Goal: Task Accomplishment & Management: Manage account settings

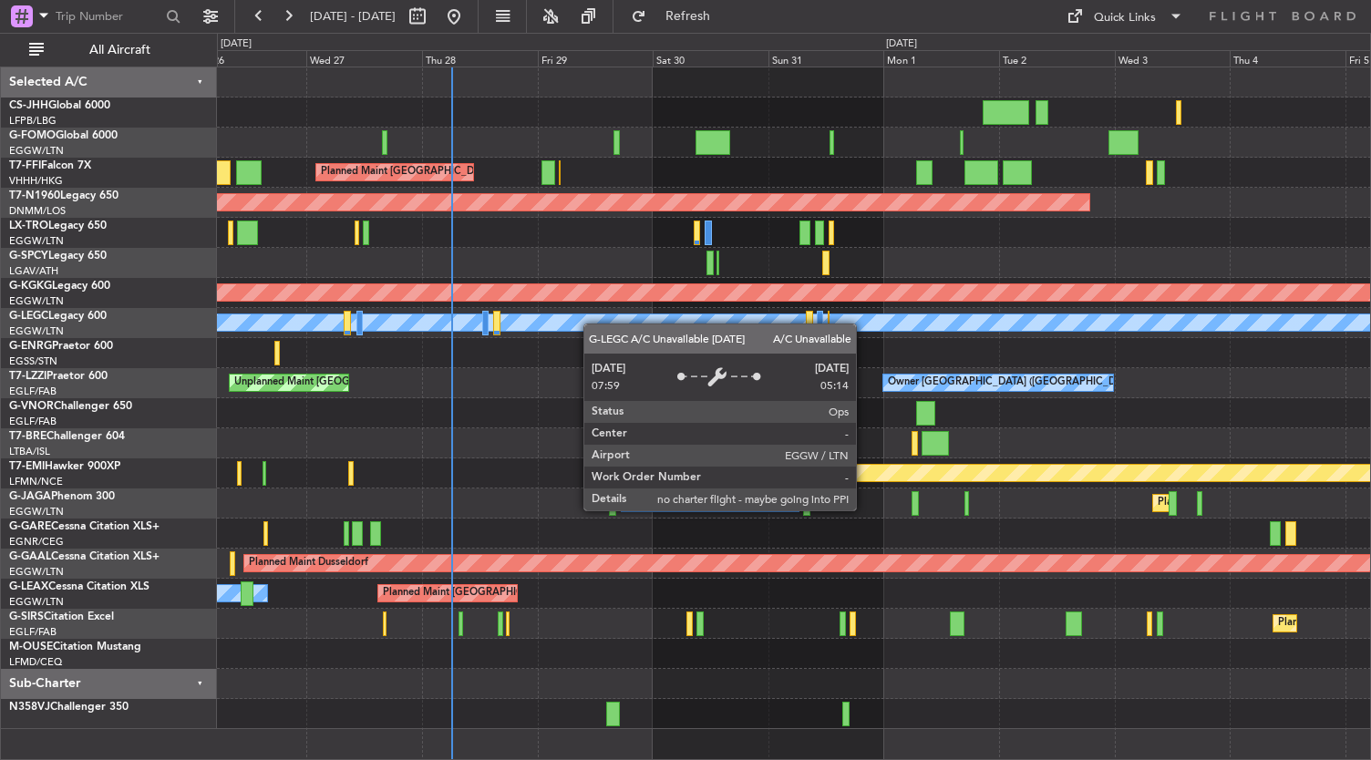
click at [478, 342] on div "Planned Maint [GEOGRAPHIC_DATA] ([GEOGRAPHIC_DATA] Intl) Planned Maint [GEOGRAP…" at bounding box center [794, 398] width 1154 height 662
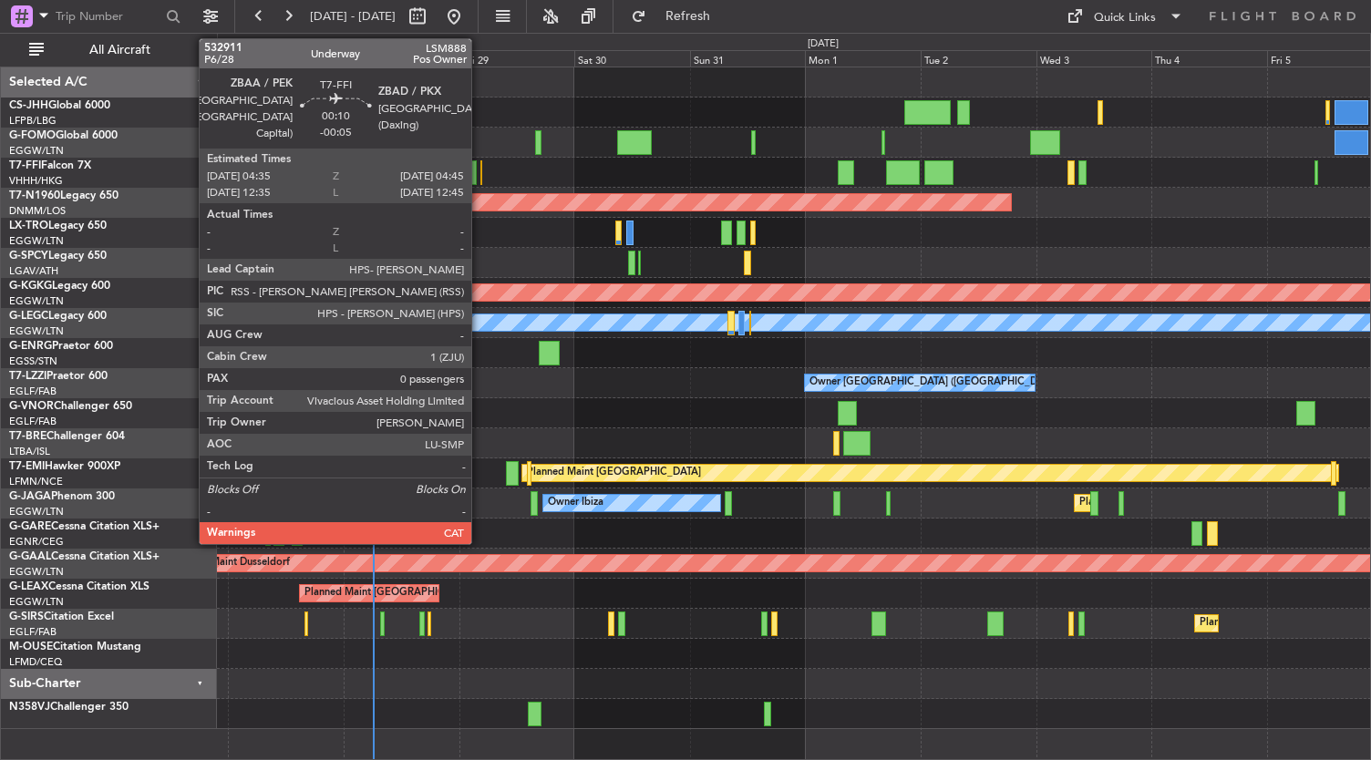
click at [693, 179] on div "Planned Maint [GEOGRAPHIC_DATA] ([GEOGRAPHIC_DATA] Intl) Planned Maint [GEOGRAP…" at bounding box center [794, 398] width 1154 height 662
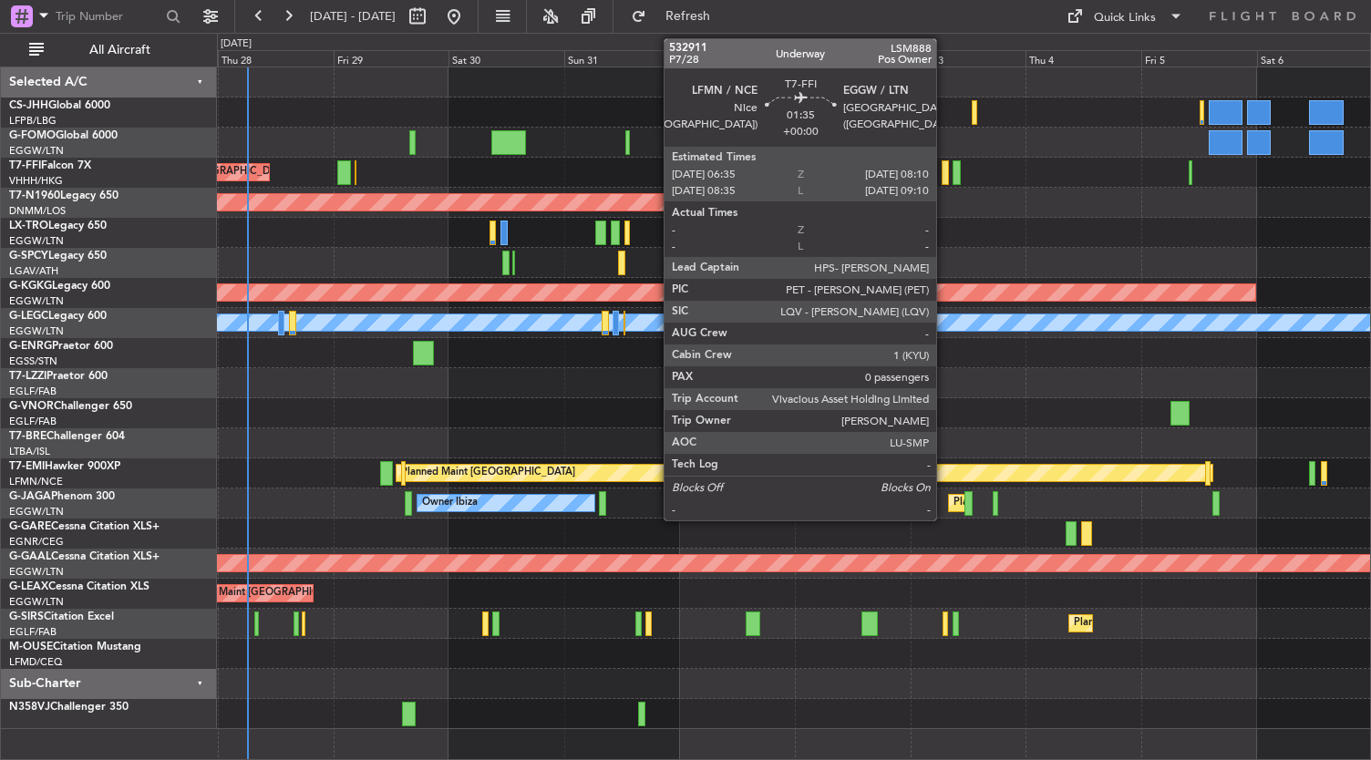
click at [945, 175] on div at bounding box center [946, 172] width 8 height 25
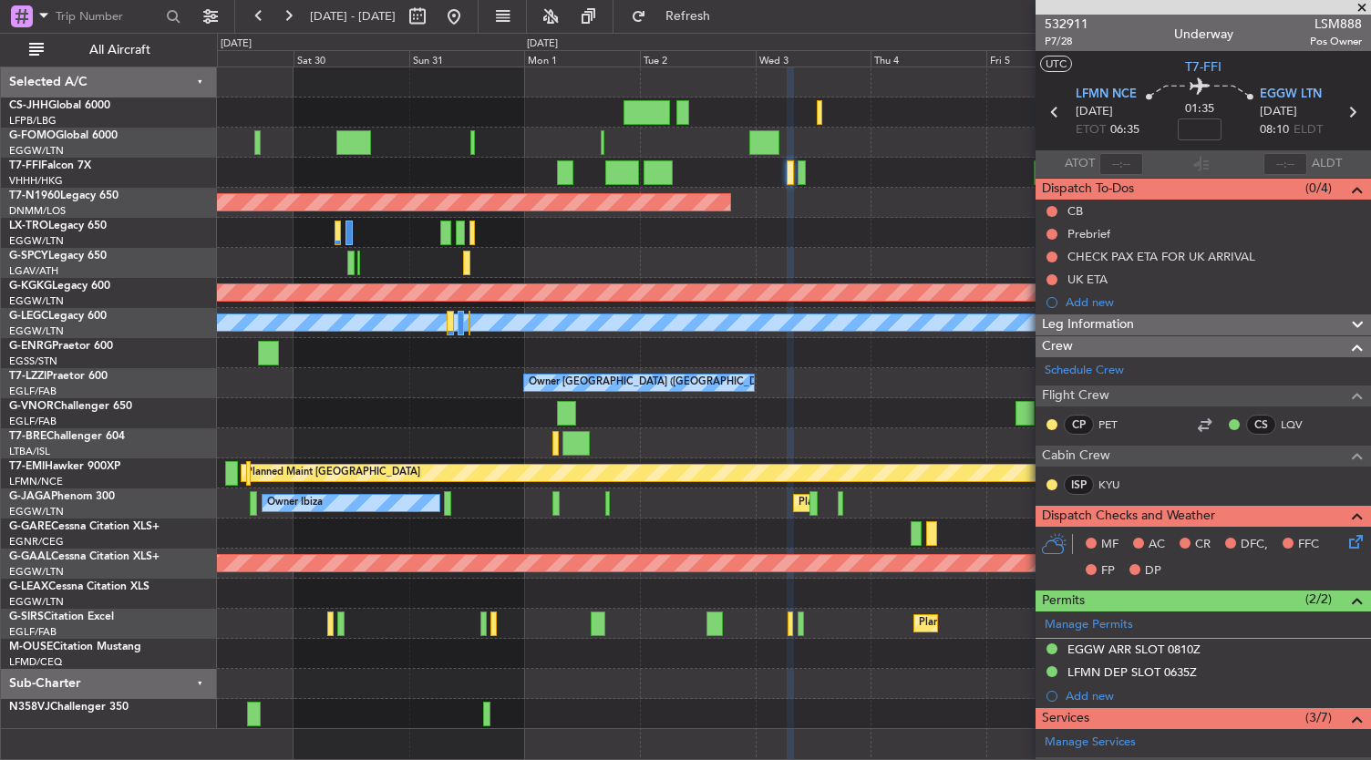
click at [713, 272] on div "Planned Maint [GEOGRAPHIC_DATA] ([GEOGRAPHIC_DATA] Intl) Planned Maint Tianjin …" at bounding box center [794, 398] width 1154 height 662
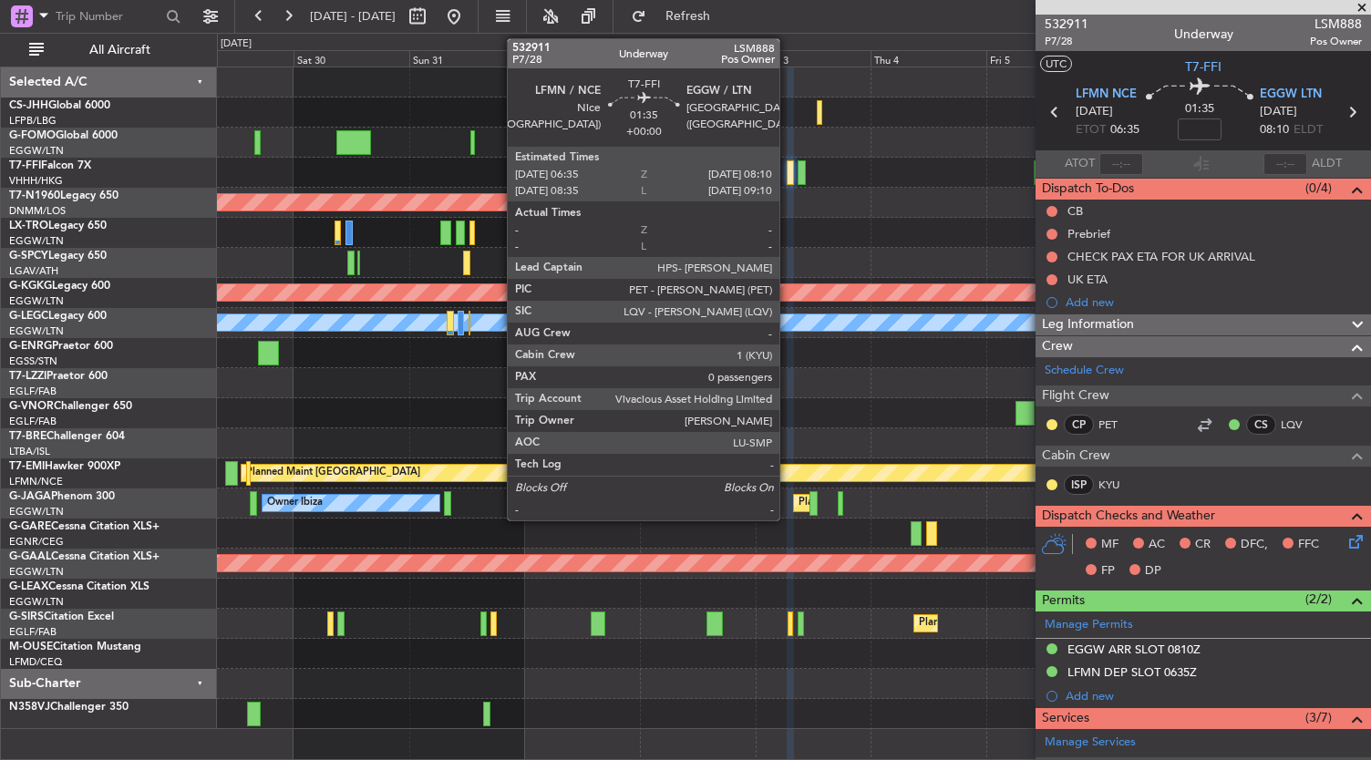
click at [789, 178] on div at bounding box center [791, 172] width 8 height 25
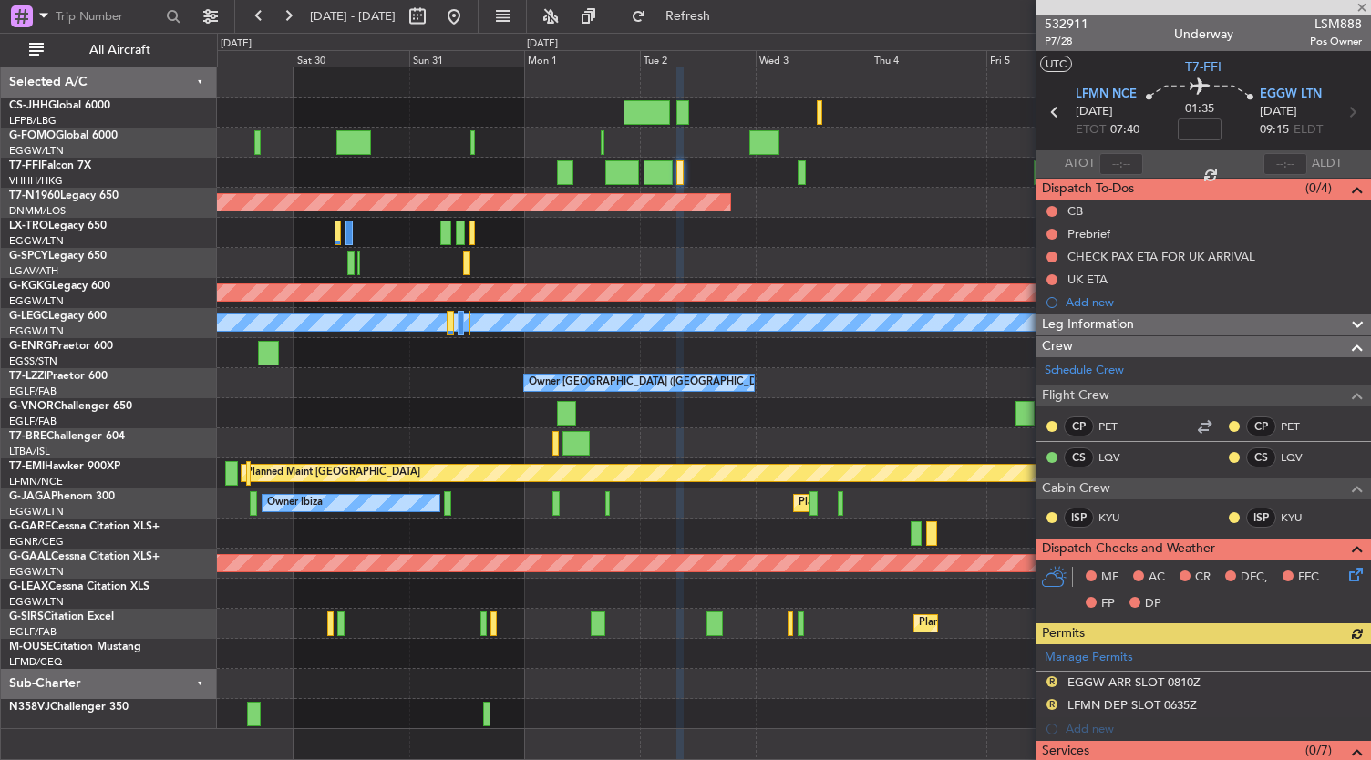
scroll to position [391, 0]
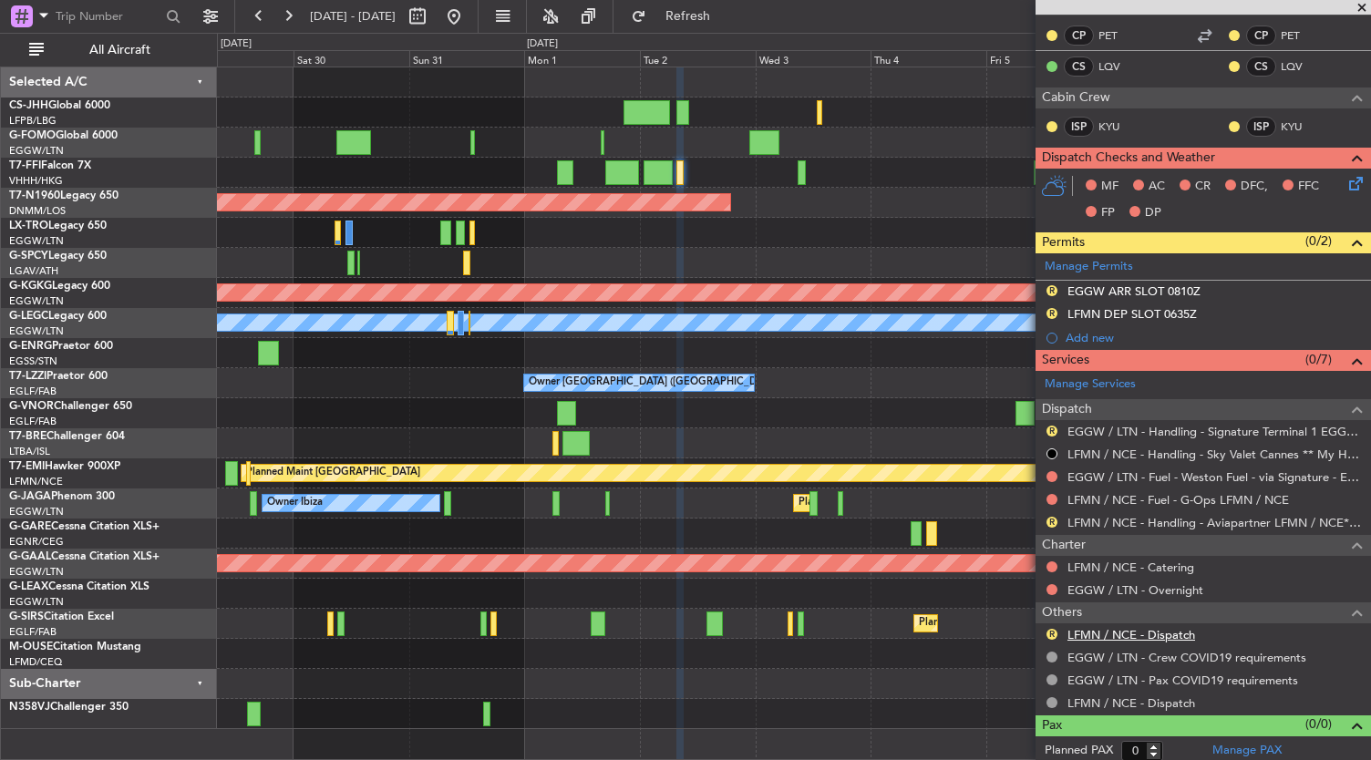
click at [1152, 627] on link "LFMN / NCE - Dispatch" at bounding box center [1132, 634] width 128 height 15
click at [908, 233] on div "Planned Maint Dusseldorf" at bounding box center [794, 233] width 1154 height 30
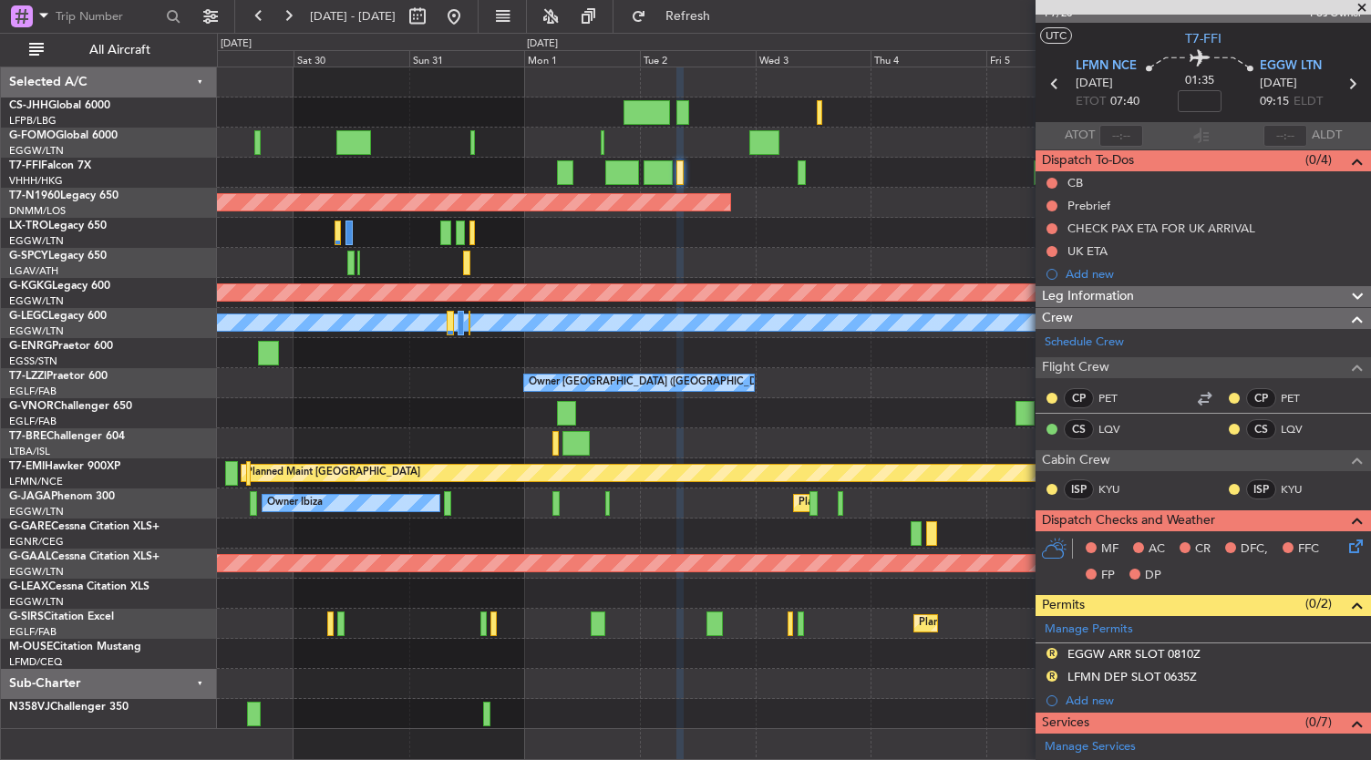
scroll to position [27, 0]
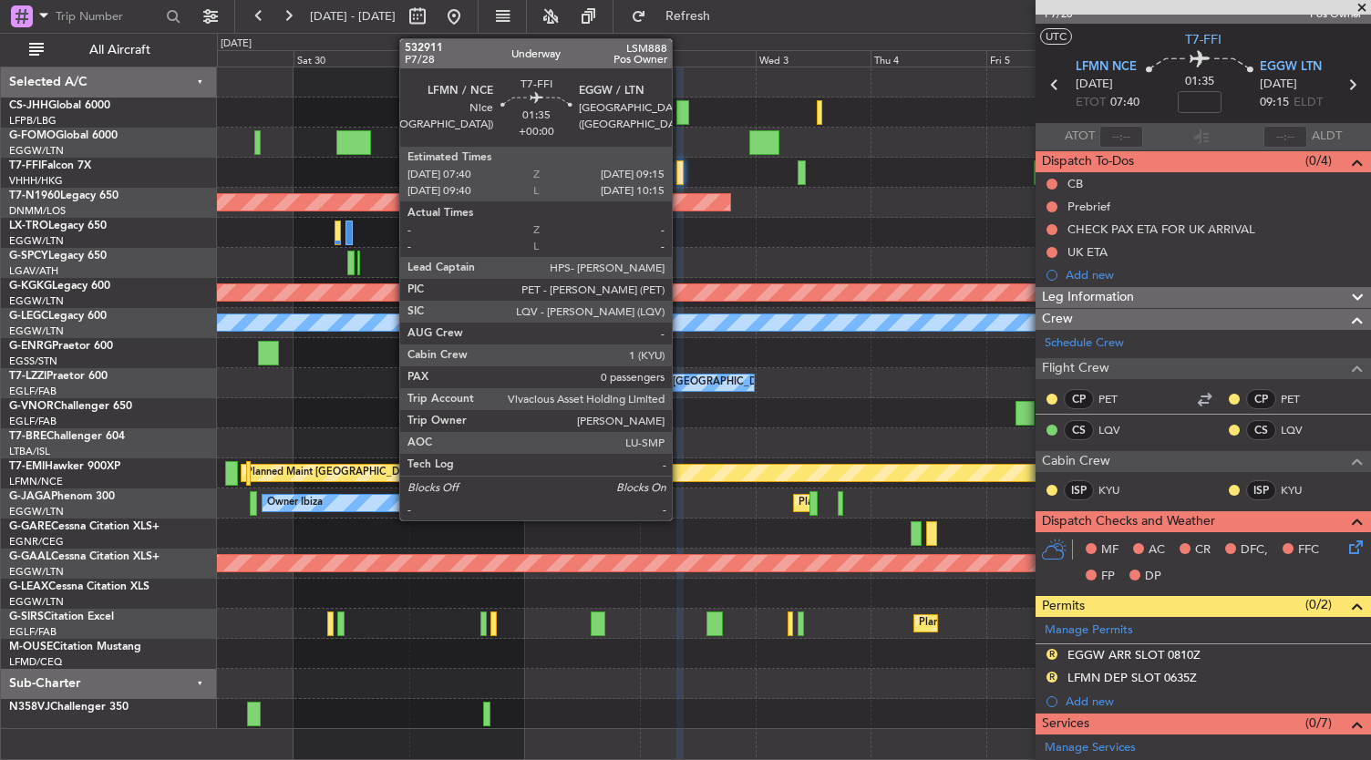
click at [681, 174] on div at bounding box center [680, 172] width 8 height 25
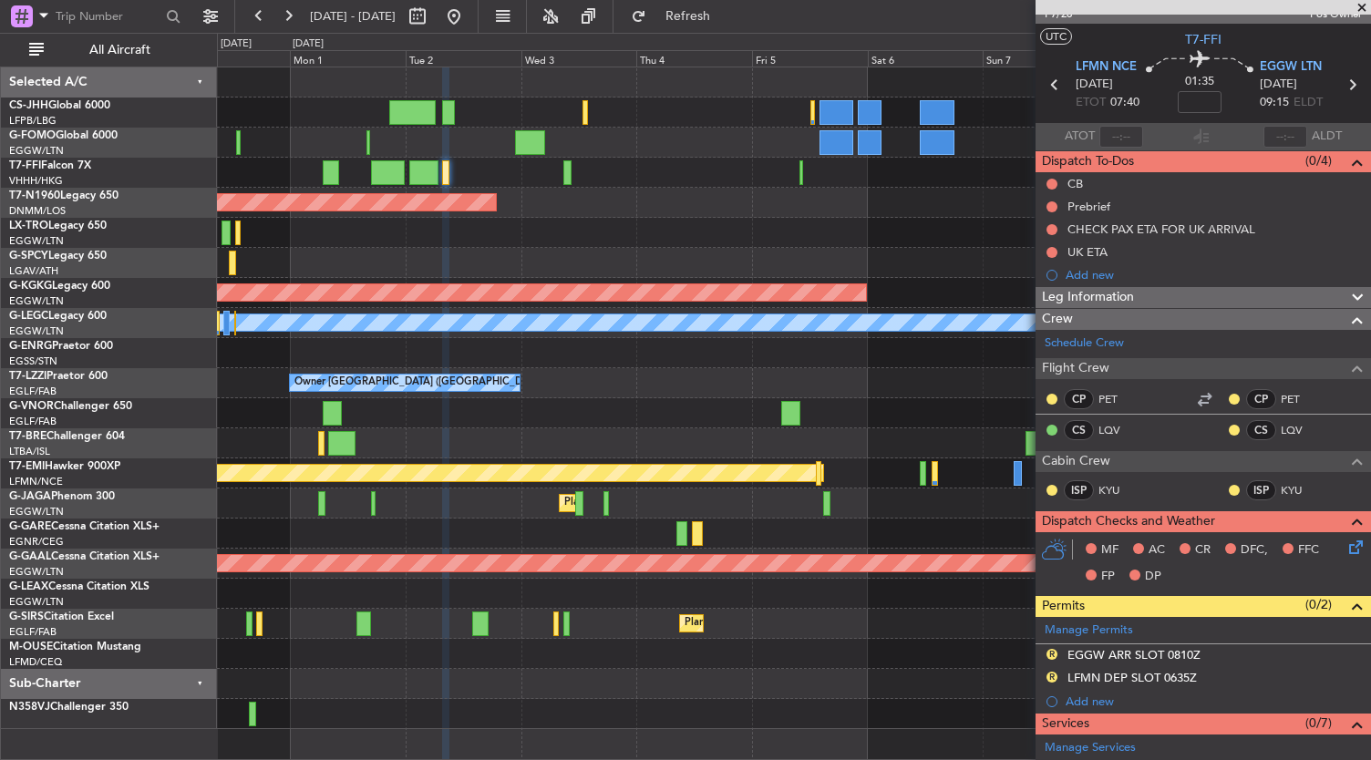
click at [620, 390] on div "Planned Maint Tianjin ([GEOGRAPHIC_DATA]) Planned Maint Geneva ([GEOGRAPHIC_DAT…" at bounding box center [794, 398] width 1154 height 662
click at [640, 303] on div "Planned Maint Geneva (Cointrin) Planned Maint Tianjin ([GEOGRAPHIC_DATA]) Plann…" at bounding box center [794, 398] width 1154 height 662
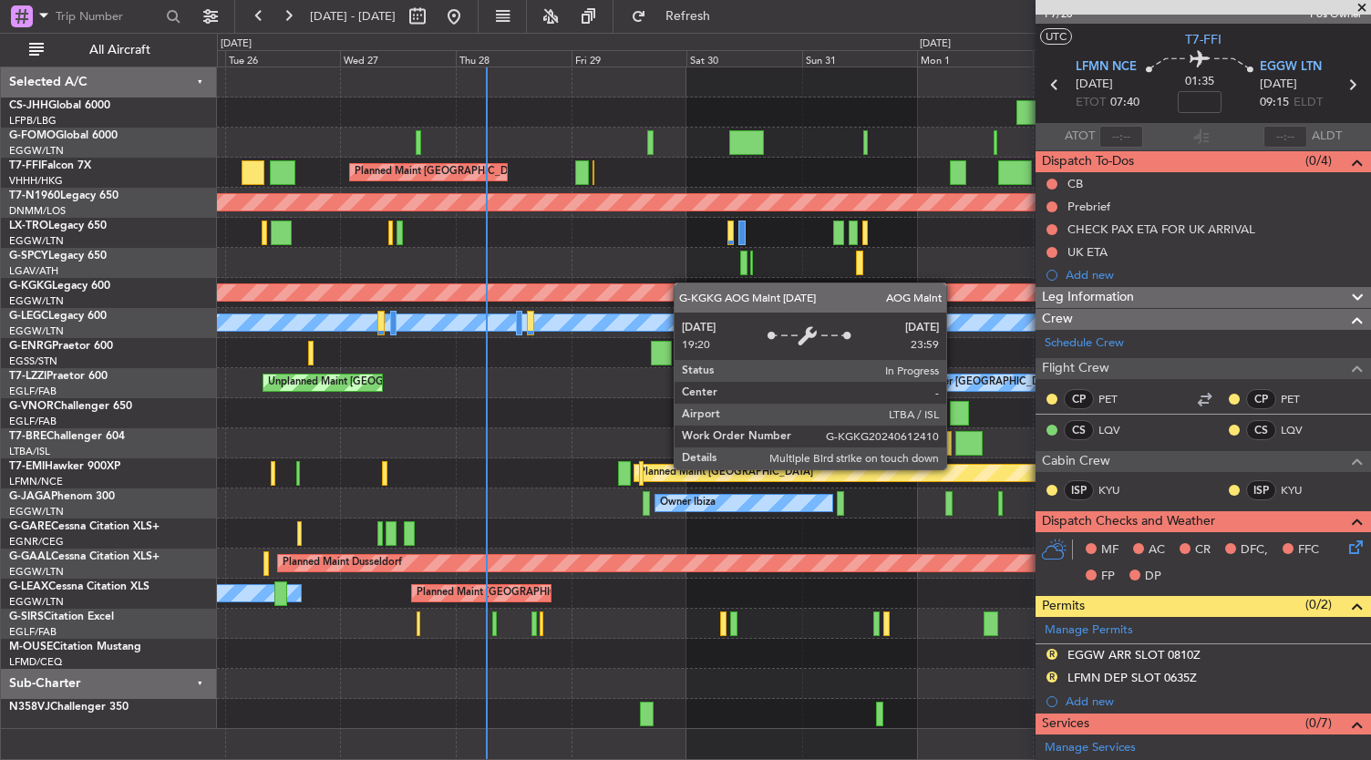
click at [754, 277] on div "Planned Maint [GEOGRAPHIC_DATA] ([GEOGRAPHIC_DATA] Intl) Planned Maint [GEOGRAP…" at bounding box center [794, 398] width 1154 height 662
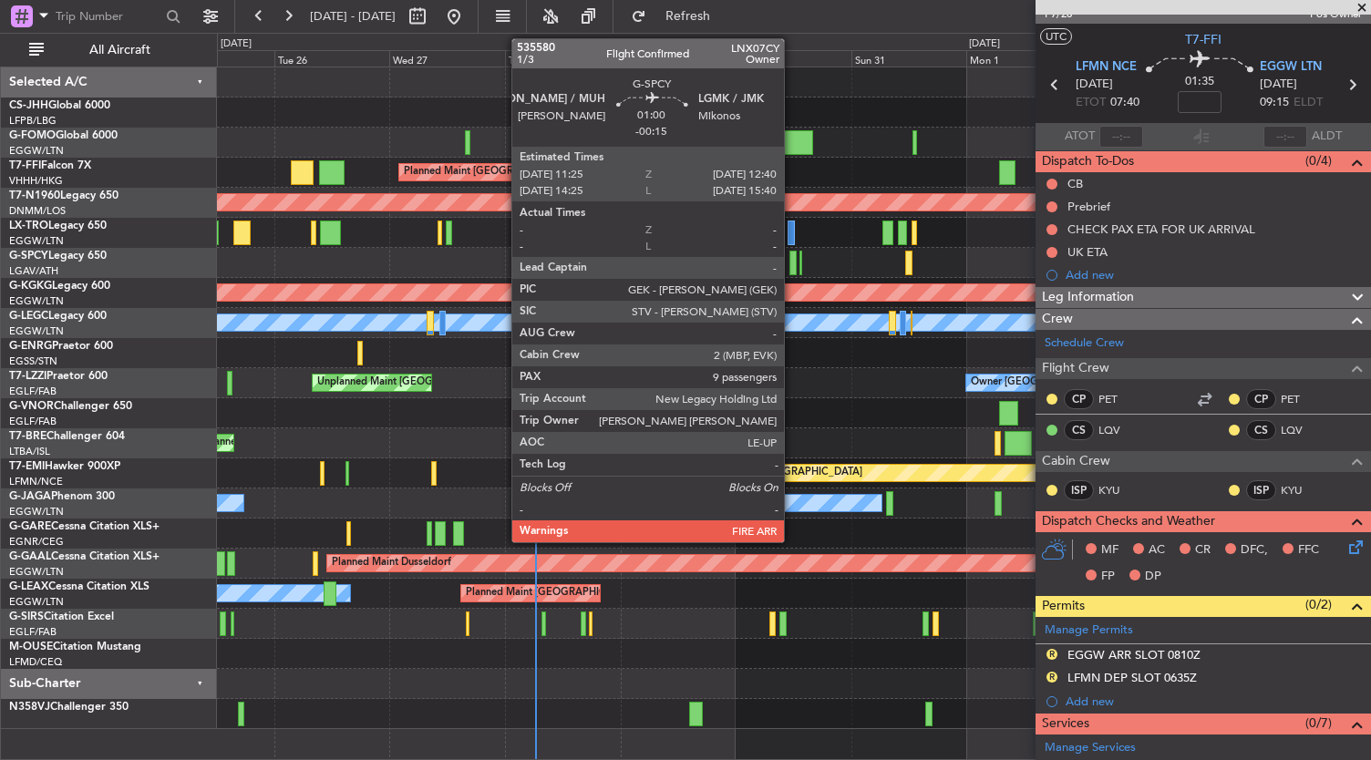
click at [793, 267] on div at bounding box center [793, 263] width 6 height 25
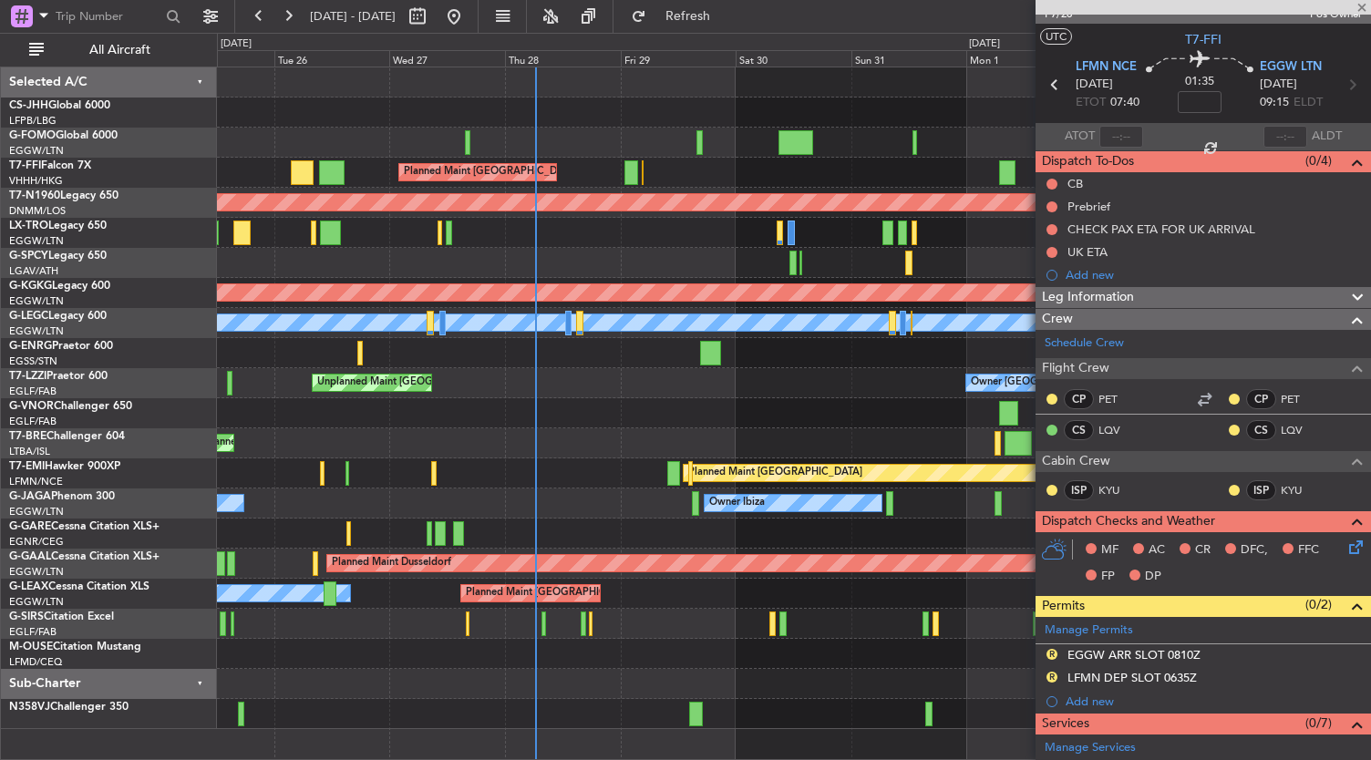
type input "-00:15"
type input "9"
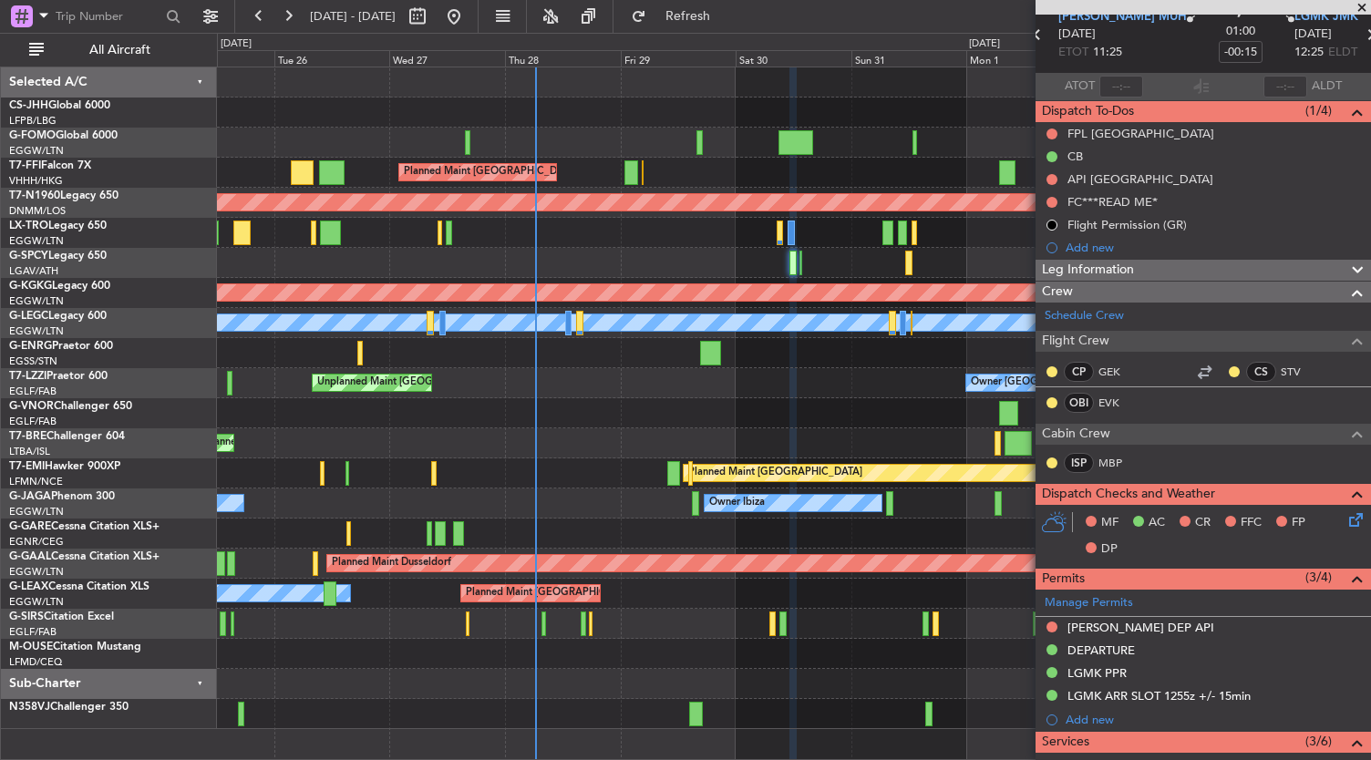
scroll to position [0, 0]
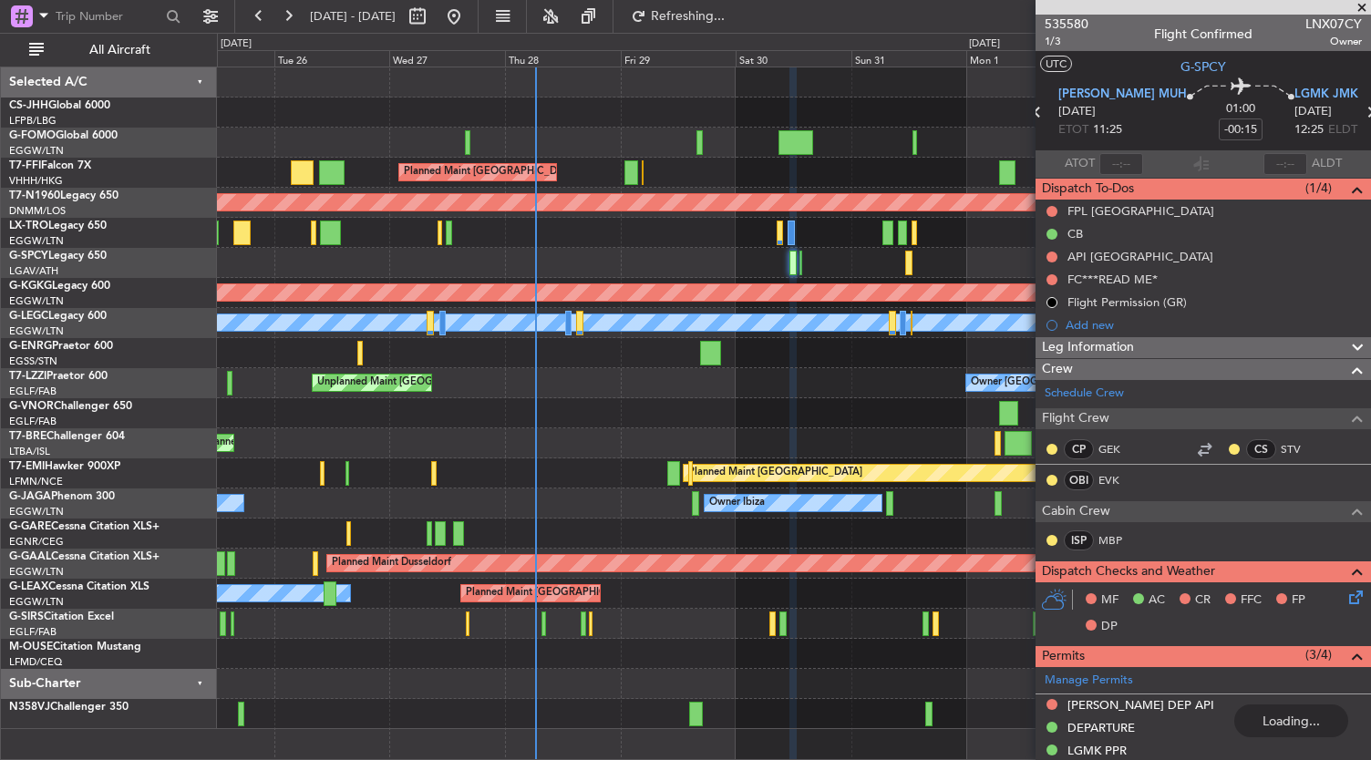
click at [516, 388] on div "Planned Maint [GEOGRAPHIC_DATA] ([GEOGRAPHIC_DATA] Intl) Planned Maint [GEOGRAP…" at bounding box center [794, 398] width 1154 height 662
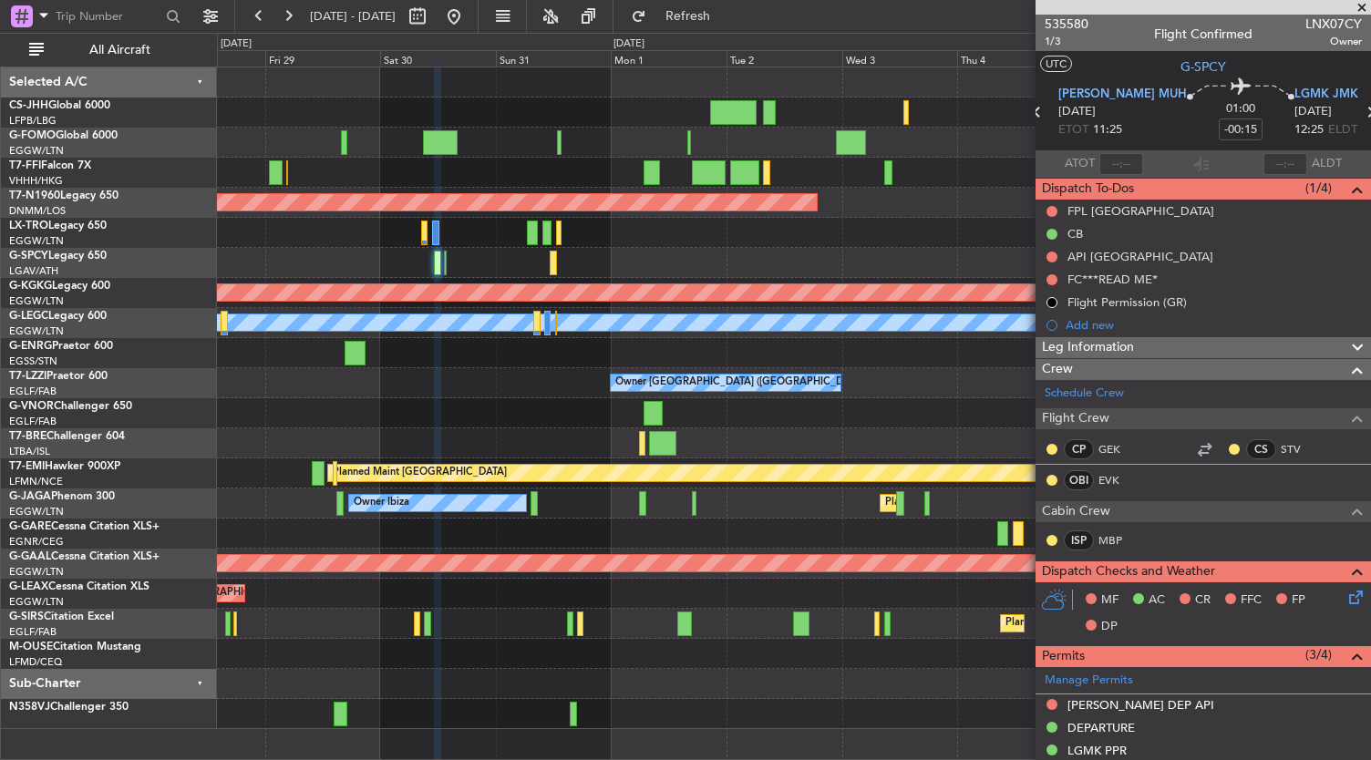
click at [584, 276] on div at bounding box center [794, 263] width 1154 height 30
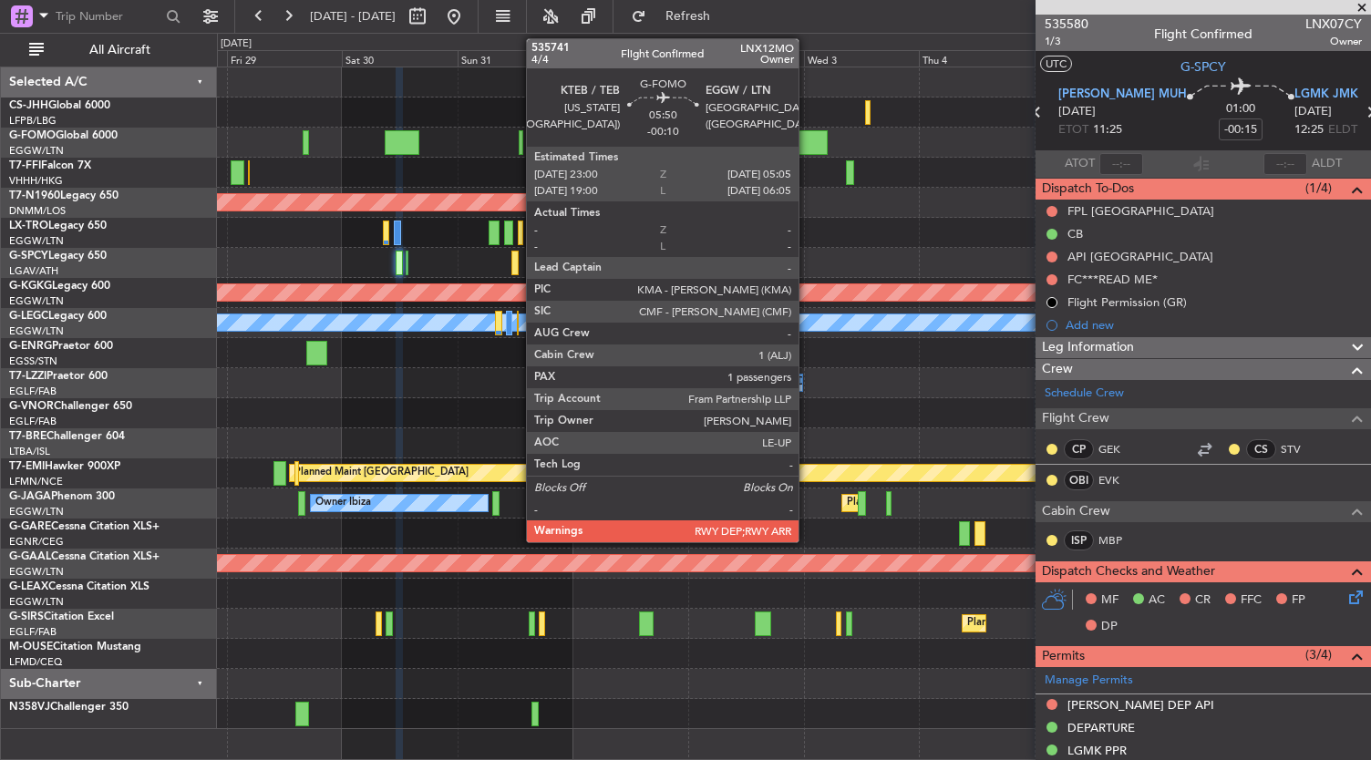
click at [808, 130] on div at bounding box center [813, 142] width 30 height 25
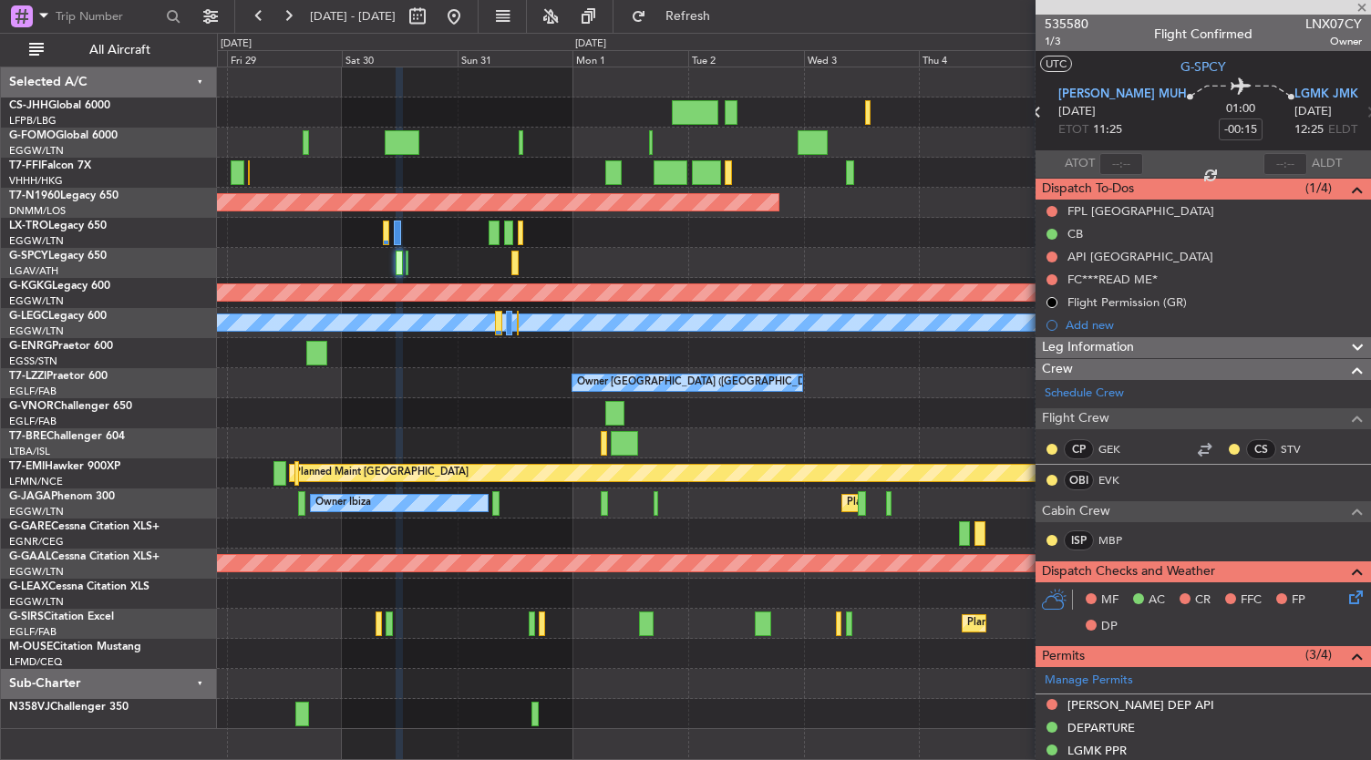
type input "-00:10"
type input "1"
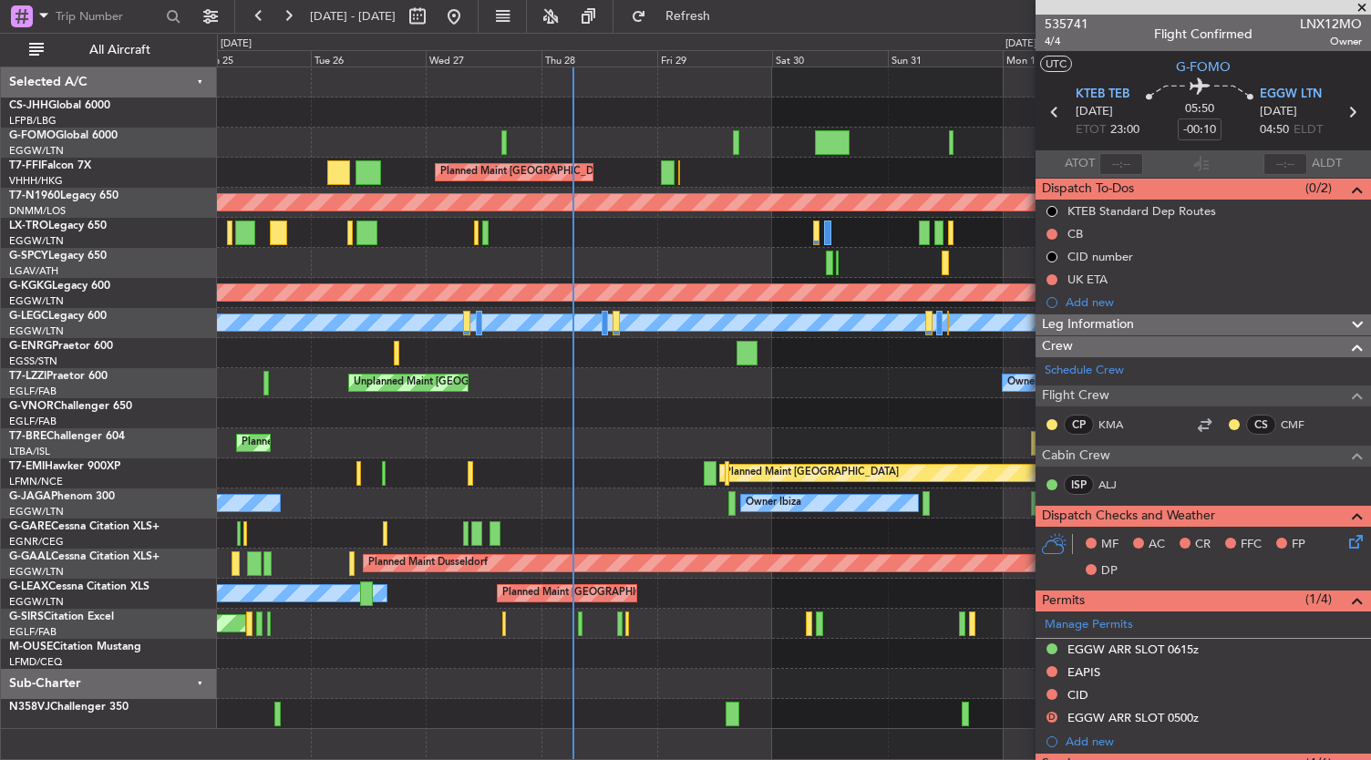
click at [812, 430] on div "Planned Maint [GEOGRAPHIC_DATA] ([GEOGRAPHIC_DATA] Intl) Planned Maint [GEOGRAP…" at bounding box center [794, 398] width 1154 height 662
click at [635, 415] on div at bounding box center [794, 413] width 1154 height 30
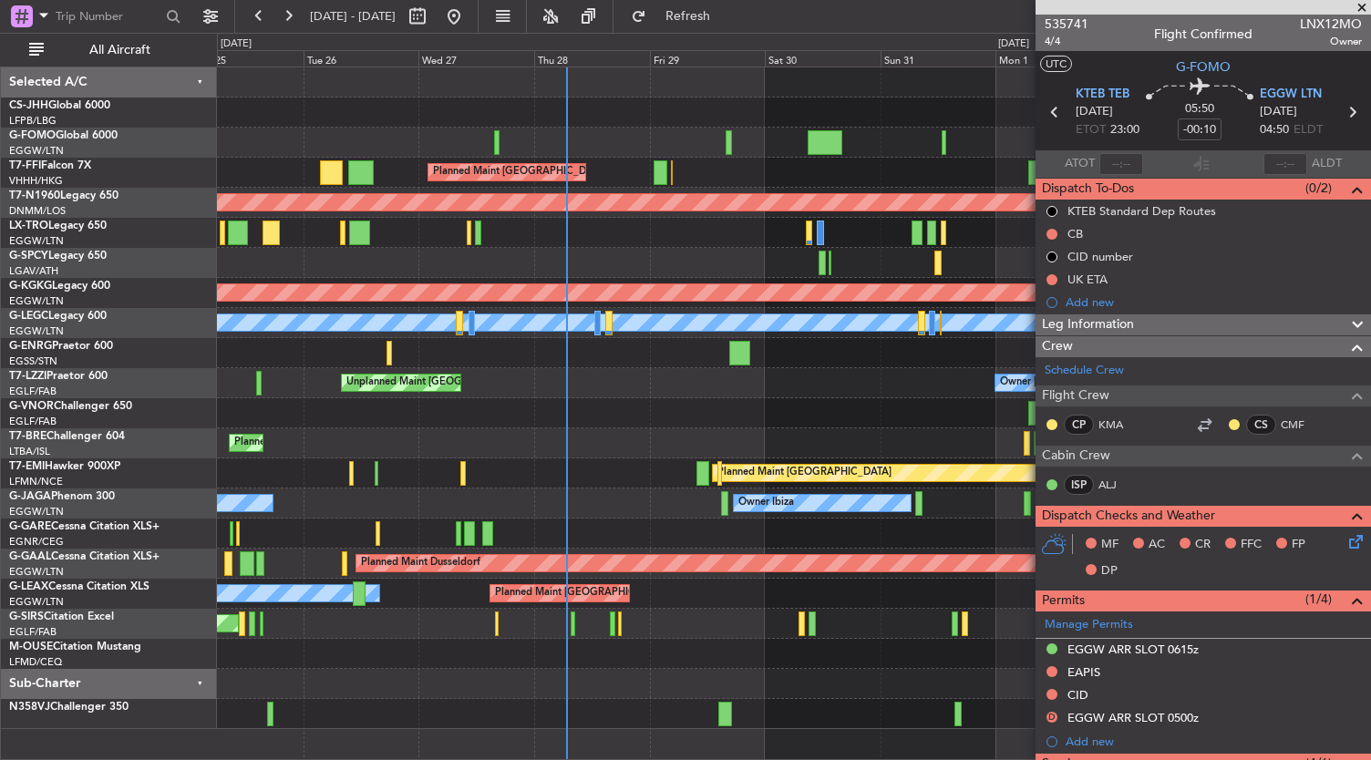
click at [776, 253] on div "Planned Maint [GEOGRAPHIC_DATA] ([GEOGRAPHIC_DATA] Intl) Planned Maint [GEOGRAP…" at bounding box center [794, 398] width 1154 height 662
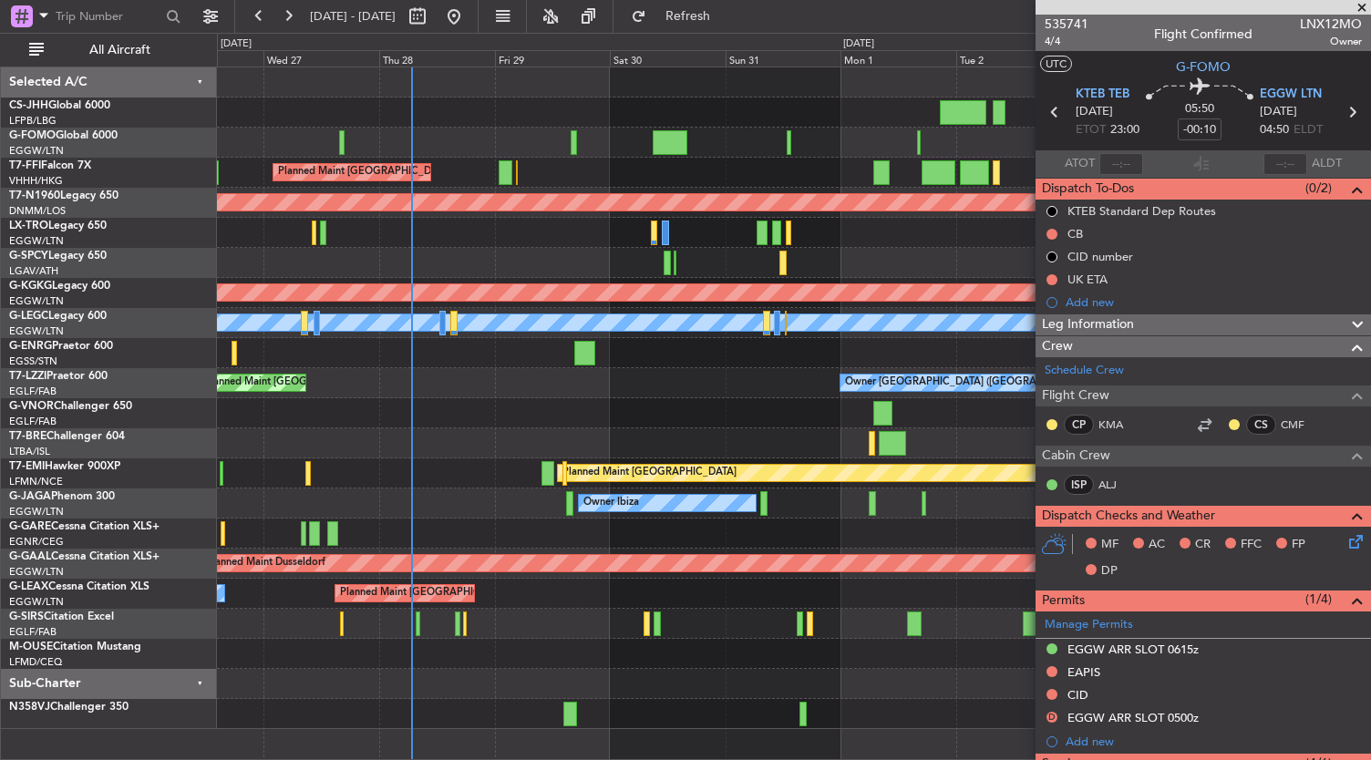
click at [421, 163] on div "Planned Maint [GEOGRAPHIC_DATA] ([GEOGRAPHIC_DATA] Intl)" at bounding box center [794, 173] width 1154 height 30
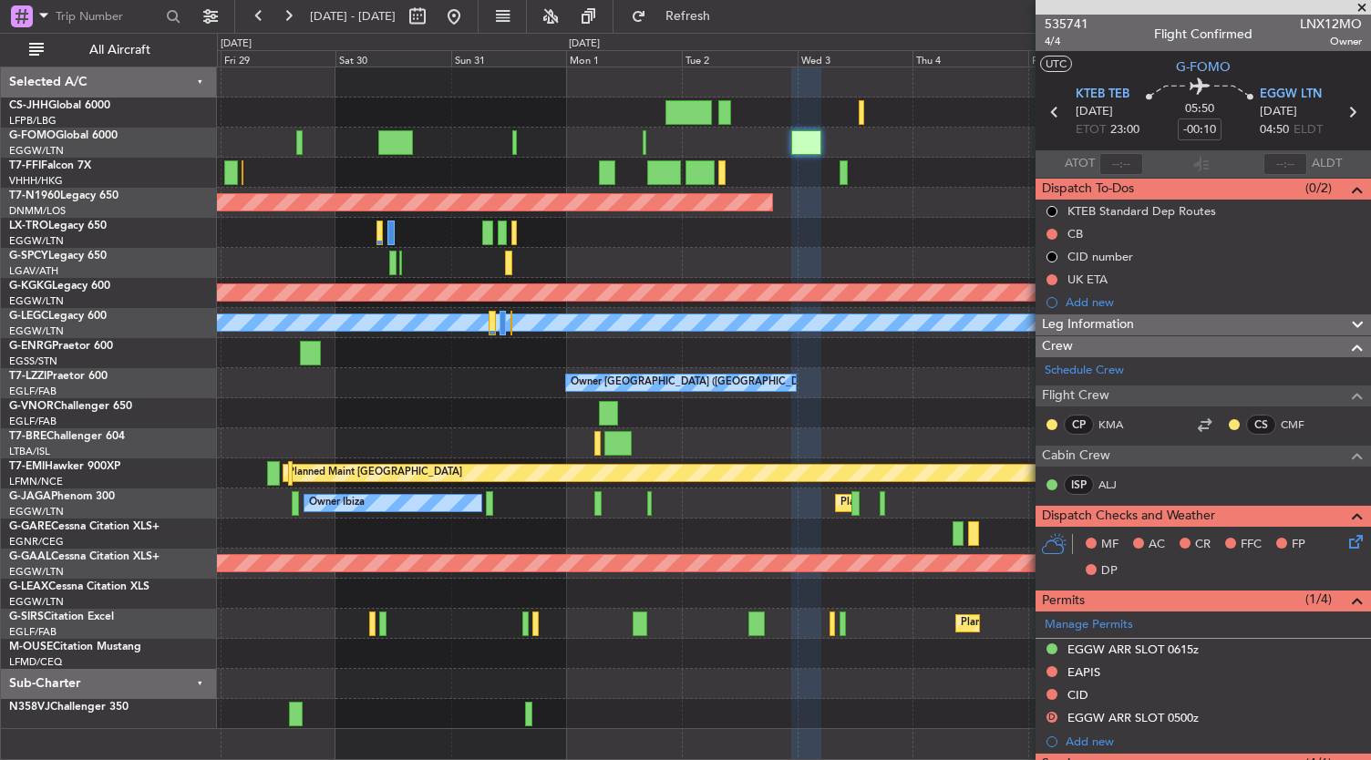
click at [759, 174] on div "Planned Maint [GEOGRAPHIC_DATA] ([GEOGRAPHIC_DATA] Intl) Planned Maint Tianjin …" at bounding box center [794, 173] width 1154 height 30
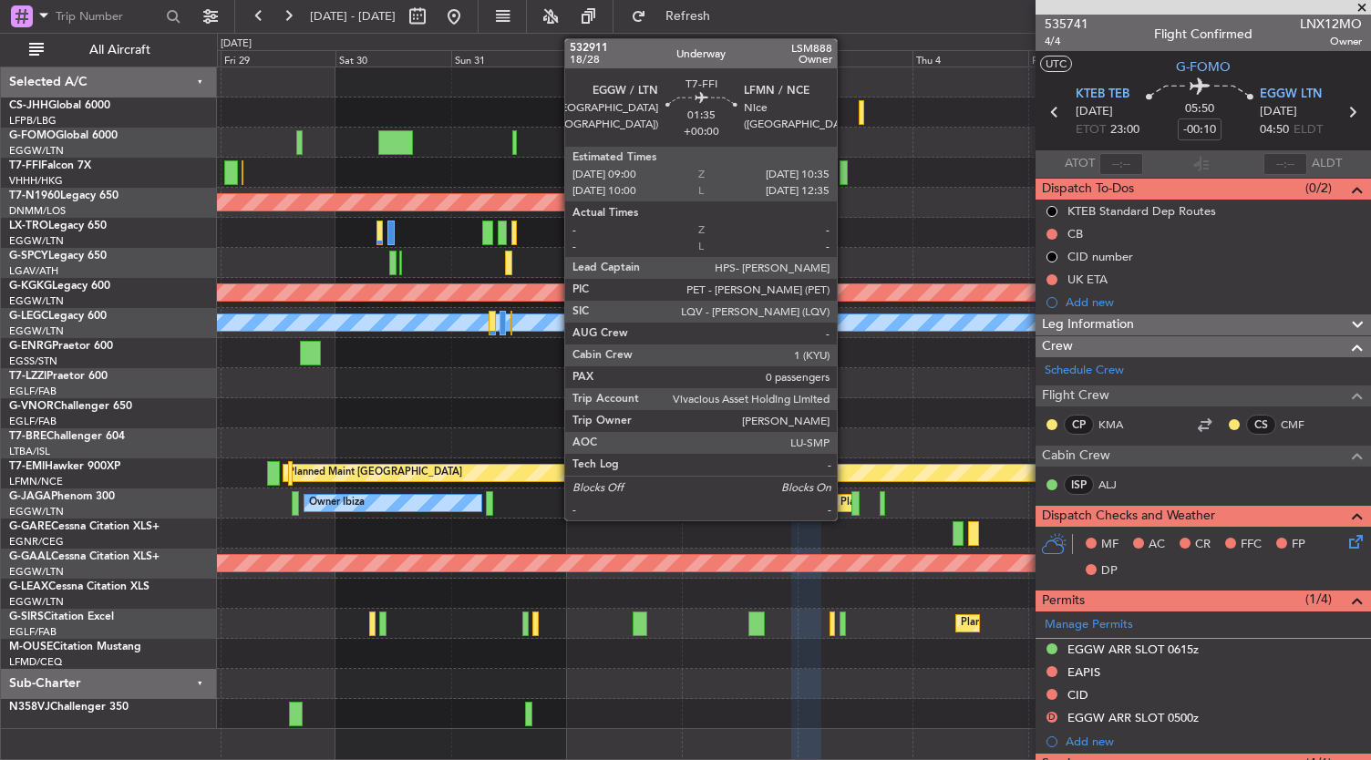
click at [846, 176] on div at bounding box center [844, 172] width 8 height 25
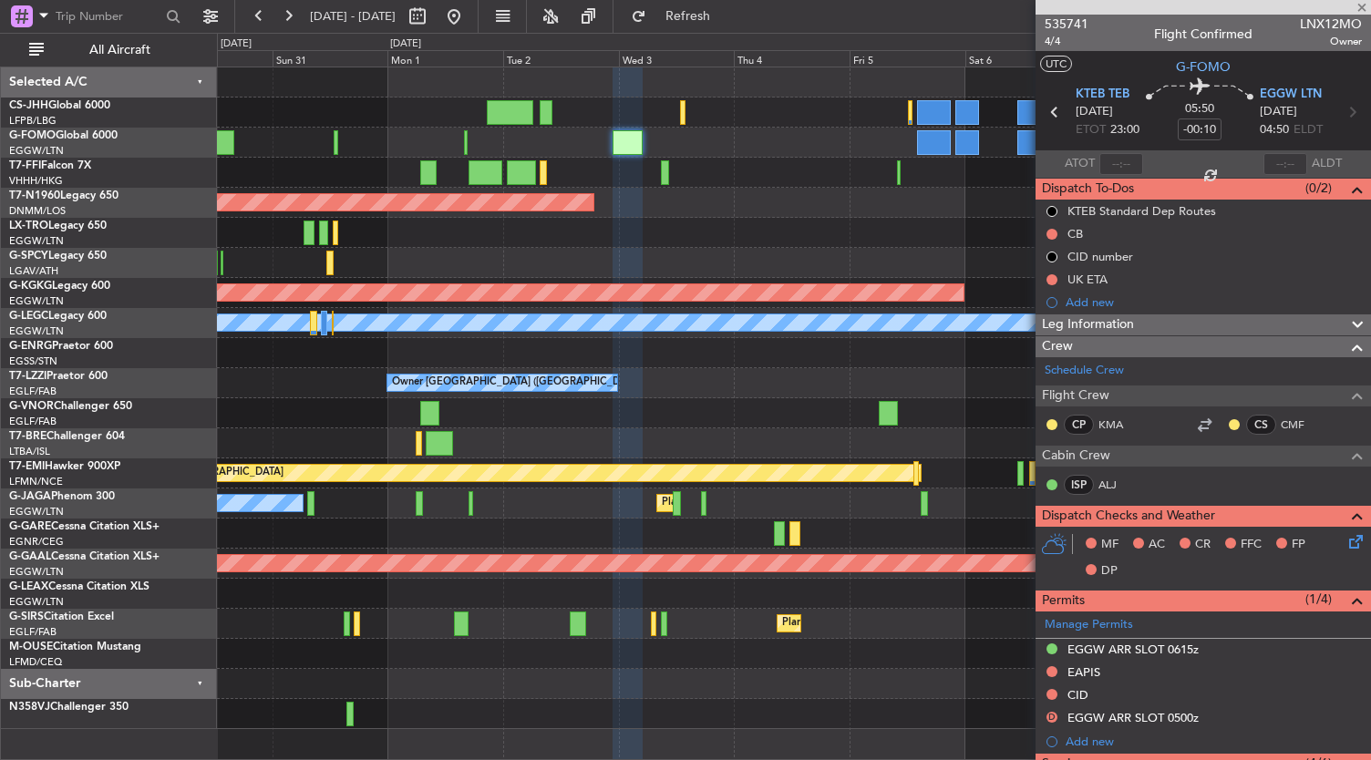
click at [649, 270] on div "Planned Maint Tianjin ([GEOGRAPHIC_DATA]) Planned Maint Geneva ([GEOGRAPHIC_DAT…" at bounding box center [794, 398] width 1154 height 662
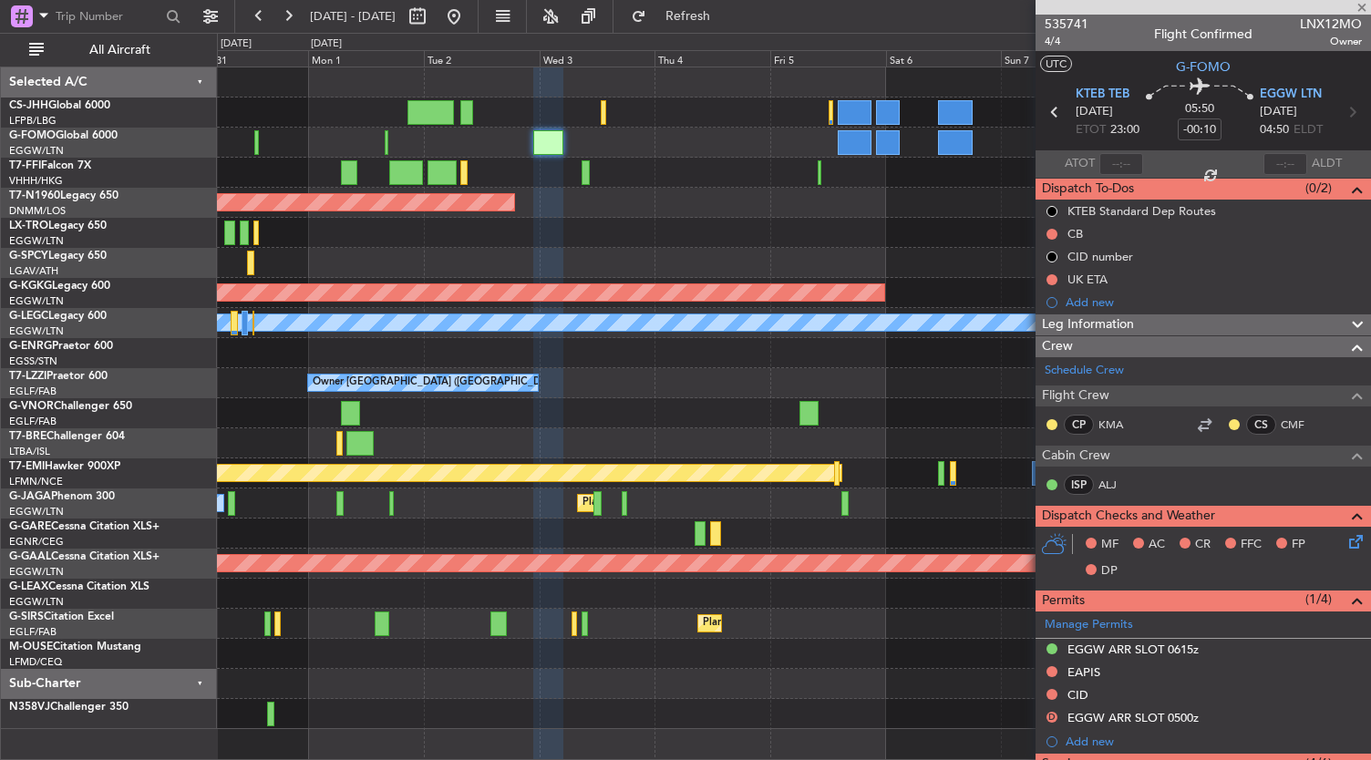
type input "0"
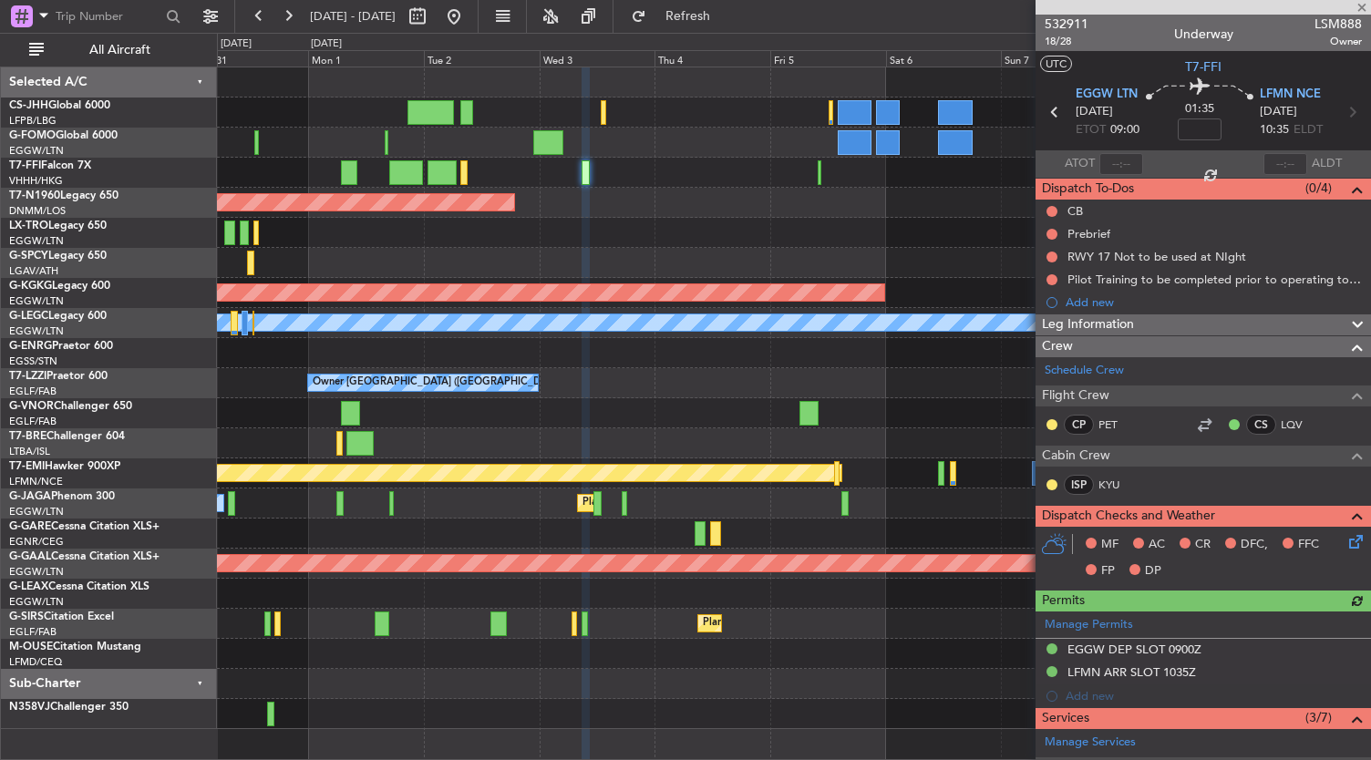
scroll to position [335, 0]
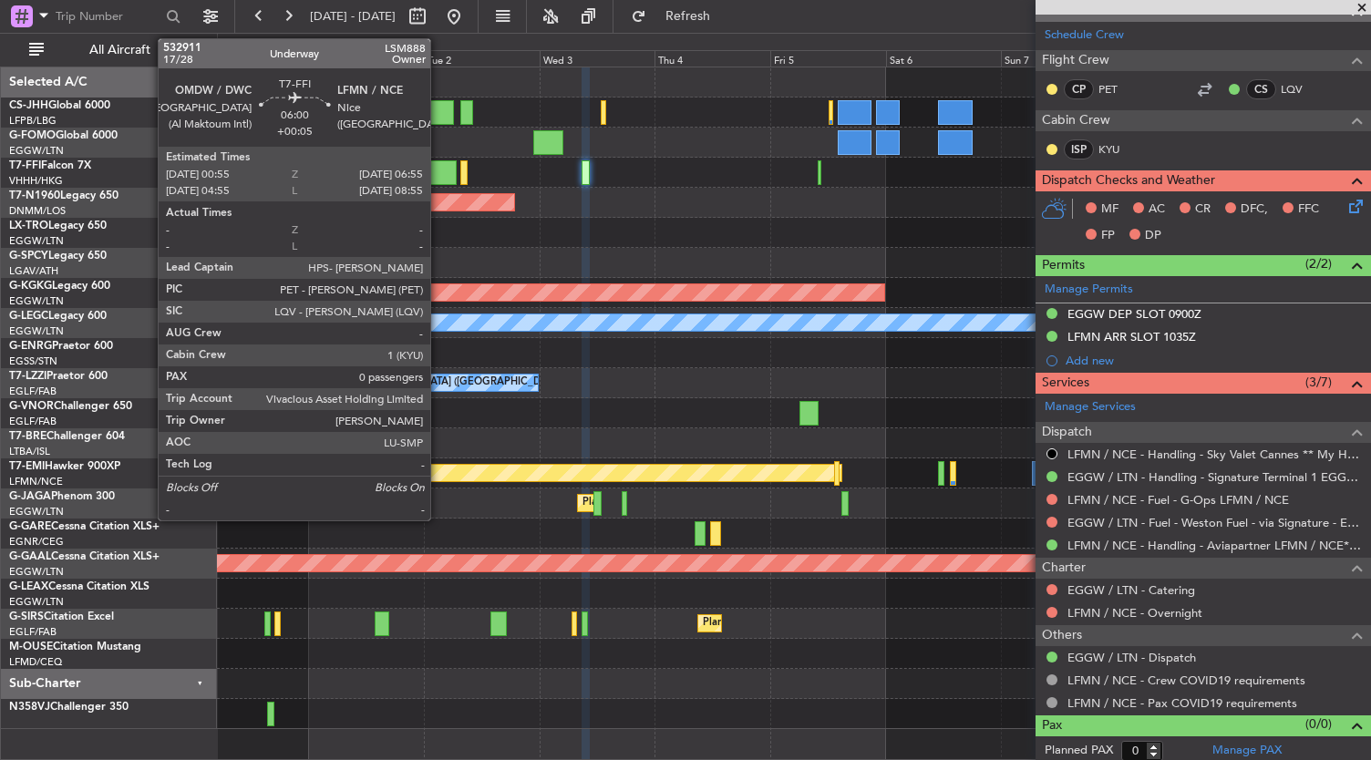
click at [439, 174] on div at bounding box center [442, 172] width 29 height 25
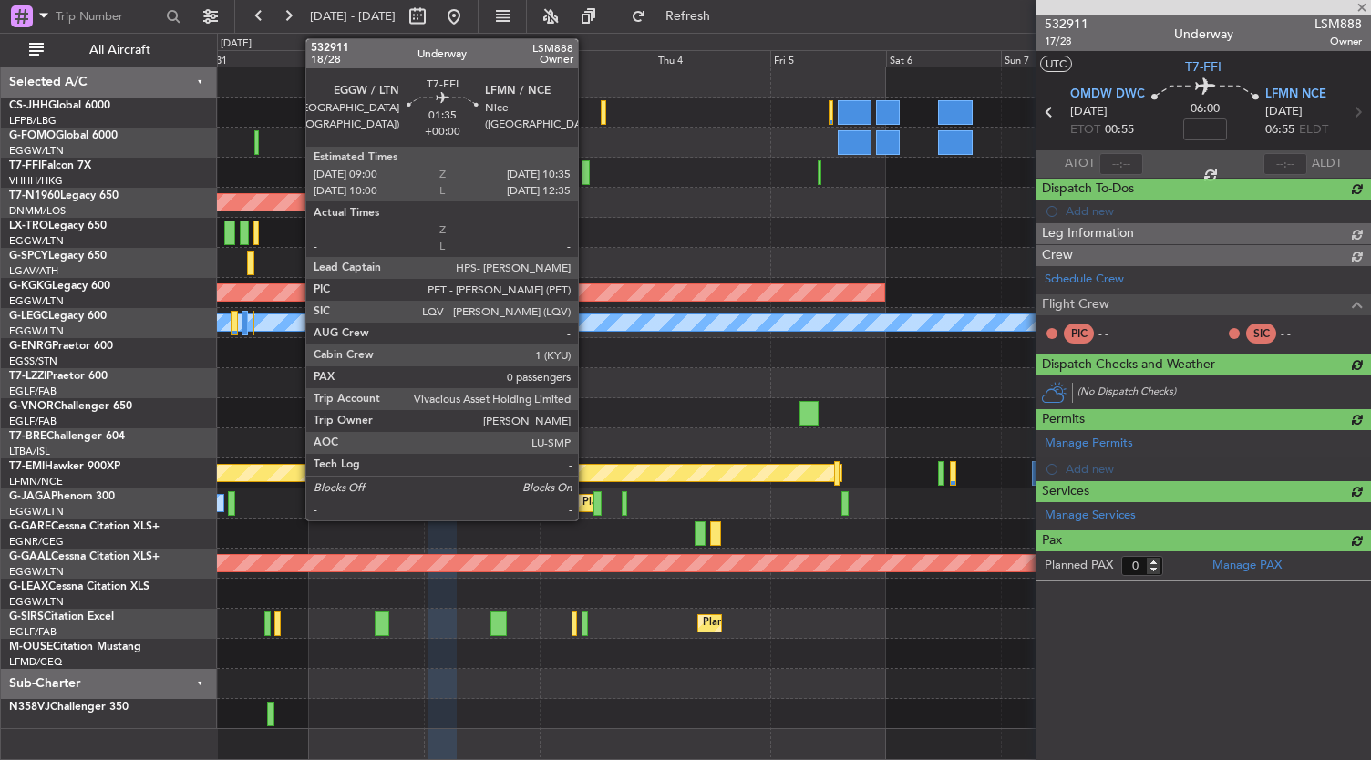
type input "+00:05"
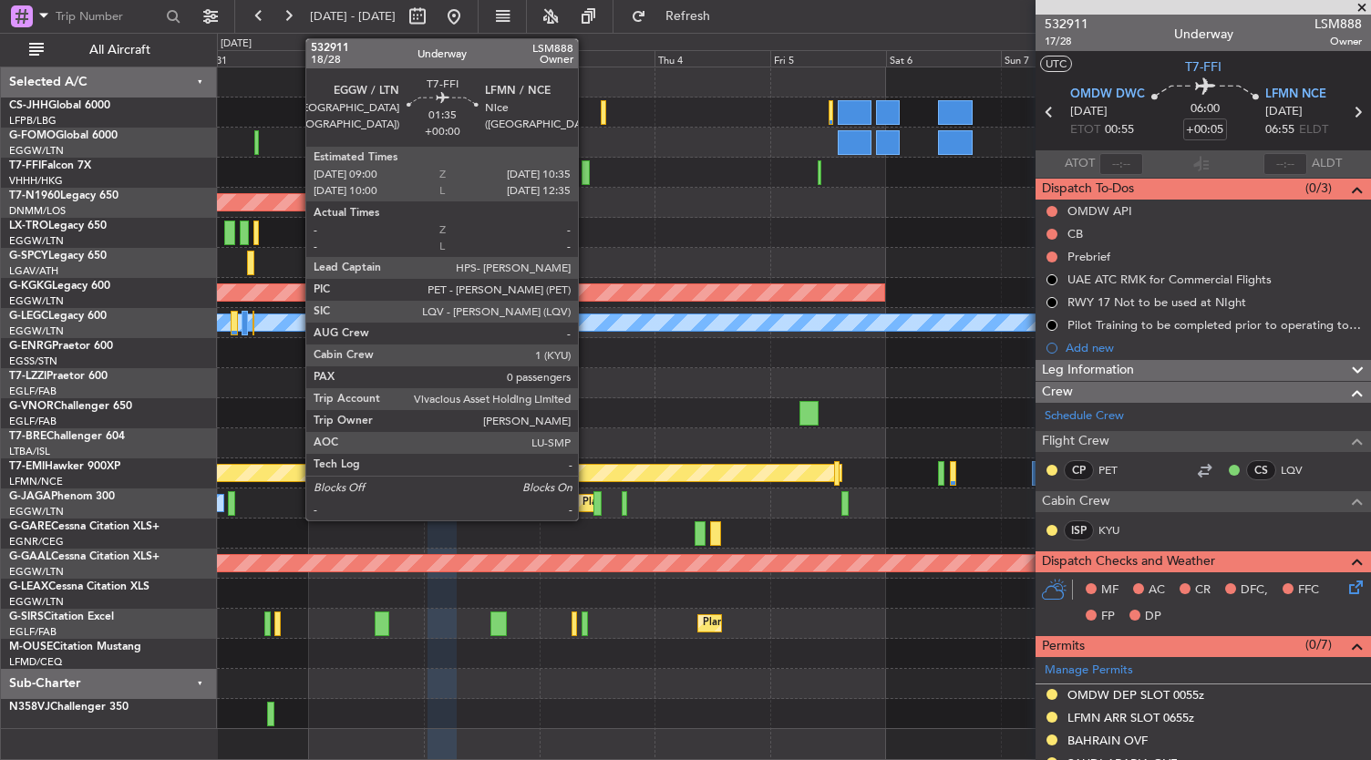
click at [587, 172] on div at bounding box center [586, 172] width 8 height 25
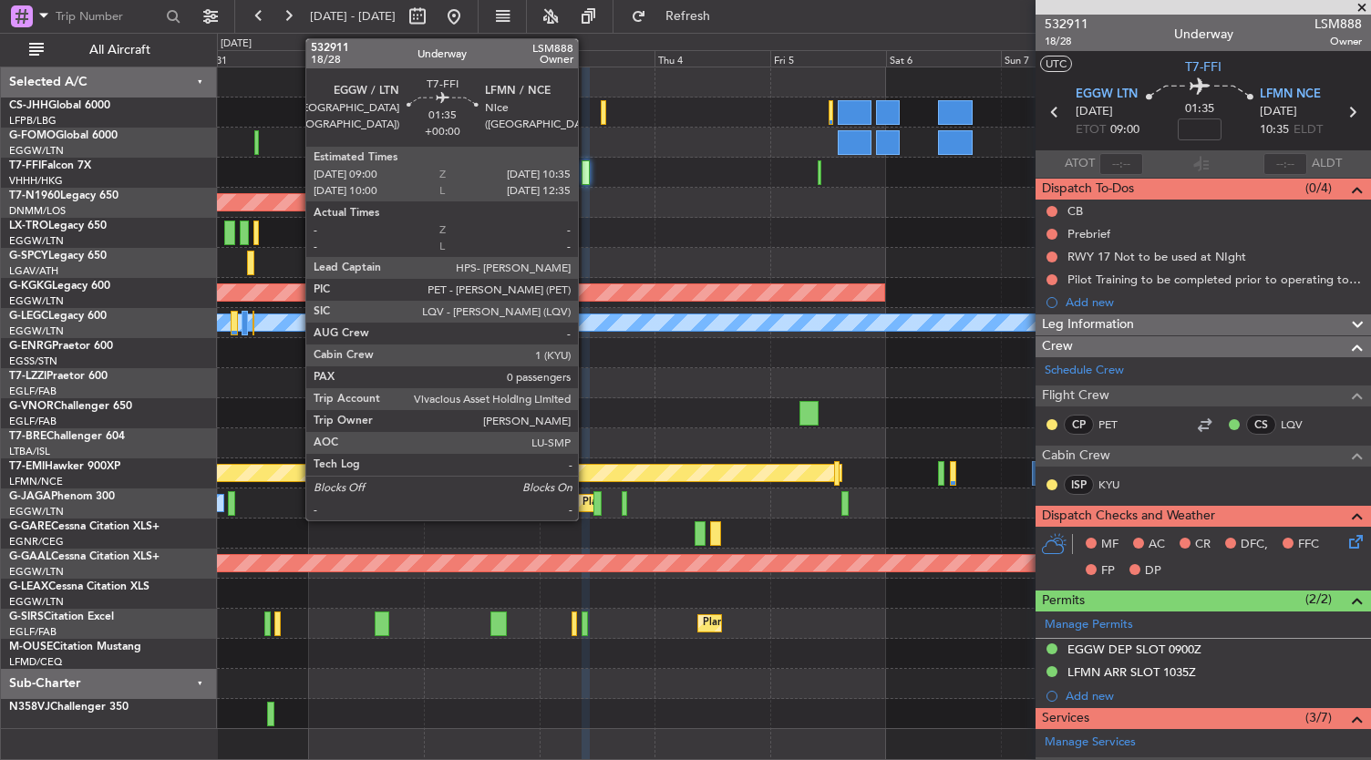
click at [587, 174] on div at bounding box center [586, 172] width 8 height 25
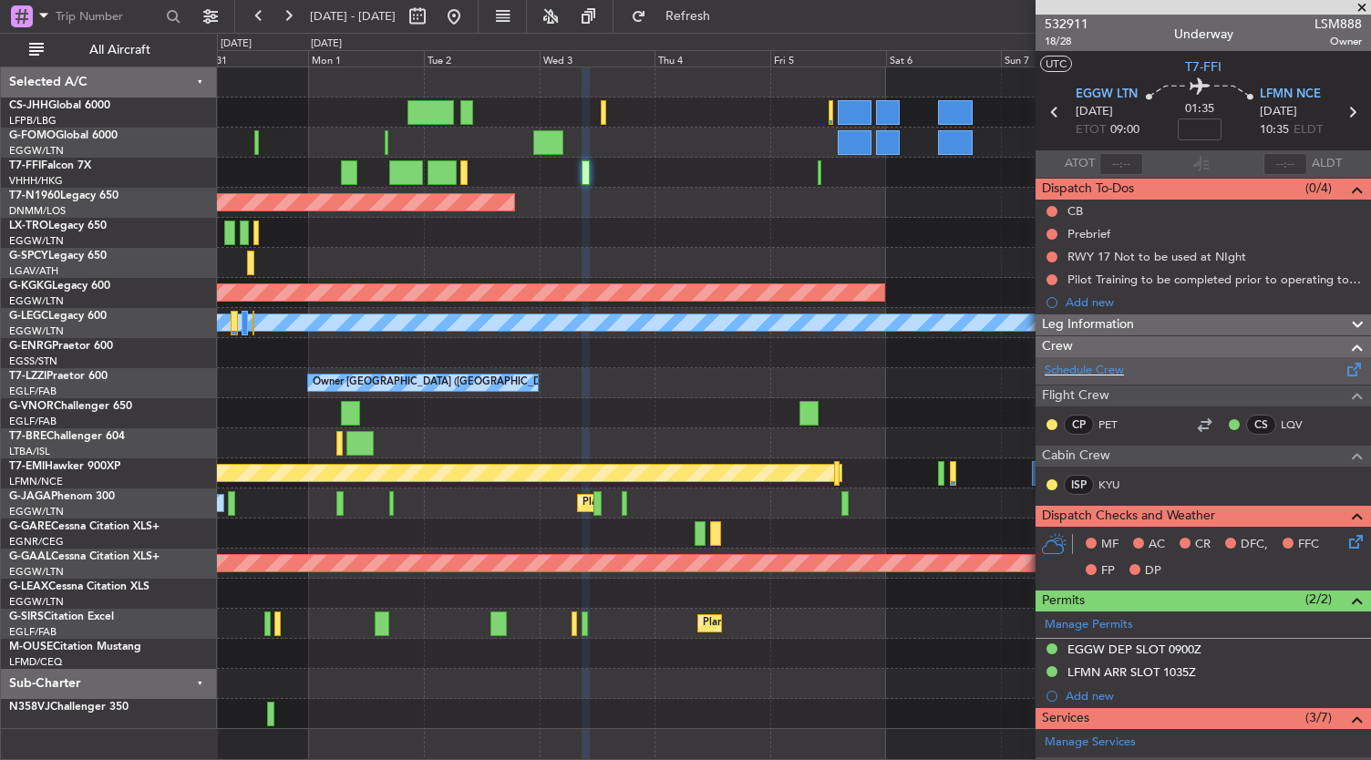
scroll to position [335, 0]
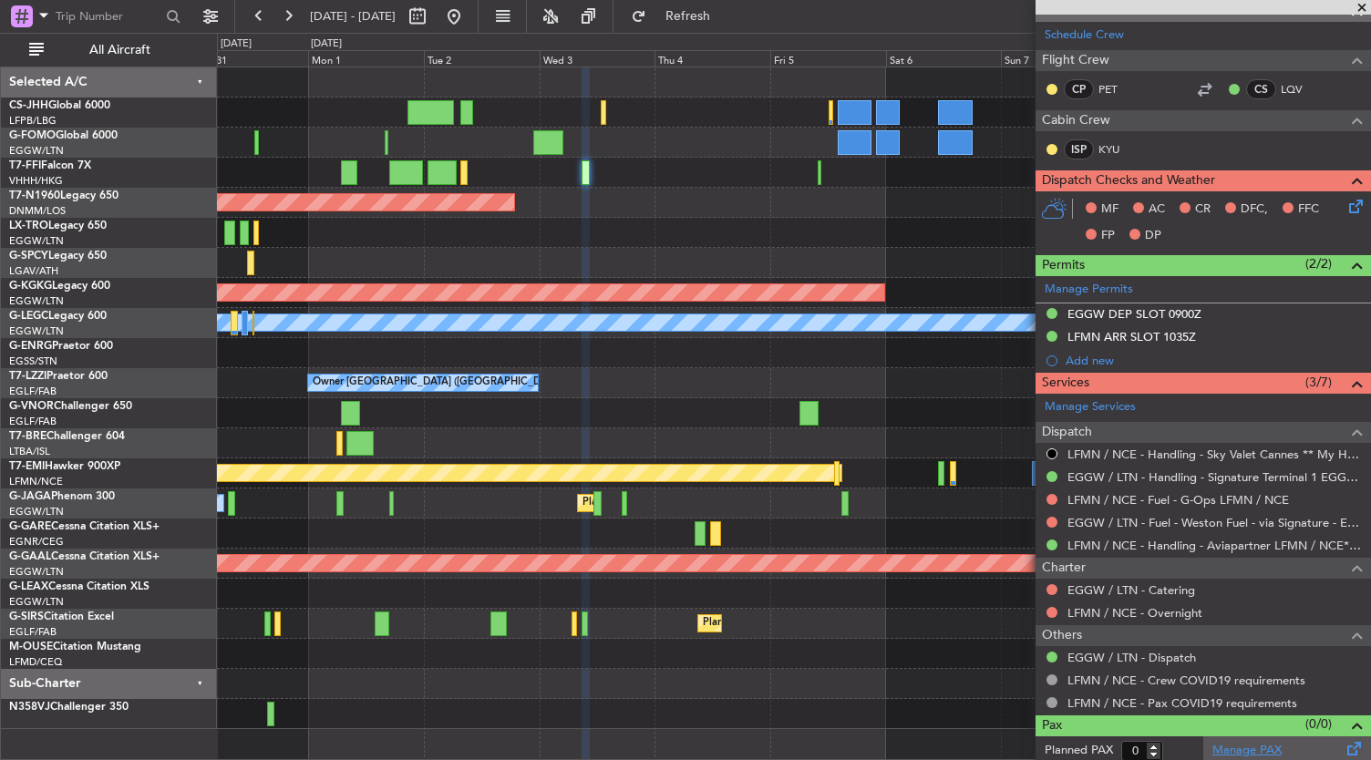
click at [1250, 747] on link "Manage PAX" at bounding box center [1247, 751] width 69 height 18
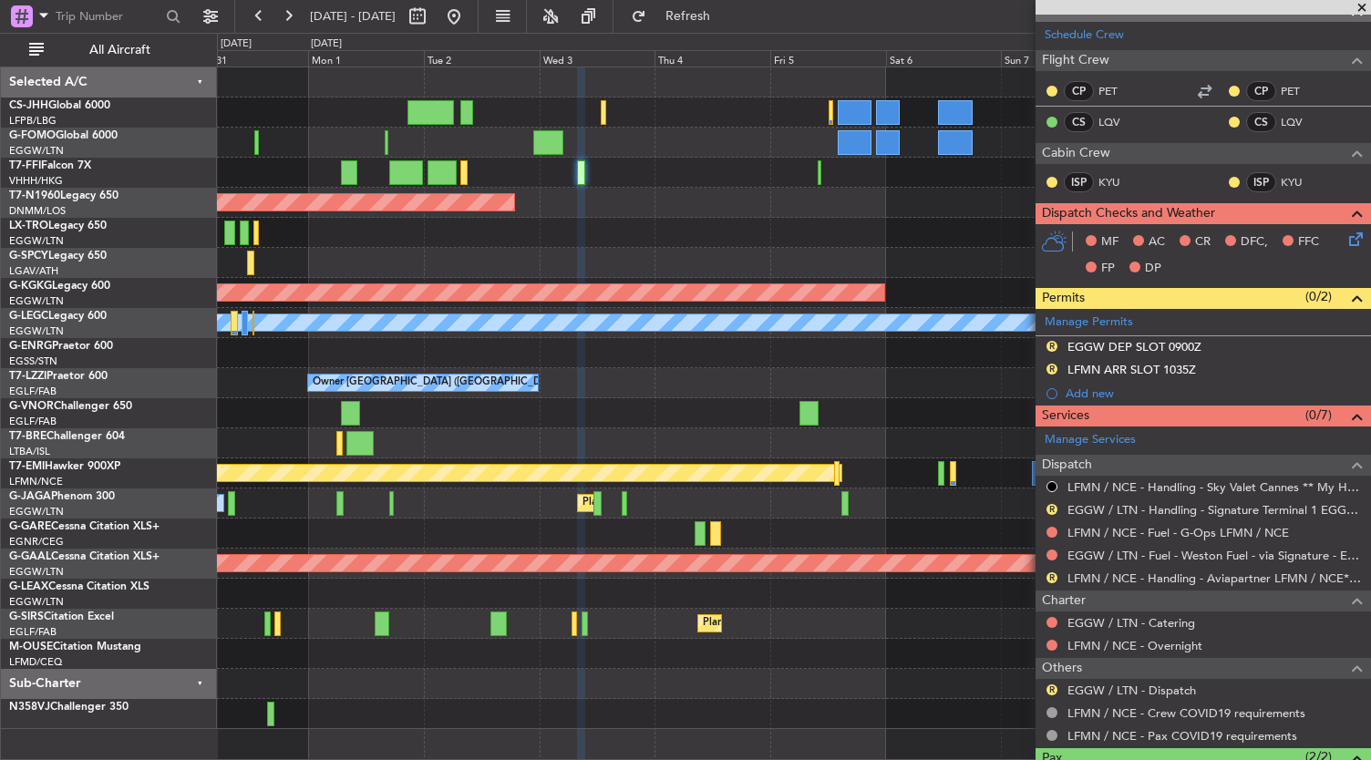
type input "2"
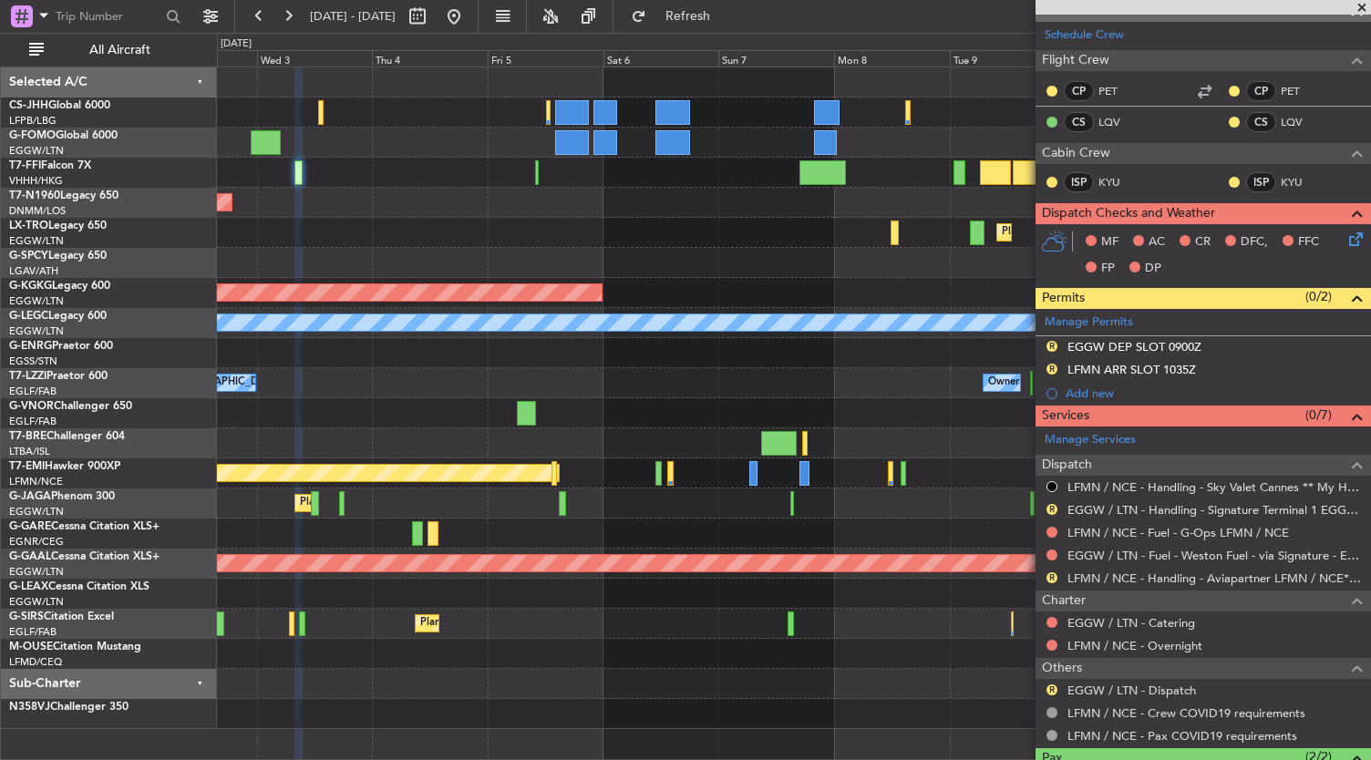
click at [419, 191] on div "Planned Maint [GEOGRAPHIC_DATA] ([GEOGRAPHIC_DATA])" at bounding box center [794, 203] width 1154 height 30
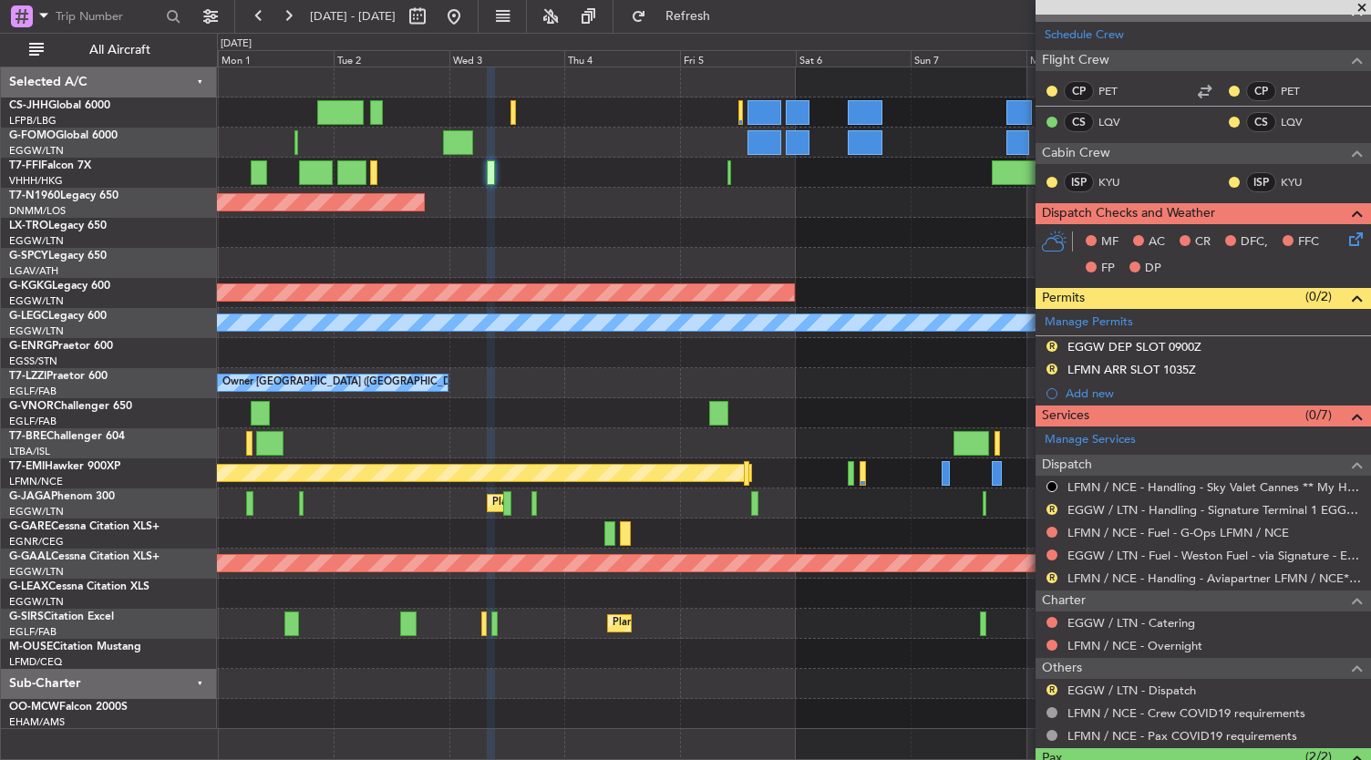
click at [835, 260] on div "Planned Maint Tianjin ([GEOGRAPHIC_DATA]) Planned Maint Geneva ([GEOGRAPHIC_DAT…" at bounding box center [794, 398] width 1154 height 662
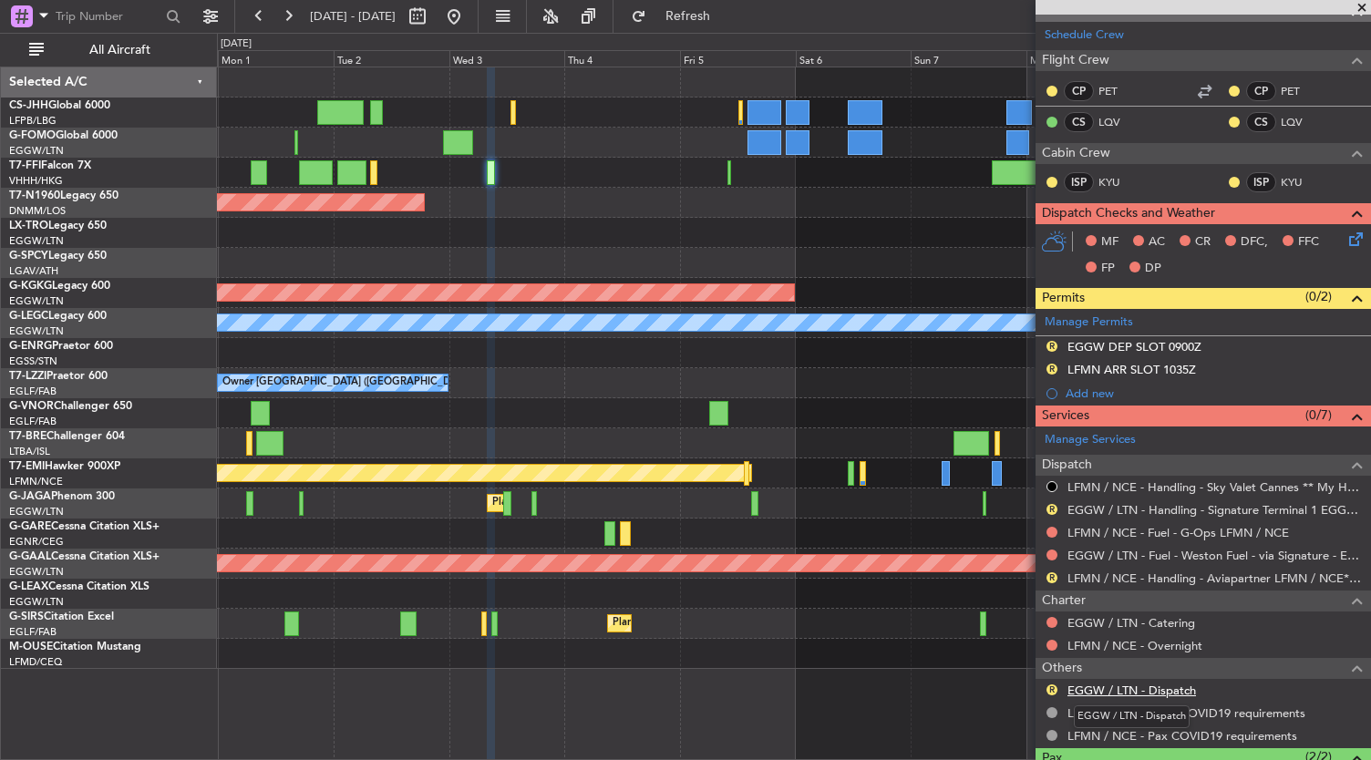
click at [1127, 686] on link "EGGW / LTN - Dispatch" at bounding box center [1132, 690] width 129 height 15
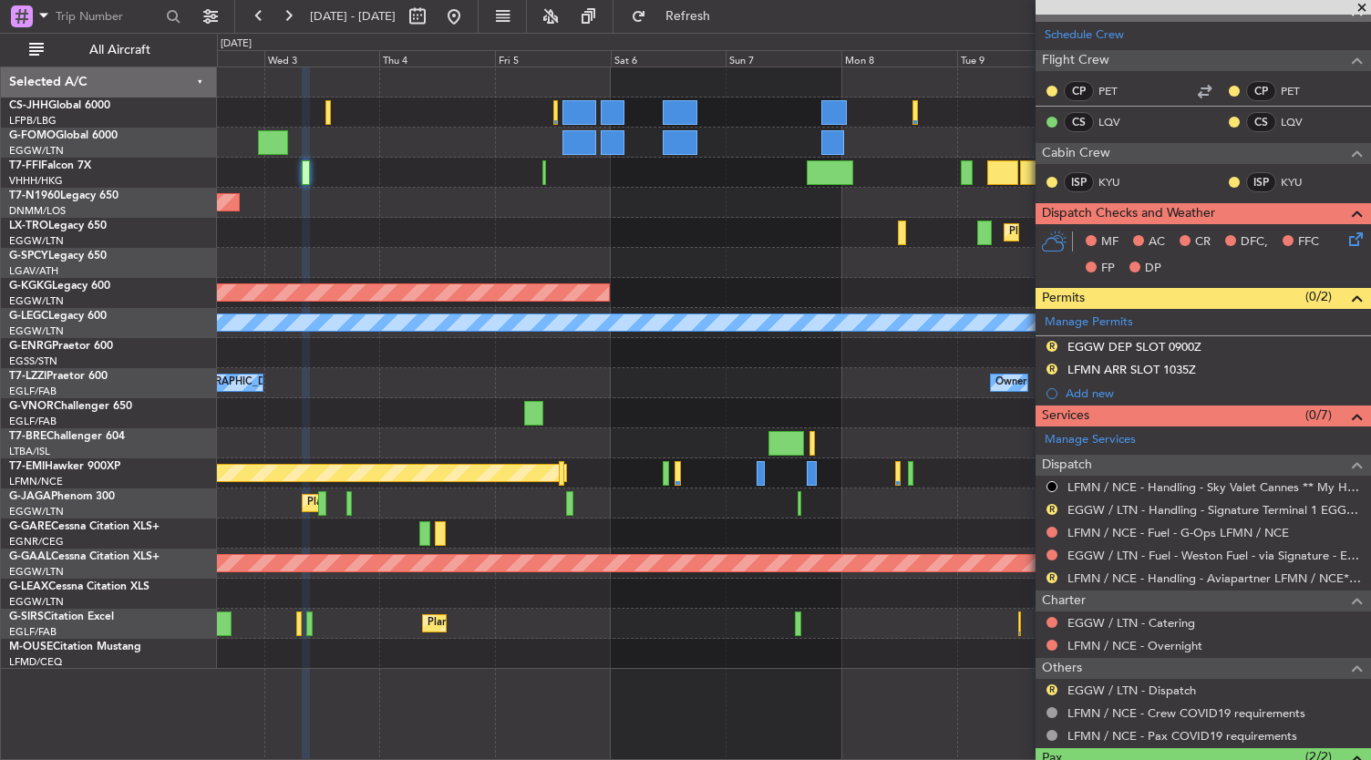
click at [606, 185] on div "Planned Maint Tianjin ([GEOGRAPHIC_DATA]) Planned Maint Geneva ([GEOGRAPHIC_DAT…" at bounding box center [794, 368] width 1154 height 602
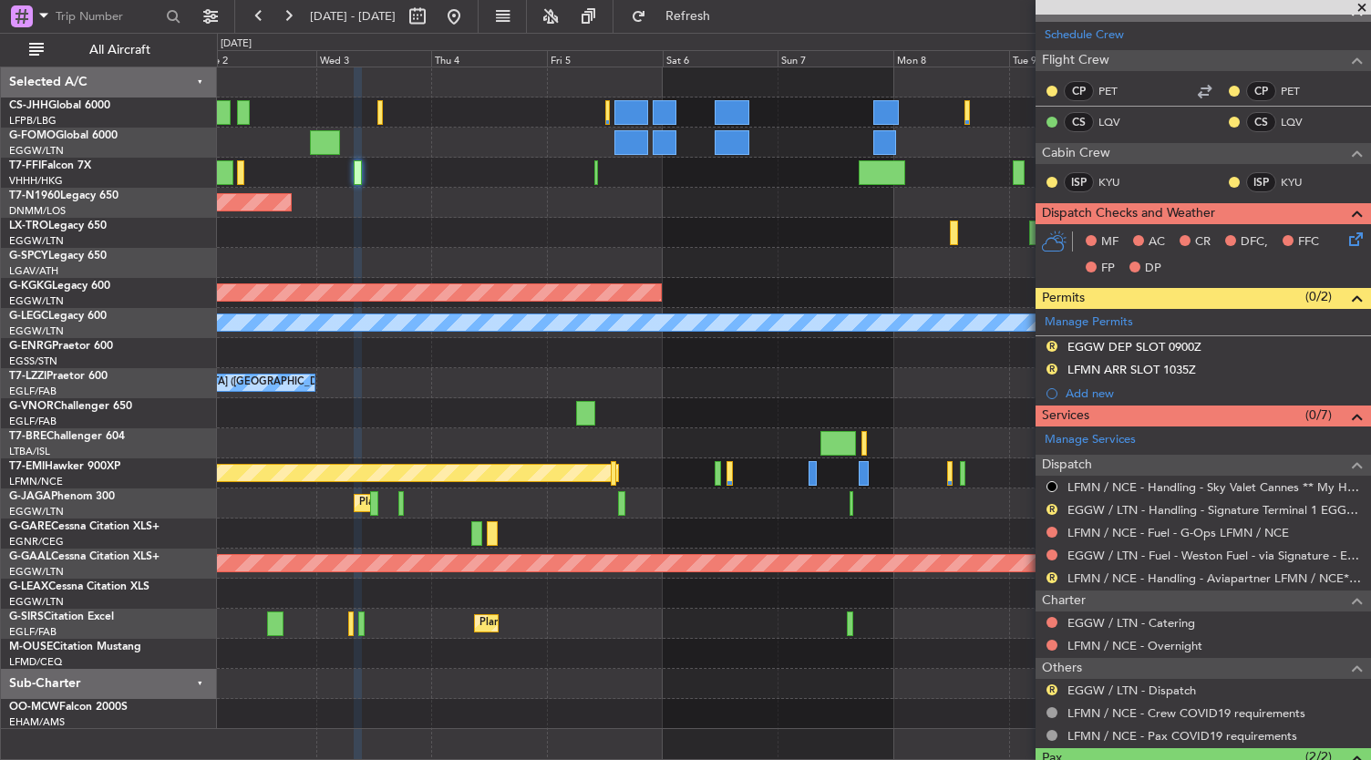
click at [656, 500] on div "Planned Maint [GEOGRAPHIC_DATA] ([GEOGRAPHIC_DATA]) Owner Ibiza" at bounding box center [794, 504] width 1154 height 30
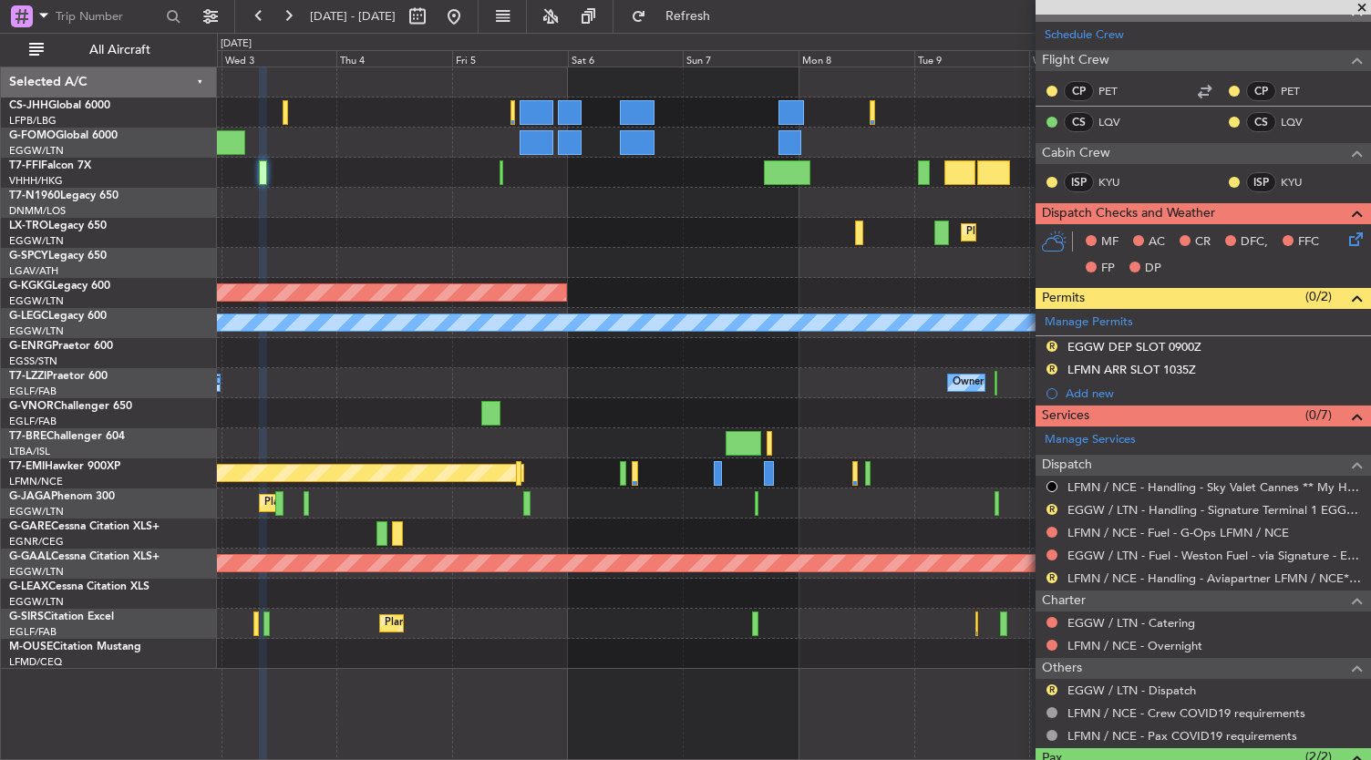
click at [589, 228] on div "Planned Maint Tianjin ([GEOGRAPHIC_DATA]) Planned Maint Geneva ([GEOGRAPHIC_DAT…" at bounding box center [794, 368] width 1154 height 602
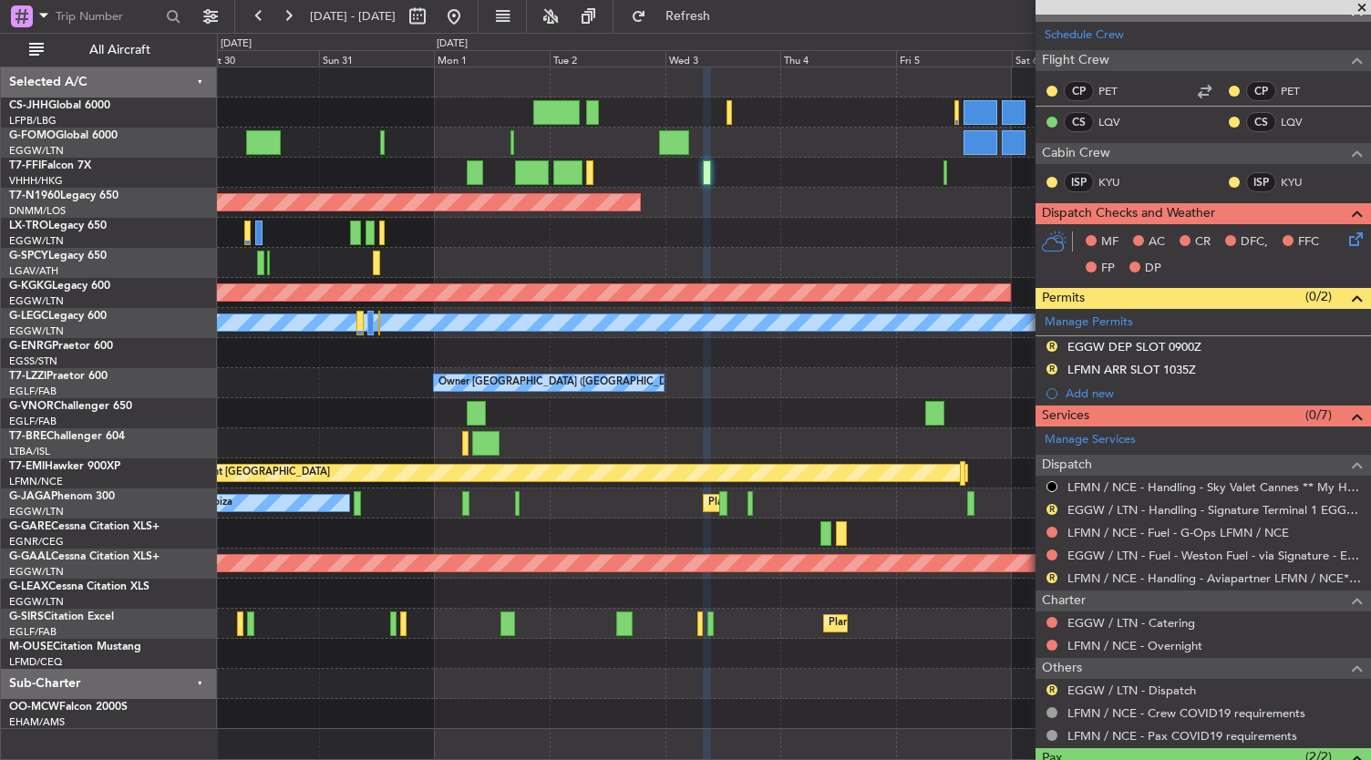
click at [790, 753] on div "Planned Maint Tianjin ([GEOGRAPHIC_DATA]) Planned Maint Geneva ([GEOGRAPHIC_DAT…" at bounding box center [794, 414] width 1155 height 695
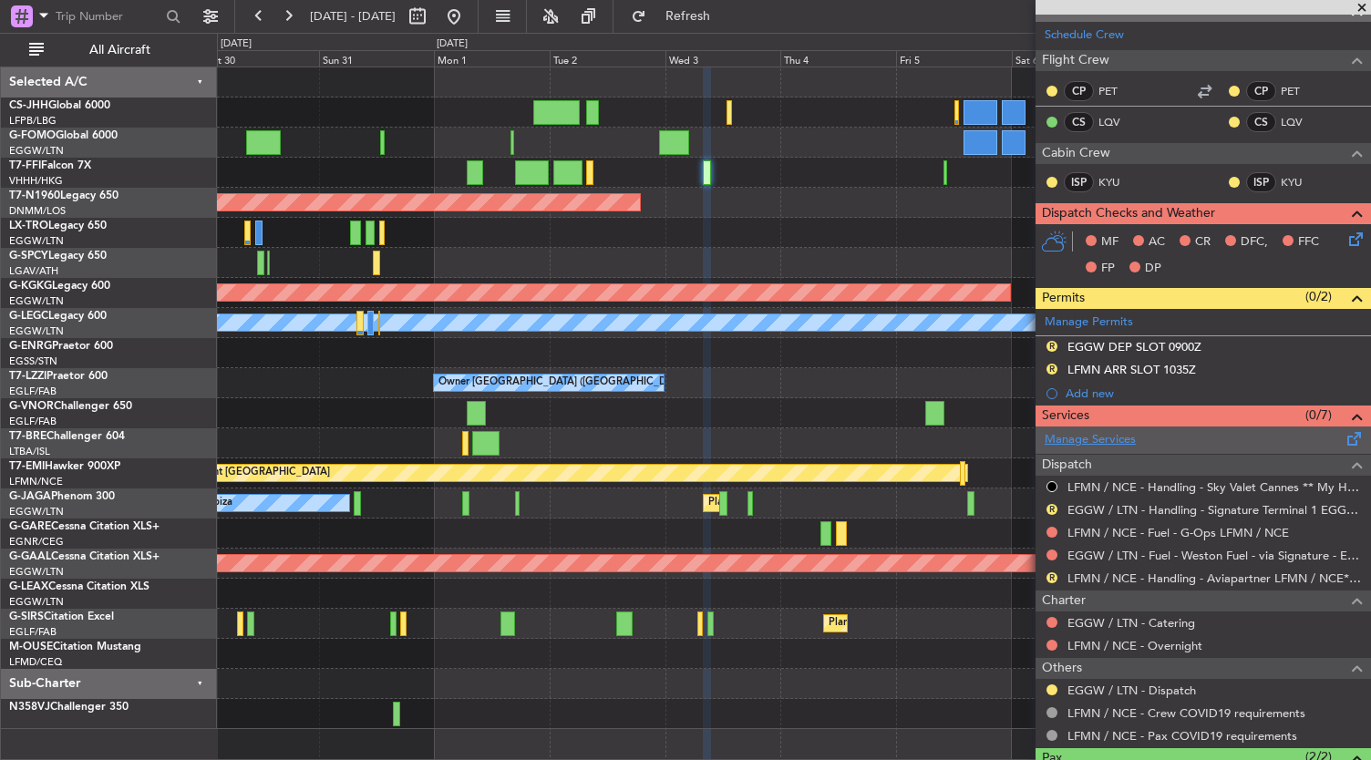
click at [1118, 439] on link "Manage Services" at bounding box center [1090, 440] width 91 height 18
click at [1104, 403] on fb-app "[DATE] - [DATE] Refresh Quick Links All Aircraft Planned Maint Tianjin ([GEOGRA…" at bounding box center [685, 387] width 1371 height 747
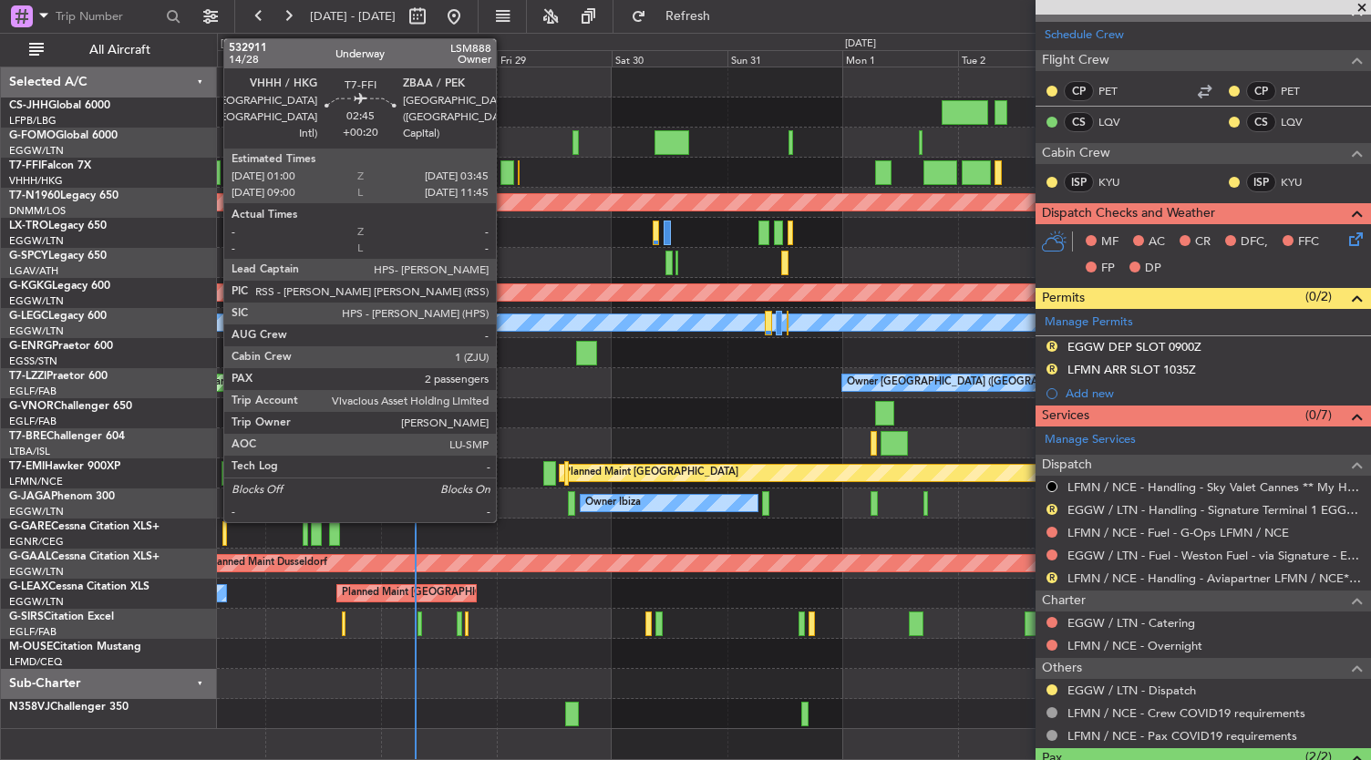
click at [505, 171] on div at bounding box center [508, 172] width 14 height 25
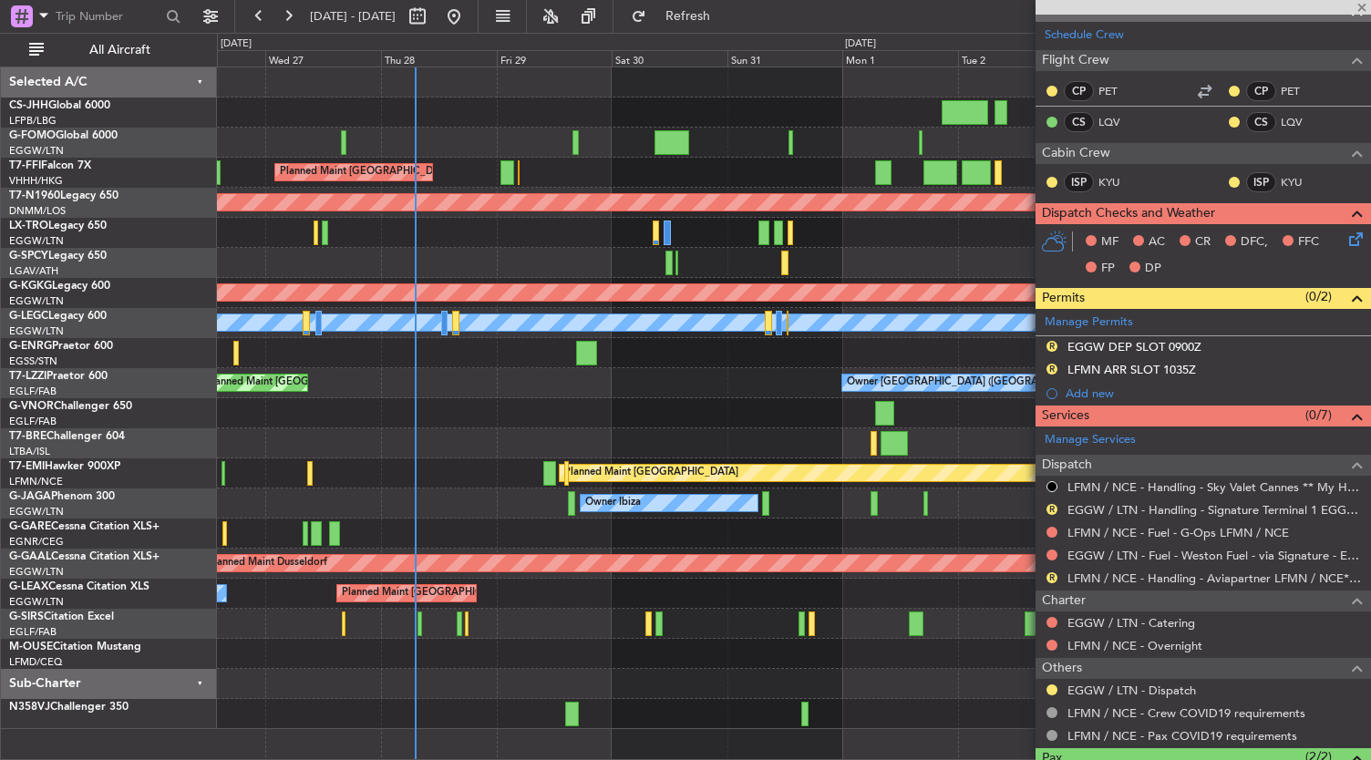
type input "+00:20"
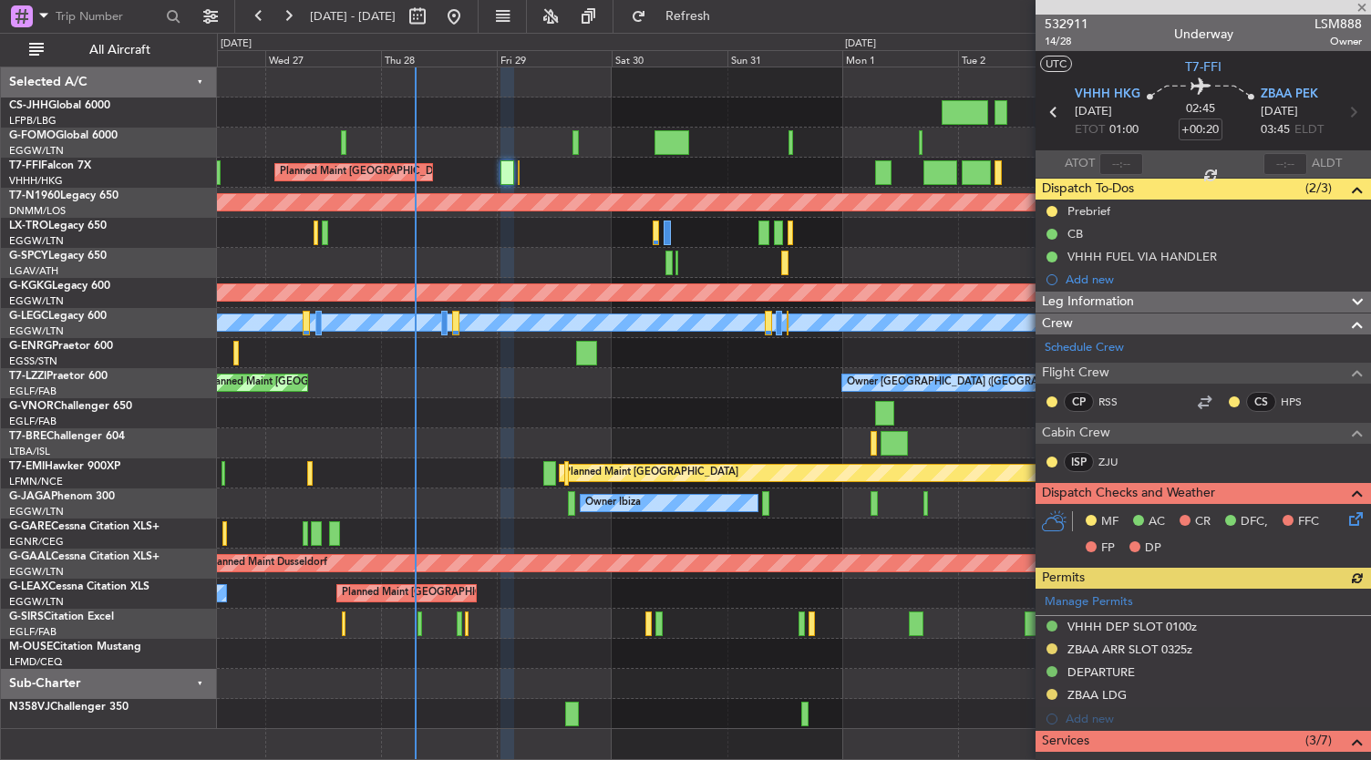
scroll to position [418, 0]
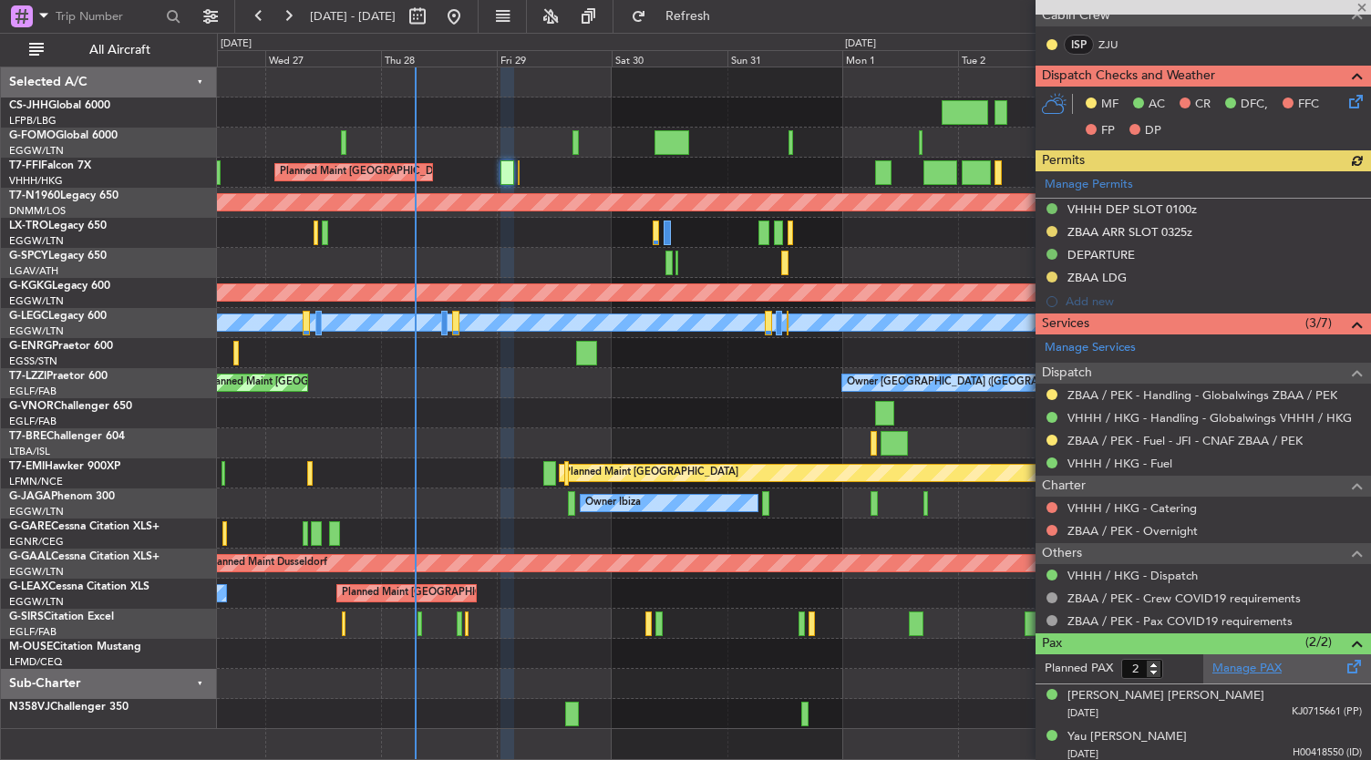
click at [1233, 660] on link "Manage PAX" at bounding box center [1247, 669] width 69 height 18
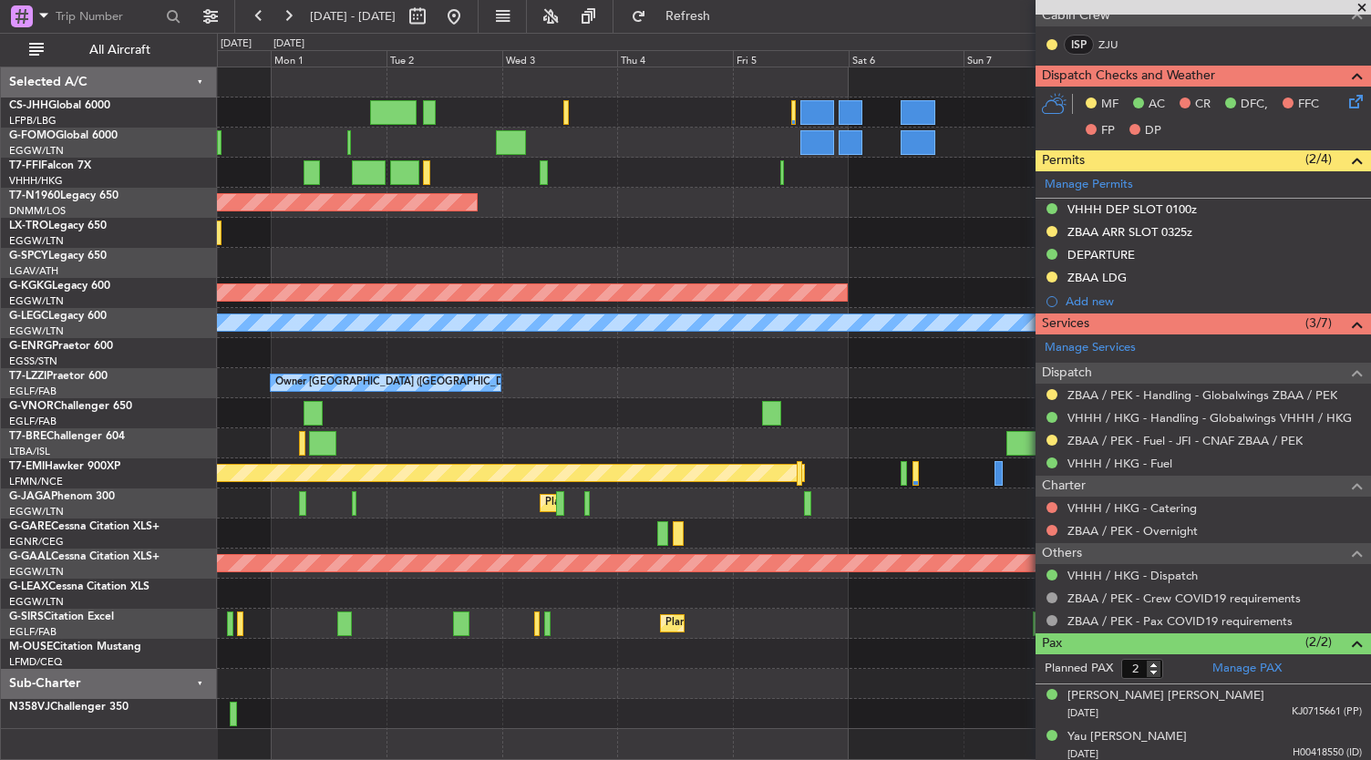
click at [388, 263] on div at bounding box center [794, 263] width 1154 height 30
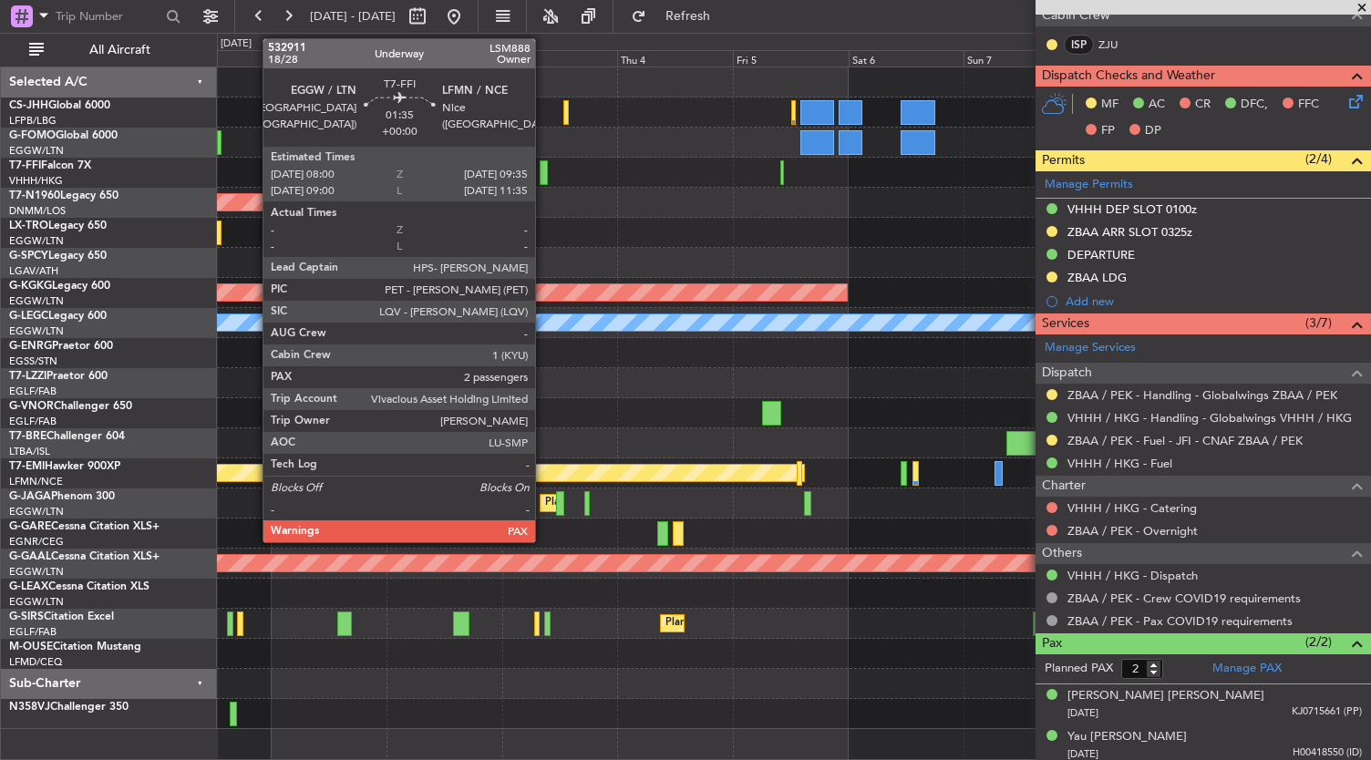
click at [540, 172] on div at bounding box center [544, 172] width 8 height 25
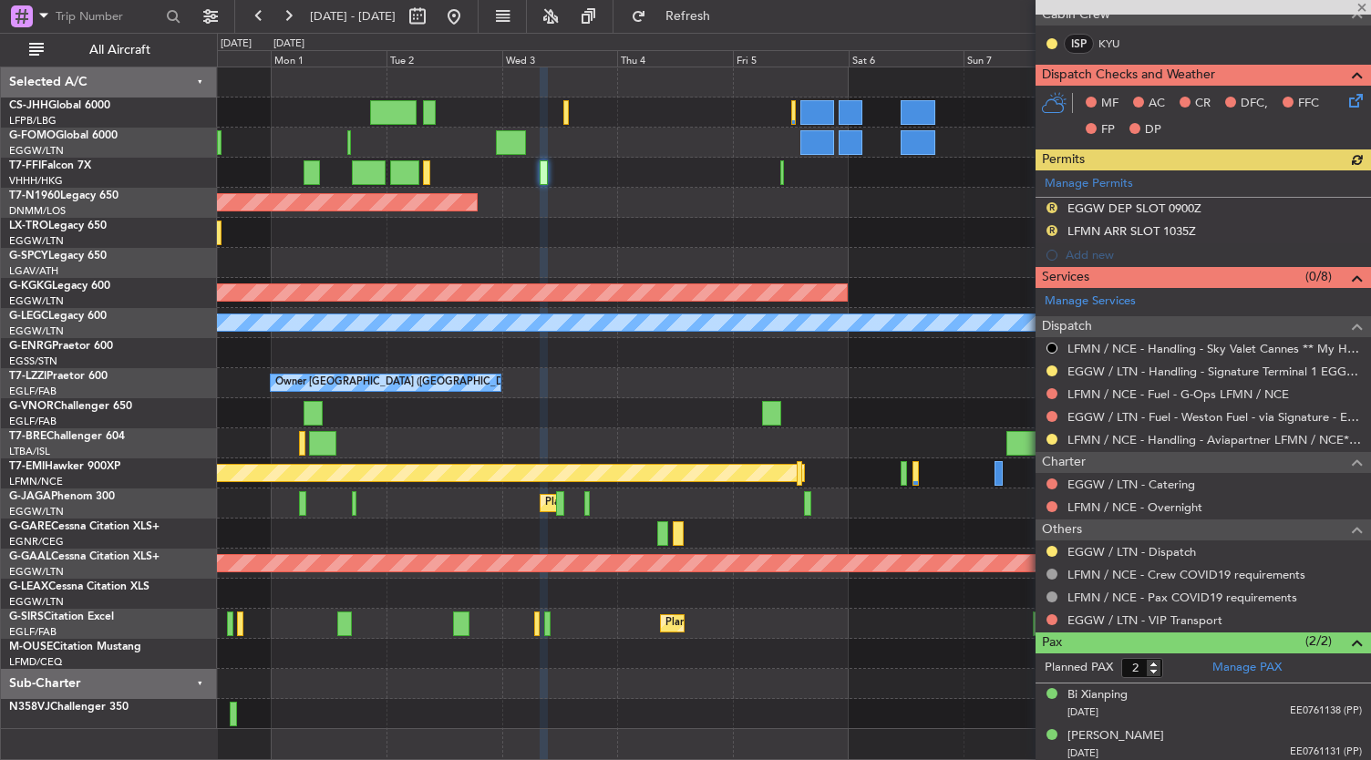
scroll to position [0, 0]
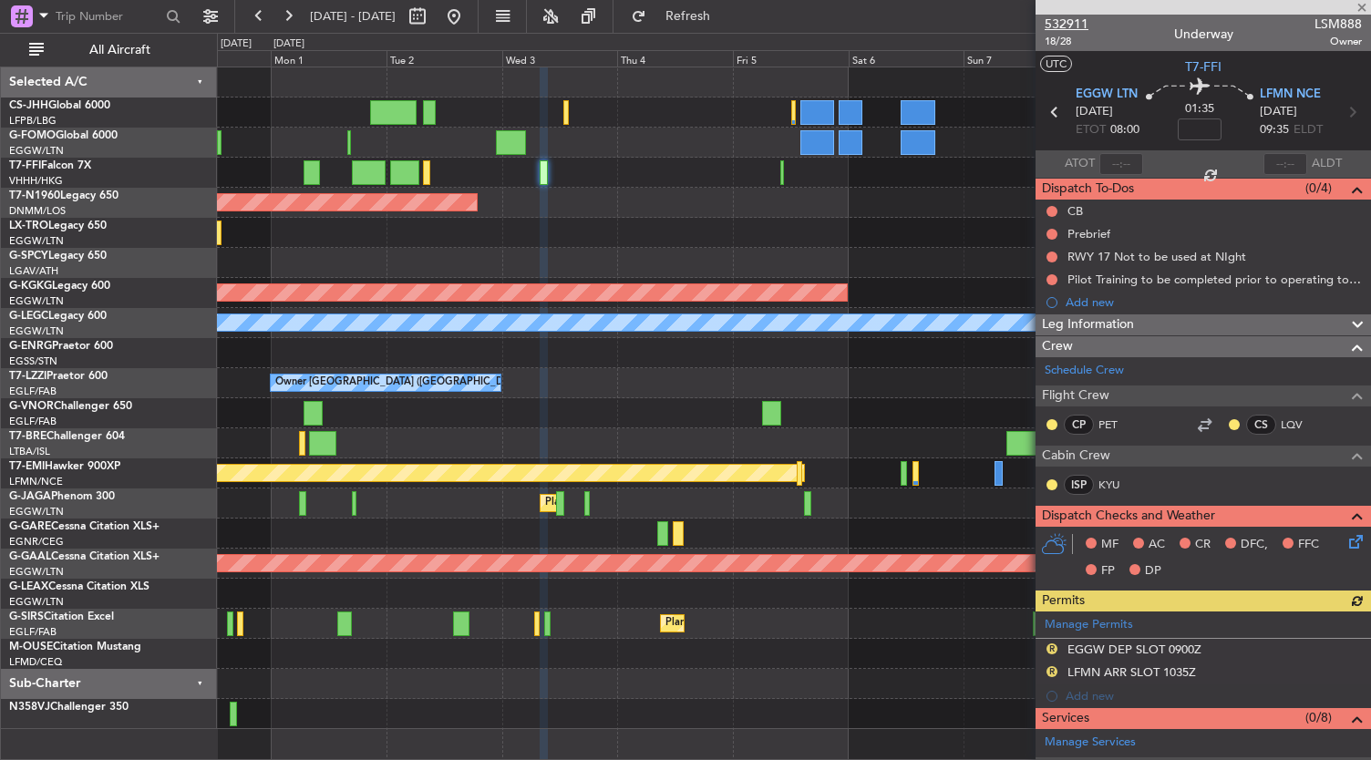
click at [1070, 23] on span "532911" at bounding box center [1067, 24] width 44 height 19
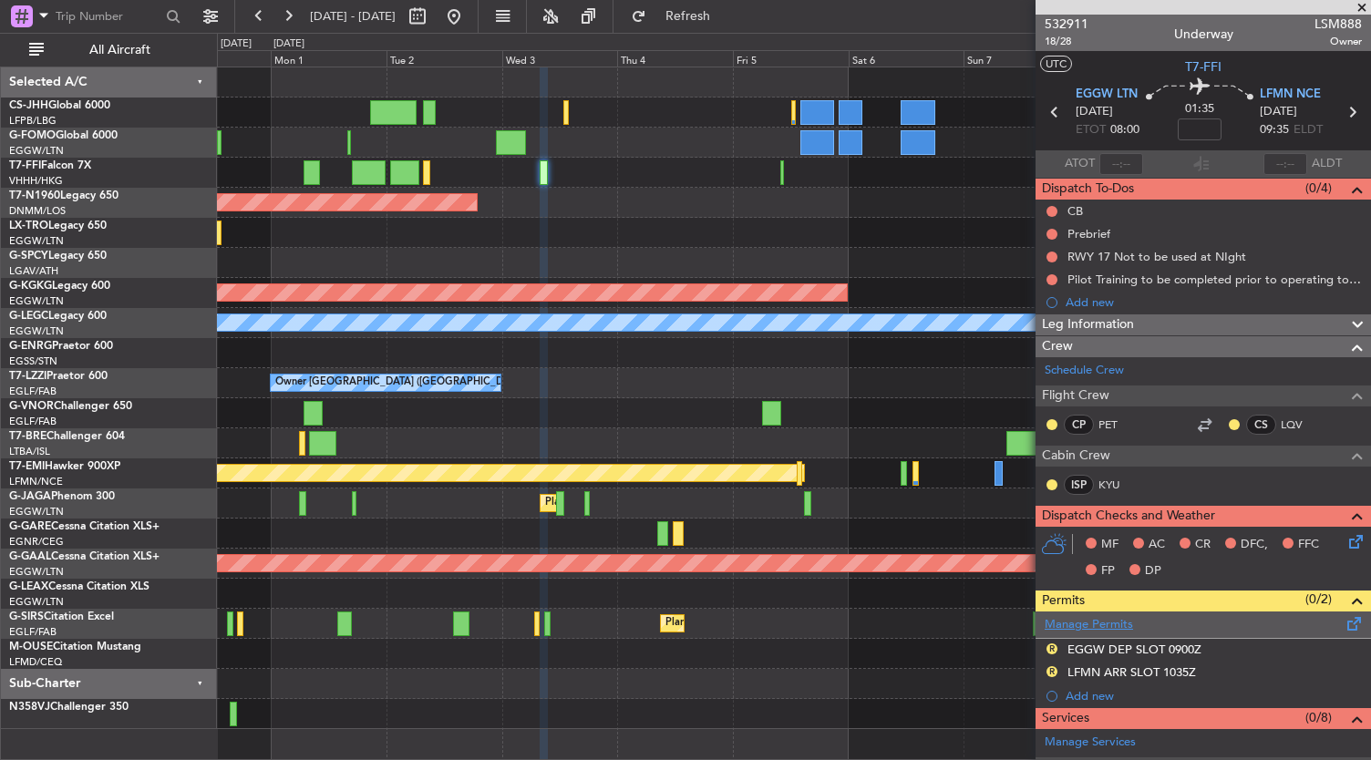
scroll to position [441, 0]
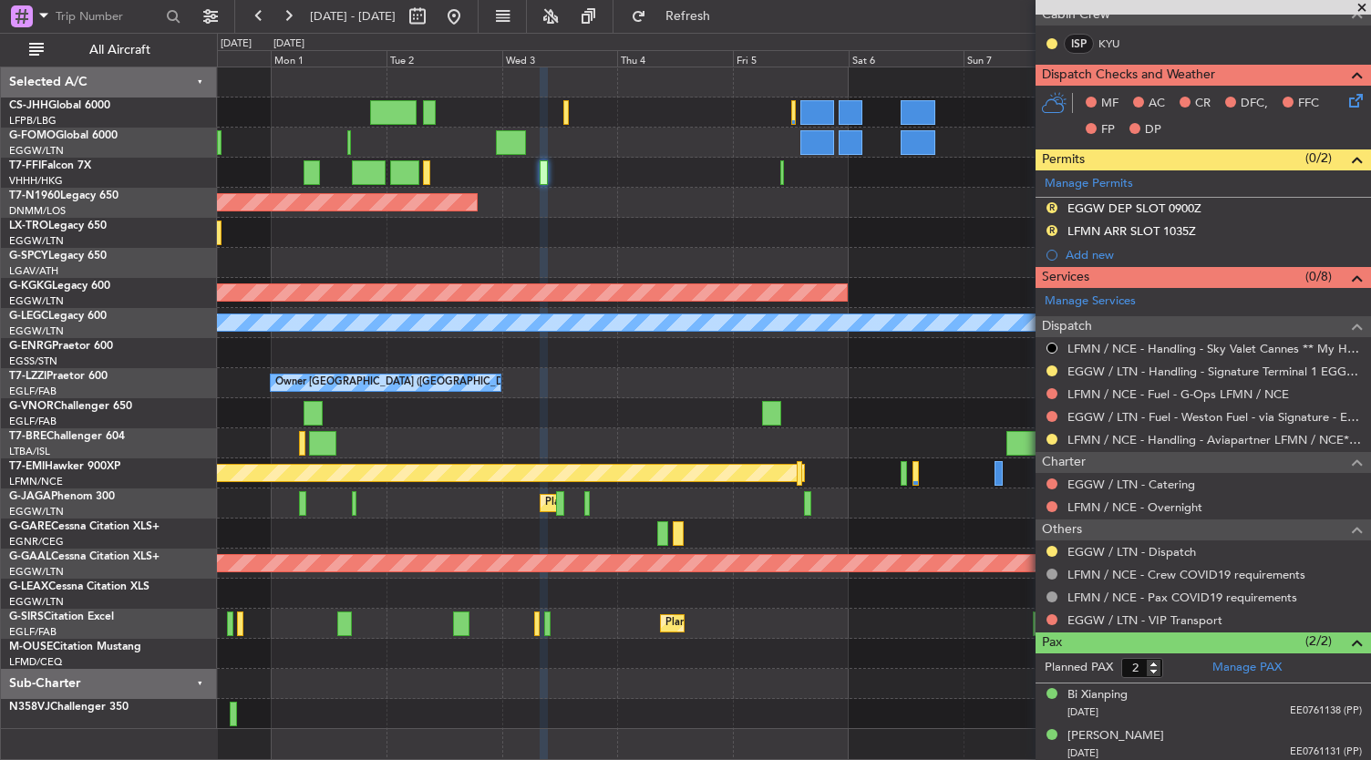
click at [825, 282] on div "Planned Maint Geneva (Cointrin) Planned Maint Tianjin ([GEOGRAPHIC_DATA]) Plann…" at bounding box center [794, 398] width 1154 height 662
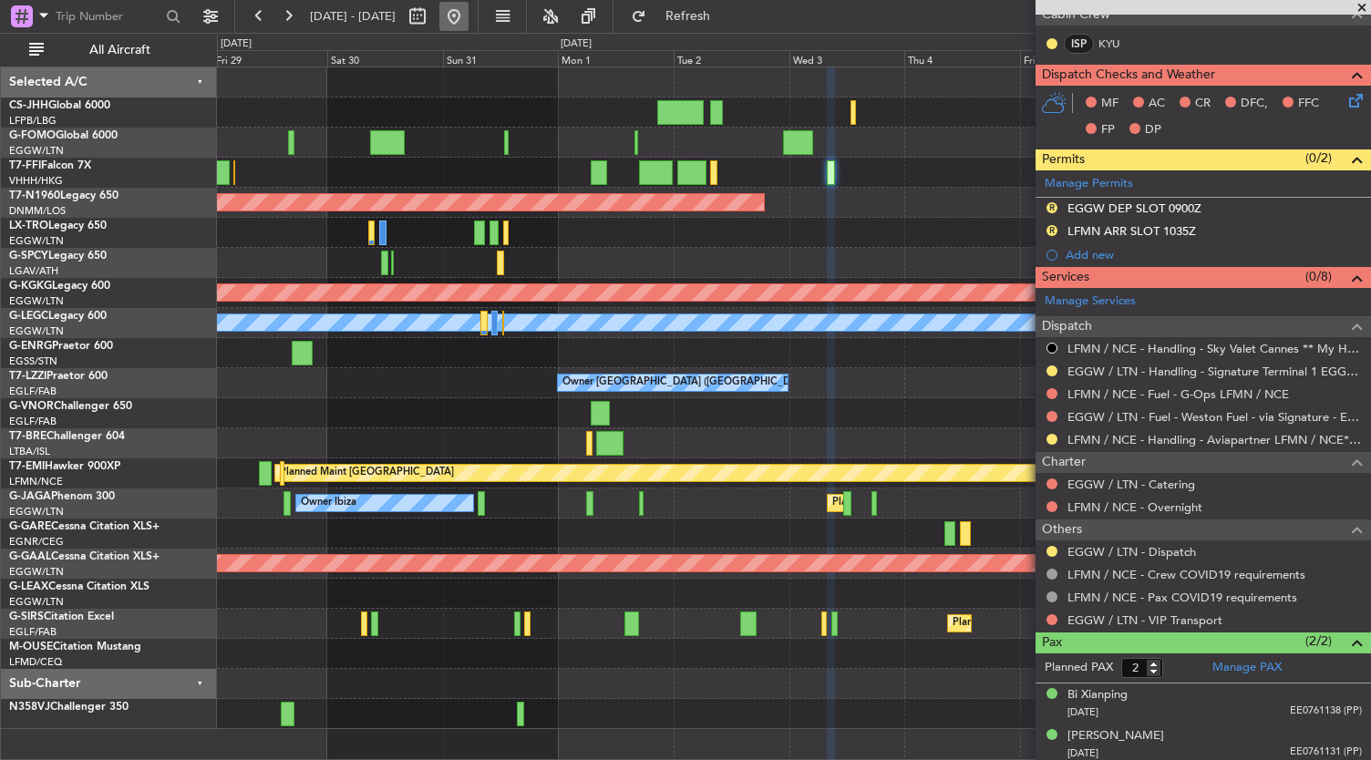
click at [469, 21] on button at bounding box center [453, 16] width 29 height 29
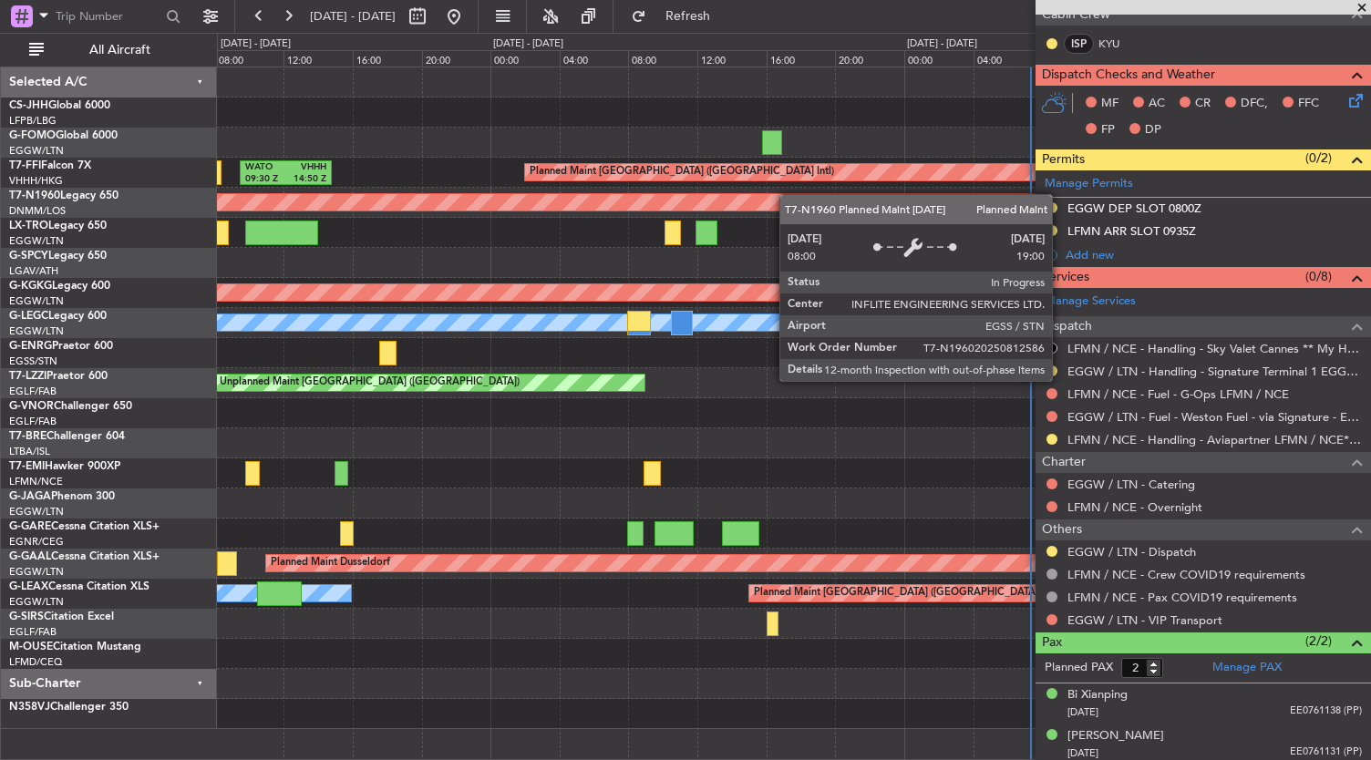
click at [1027, 216] on div "Planned Maint [GEOGRAPHIC_DATA] ([GEOGRAPHIC_DATA] Intl) WATO 09:30 Z VHHH 14:5…" at bounding box center [794, 398] width 1154 height 662
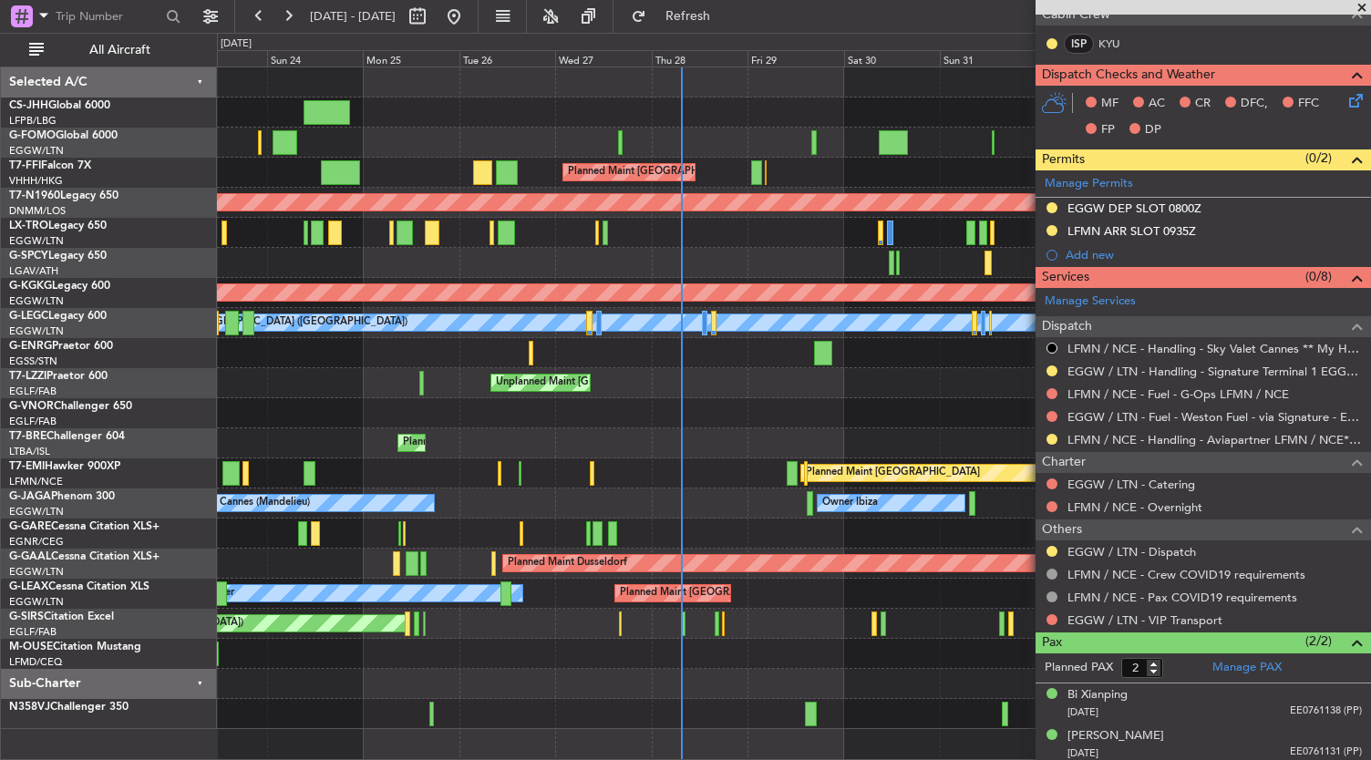
click at [492, 686] on div at bounding box center [794, 684] width 1154 height 30
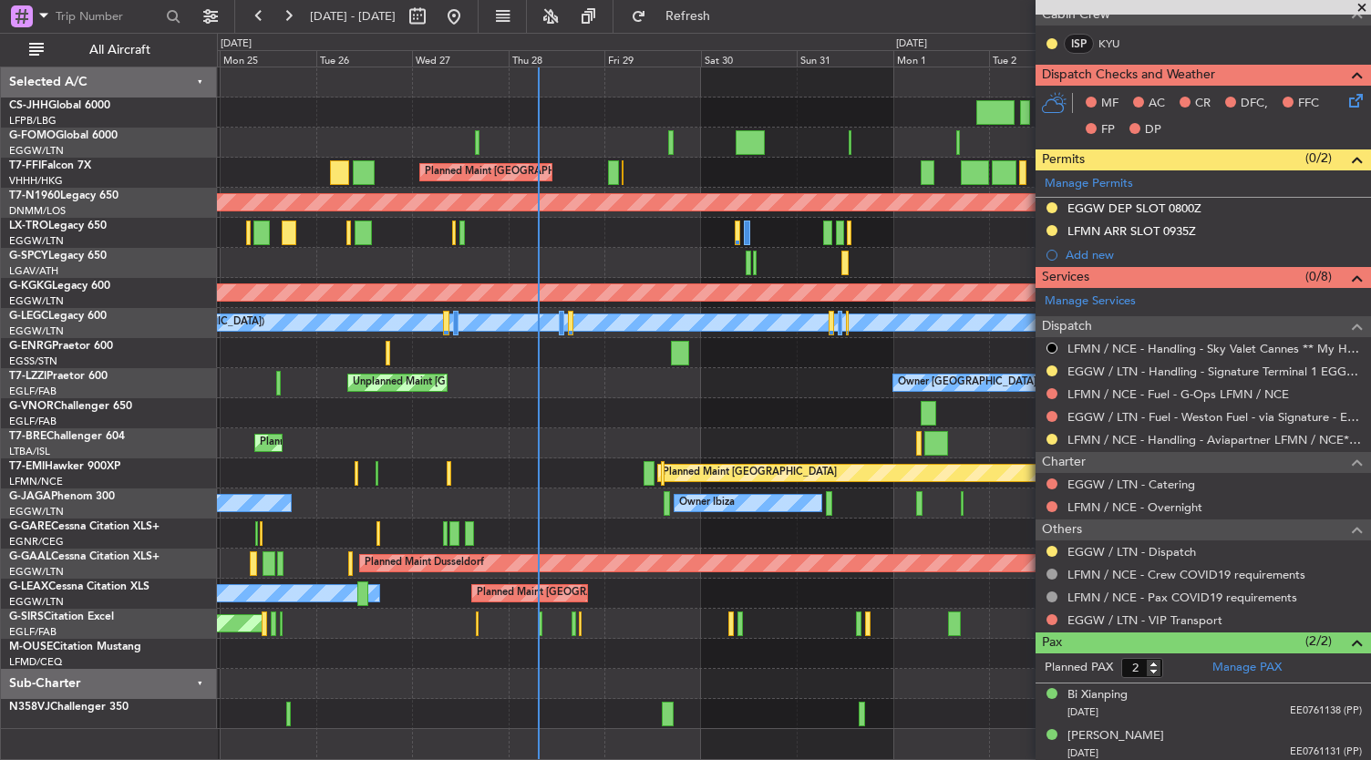
click at [614, 413] on div at bounding box center [794, 413] width 1154 height 30
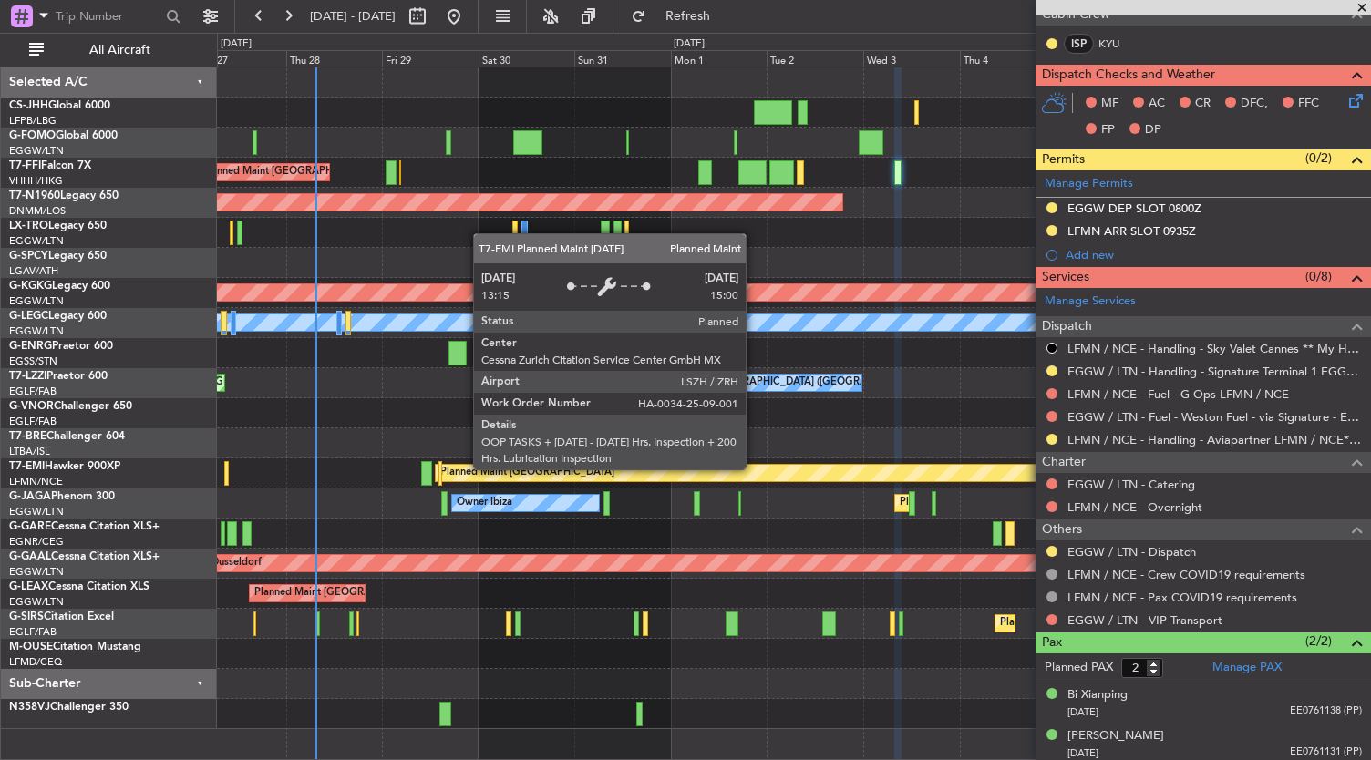
click at [523, 476] on div "Planned Maint [GEOGRAPHIC_DATA]" at bounding box center [527, 472] width 174 height 27
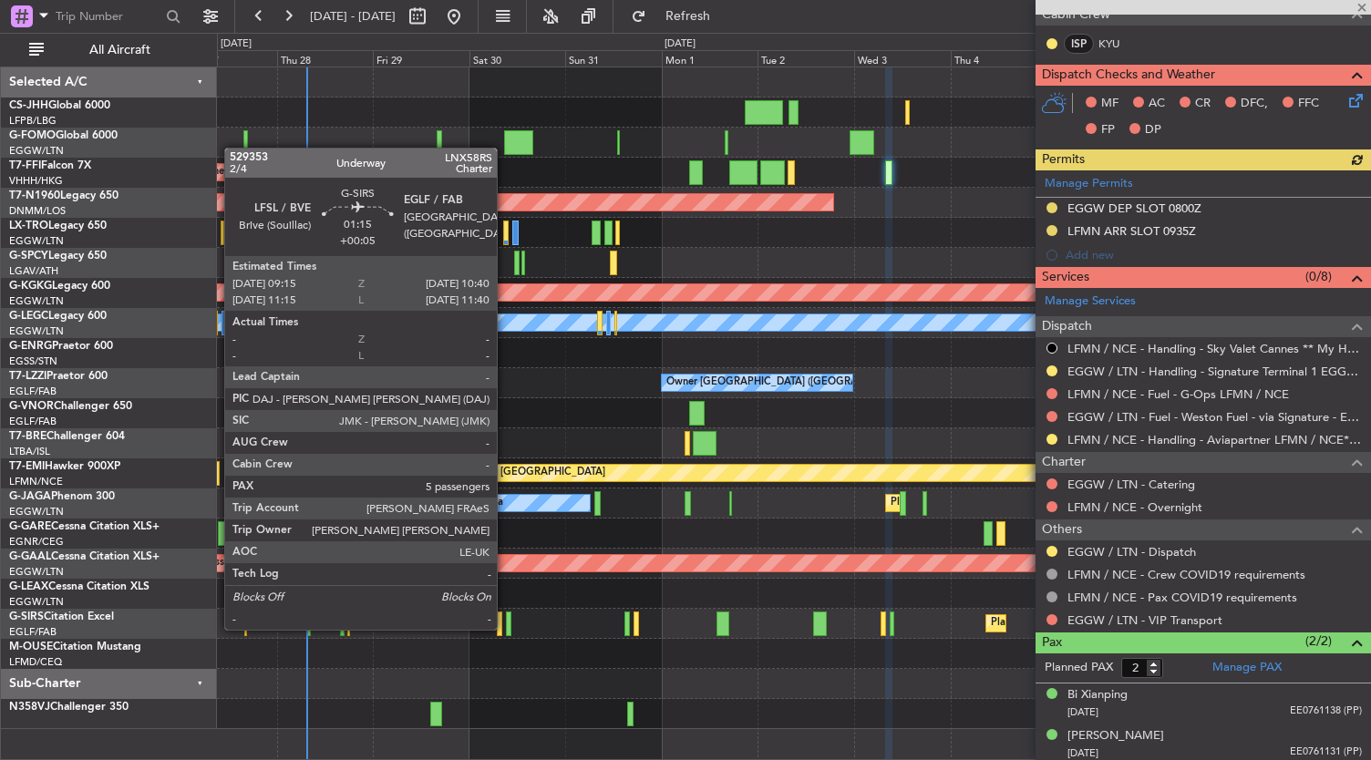
click at [506, 628] on div at bounding box center [509, 624] width 6 height 25
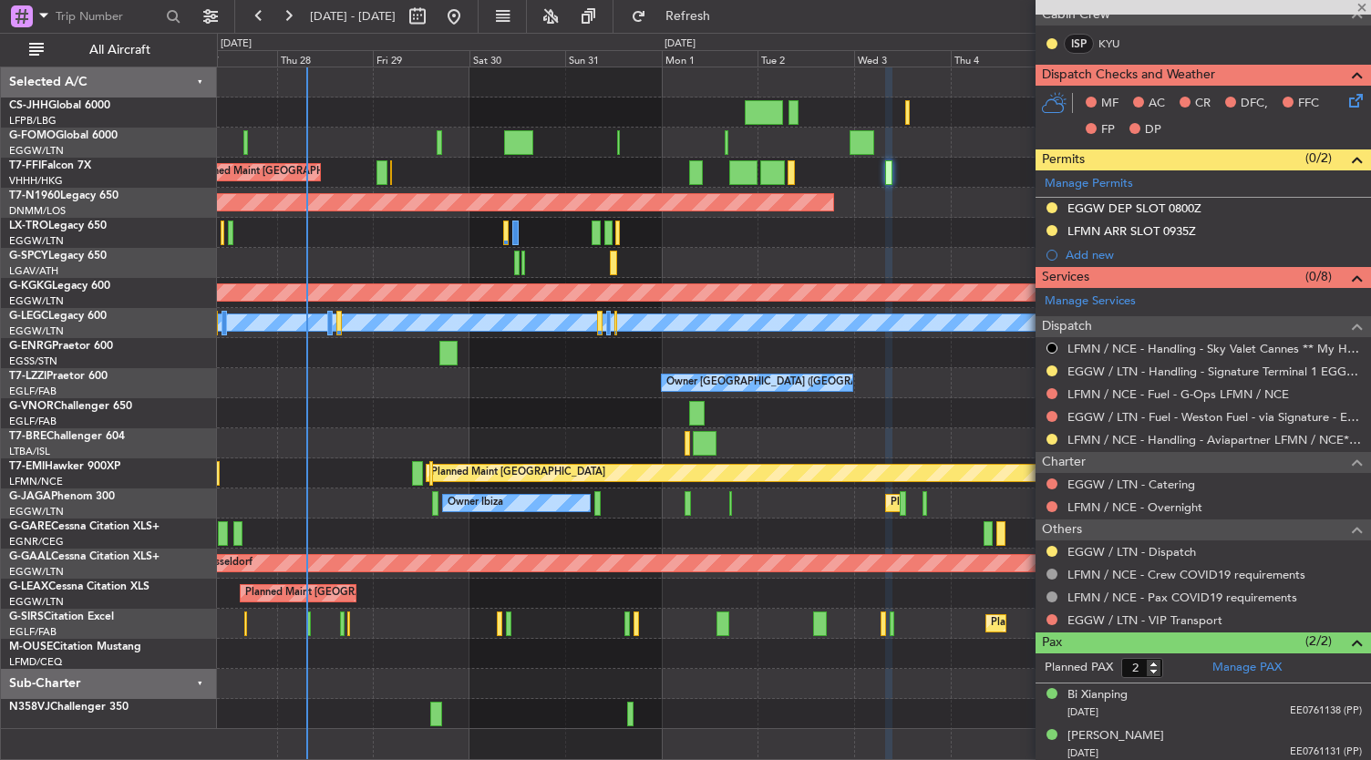
type input "+00:05"
type input "5"
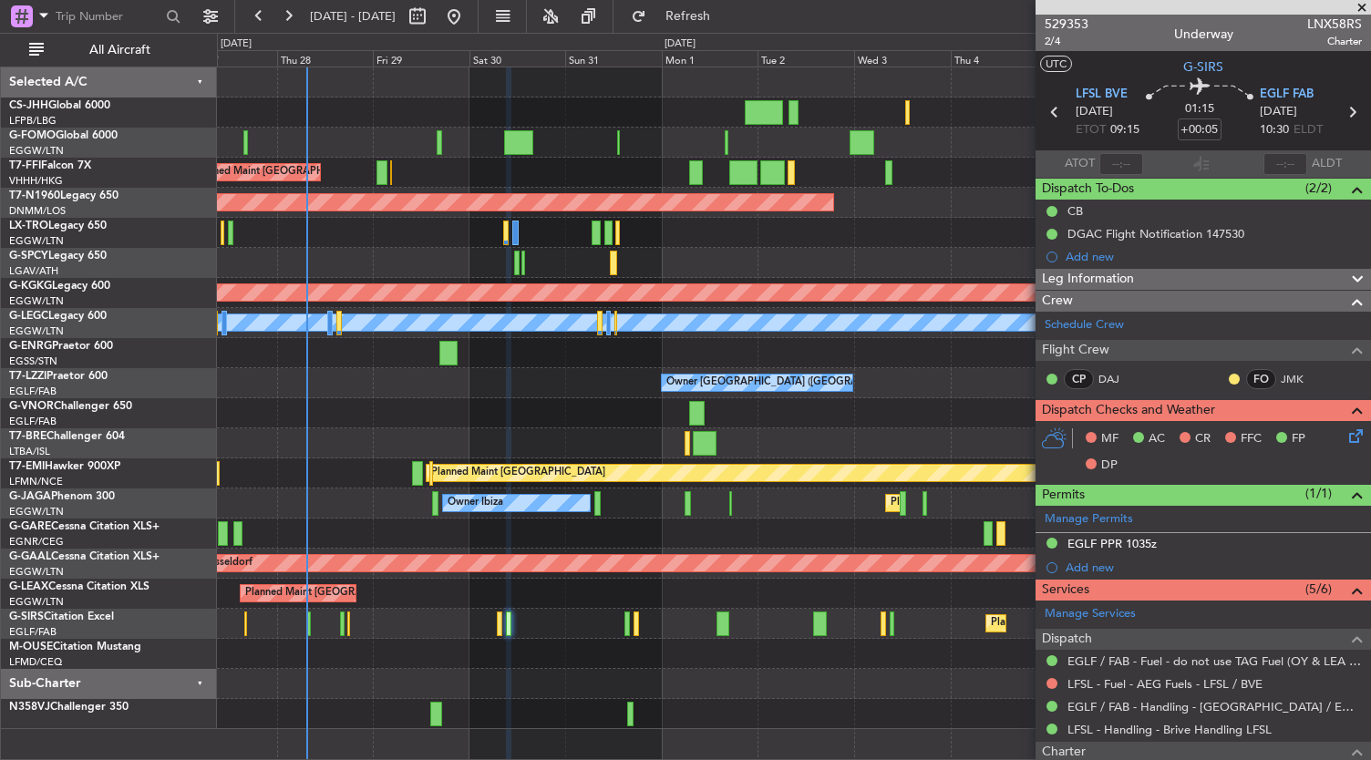
scroll to position [387, 0]
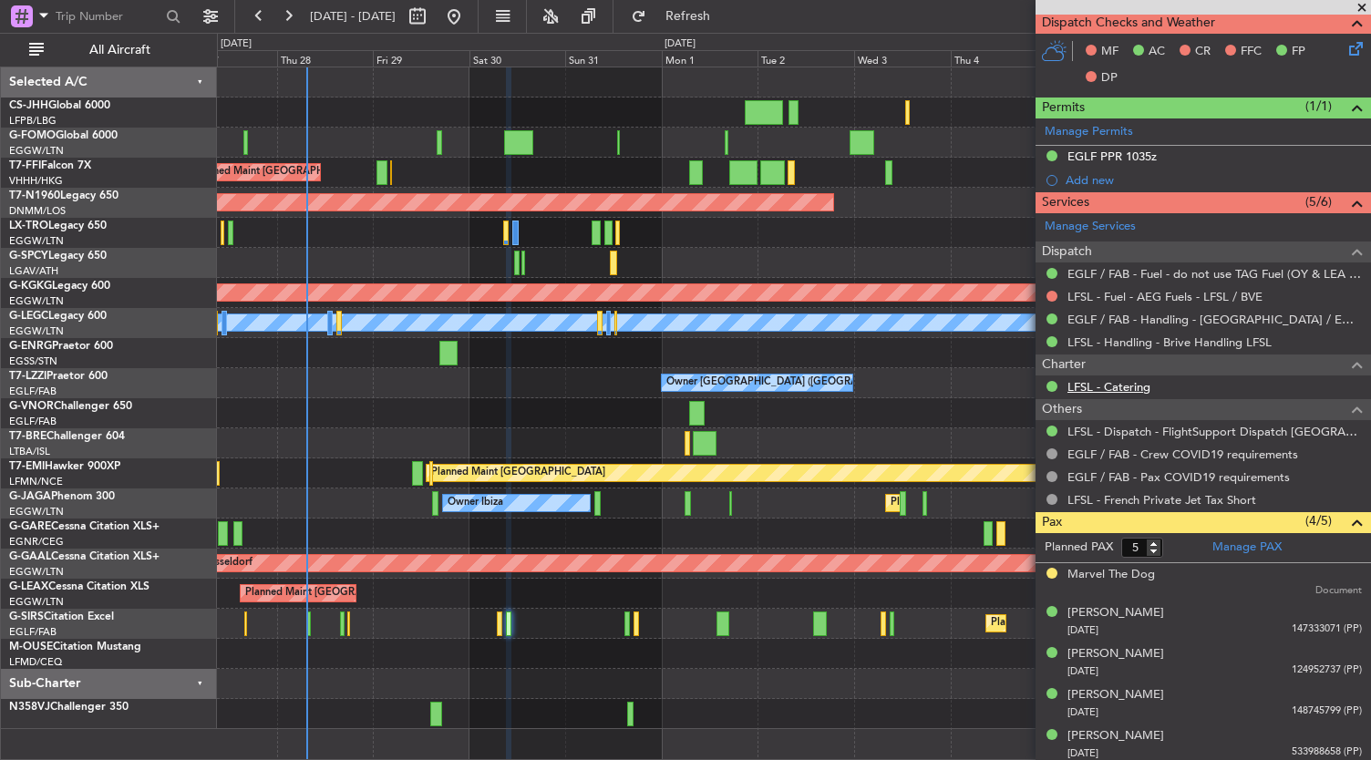
click at [1112, 380] on link "LFSL - Catering" at bounding box center [1109, 386] width 83 height 15
click at [1130, 379] on link "LFSL - Catering" at bounding box center [1109, 386] width 83 height 15
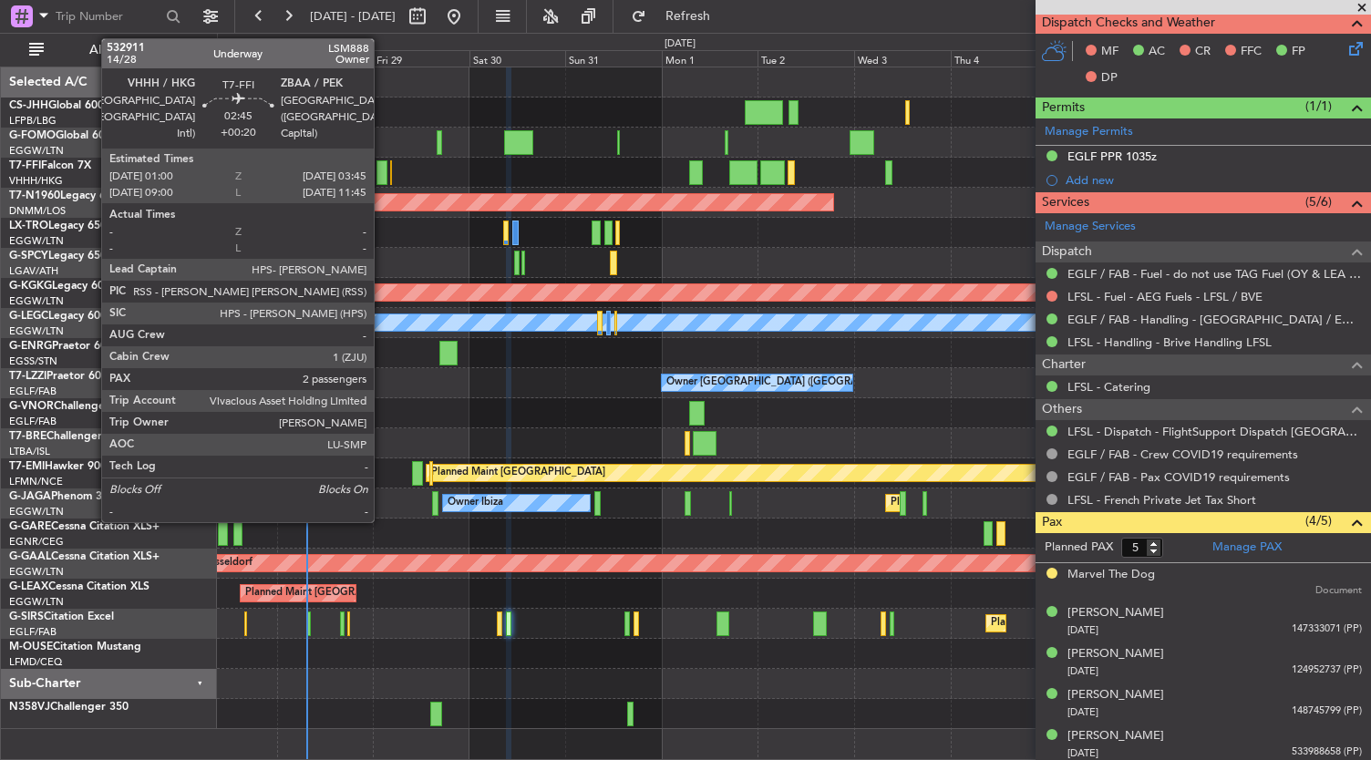
click at [383, 174] on div at bounding box center [383, 172] width 12 height 25
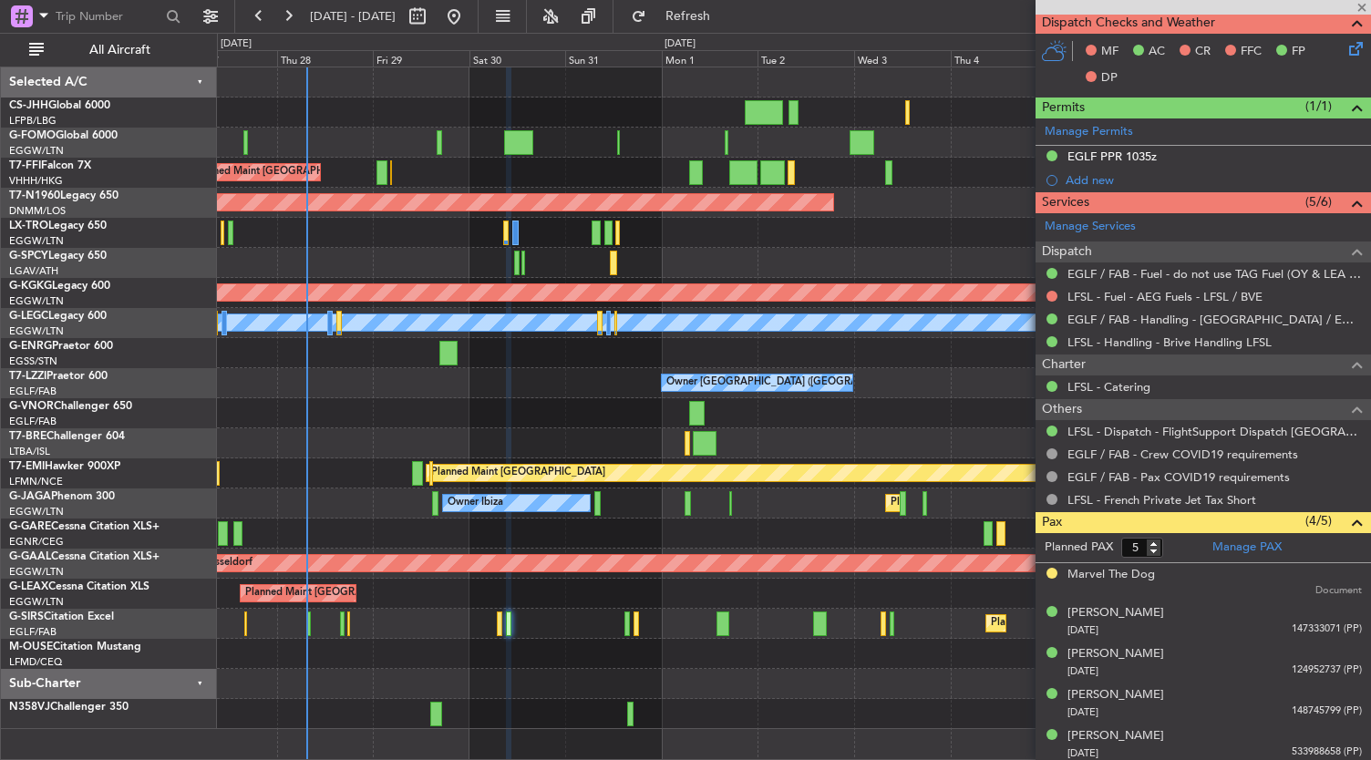
type input "+00:20"
type input "2"
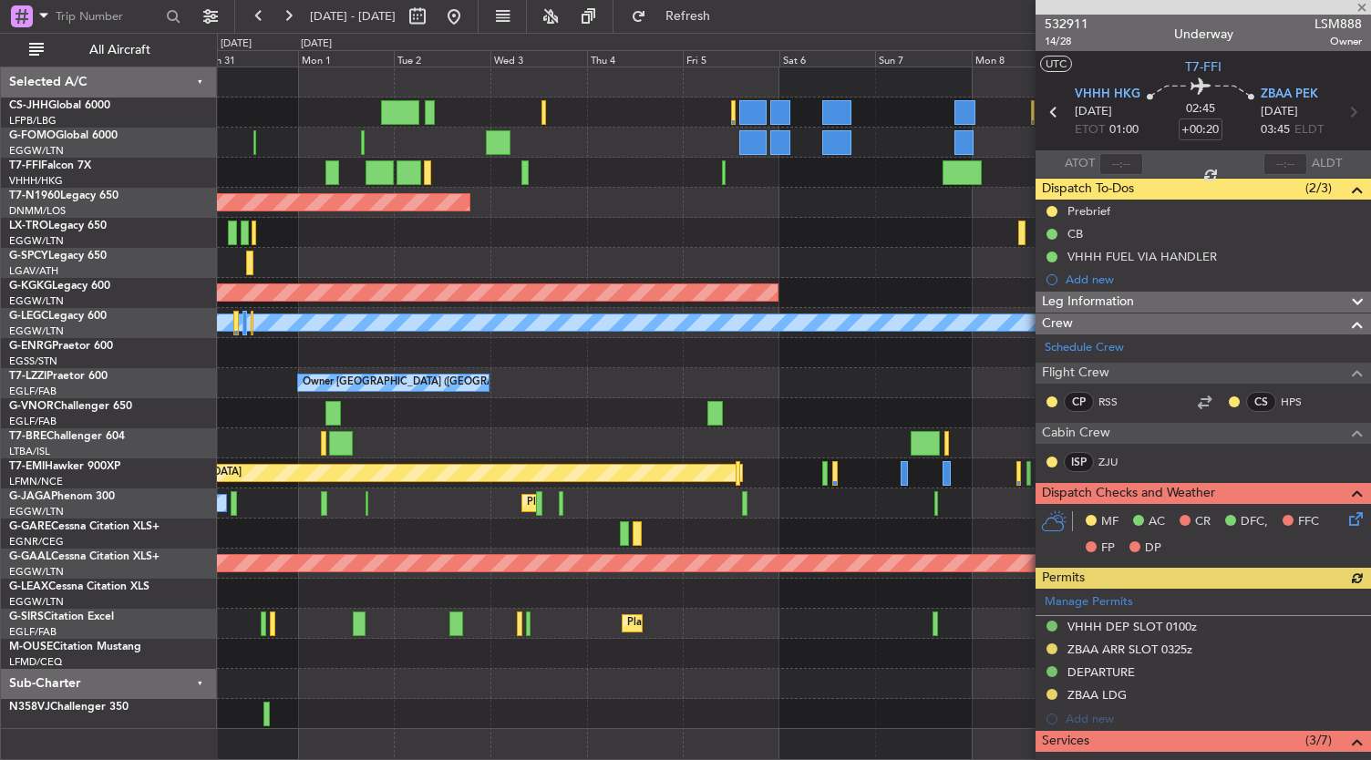
click at [596, 265] on div "Planned Maint Tianjin ([GEOGRAPHIC_DATA]) Planned Maint Geneva ([GEOGRAPHIC_DAT…" at bounding box center [794, 398] width 1154 height 662
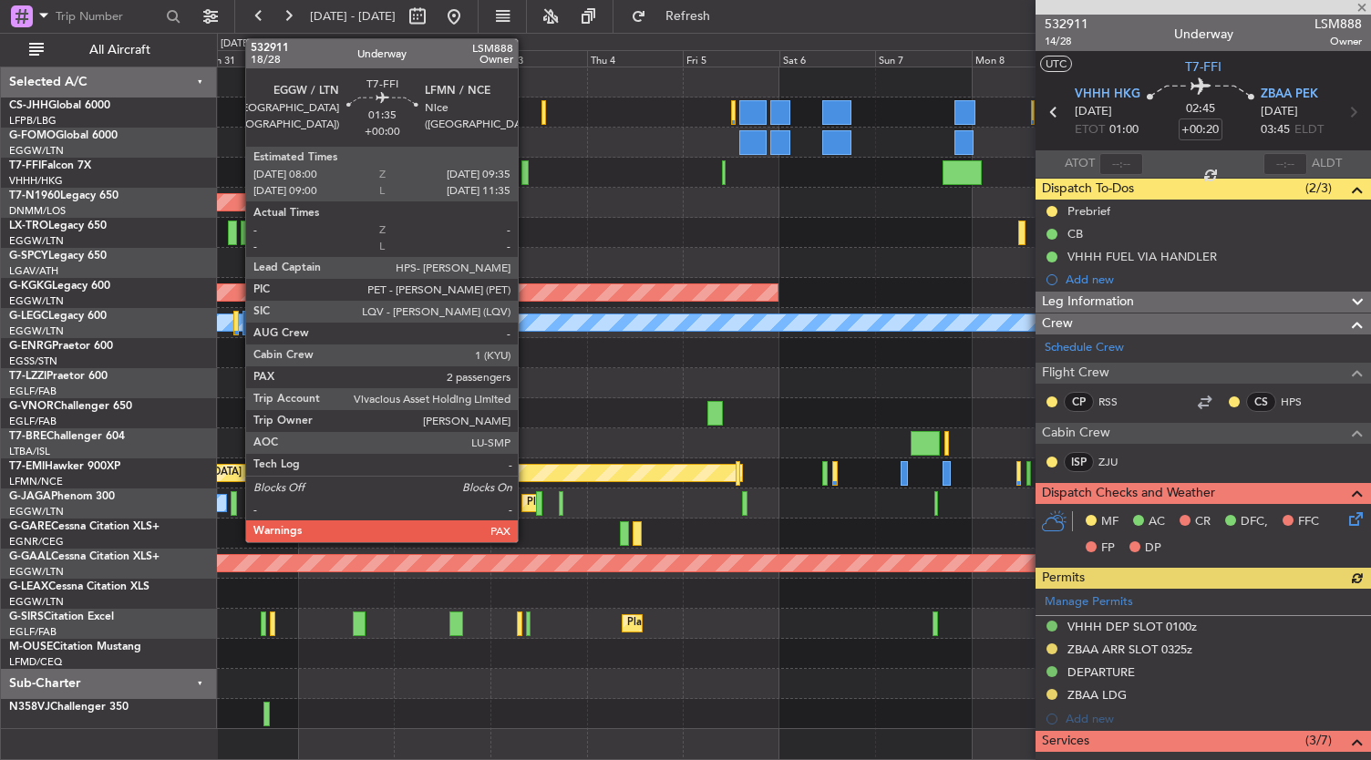
click at [527, 178] on div at bounding box center [524, 172] width 6 height 25
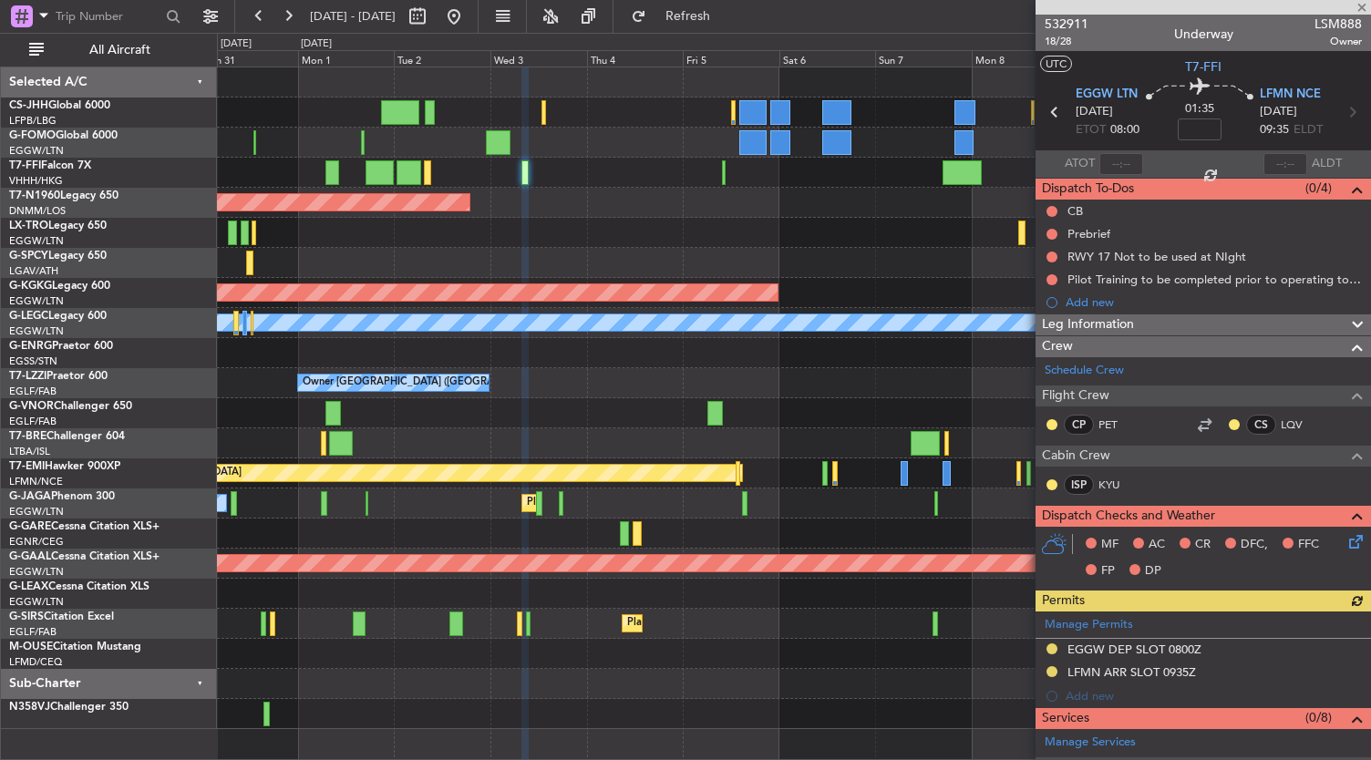
scroll to position [441, 0]
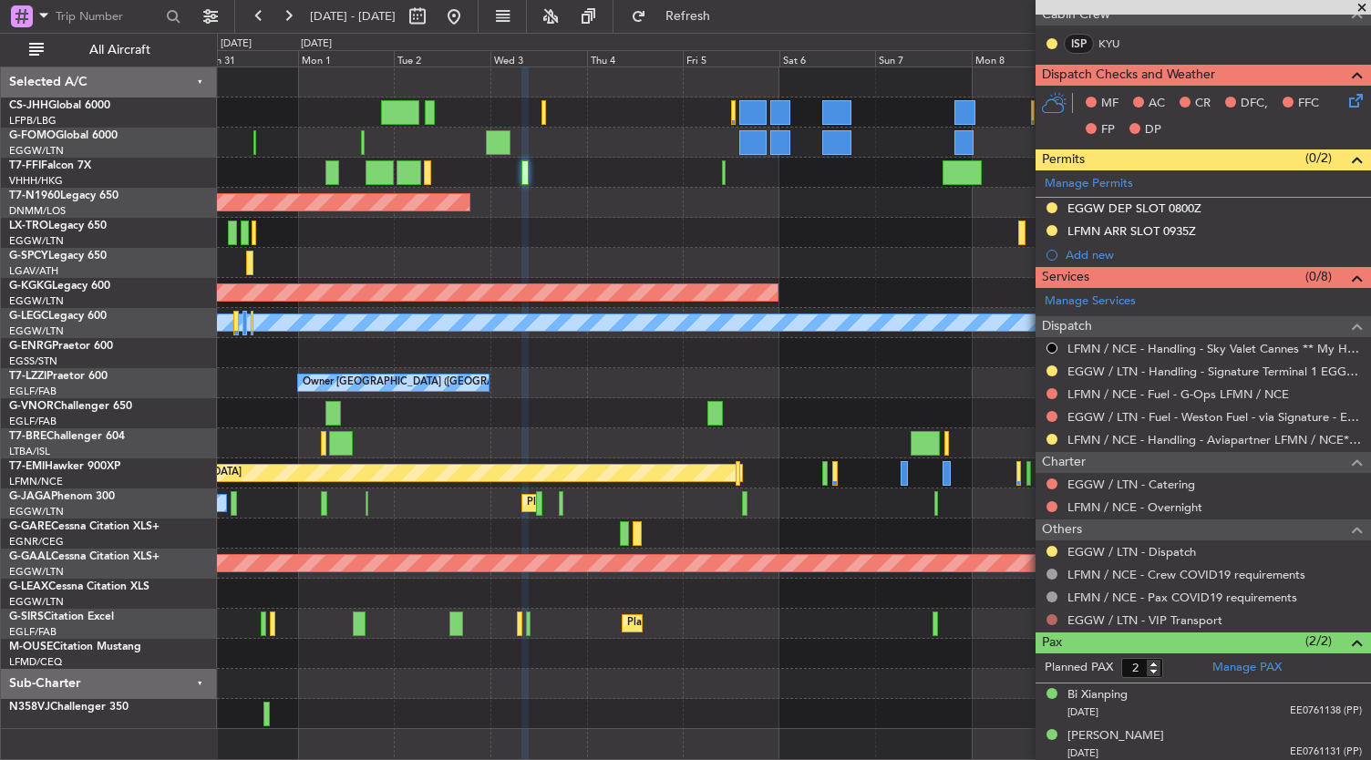
click at [1049, 619] on button at bounding box center [1052, 619] width 11 height 11
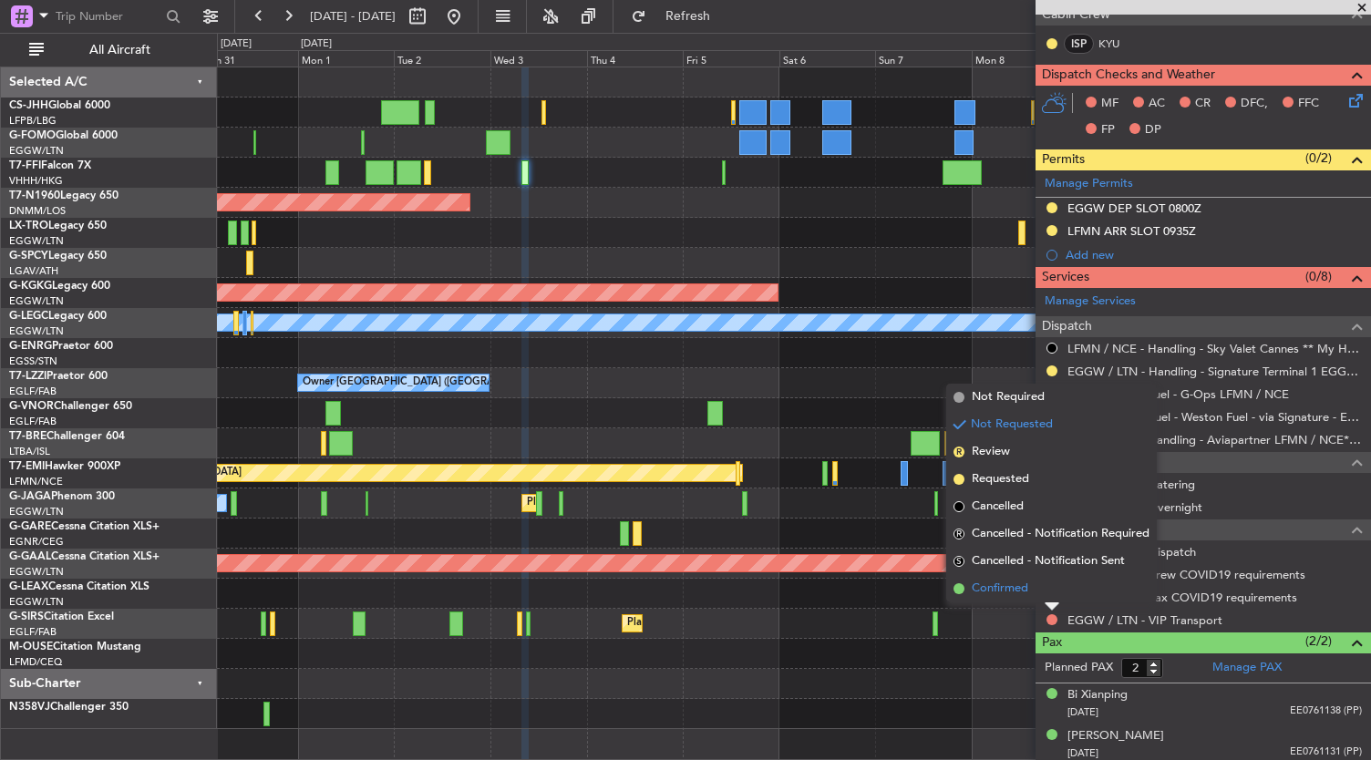
click at [1010, 597] on span "Confirmed" at bounding box center [1000, 589] width 57 height 18
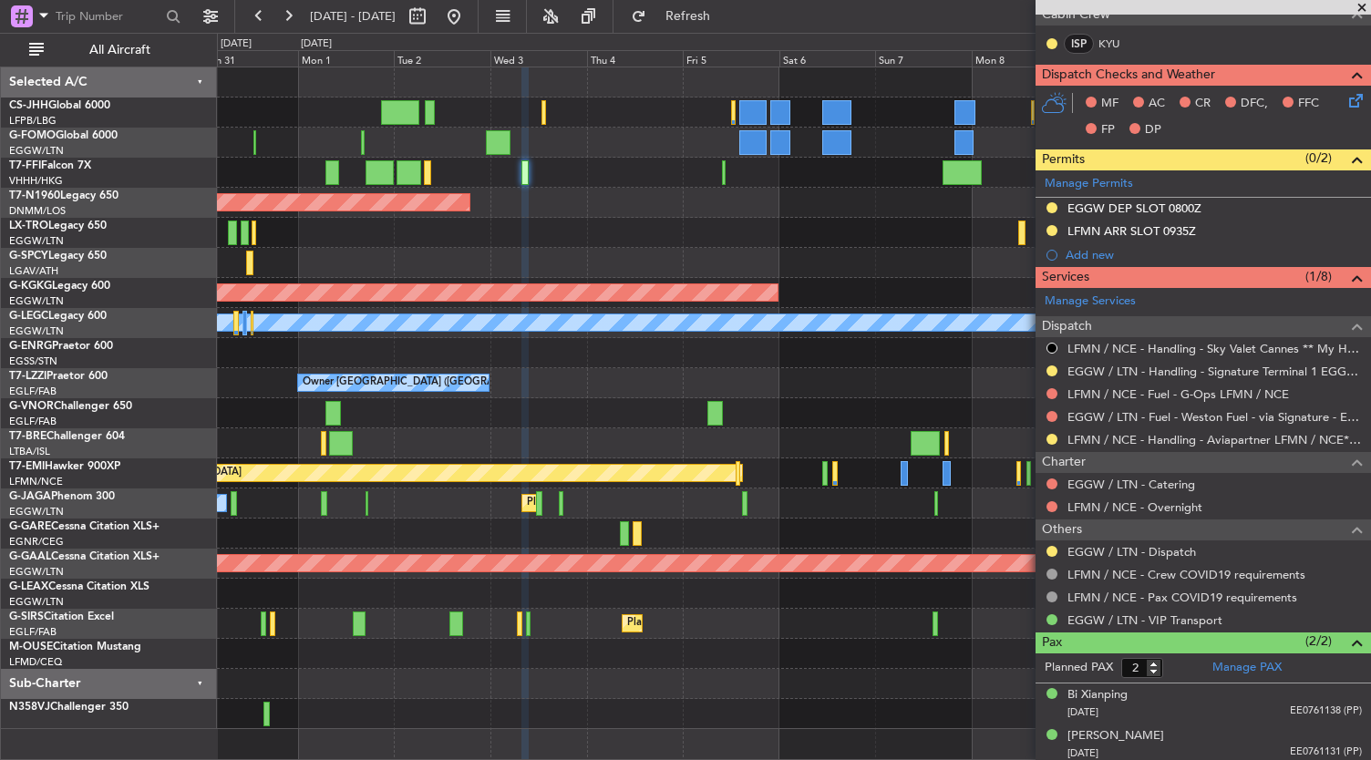
click at [1046, 277] on fb-app "[DATE] - [DATE] Refresh Quick Links All Aircraft Planned Maint Geneva ([GEOGRAP…" at bounding box center [685, 387] width 1371 height 747
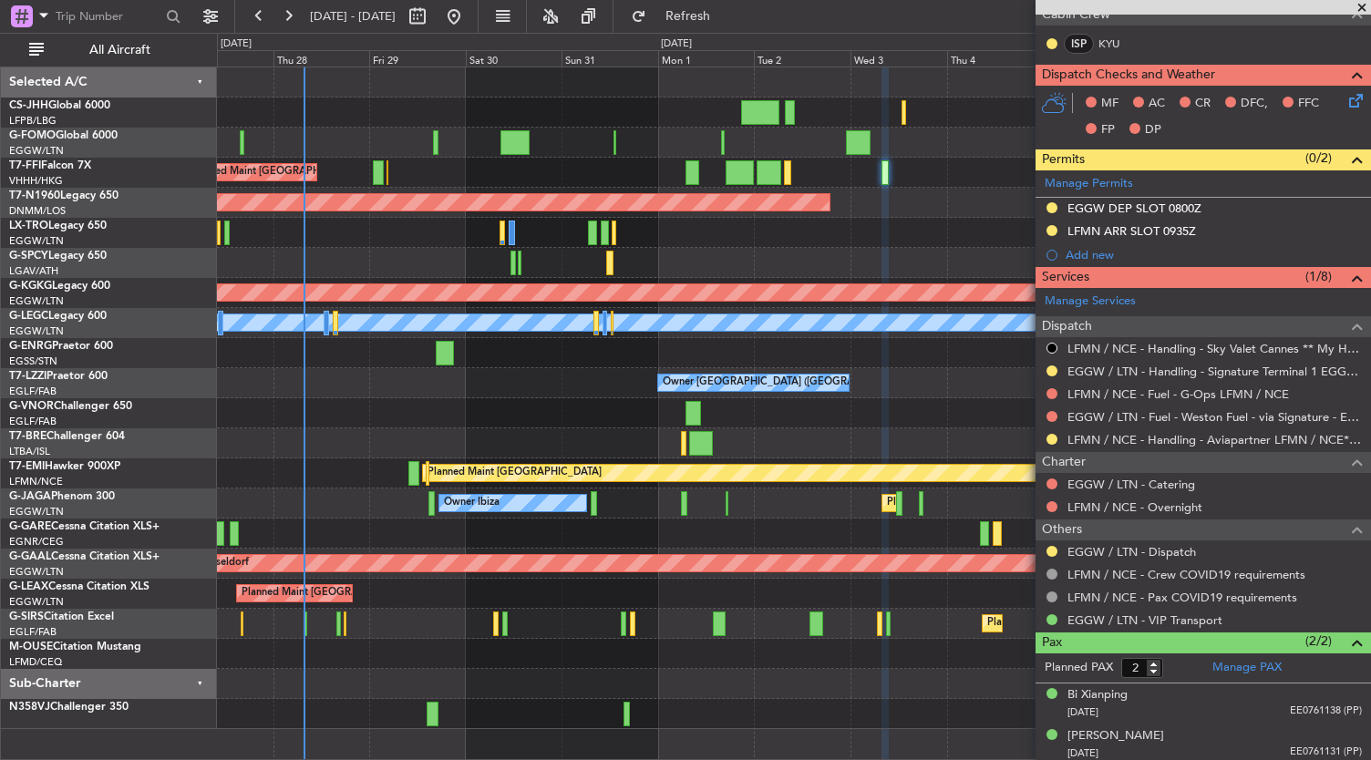
click at [334, 240] on div "Planned Maint [GEOGRAPHIC_DATA] ([GEOGRAPHIC_DATA] Intl) Planned Maint Tianjin …" at bounding box center [794, 398] width 1154 height 662
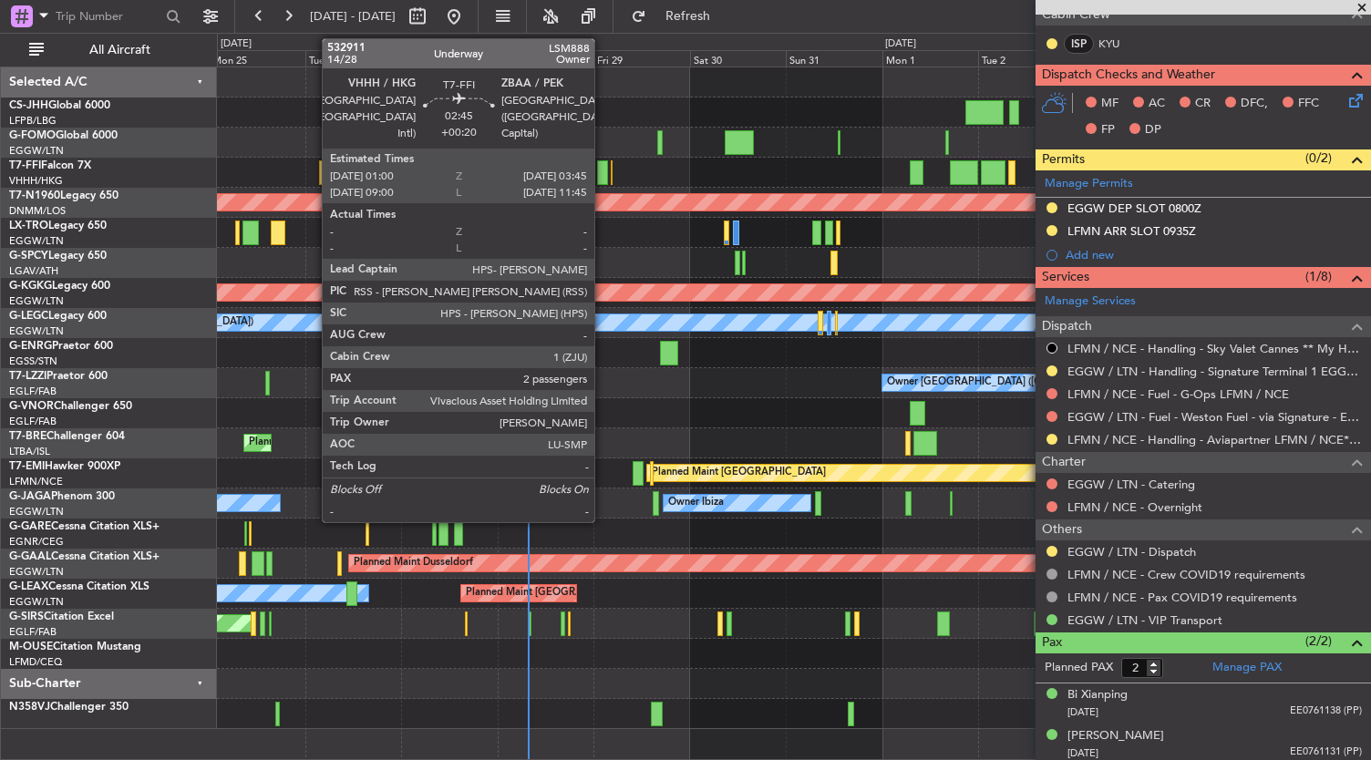
click at [604, 171] on div at bounding box center [603, 172] width 12 height 25
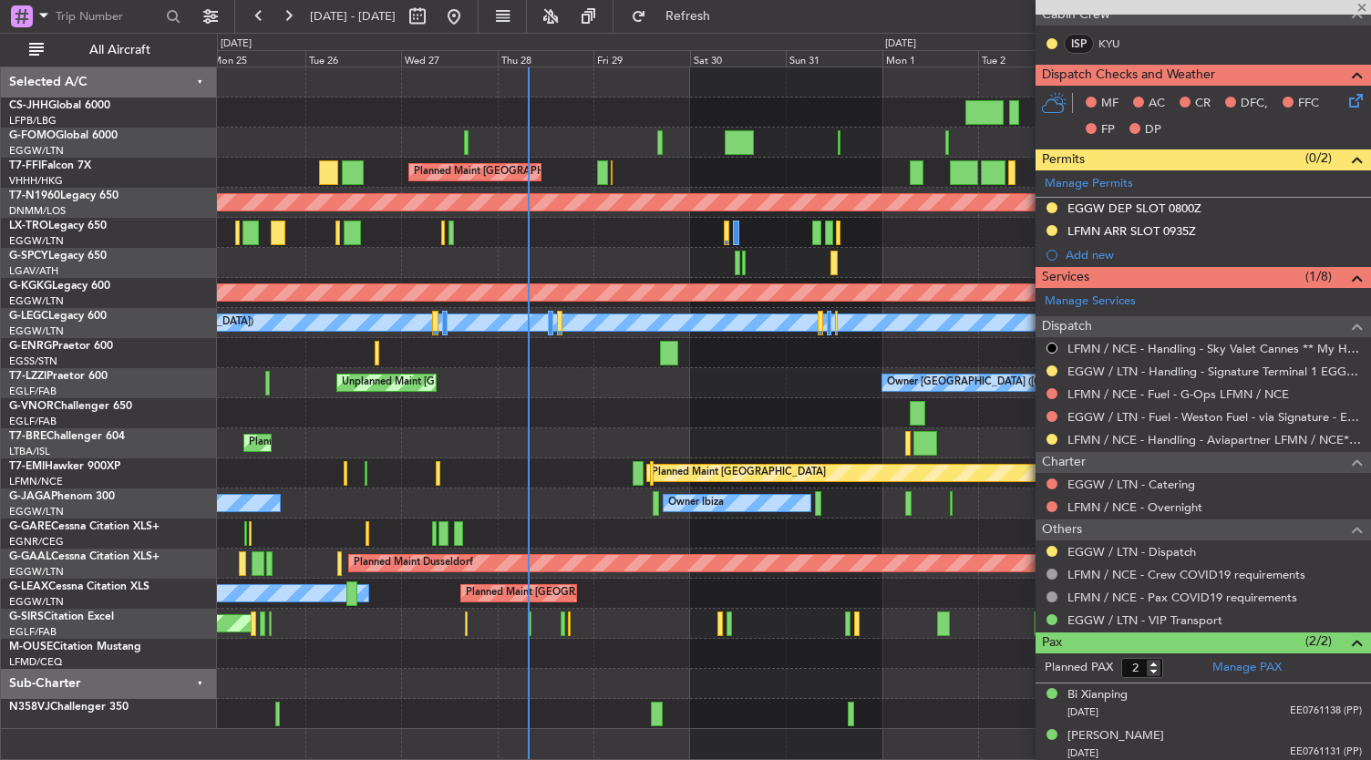
type input "+00:20"
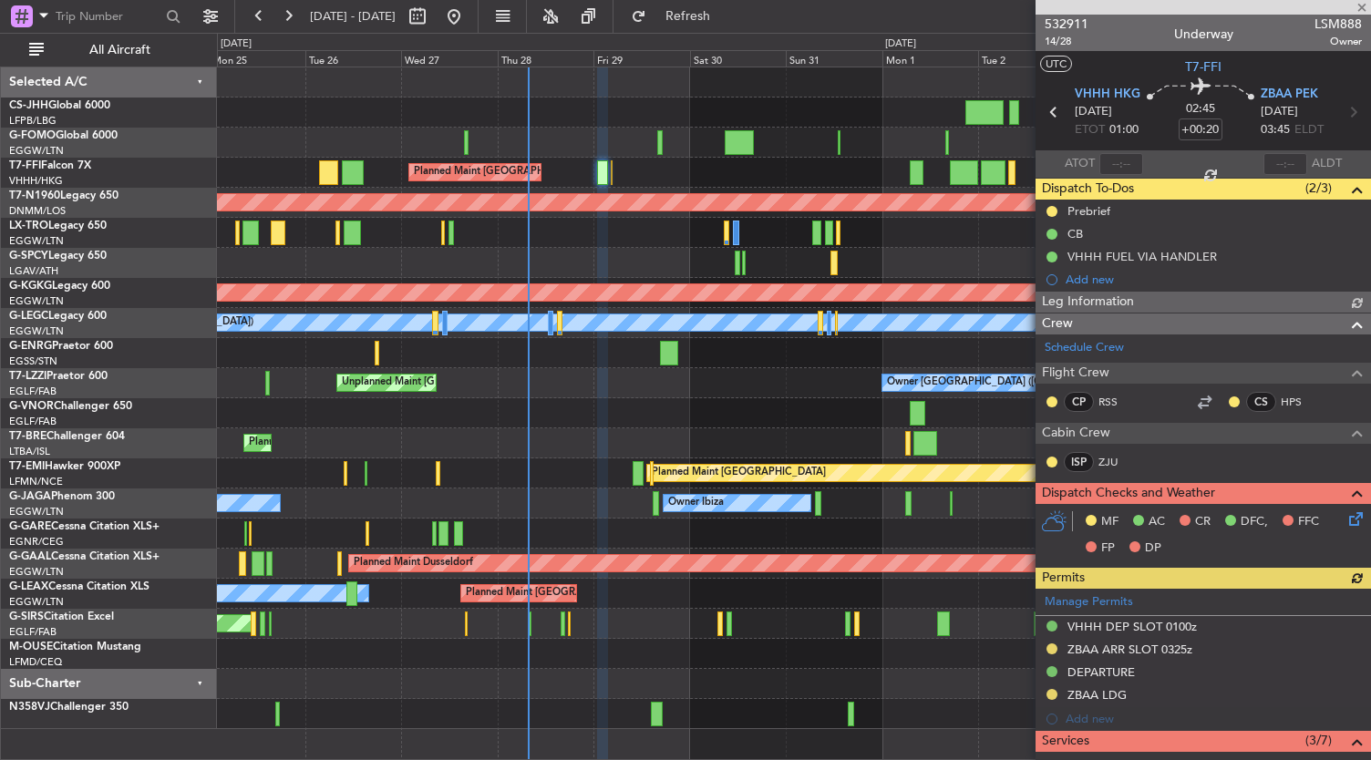
scroll to position [418, 0]
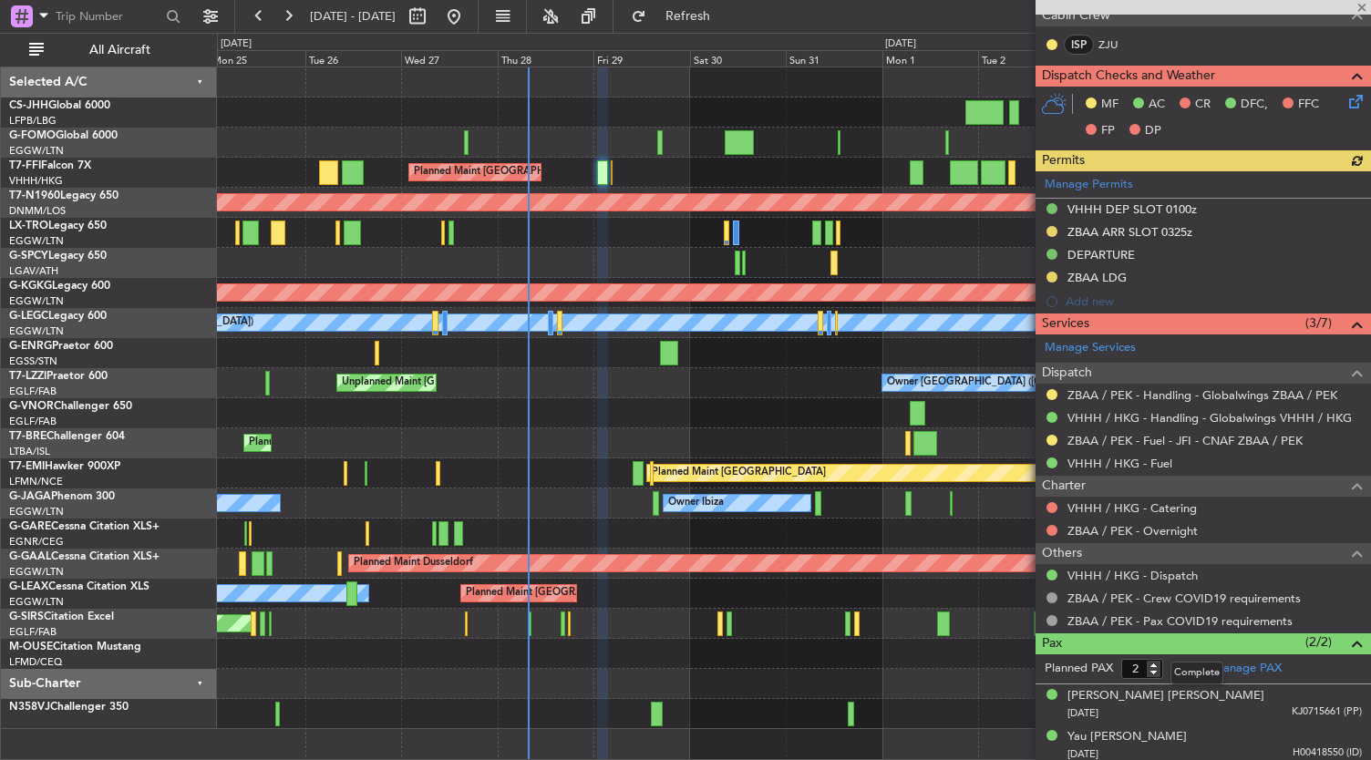
click at [1227, 661] on mat-tooltip-component "Complete" at bounding box center [1197, 673] width 78 height 48
click at [1242, 666] on link "Manage PAX" at bounding box center [1247, 669] width 69 height 18
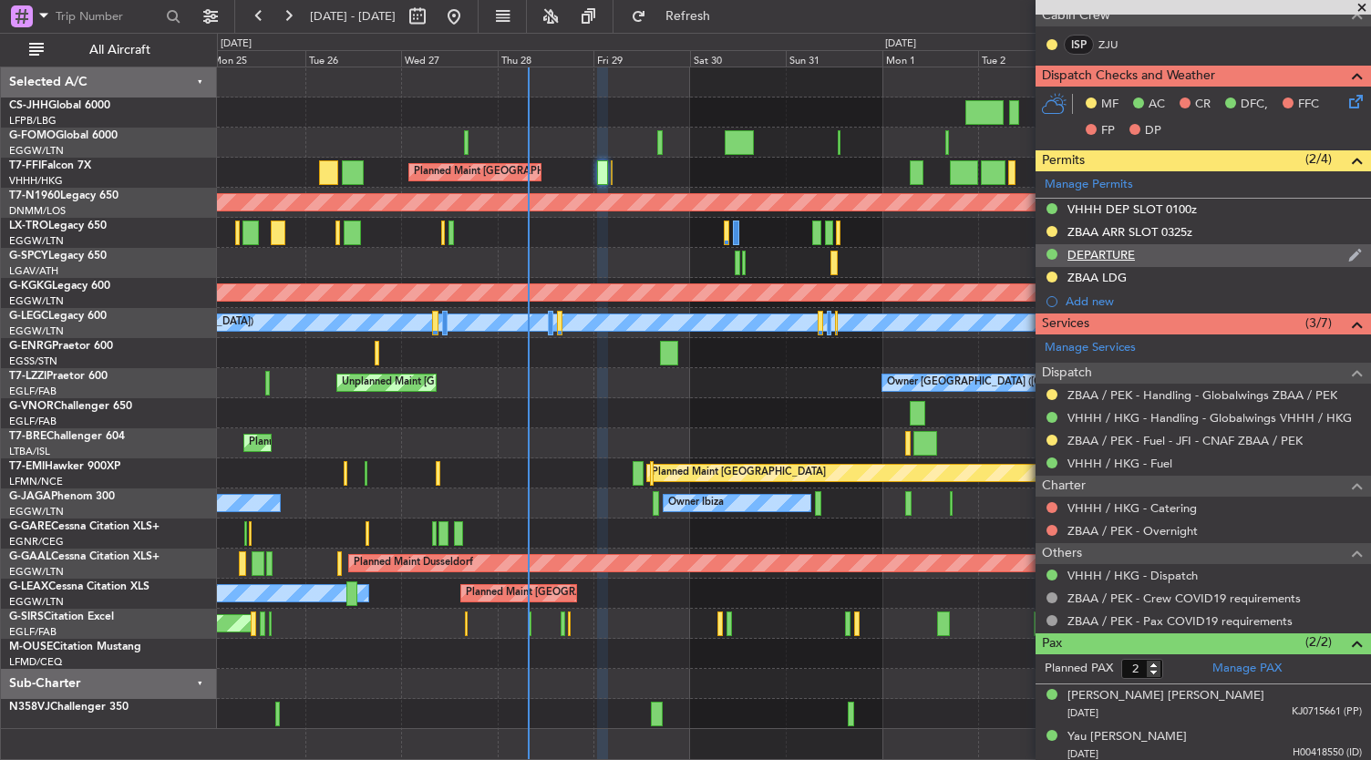
scroll to position [0, 0]
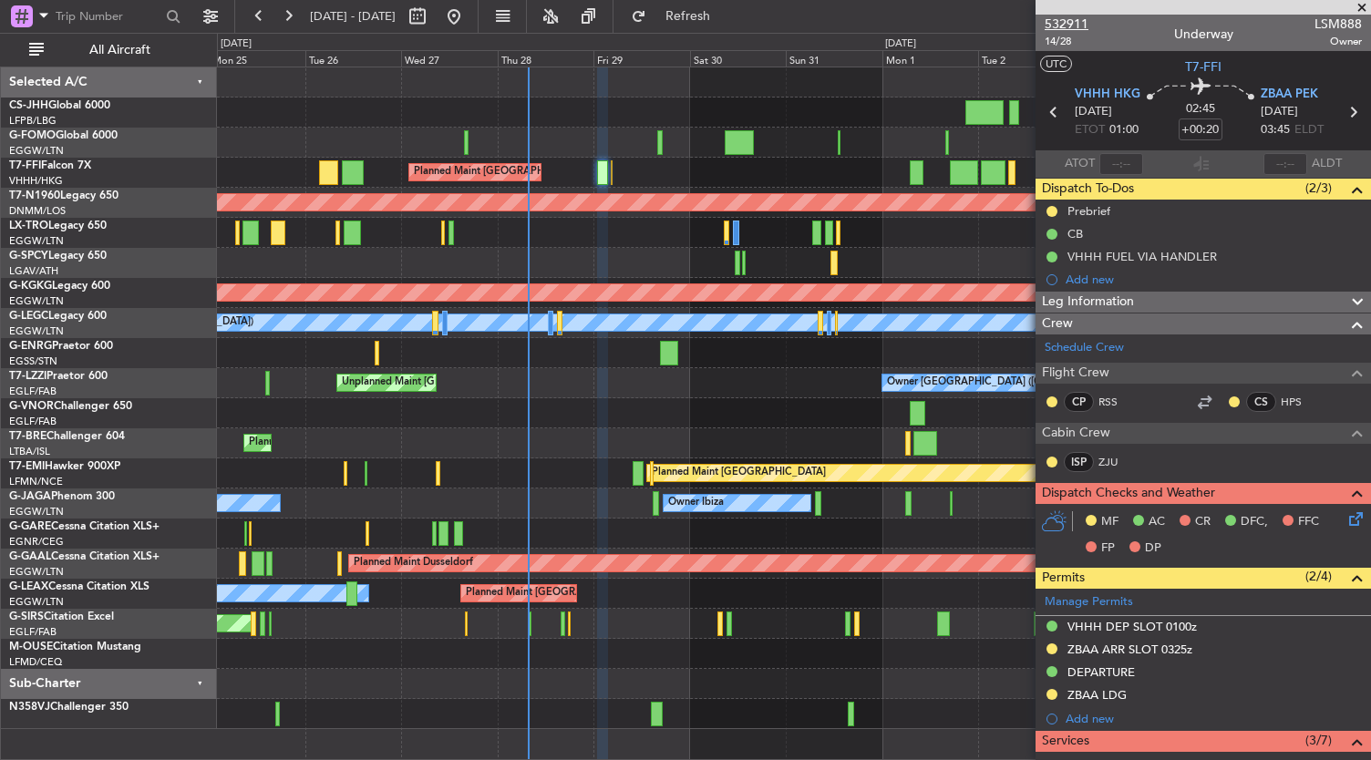
click at [1063, 26] on span "532911" at bounding box center [1067, 24] width 44 height 19
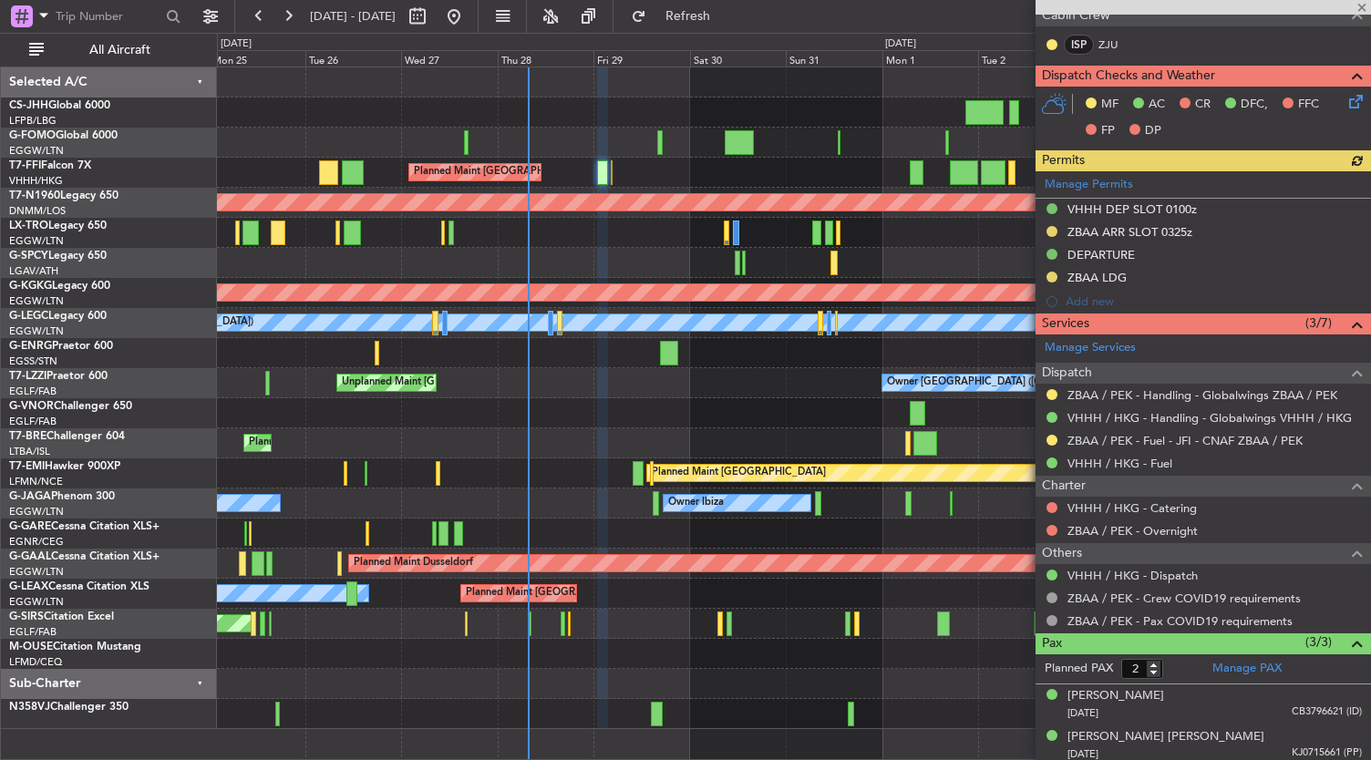
type input "3"
click at [1118, 573] on link "VHHH / HKG - Dispatch" at bounding box center [1133, 575] width 130 height 15
click at [1107, 568] on link "VHHH / HKG - Dispatch" at bounding box center [1133, 575] width 130 height 15
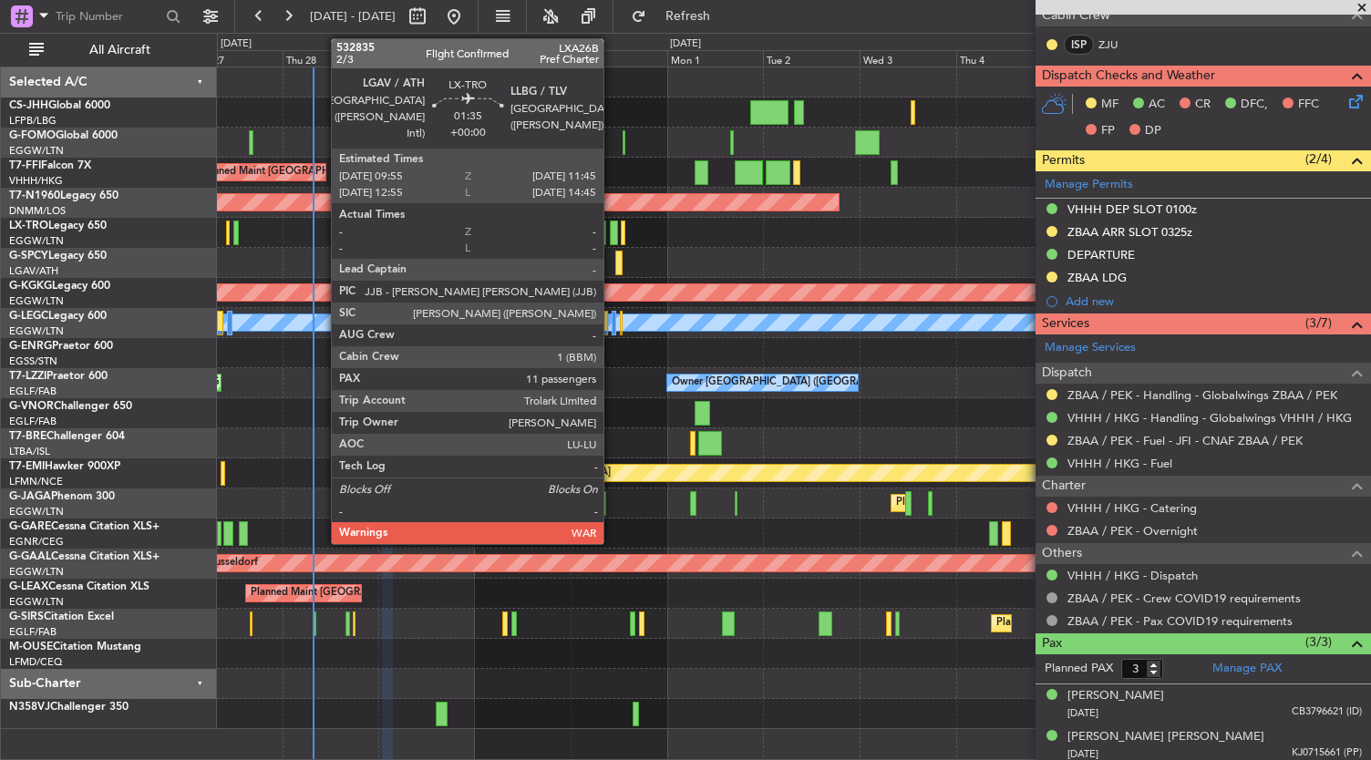
click at [613, 235] on div at bounding box center [614, 233] width 8 height 25
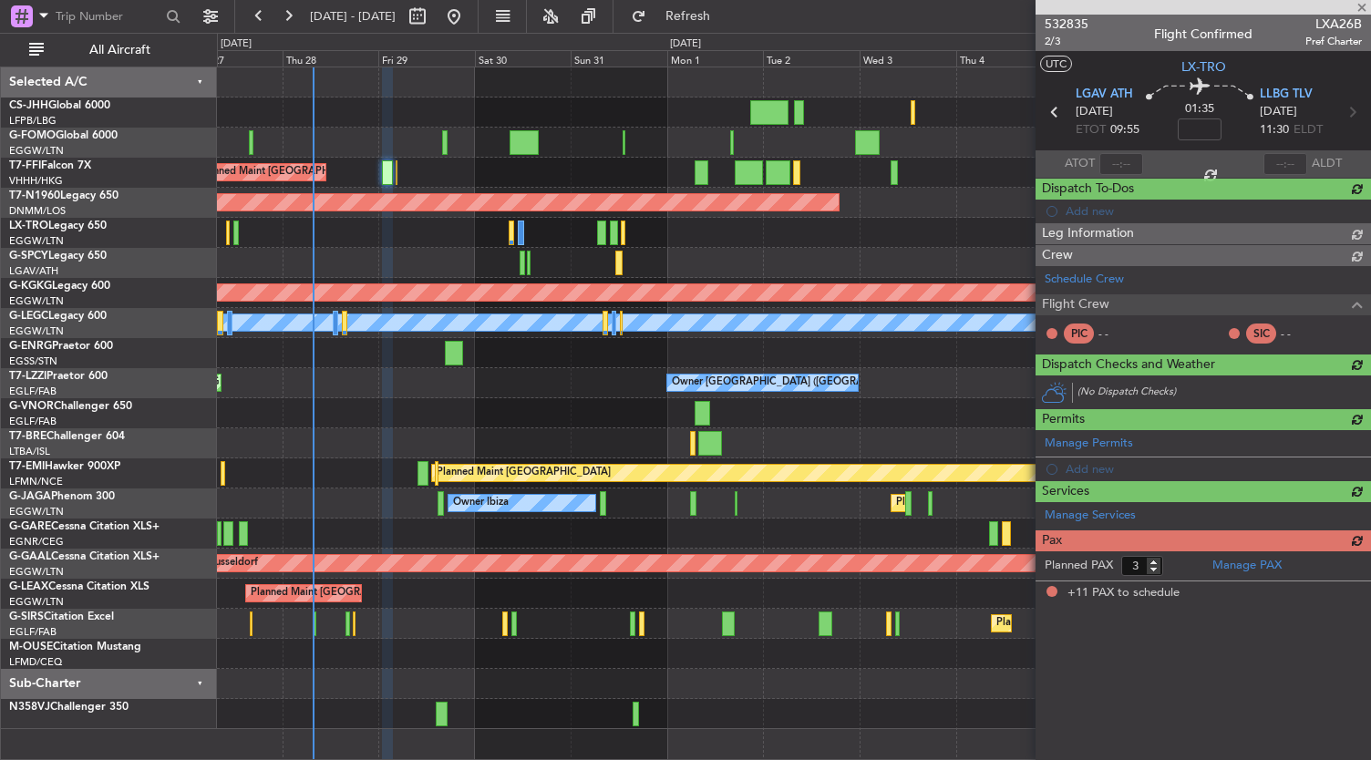
type input "11"
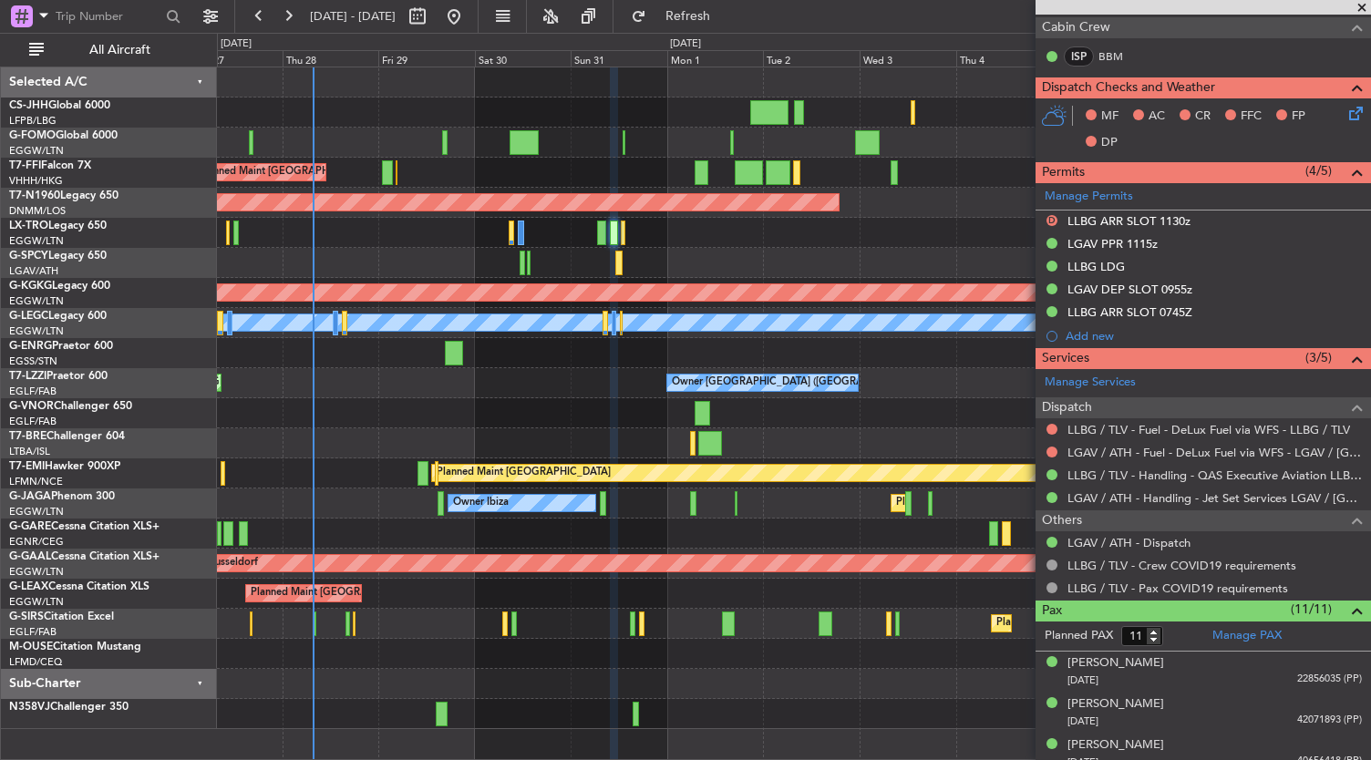
scroll to position [407, 0]
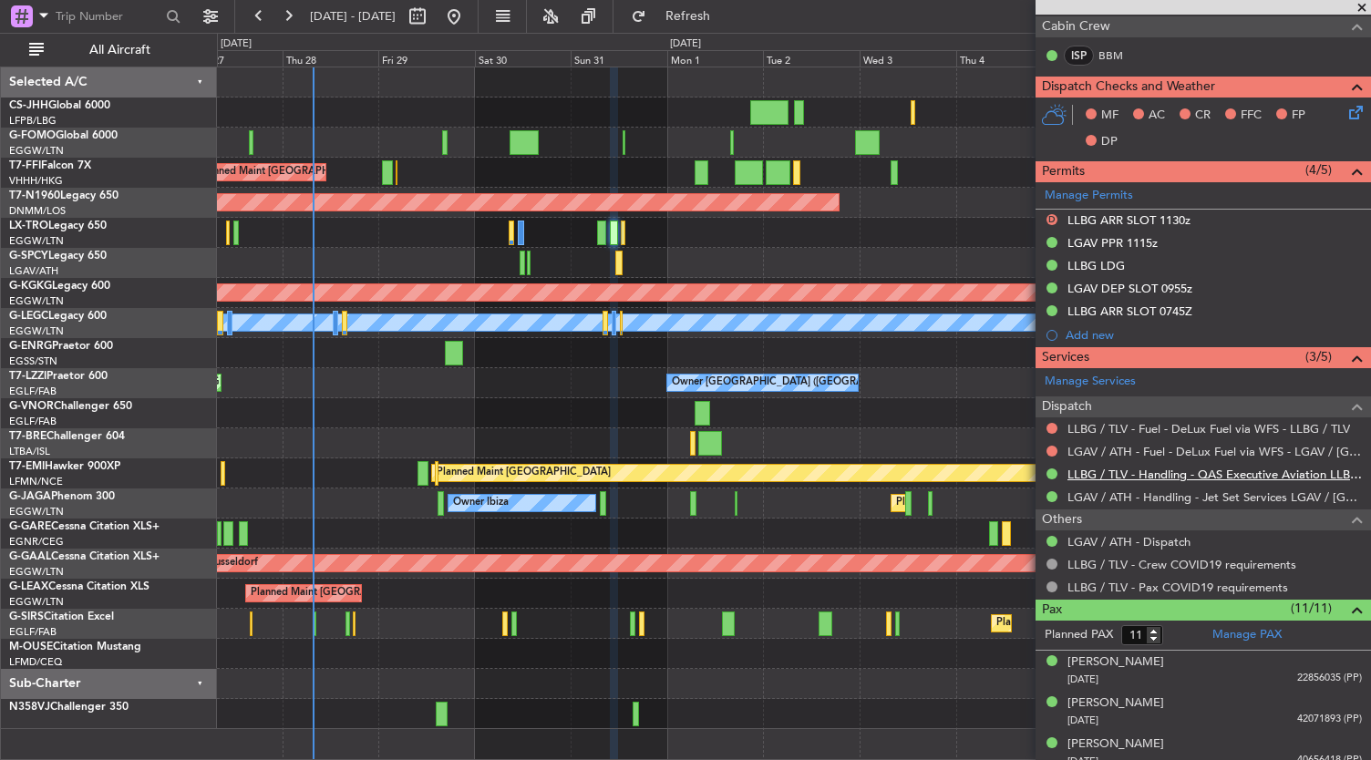
click at [1191, 477] on link "LLBG / TLV - Handling - QAS Executive Aviation LLBG / TLV" at bounding box center [1215, 474] width 294 height 15
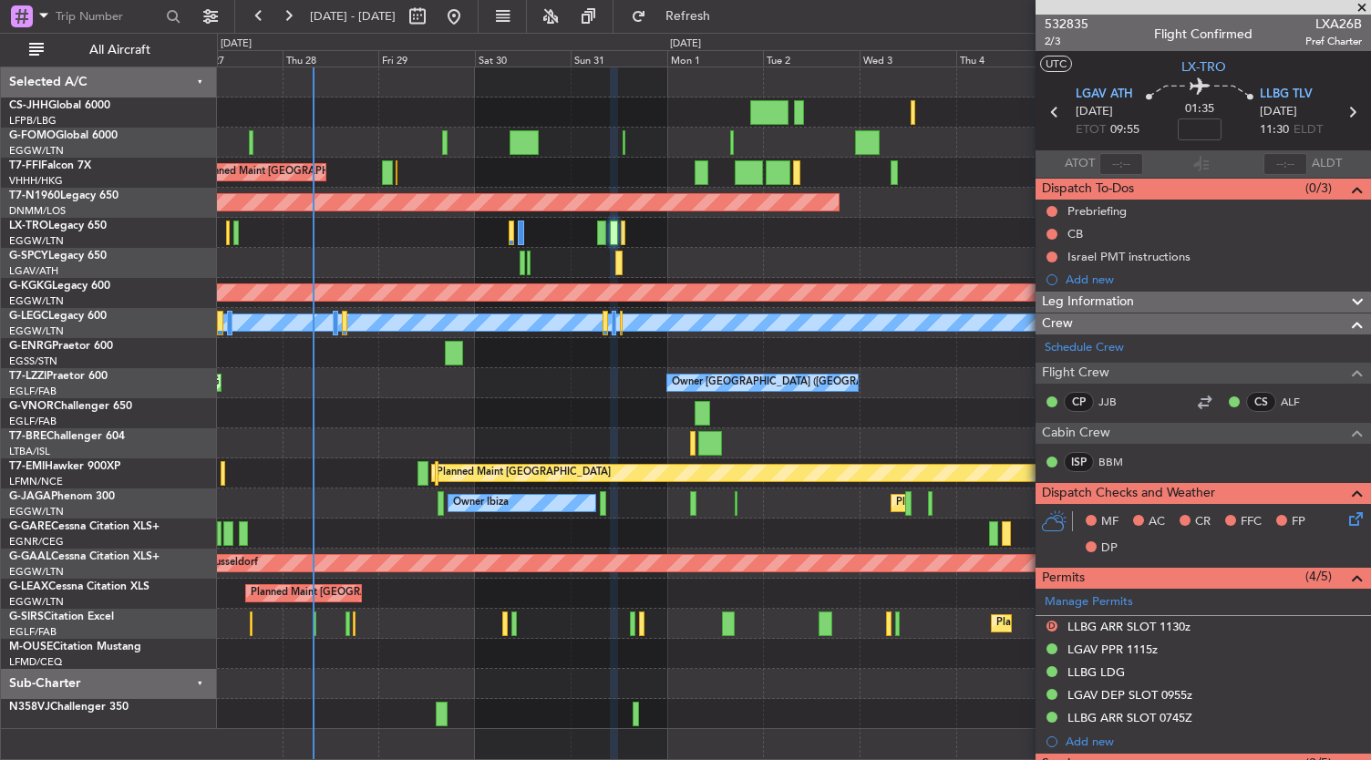
scroll to position [407, 0]
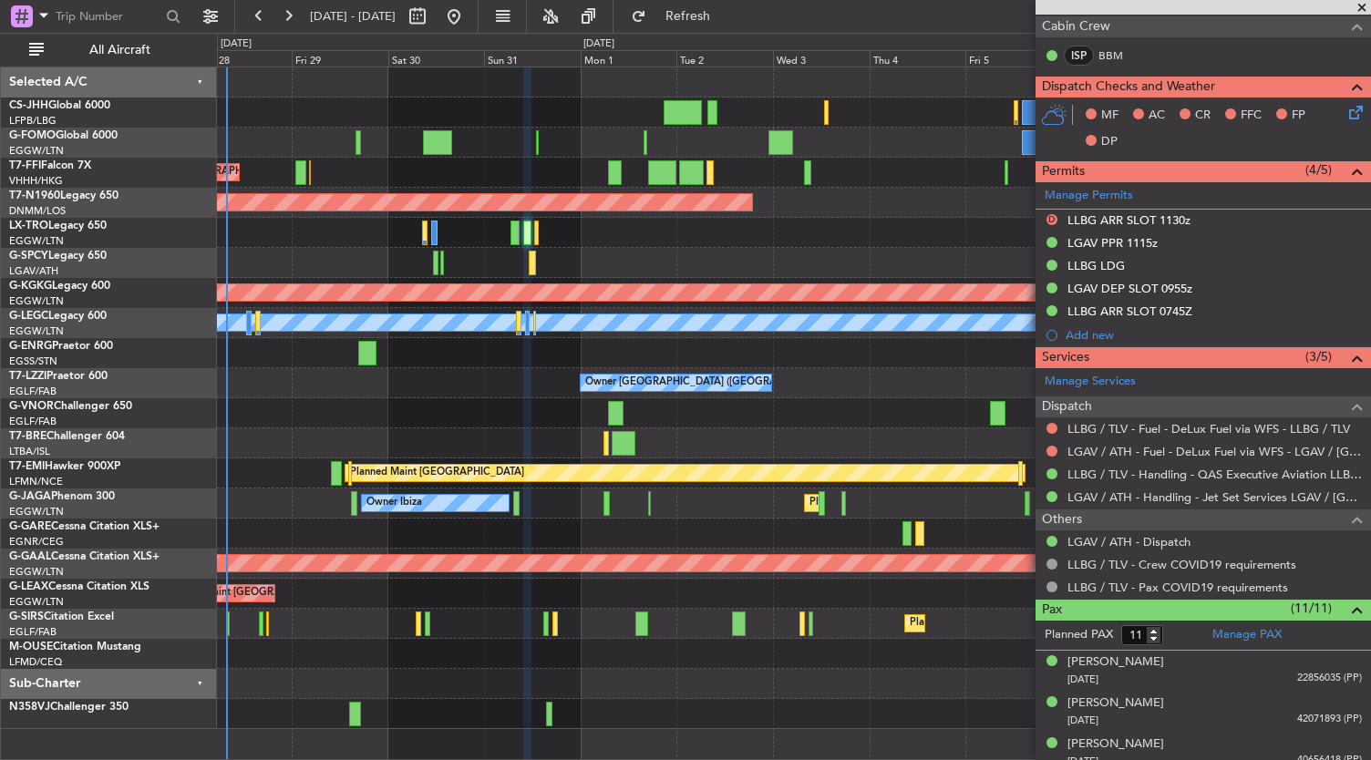
click at [500, 405] on div at bounding box center [794, 413] width 1154 height 30
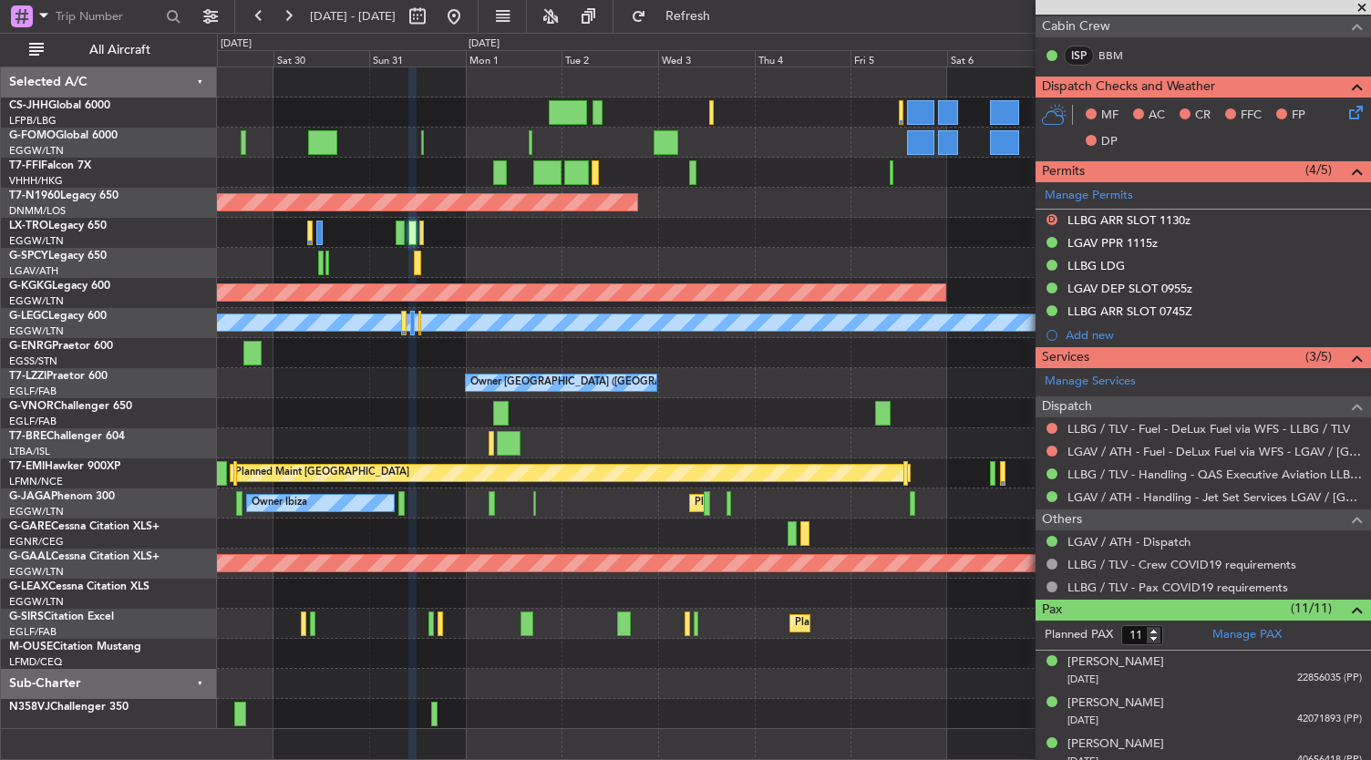
click at [702, 392] on div "Owner Owner London (Farnborough) Owner Unplanned Maint London (Farnborough)" at bounding box center [794, 383] width 1154 height 30
click at [509, 261] on div "Planned Maint Tianjin (Binhai) Planned Maint Geneva (Cointrin) Planned Maint Ho…" at bounding box center [794, 398] width 1154 height 662
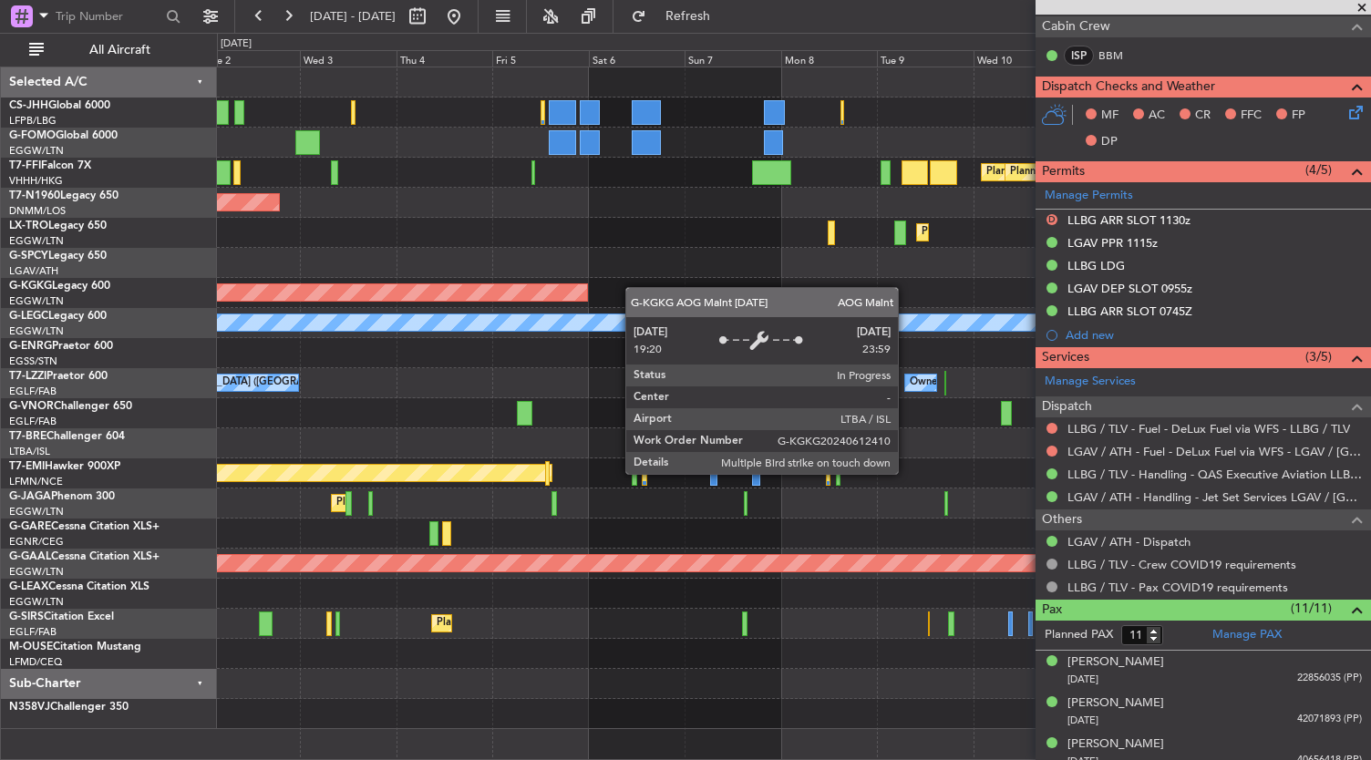
click at [491, 296] on div "Planned Maint Tianjin ([GEOGRAPHIC_DATA]) Planned Maint Geneva ([GEOGRAPHIC_DAT…" at bounding box center [794, 398] width 1154 height 662
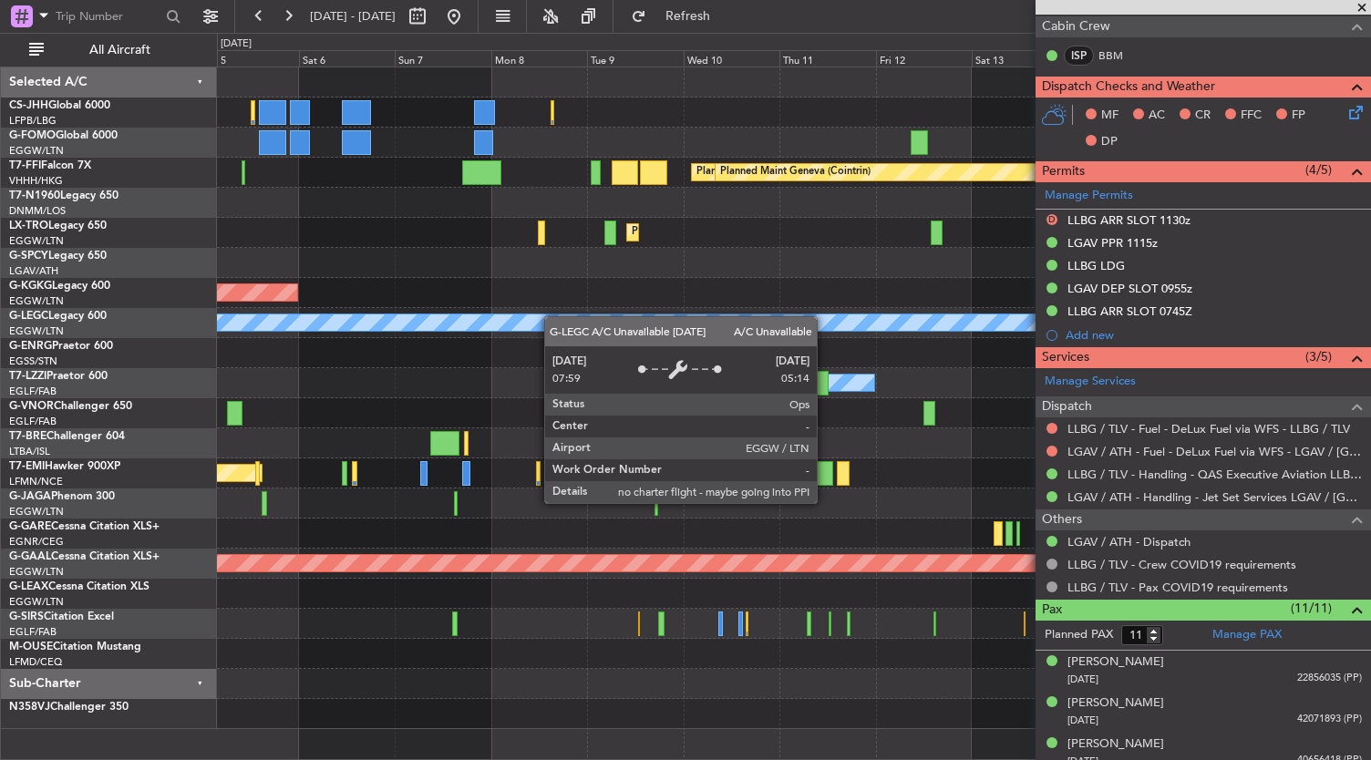
click at [480, 320] on div "Planned Maint Tianjin (Binhai) Planned Maint Geneva (Cointrin) Planned Maint Lo…" at bounding box center [794, 398] width 1154 height 662
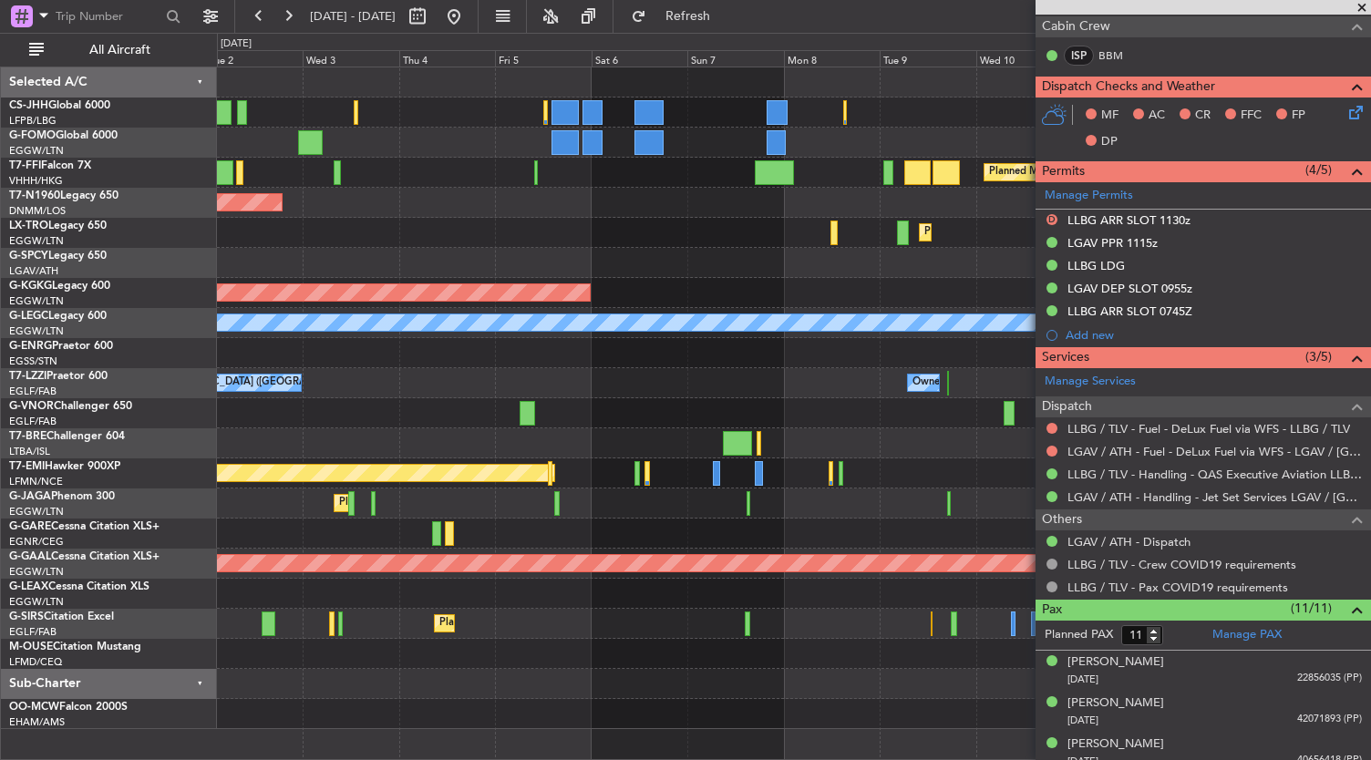
click at [769, 271] on div "Planned Maint Geneva (Cointrin) Planned Maint Tianjin (Binhai) Planned Maint Lo…" at bounding box center [794, 398] width 1154 height 662
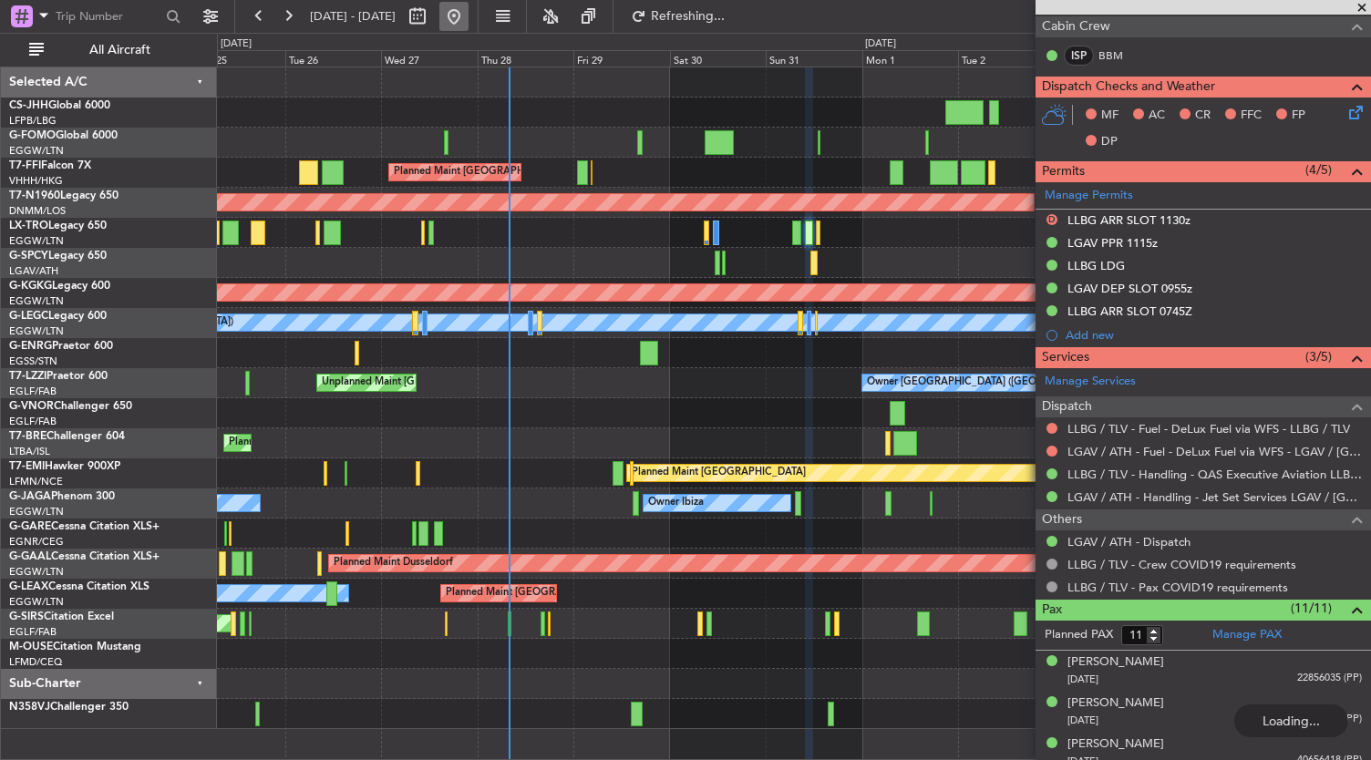
click at [469, 15] on button at bounding box center [453, 16] width 29 height 29
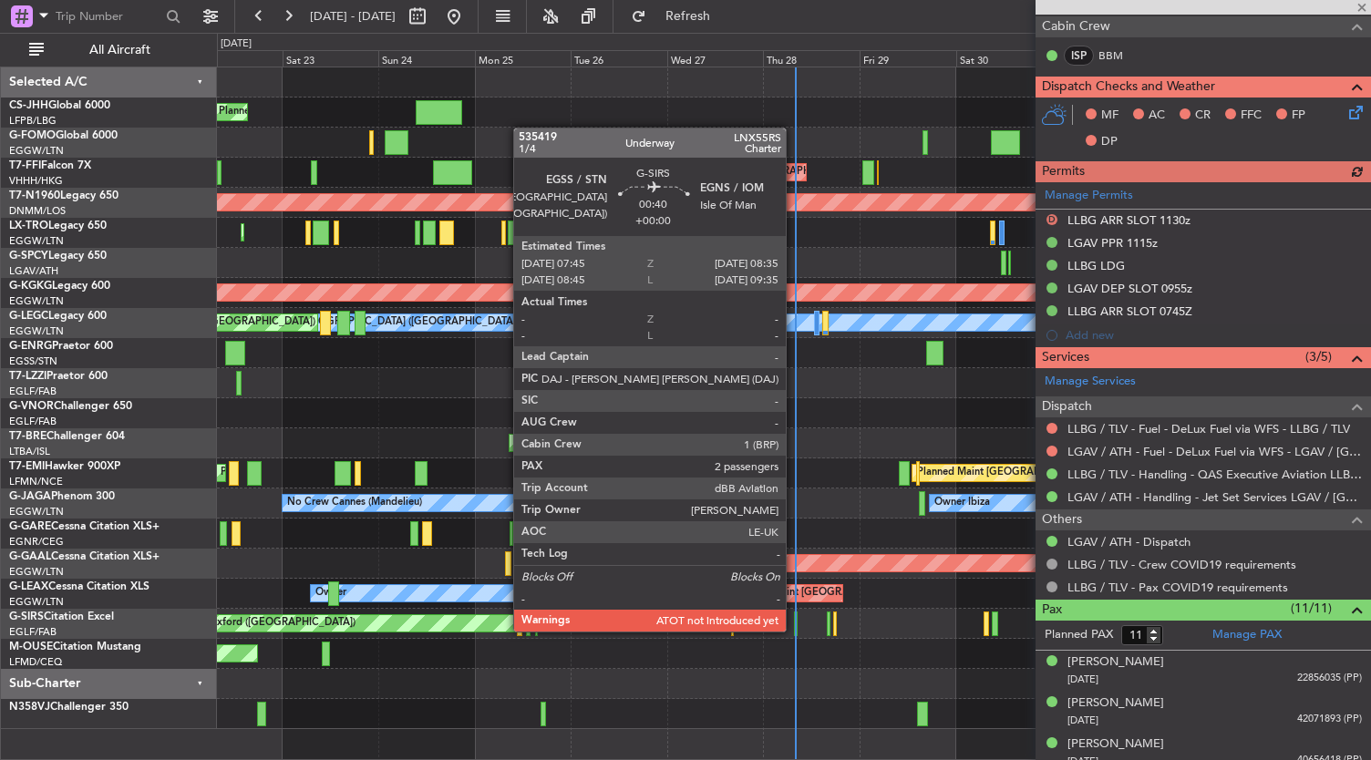
click at [795, 630] on div at bounding box center [796, 624] width 4 height 25
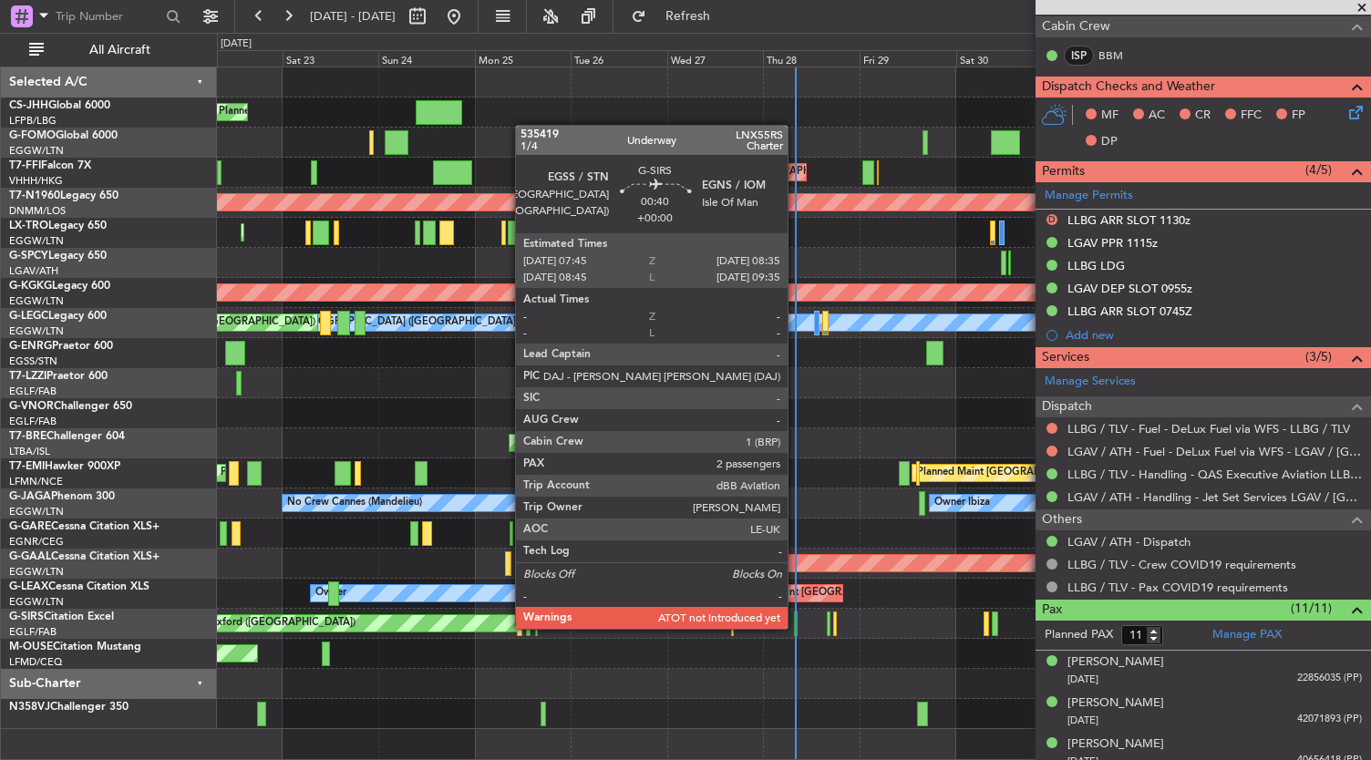
click at [797, 627] on div at bounding box center [796, 624] width 4 height 25
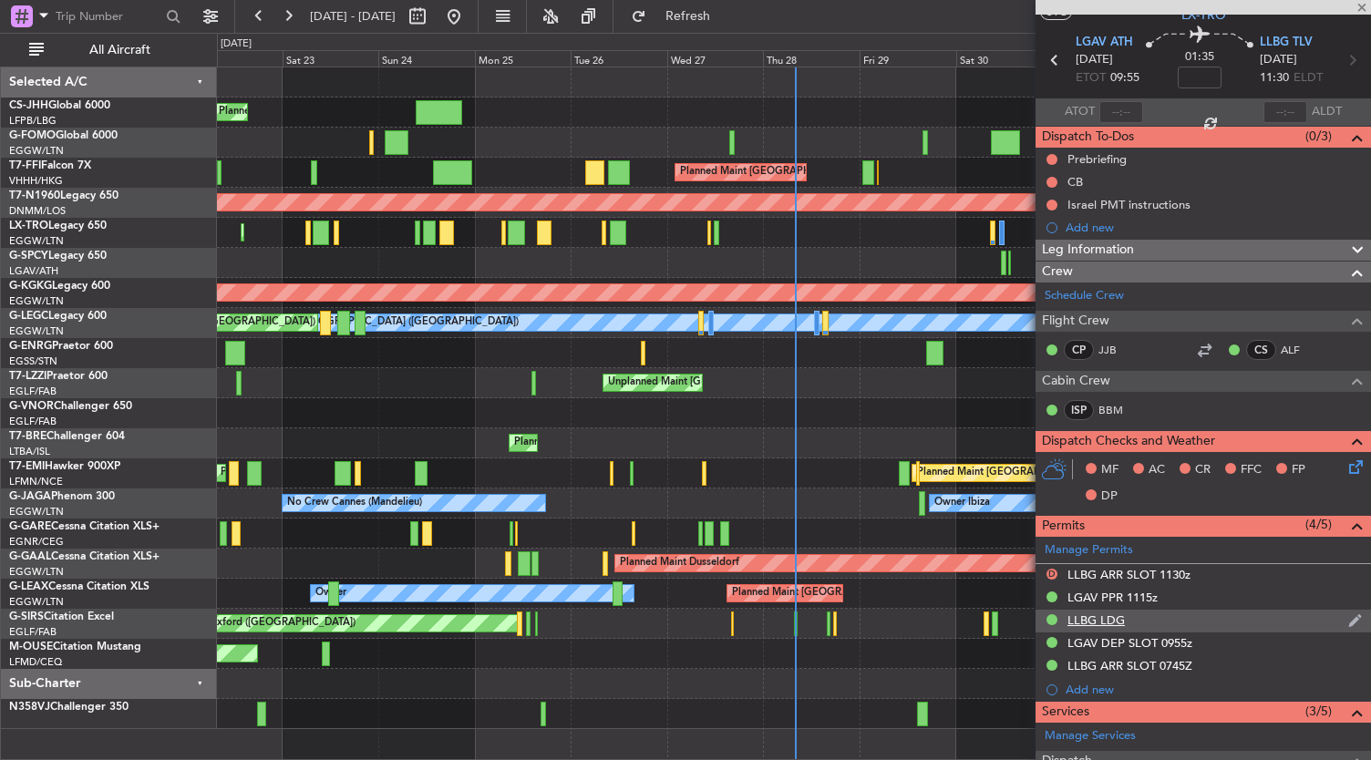
scroll to position [51, 0]
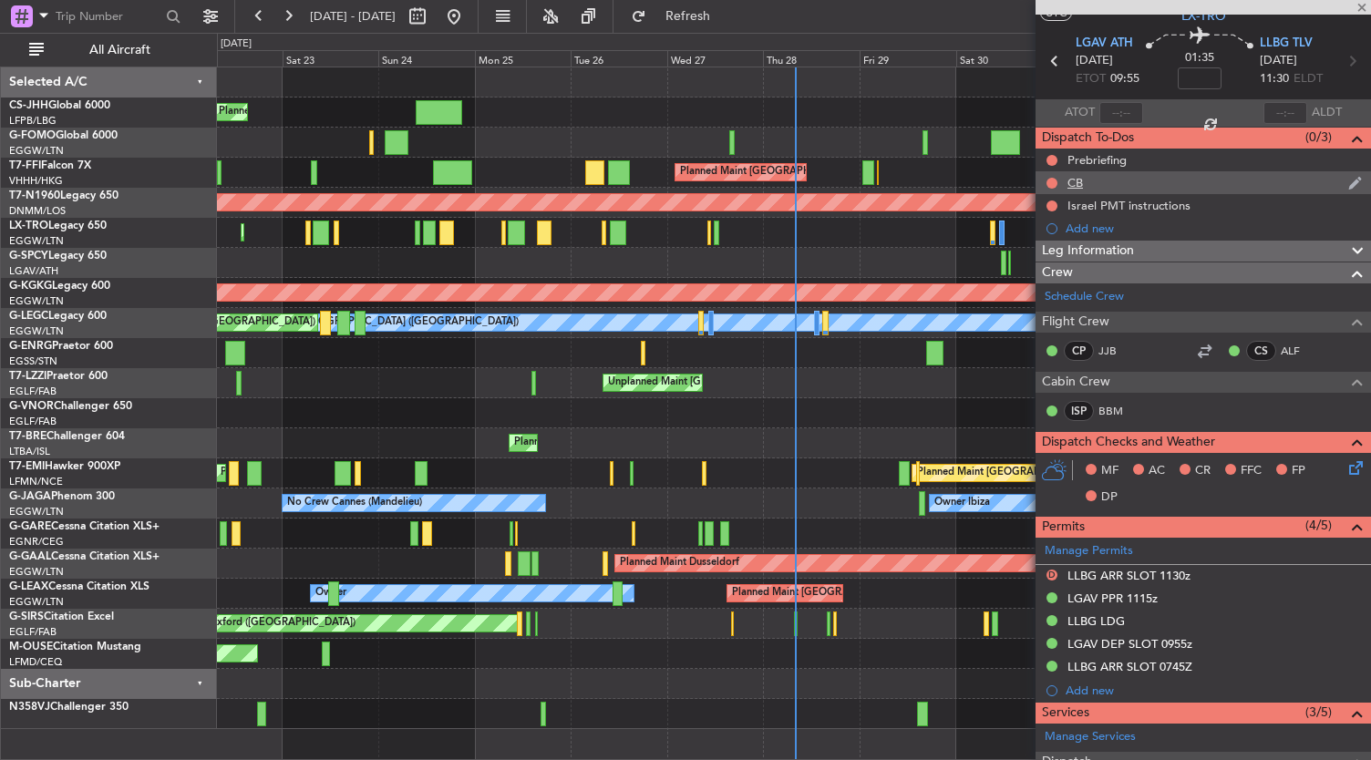
type input "2"
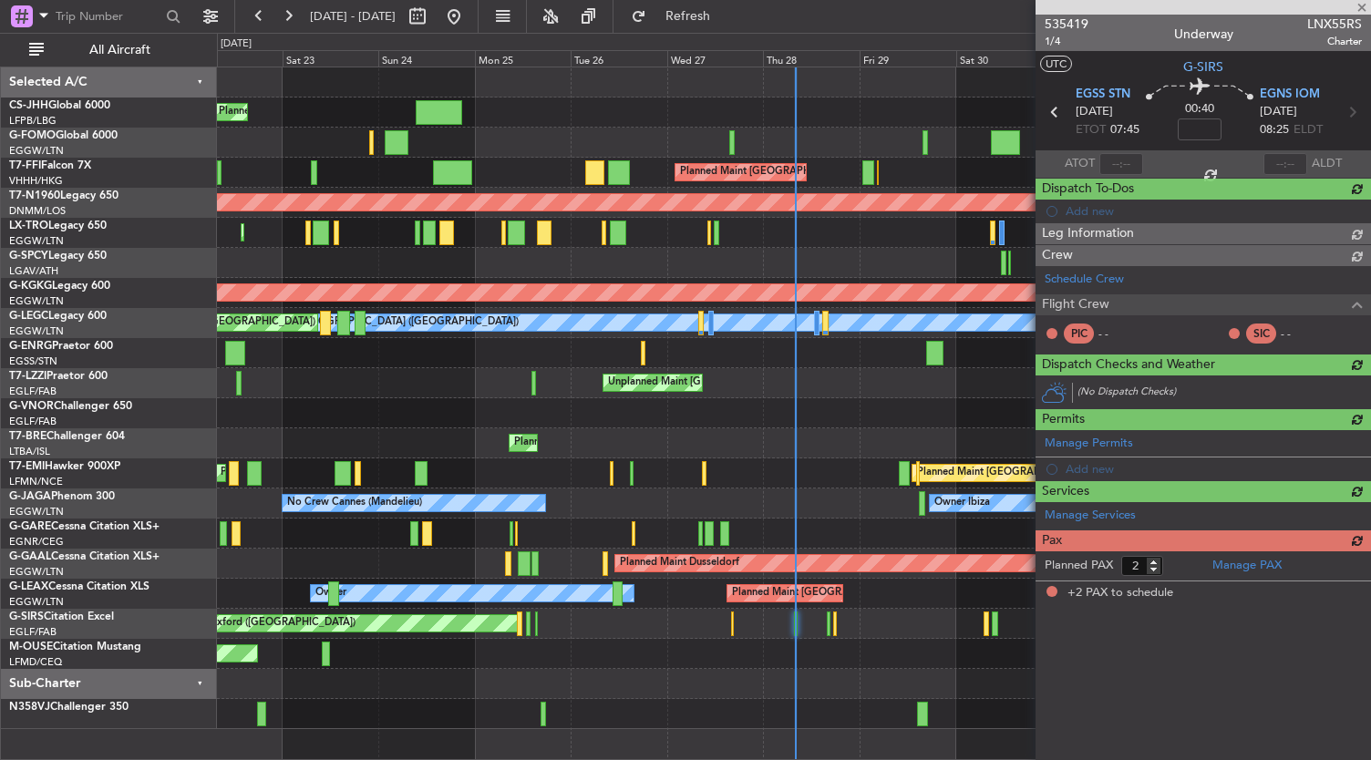
scroll to position [0, 0]
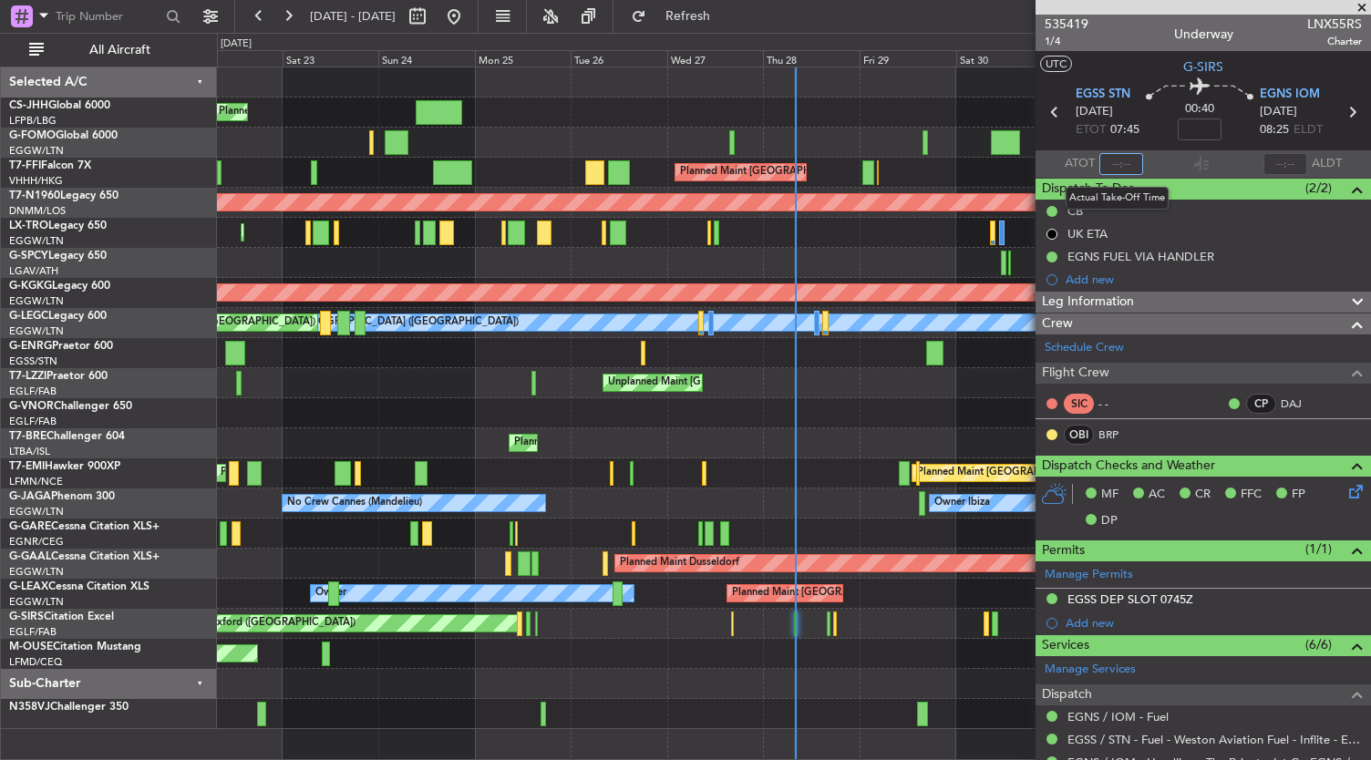
click at [1110, 163] on input "text" at bounding box center [1121, 164] width 44 height 22
type input "0"
click at [707, 83] on div at bounding box center [794, 82] width 1154 height 30
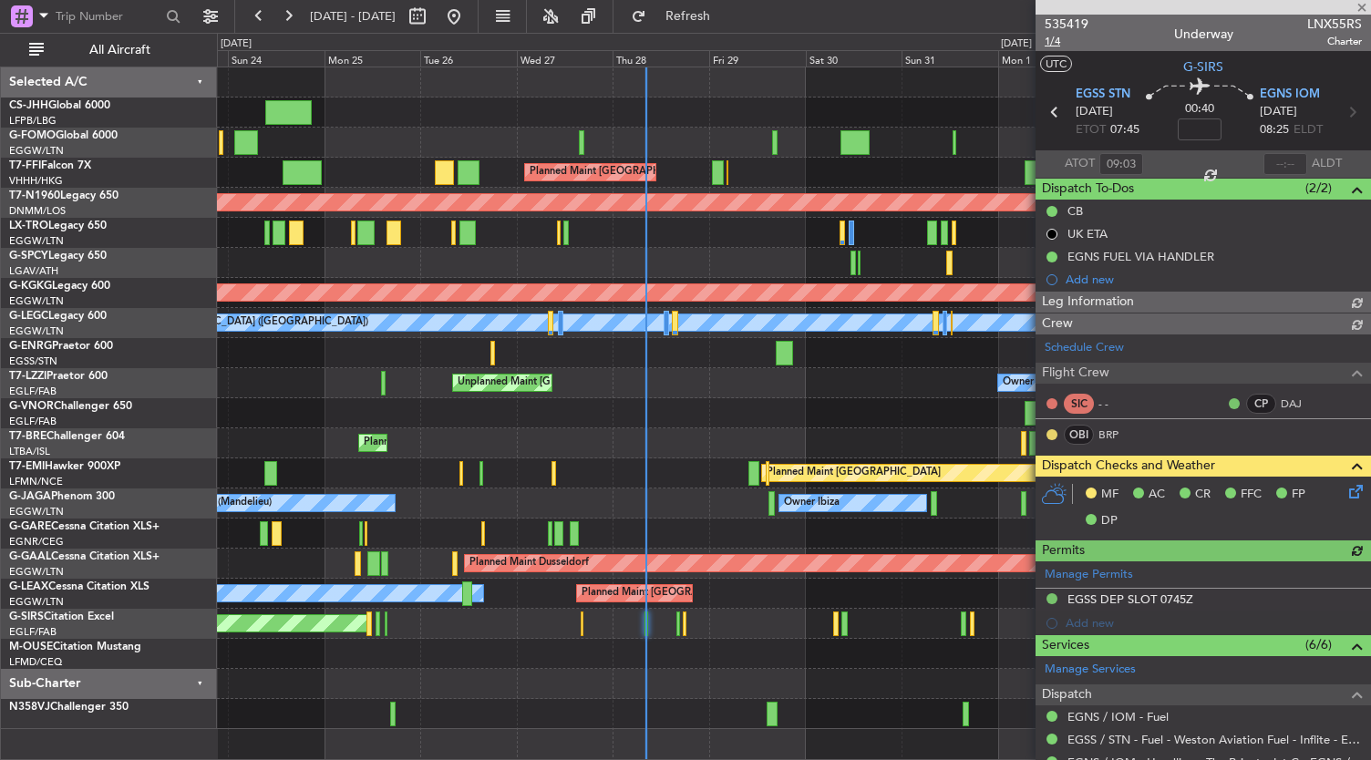
type input "08:03"
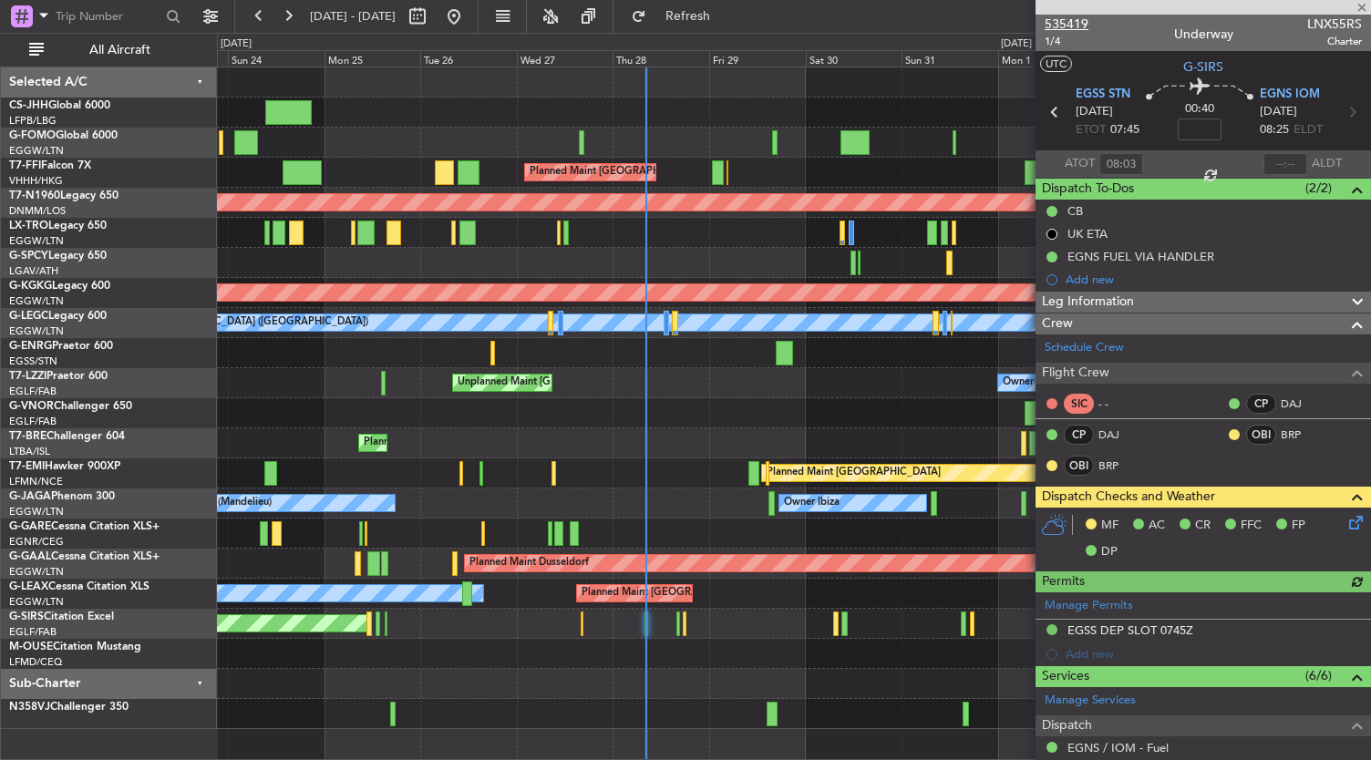
click at [1082, 25] on span "535419" at bounding box center [1067, 24] width 44 height 19
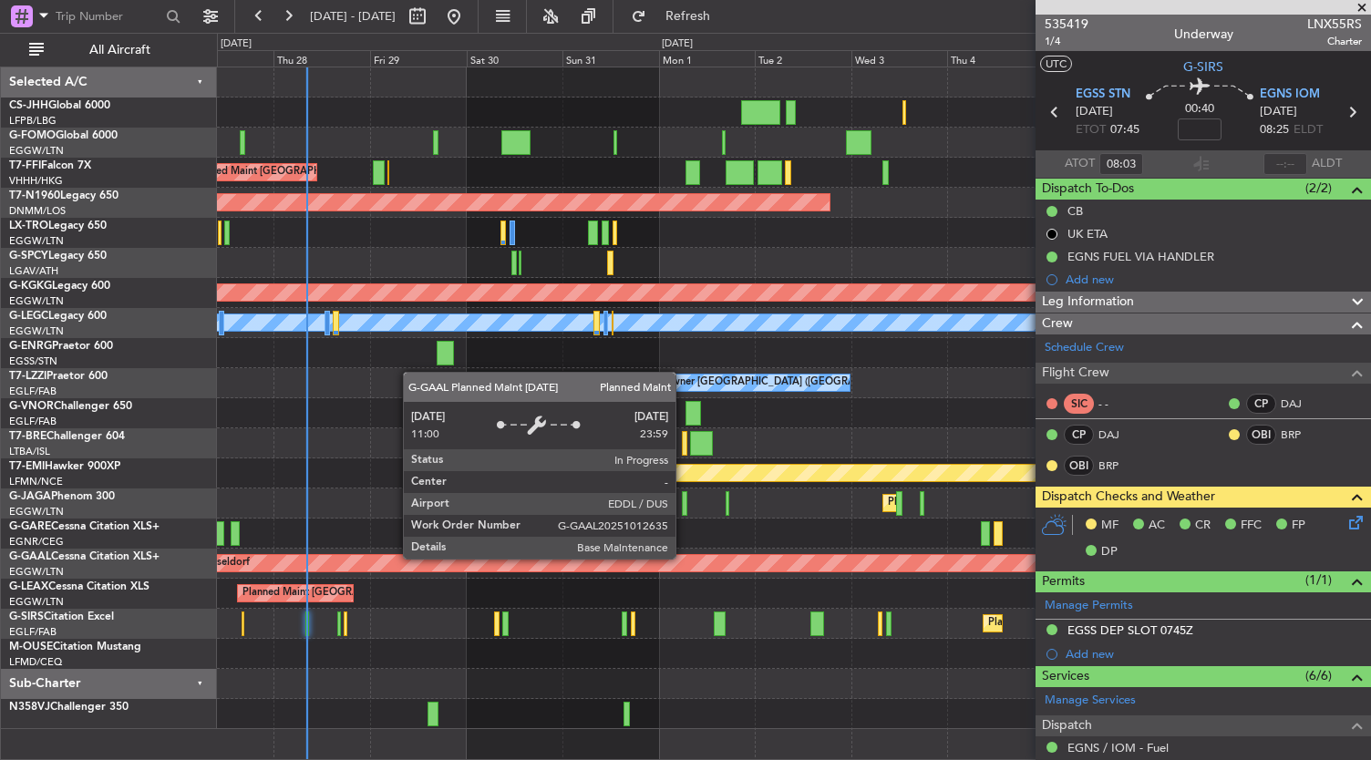
click at [439, 561] on div "Planned Maint Dusseldorf" at bounding box center [1161, 563] width 2071 height 16
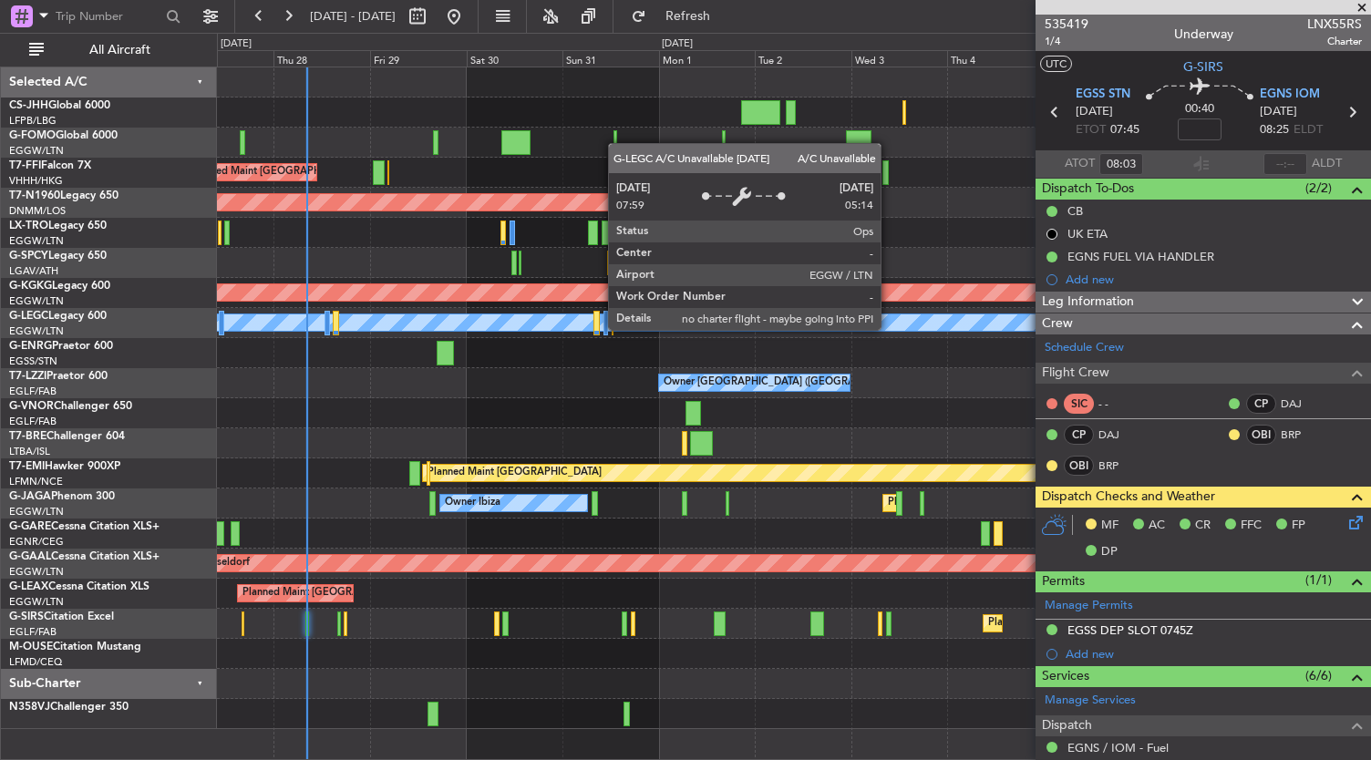
click at [684, 331] on div "A/C Unavailable [GEOGRAPHIC_DATA] ([GEOGRAPHIC_DATA])" at bounding box center [794, 323] width 1154 height 30
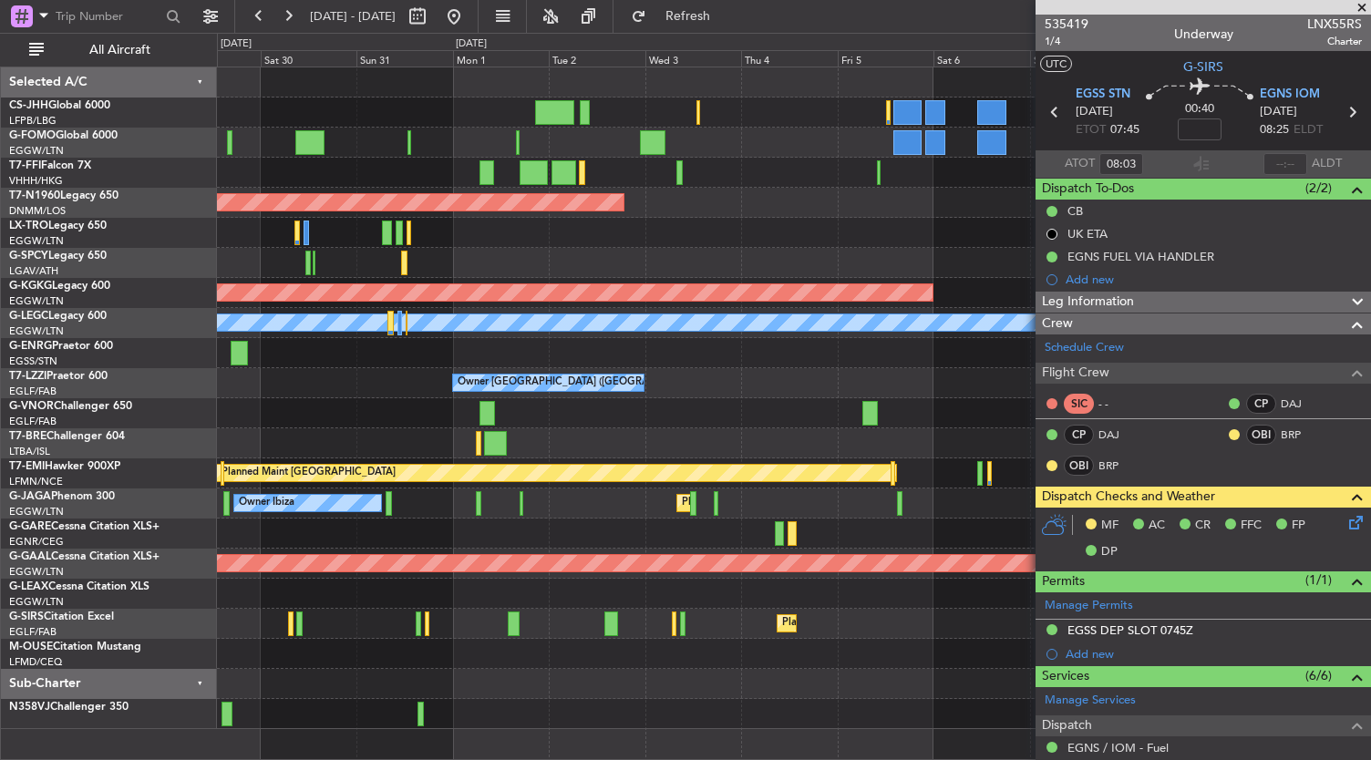
click at [630, 228] on div "Planned Maint Dusseldorf" at bounding box center [794, 233] width 1154 height 30
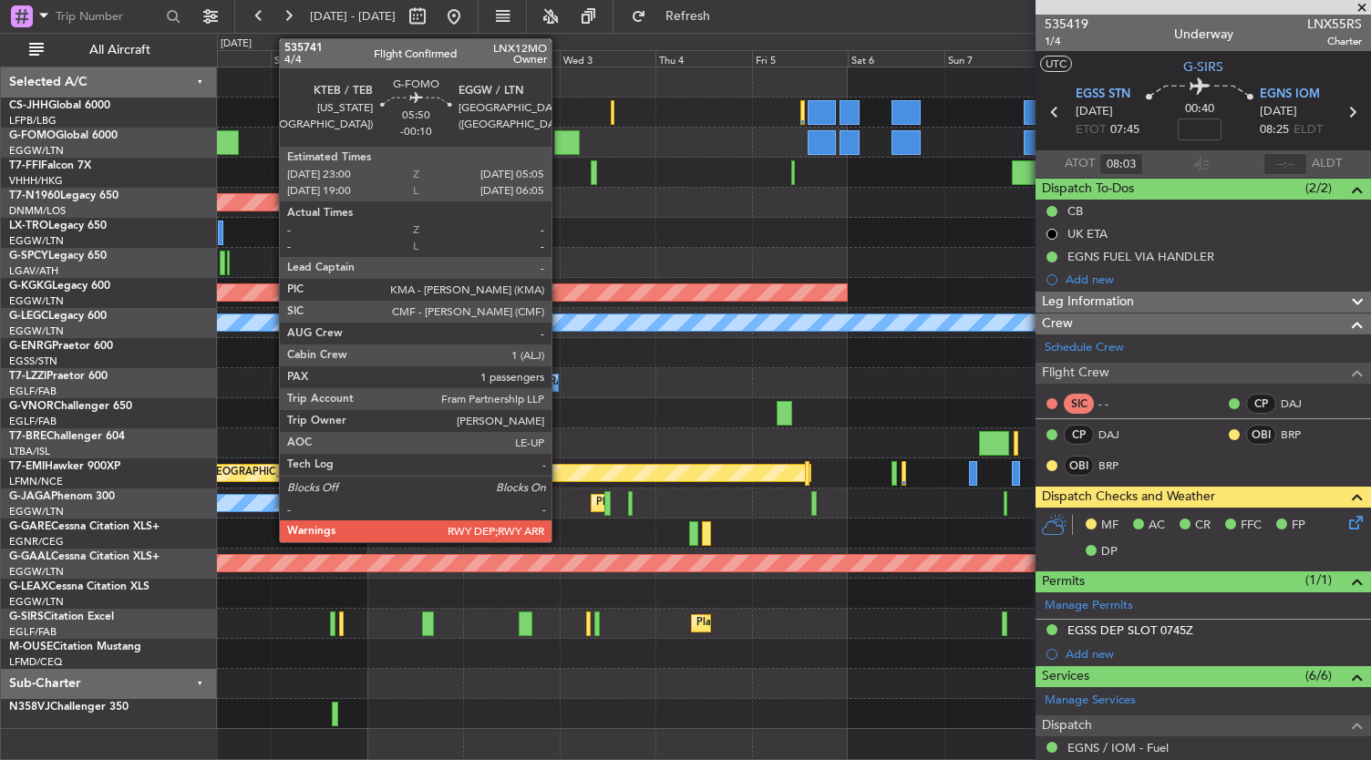
click at [561, 141] on div at bounding box center [566, 142] width 25 height 25
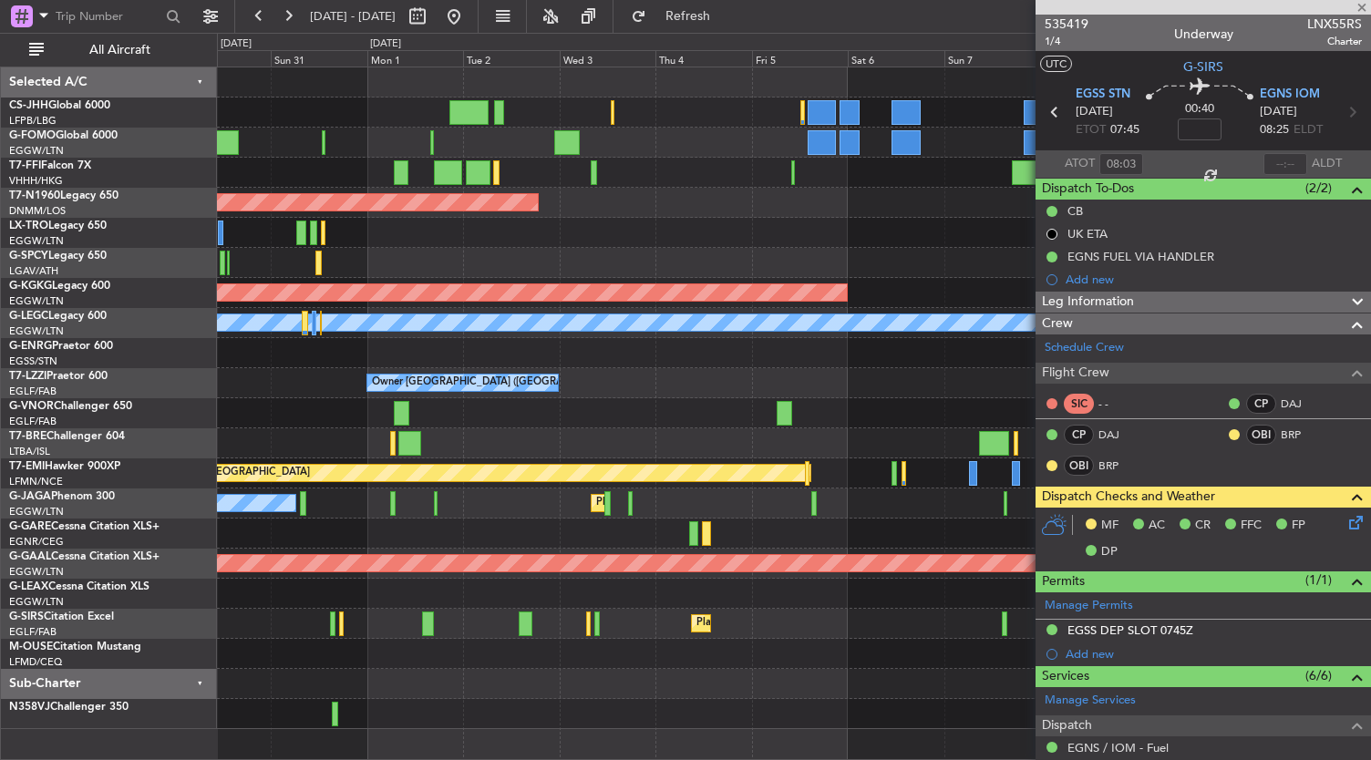
scroll to position [376, 0]
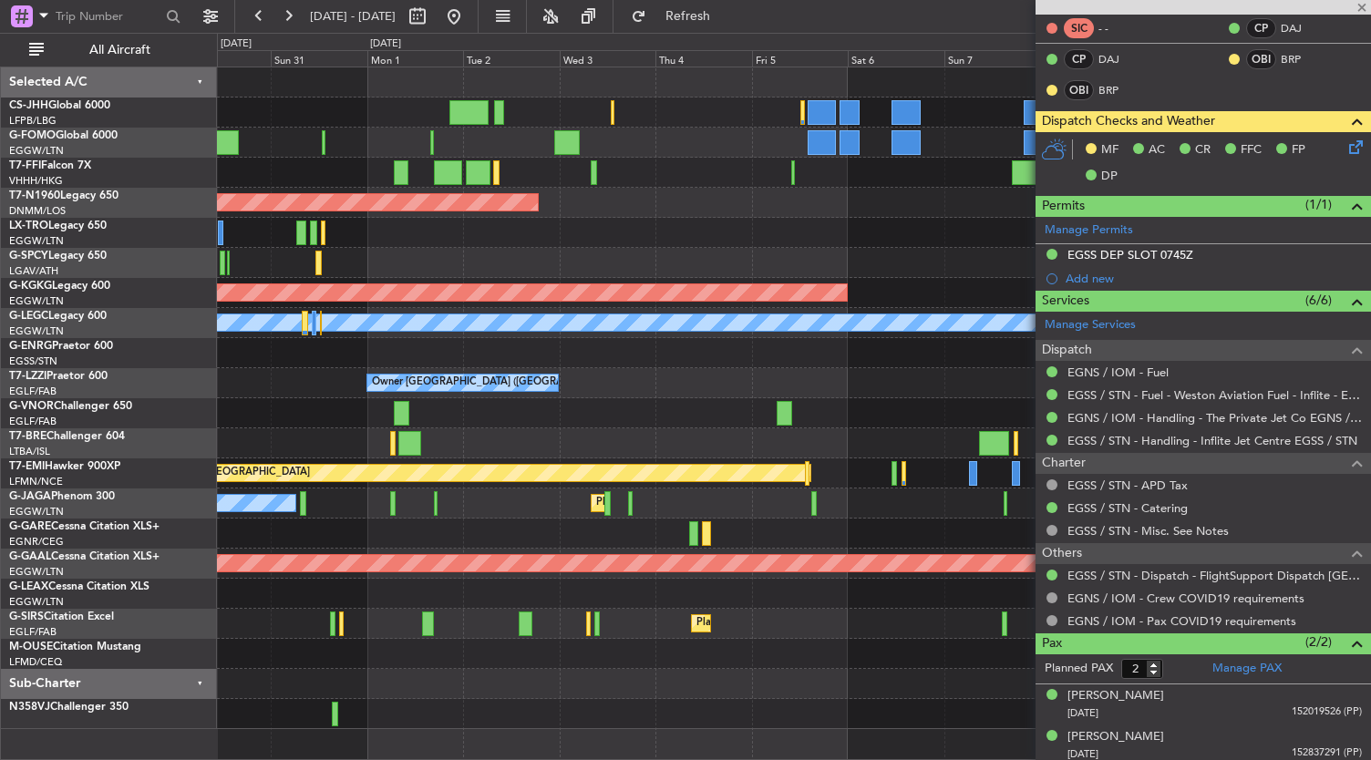
type input "-00:10"
type input "1"
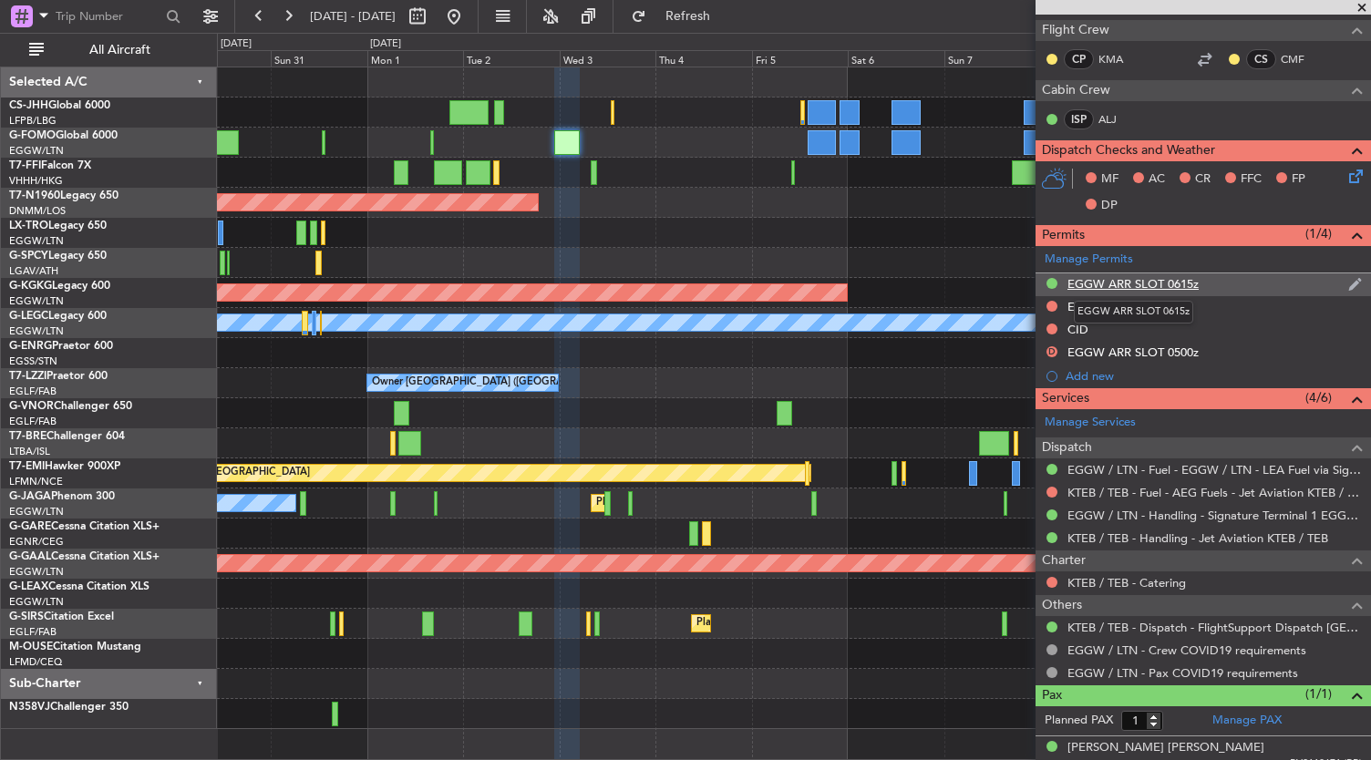
scroll to position [0, 0]
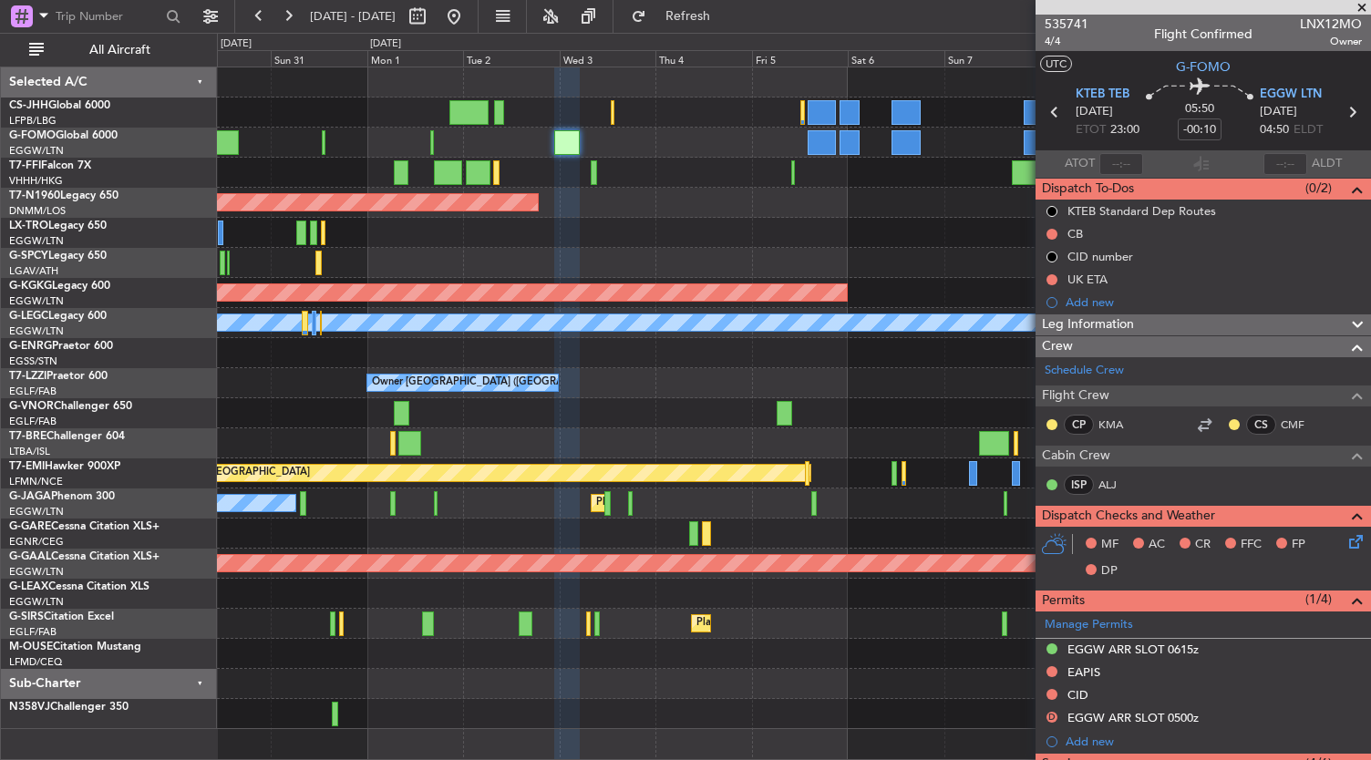
click at [469, 346] on div "Planned Maint Geneva (Cointrin) Planned Maint Tianjin (Binhai) Planned Maint Ho…" at bounding box center [794, 398] width 1154 height 662
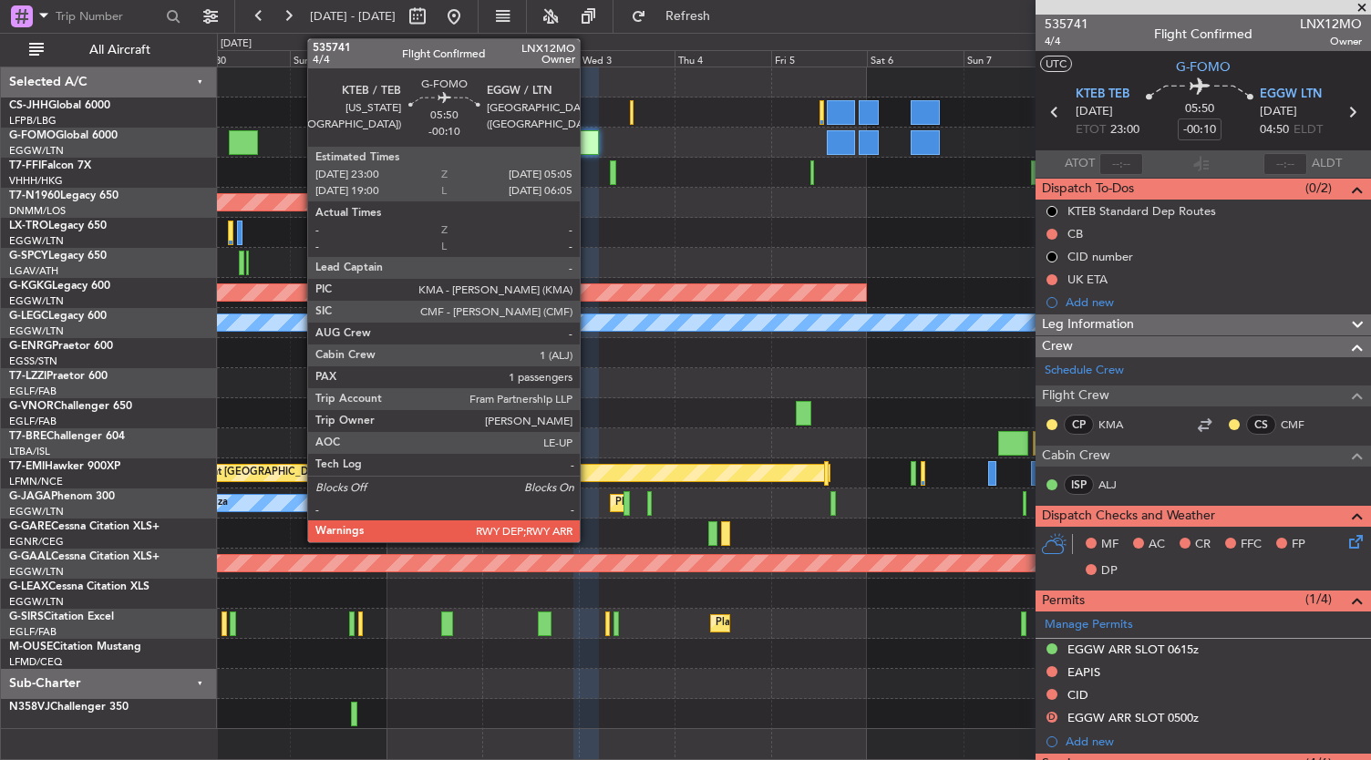
click at [589, 143] on div at bounding box center [585, 142] width 25 height 25
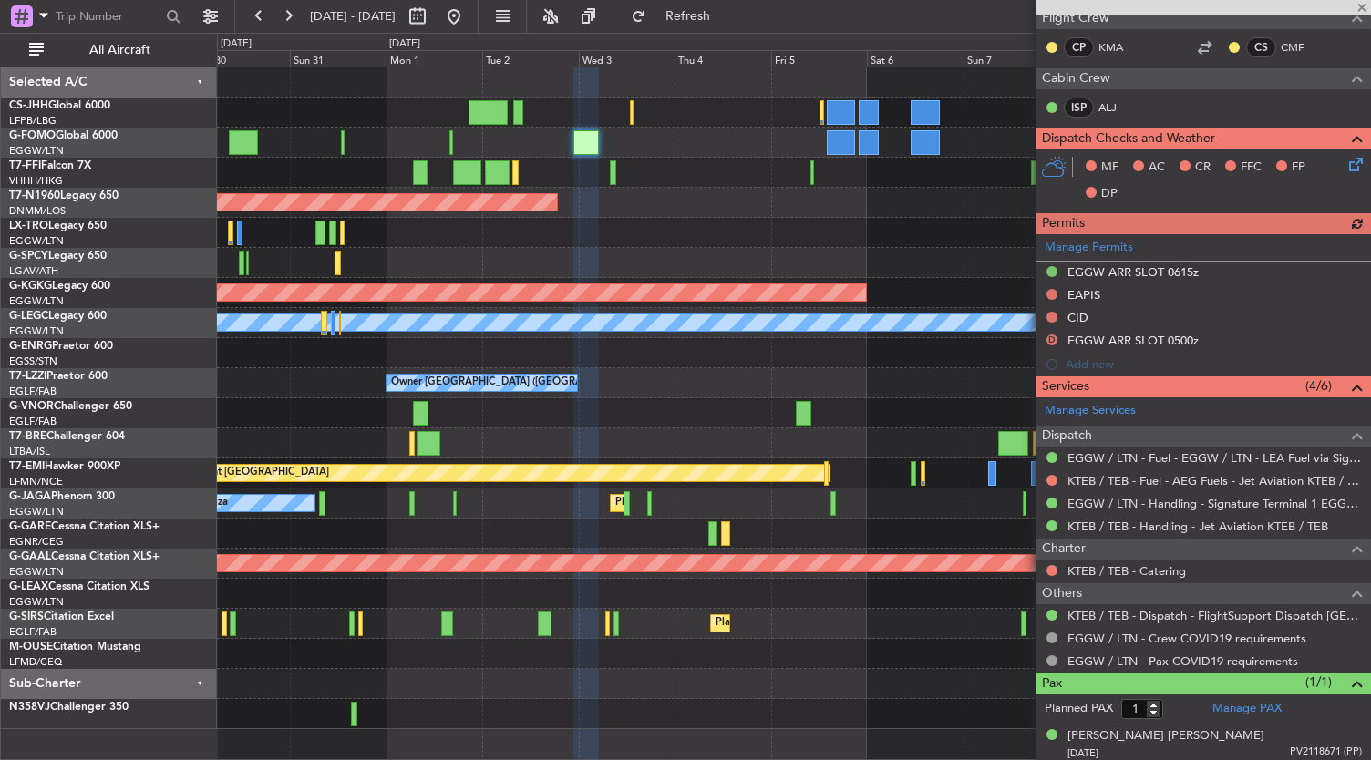
scroll to position [377, 0]
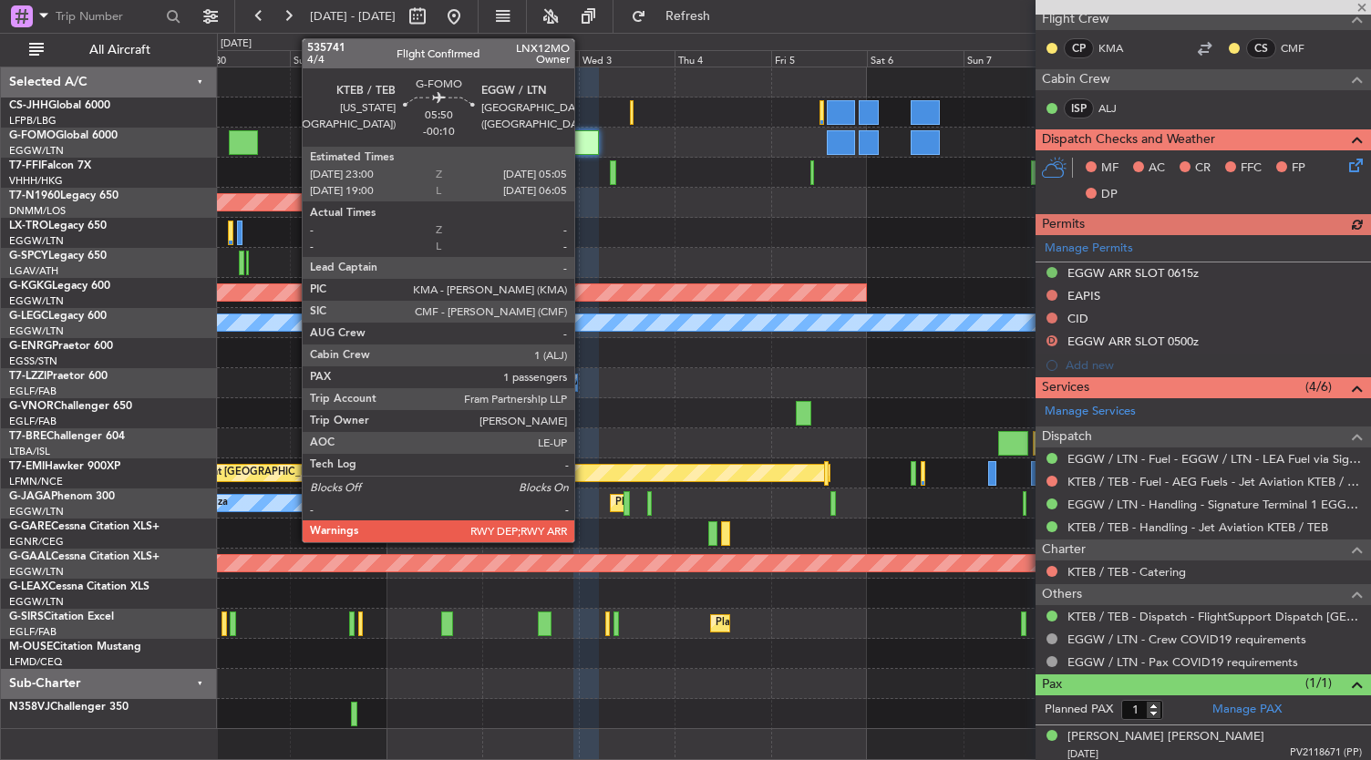
click at [583, 144] on div at bounding box center [585, 142] width 25 height 25
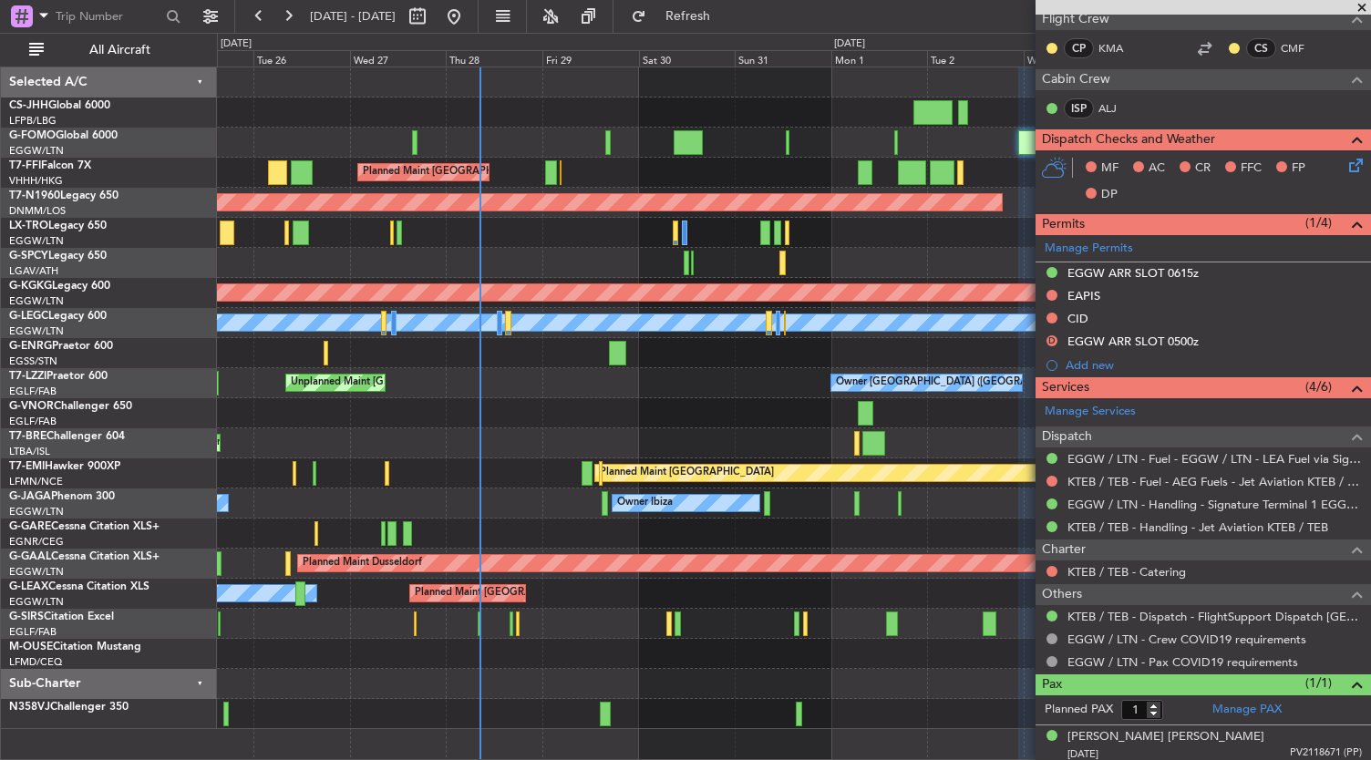
click at [753, 428] on div "Planned Maint London (Luton) Planned Maint Hong Kong (Hong Kong Intl) Planned M…" at bounding box center [794, 398] width 1154 height 662
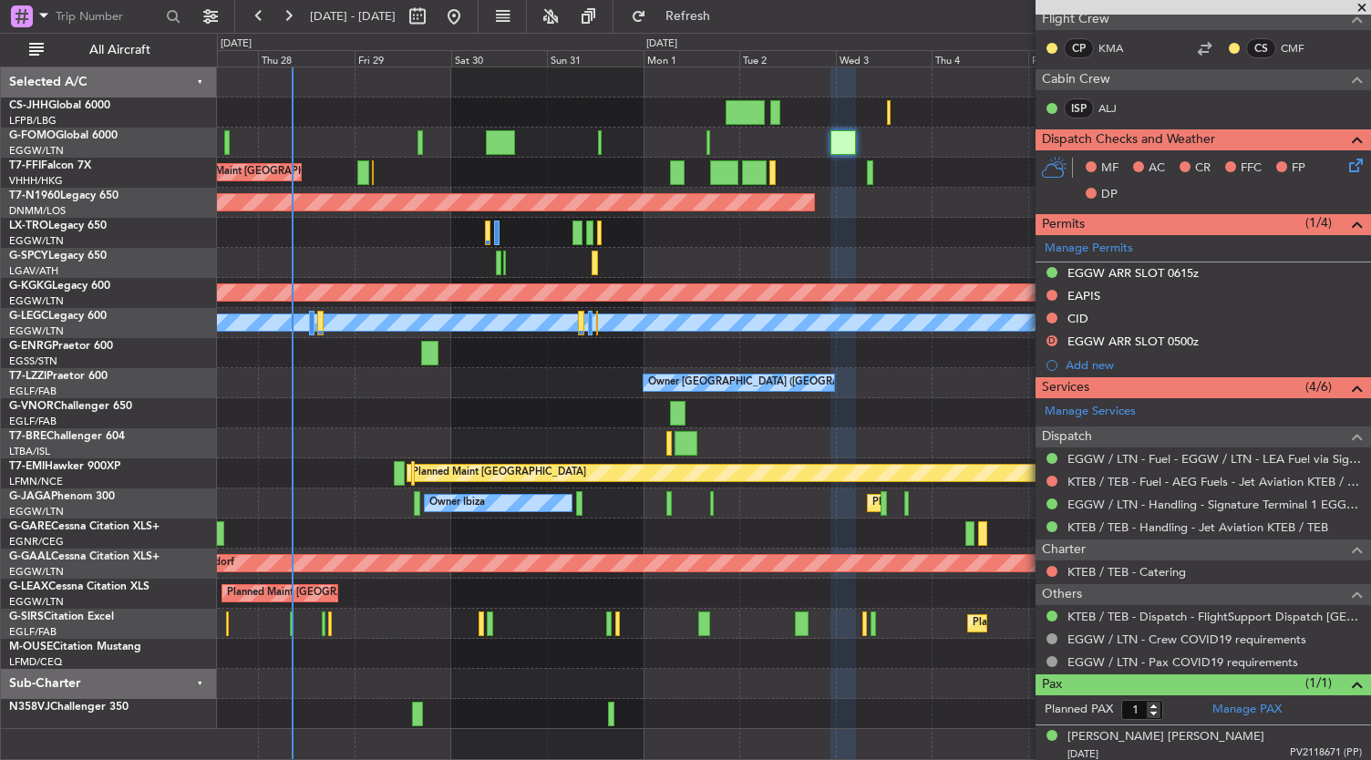
click at [500, 400] on div at bounding box center [794, 413] width 1154 height 30
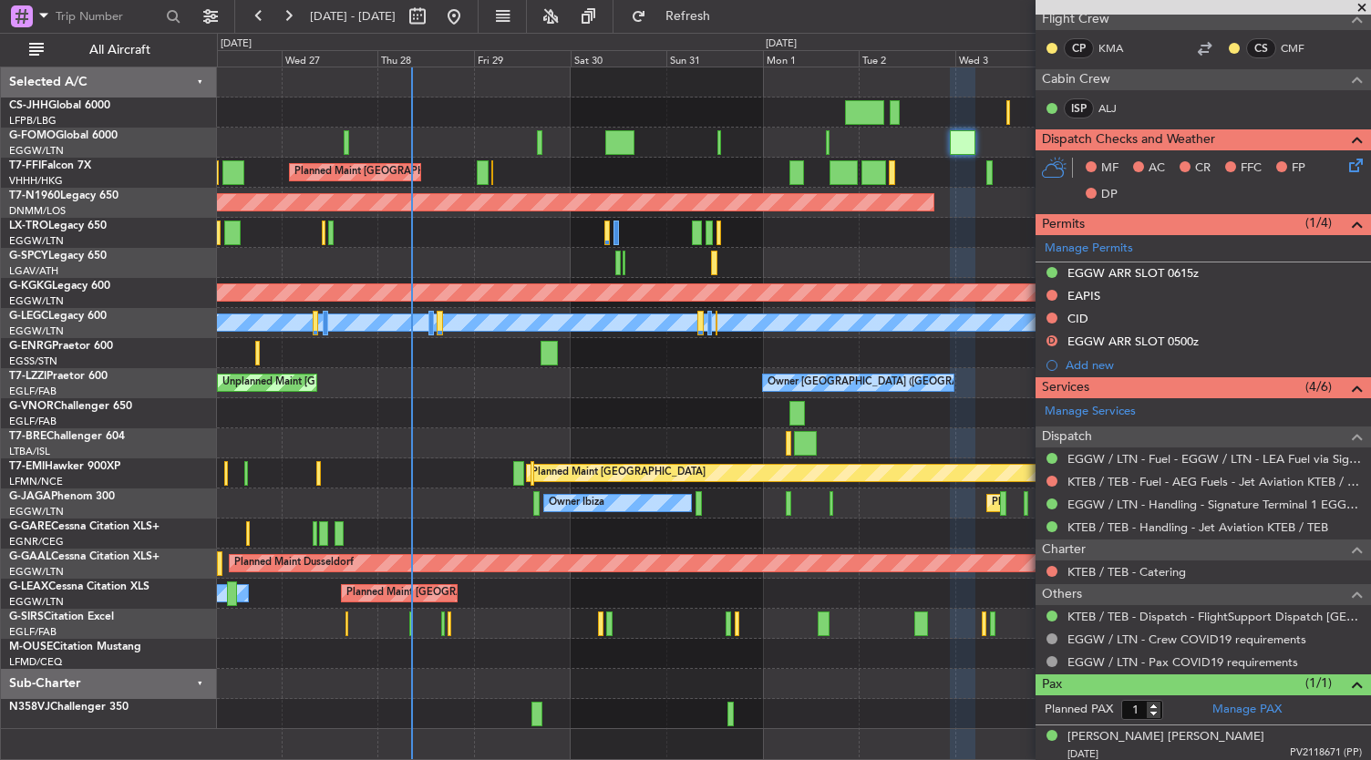
click at [591, 401] on div "Planned Maint Hong Kong (Hong Kong Intl) Planned Maint Tianjin (Binhai) Planned…" at bounding box center [794, 398] width 1154 height 662
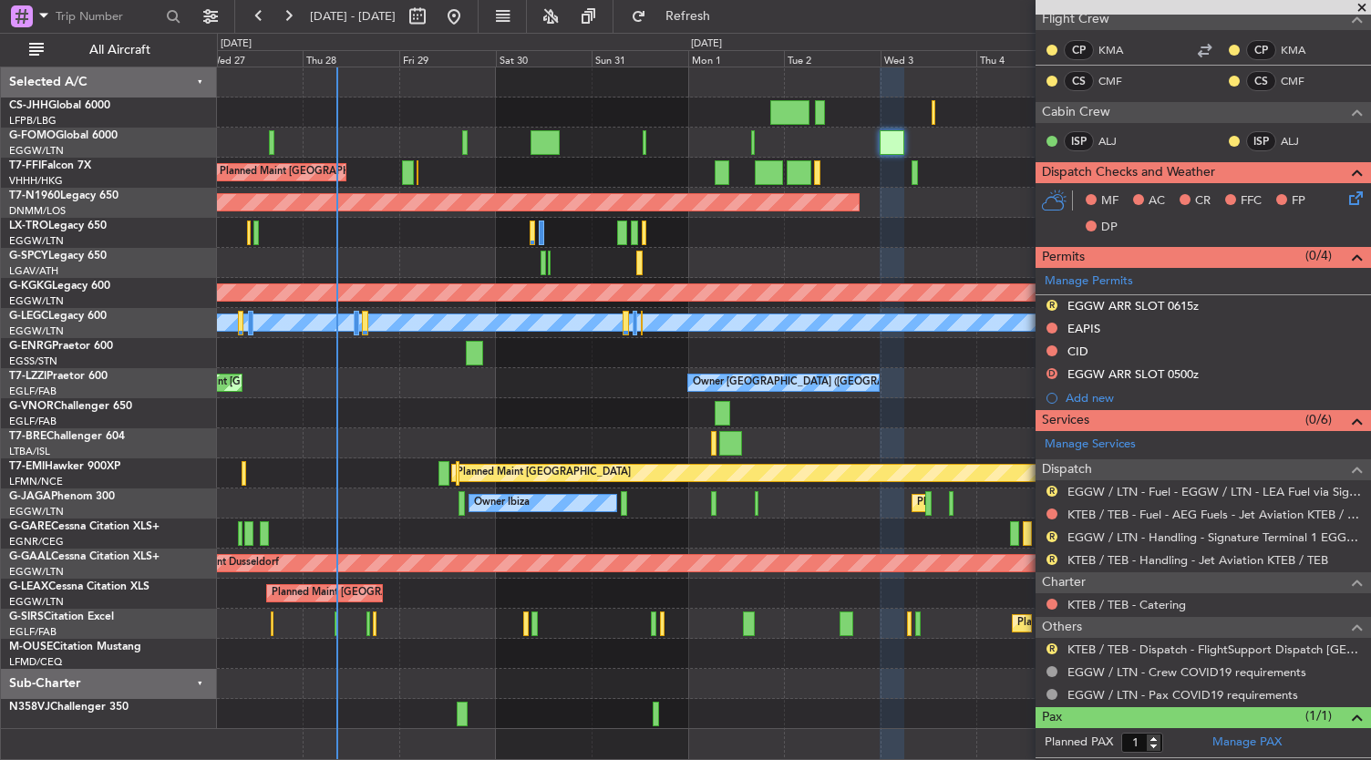
click at [577, 697] on div at bounding box center [794, 684] width 1154 height 30
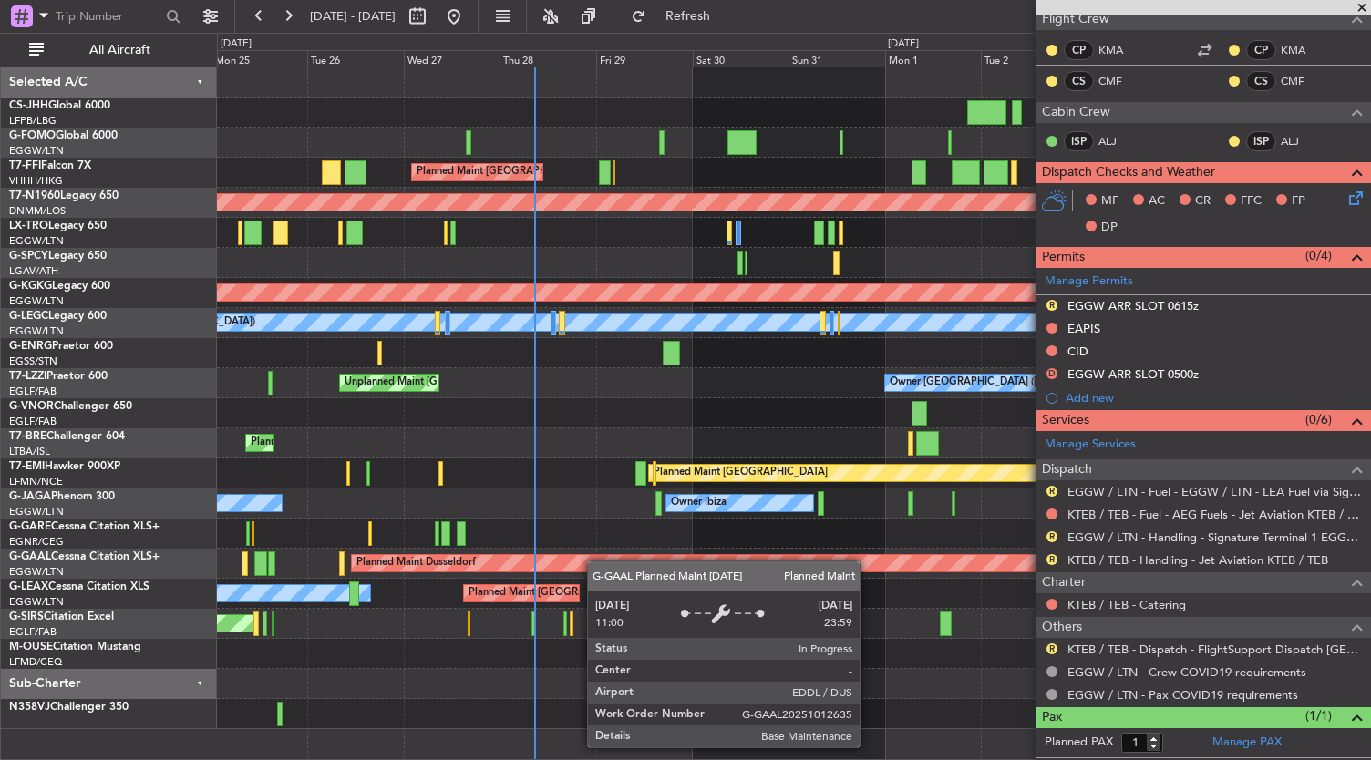
click at [601, 564] on div "Planned Maint London (Luton) Planned Maint Hong Kong (Hong Kong Intl) Planned M…" at bounding box center [794, 398] width 1154 height 662
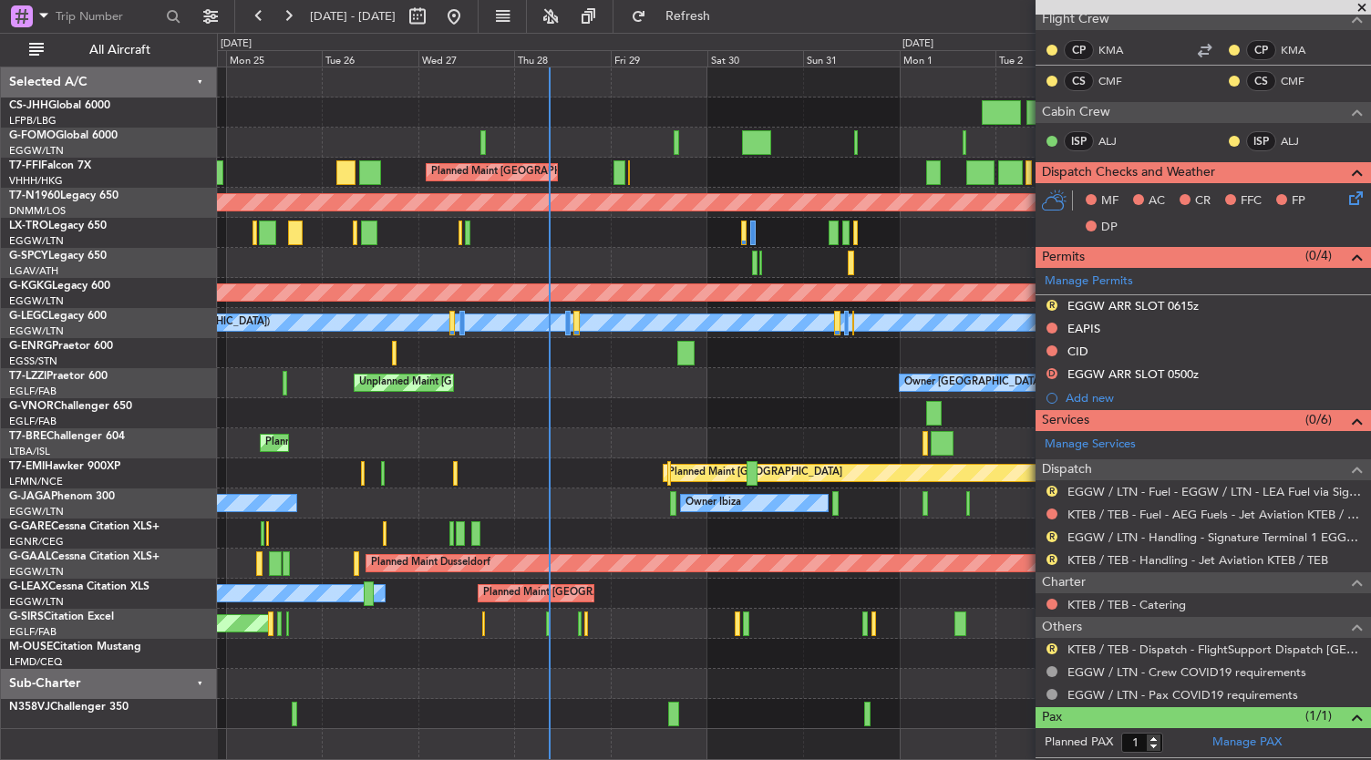
click at [575, 424] on div at bounding box center [794, 413] width 1154 height 30
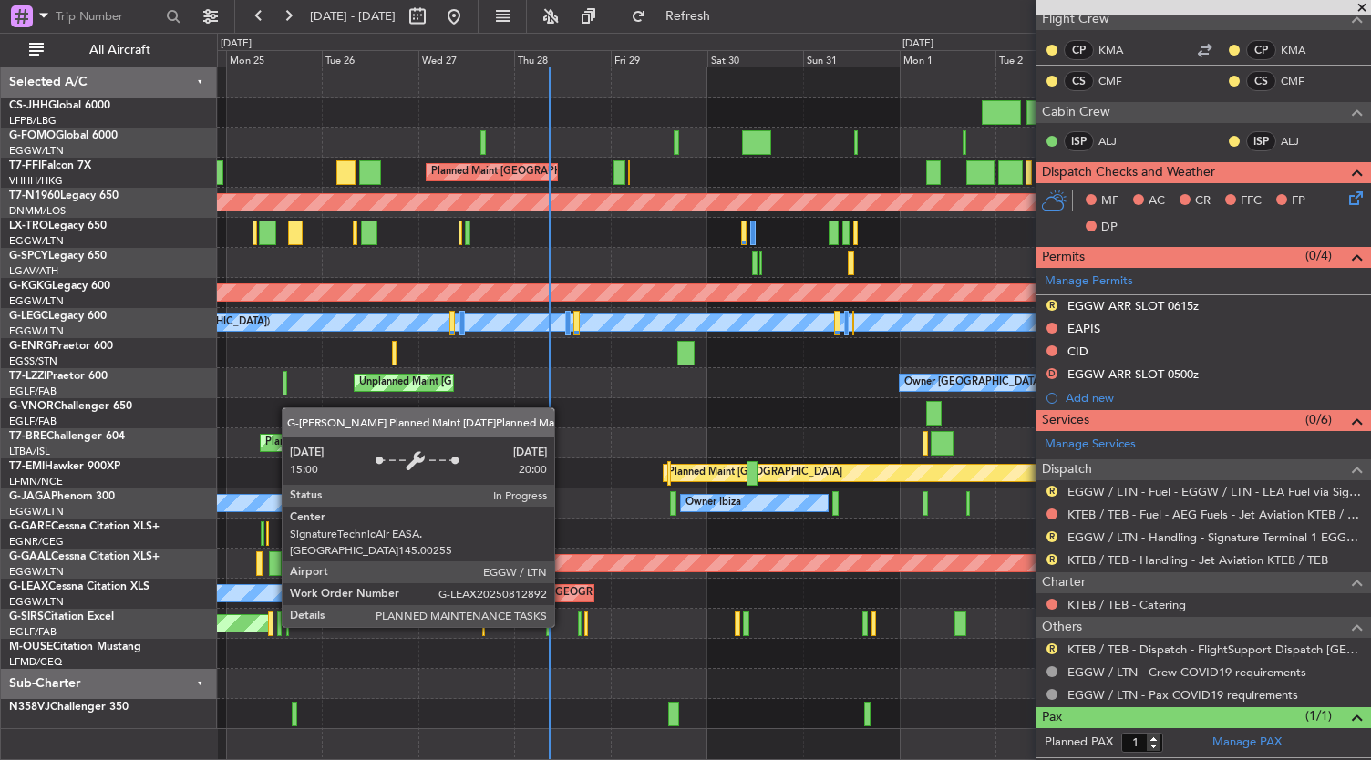
click at [563, 593] on div "Planned Maint [GEOGRAPHIC_DATA] ([GEOGRAPHIC_DATA])" at bounding box center [626, 593] width 287 height 27
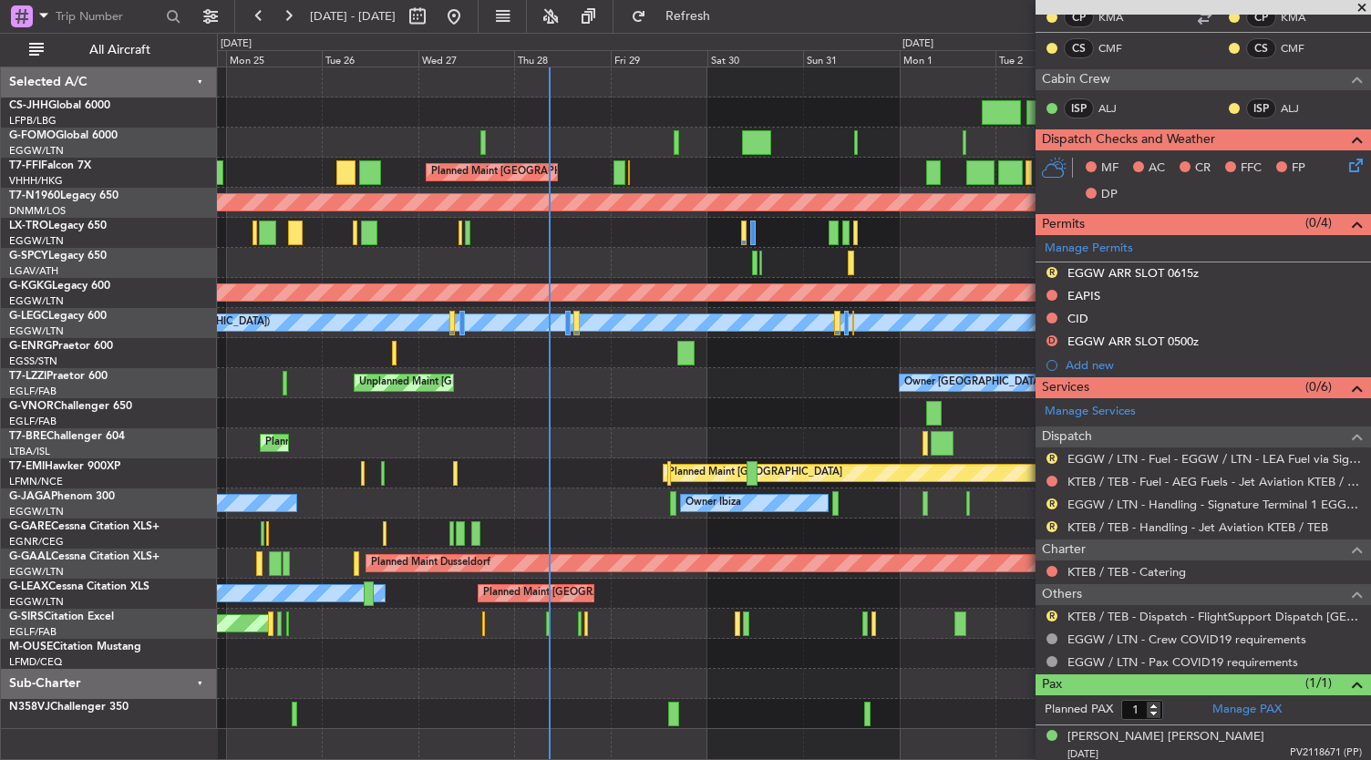
scroll to position [0, 0]
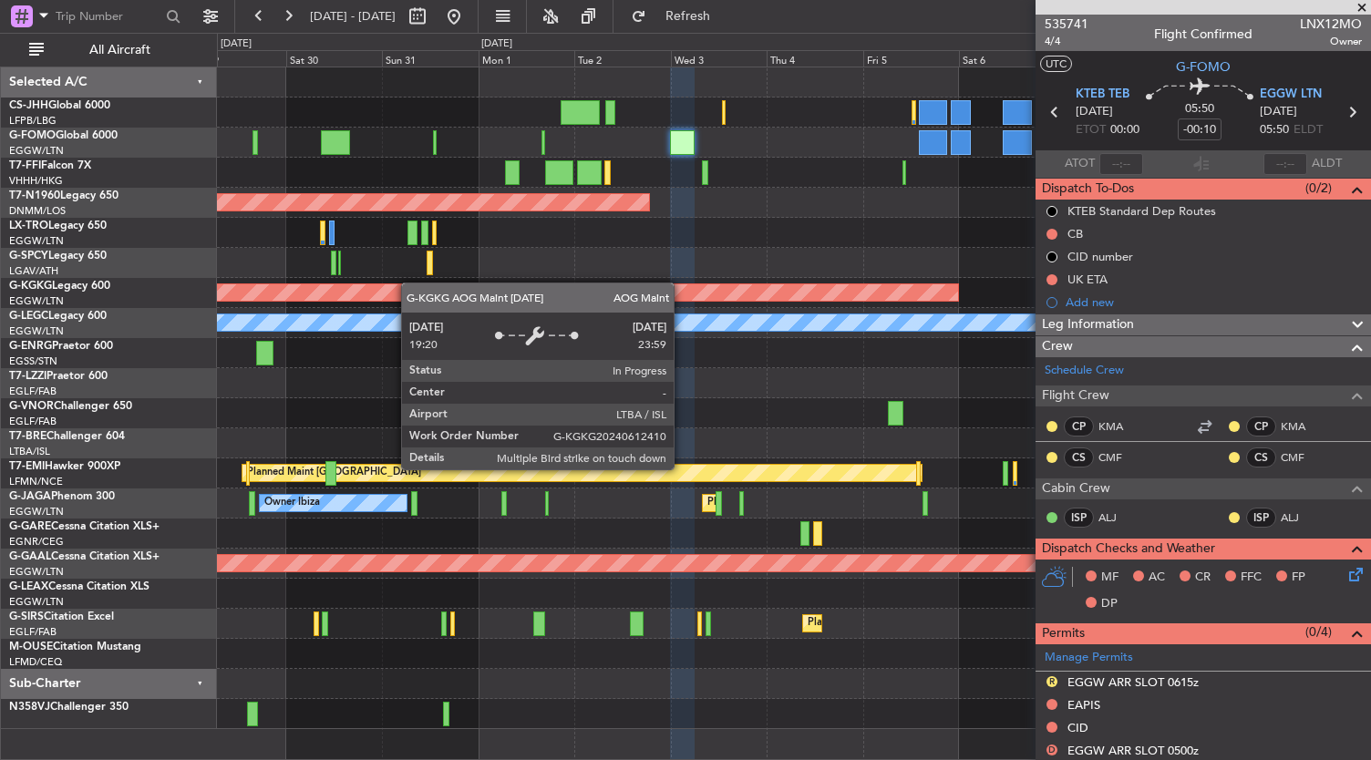
click at [234, 289] on div "Planned Maint Tianjin (Binhai) Planned Maint Hong Kong (Hong Kong Intl) Planned…" at bounding box center [794, 398] width 1154 height 662
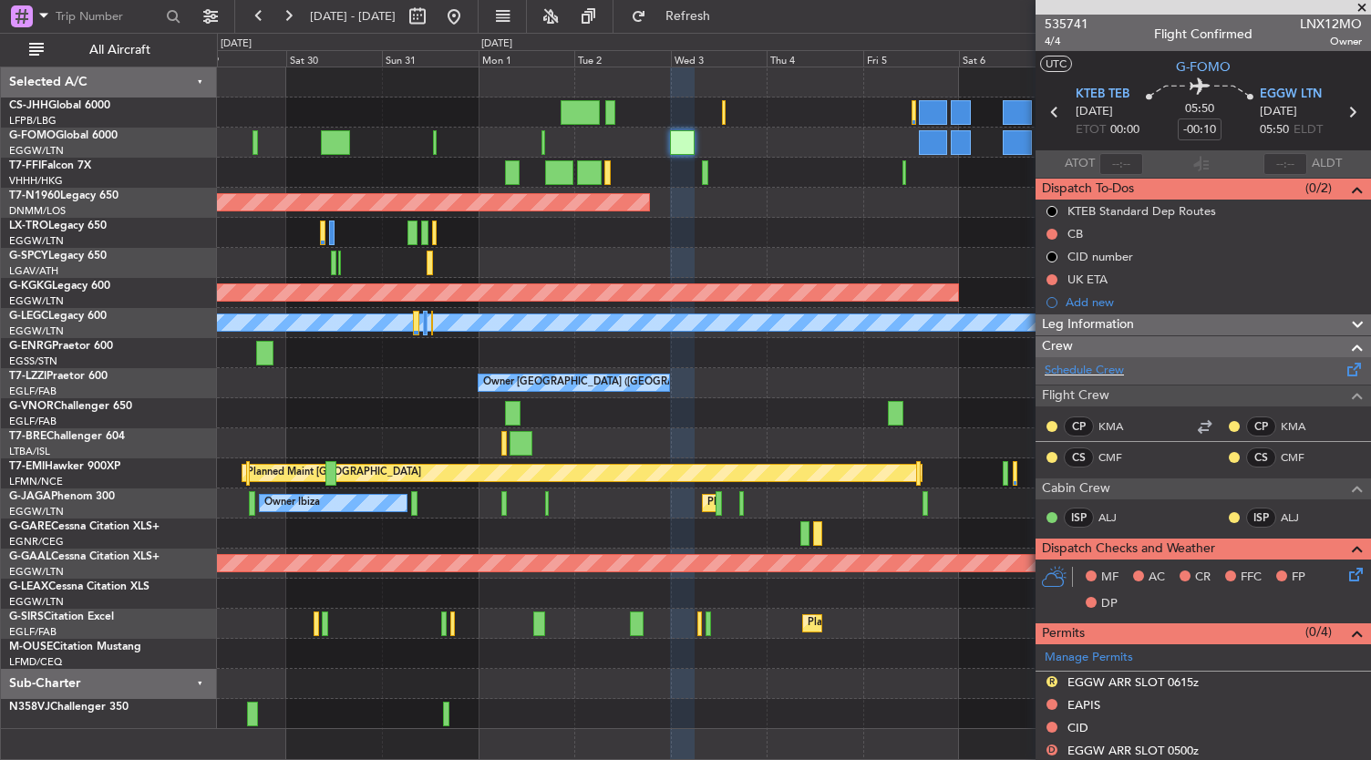
scroll to position [409, 0]
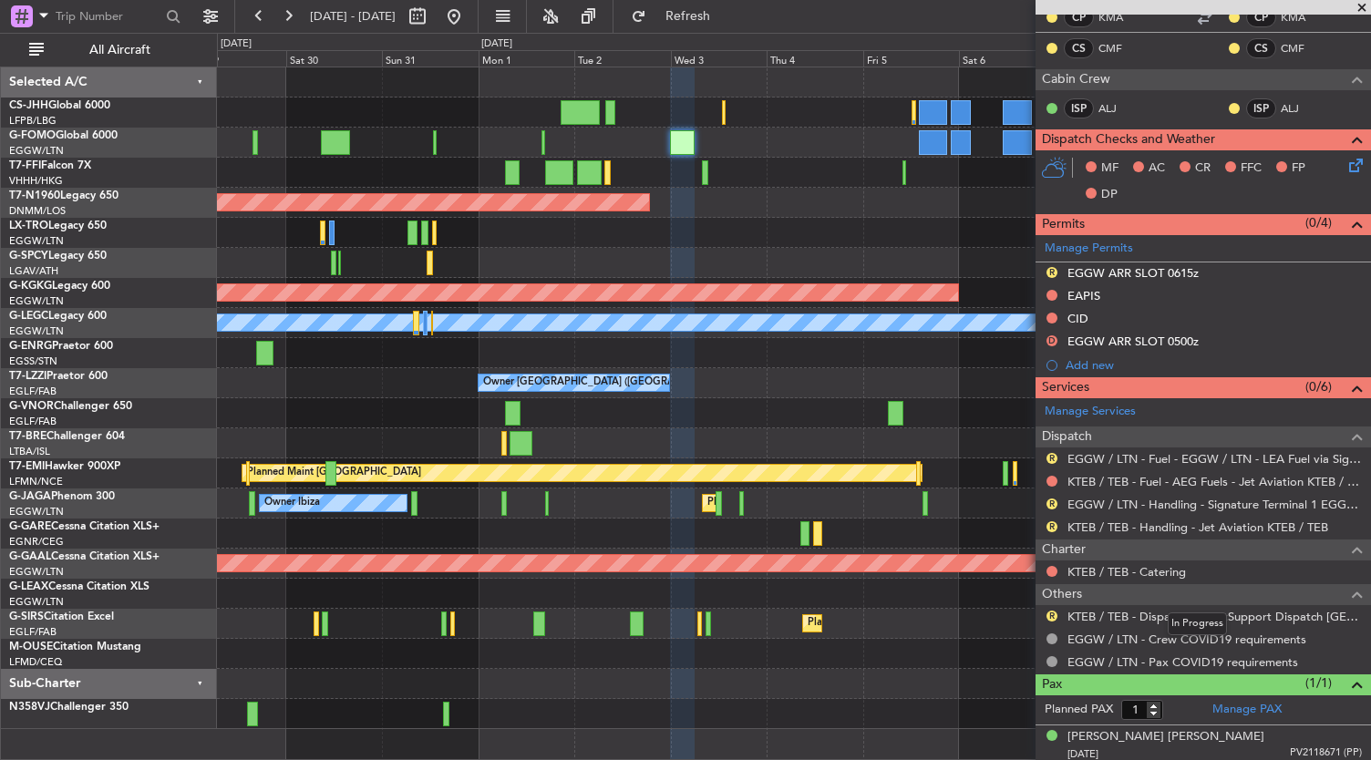
click at [1166, 610] on mat-tooltip-component "In Progress" at bounding box center [1197, 624] width 85 height 48
click at [1128, 615] on link "KTEB / TEB - Dispatch - FlightSupport Dispatch [GEOGRAPHIC_DATA]" at bounding box center [1215, 616] width 294 height 15
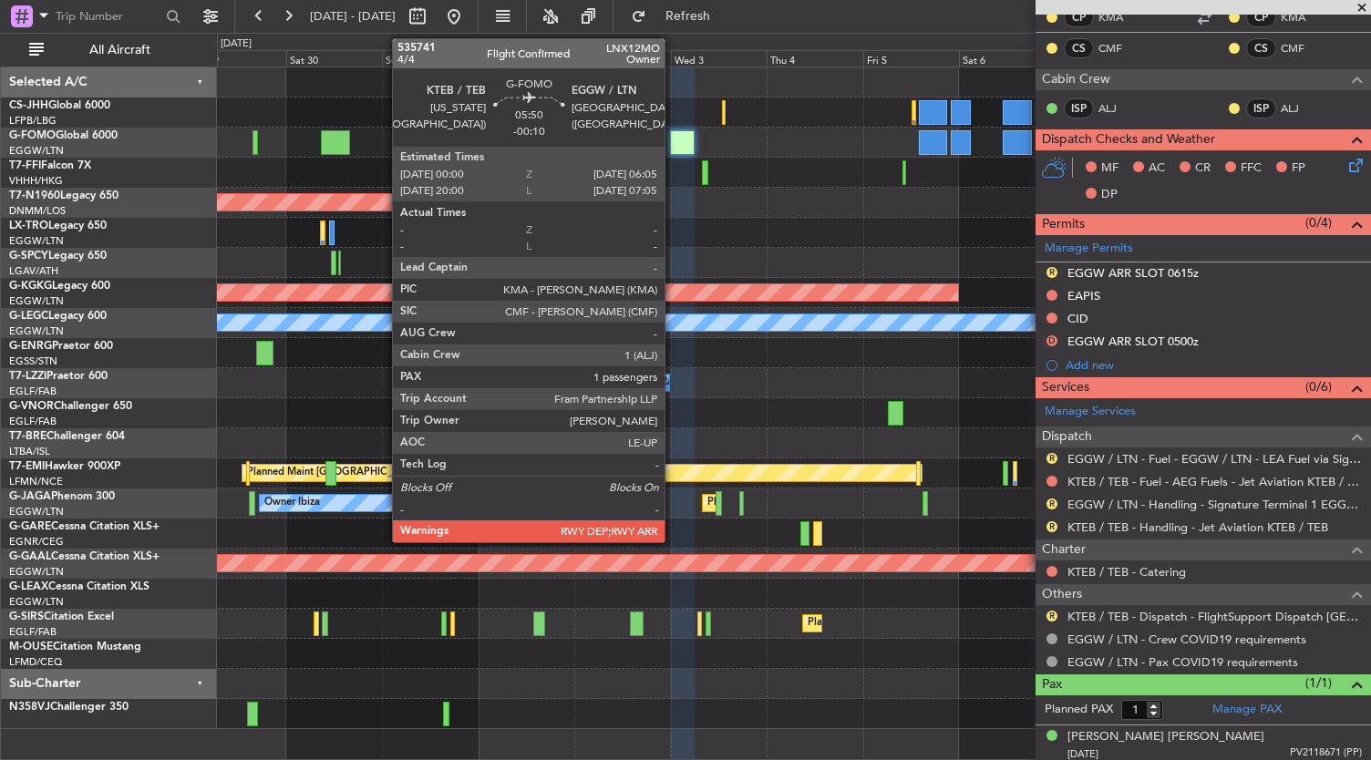
click at [674, 146] on div at bounding box center [682, 142] width 25 height 25
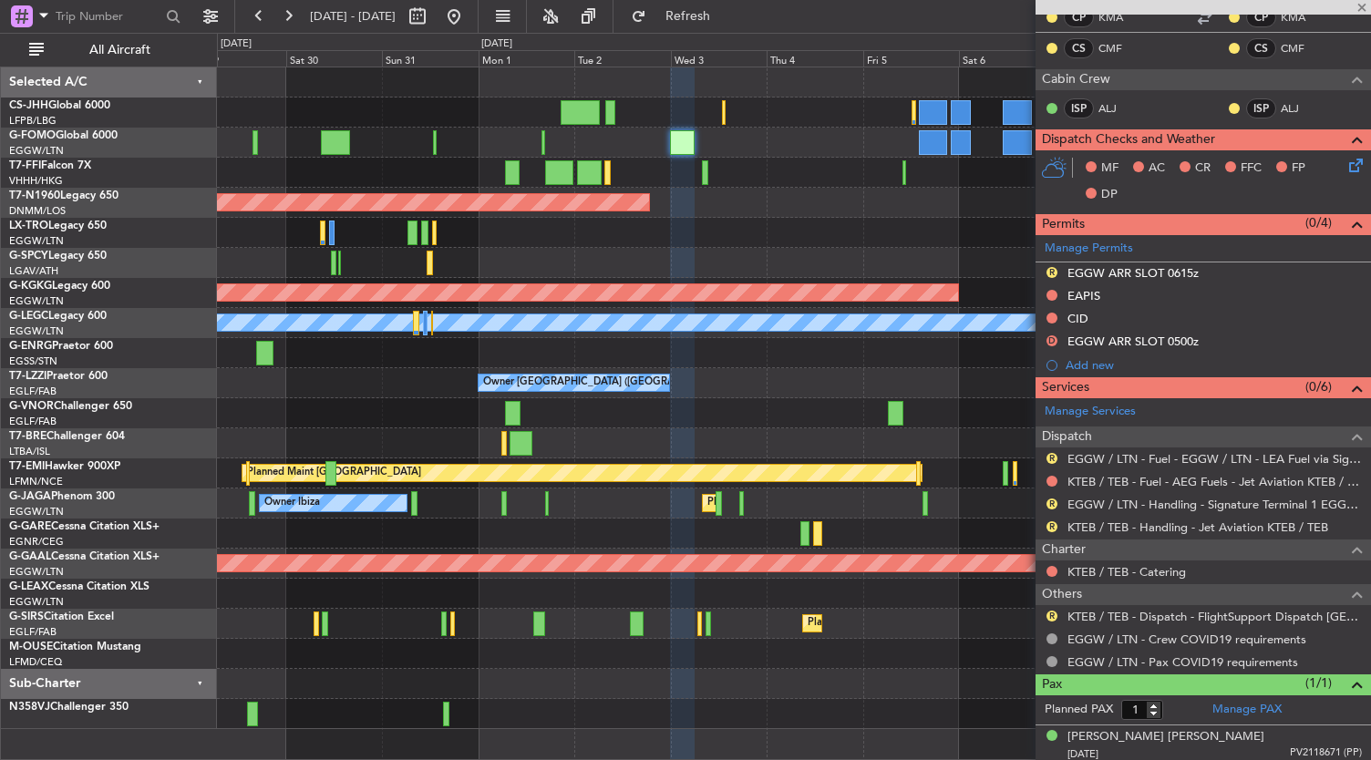
scroll to position [0, 0]
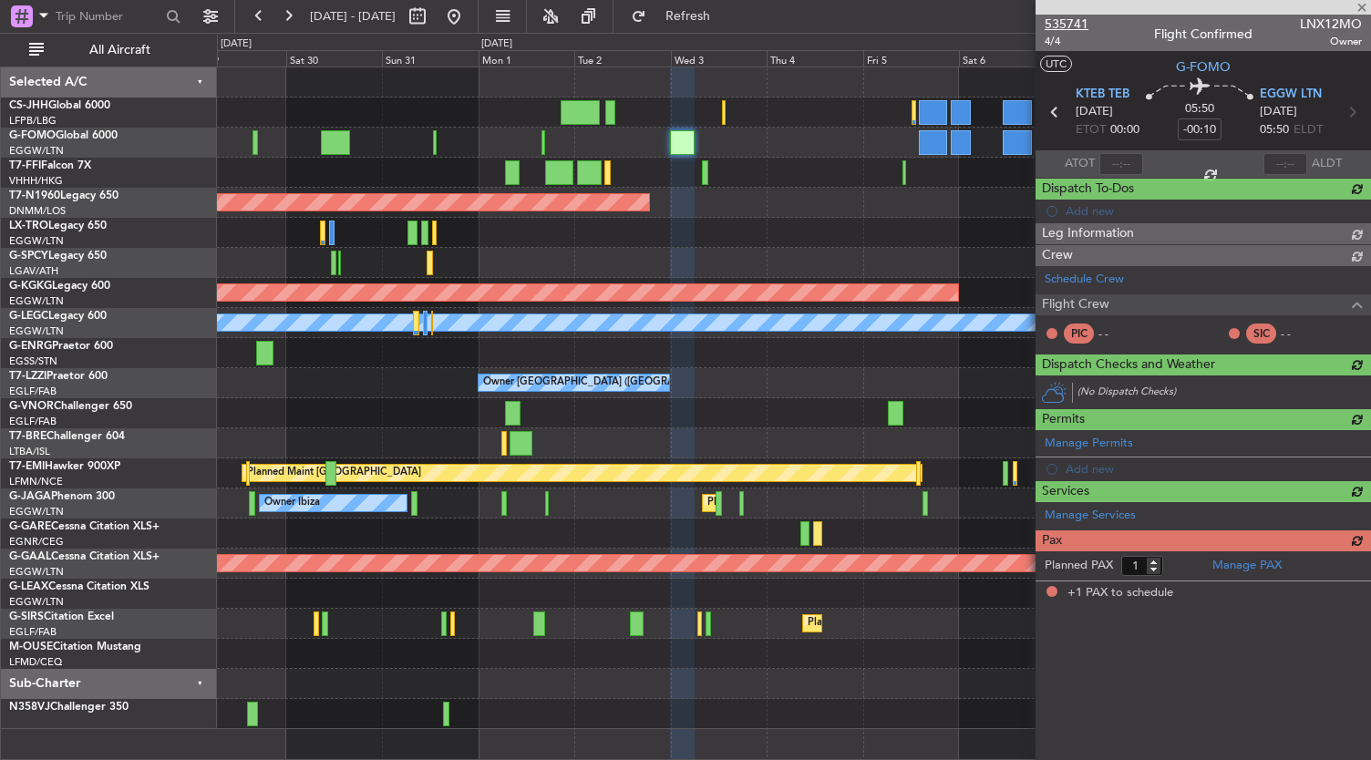
click at [1081, 26] on span "535741" at bounding box center [1067, 24] width 44 height 19
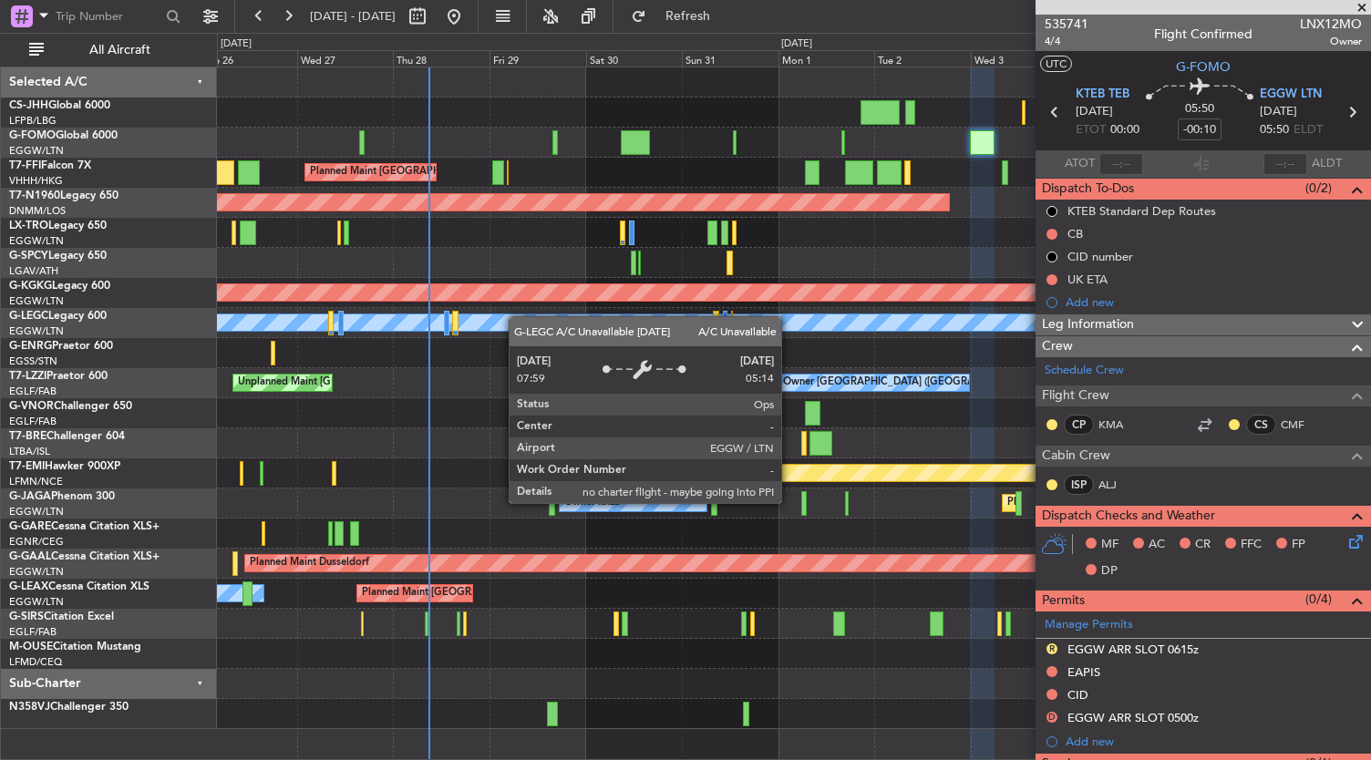
click at [512, 298] on div "Planned Maint Hong Kong (Hong Kong Intl) Planned Maint Tianjin (Binhai) Planned…" at bounding box center [794, 398] width 1154 height 662
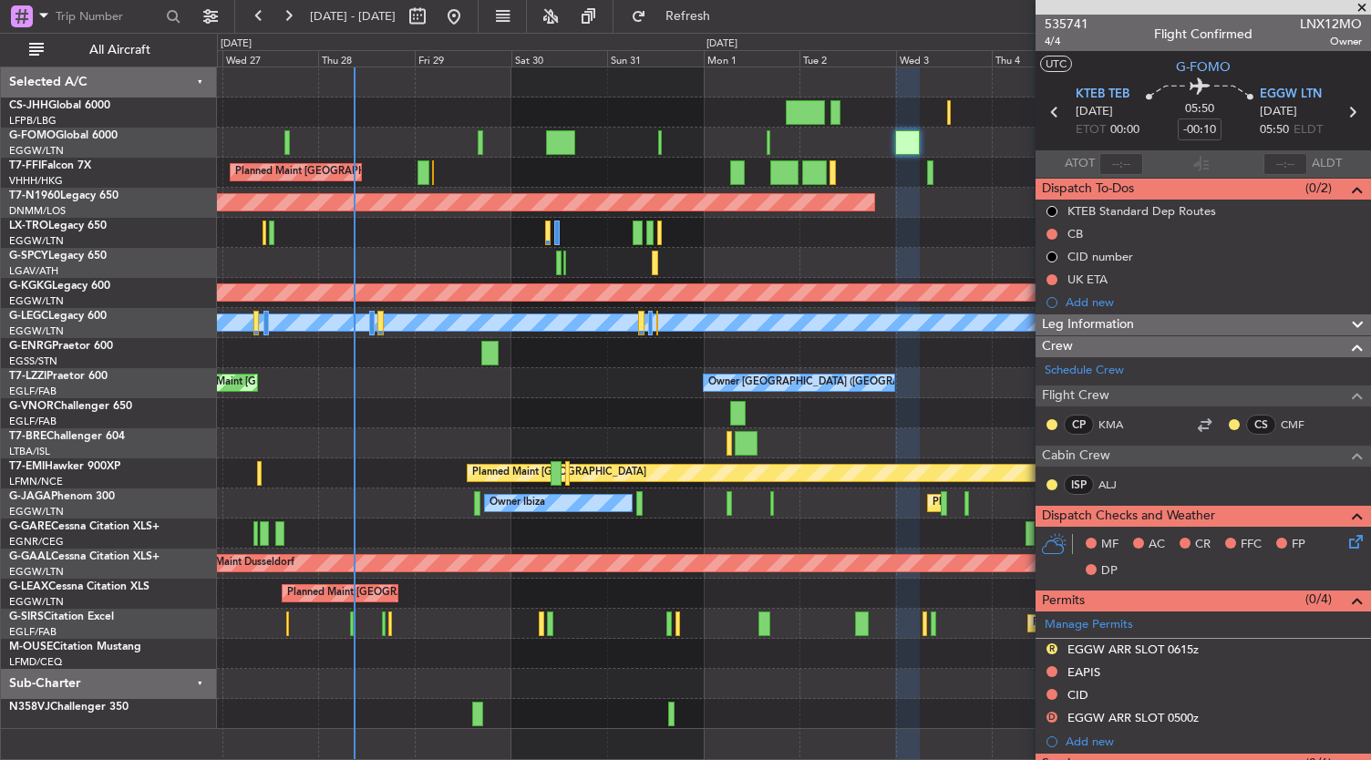
click at [467, 682] on div at bounding box center [794, 684] width 1154 height 30
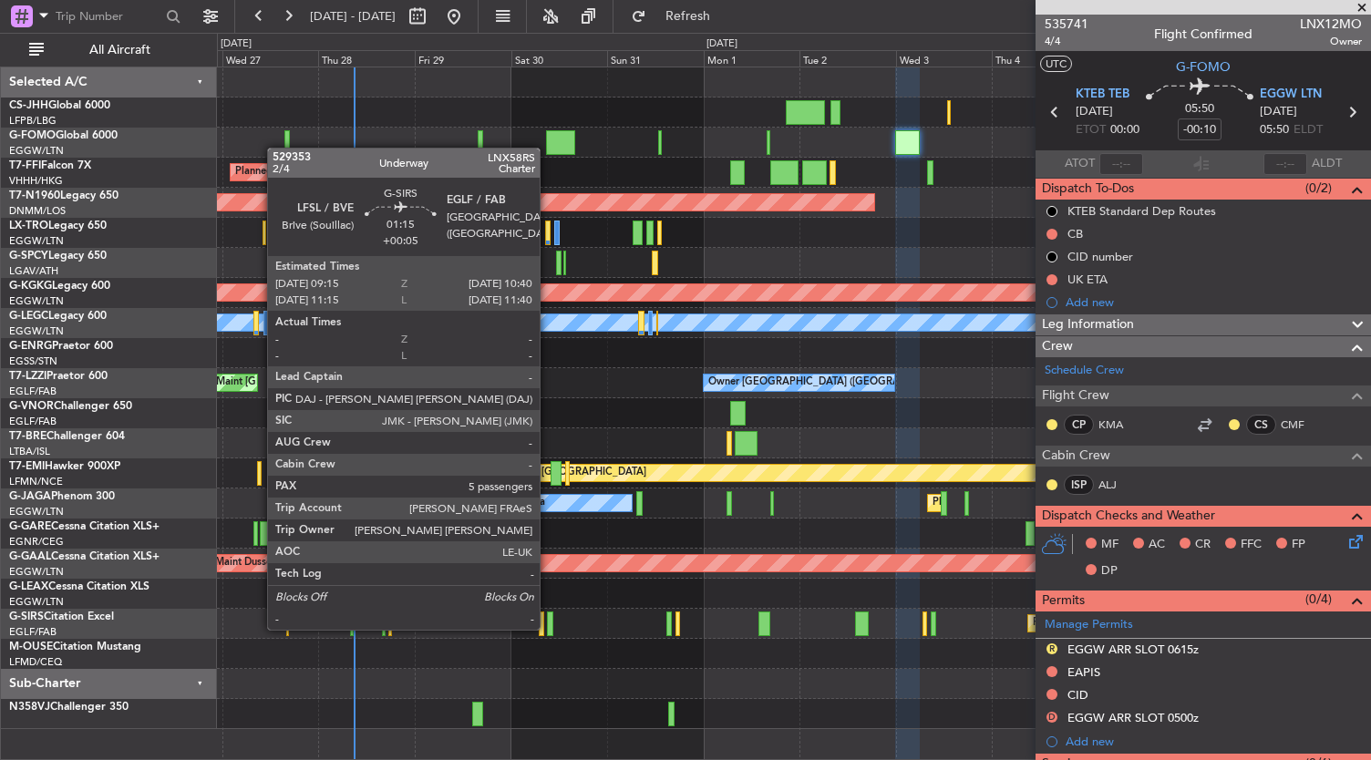
click at [549, 628] on div at bounding box center [550, 624] width 6 height 25
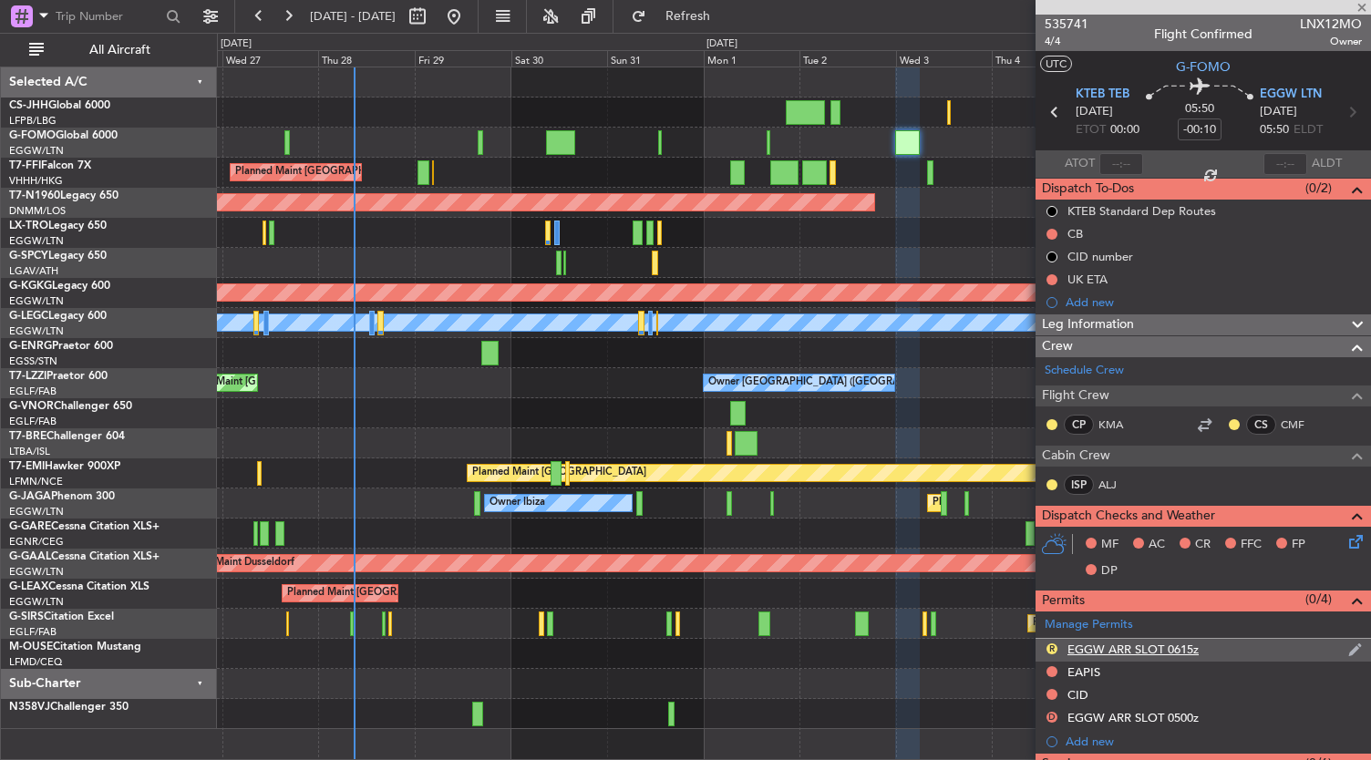
scroll to position [377, 0]
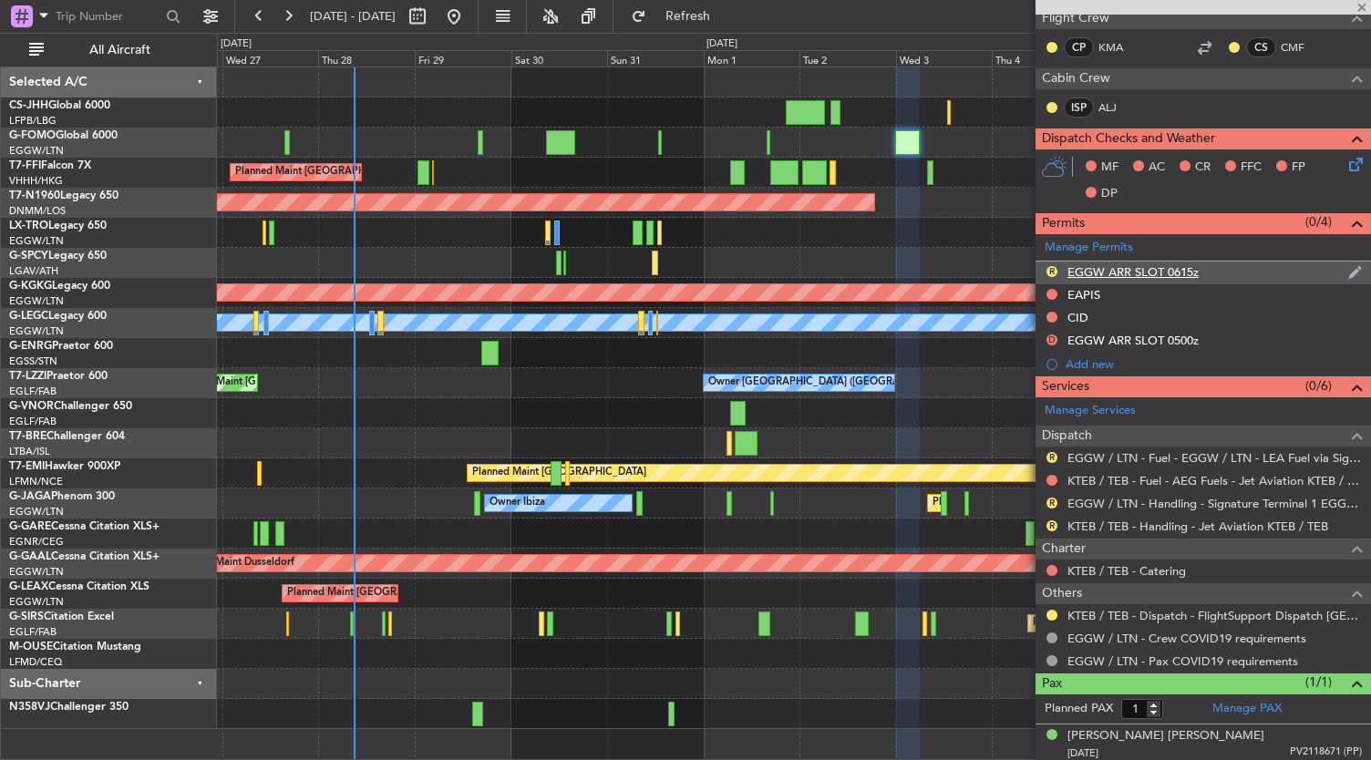
type input "+00:05"
type input "5"
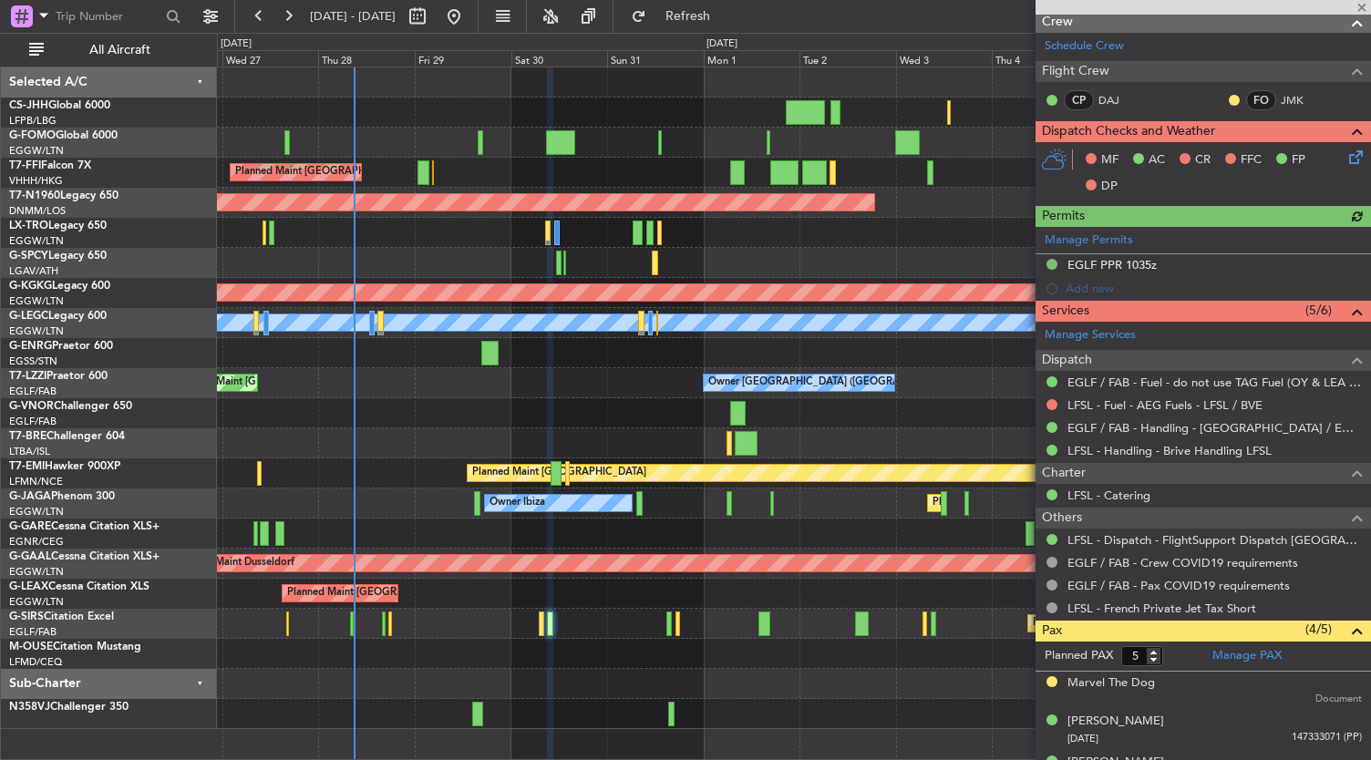
scroll to position [387, 0]
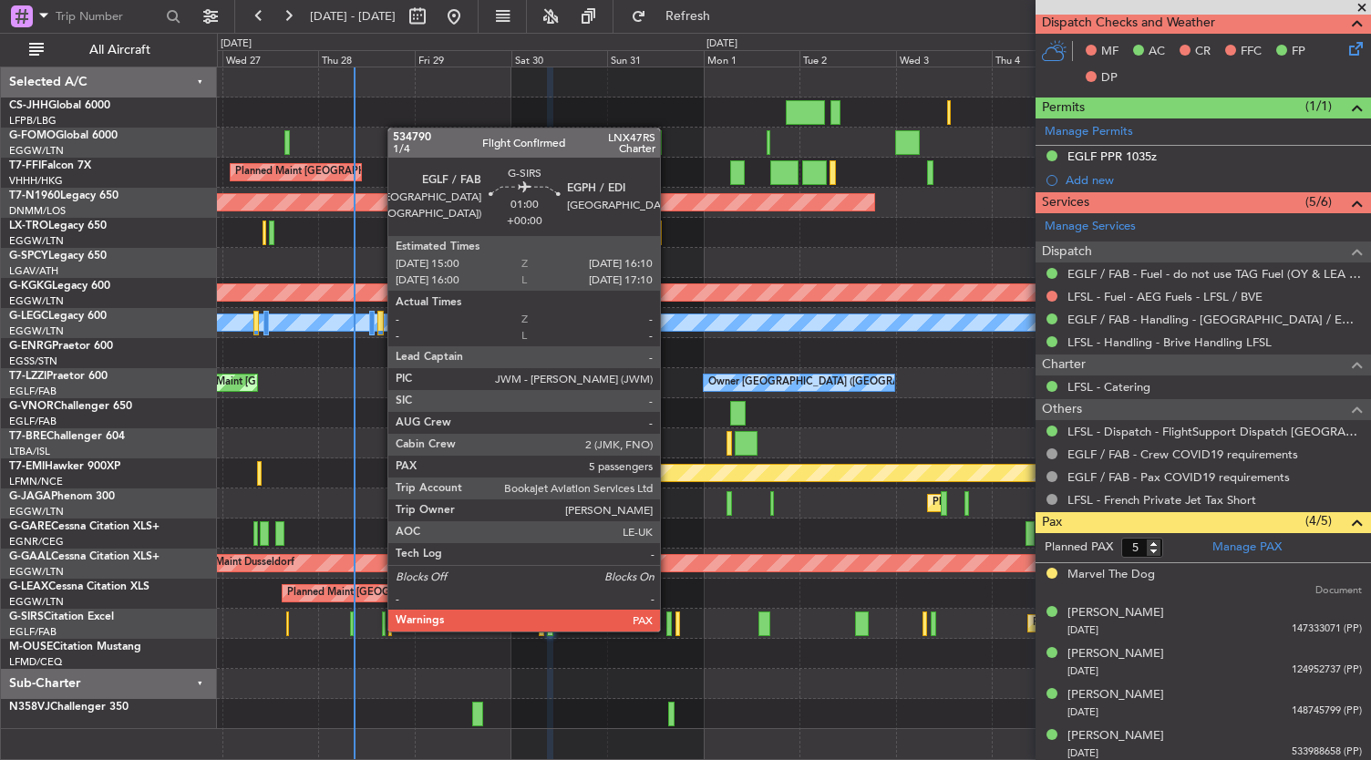
click at [669, 630] on div at bounding box center [668, 624] width 5 height 25
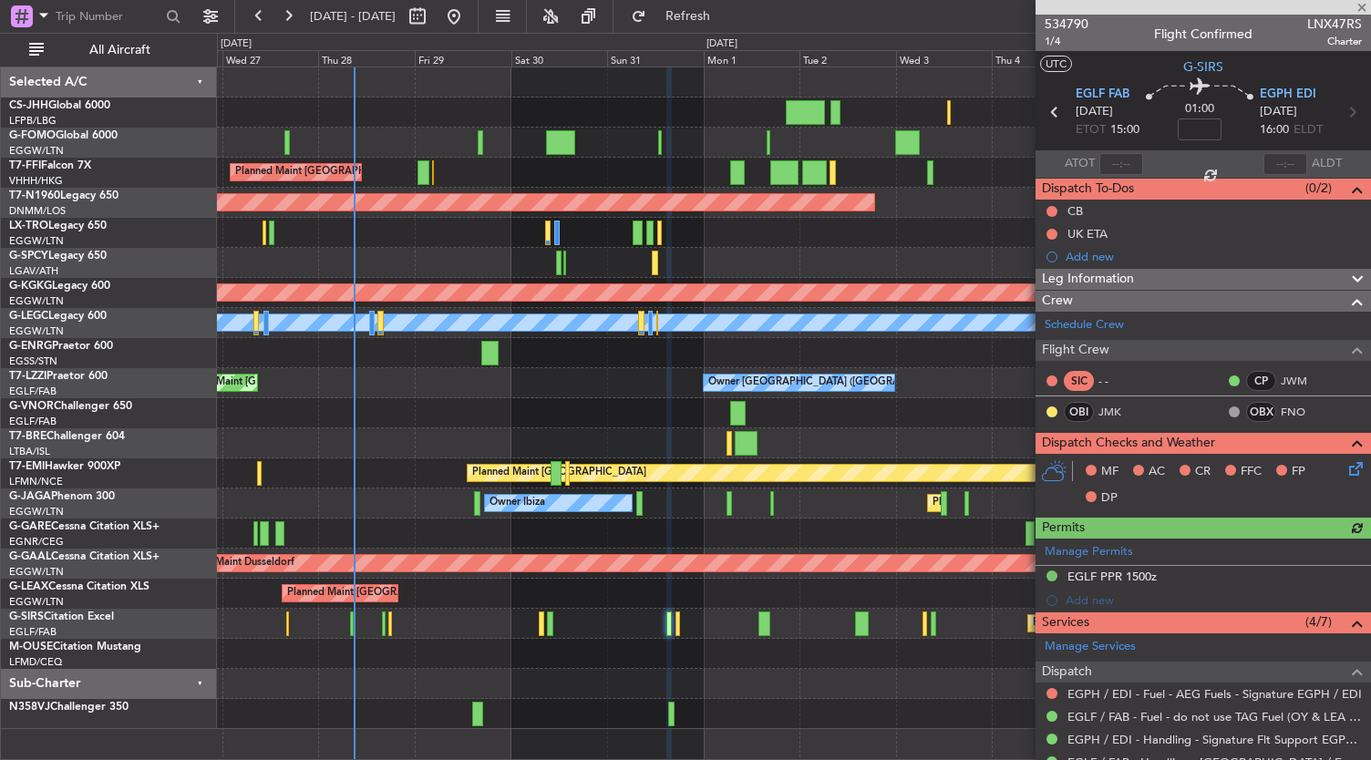
scroll to position [286, 0]
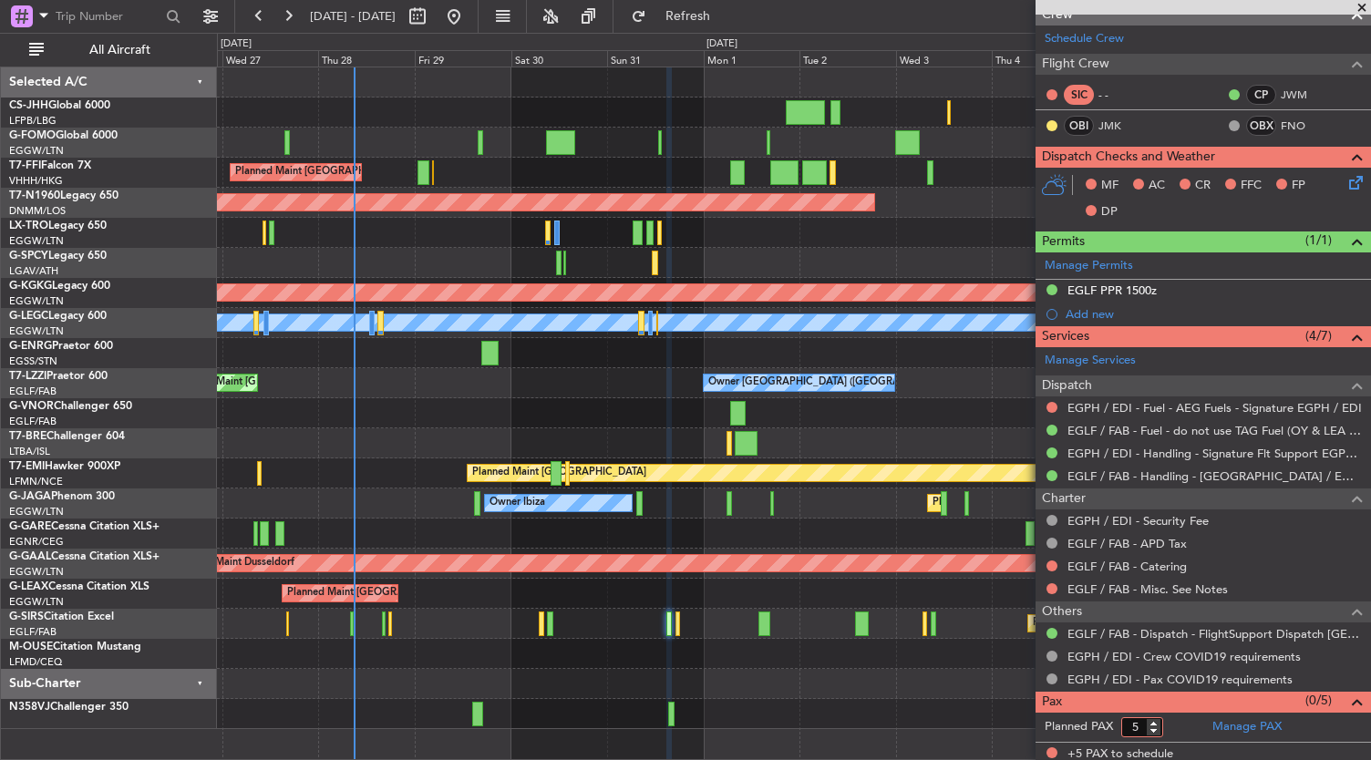
click at [1153, 730] on input "5" at bounding box center [1142, 727] width 42 height 20
click at [1155, 727] on input "4" at bounding box center [1142, 727] width 42 height 20
click at [1155, 727] on input "3" at bounding box center [1142, 727] width 42 height 20
click at [1155, 727] on input "2" at bounding box center [1142, 727] width 42 height 20
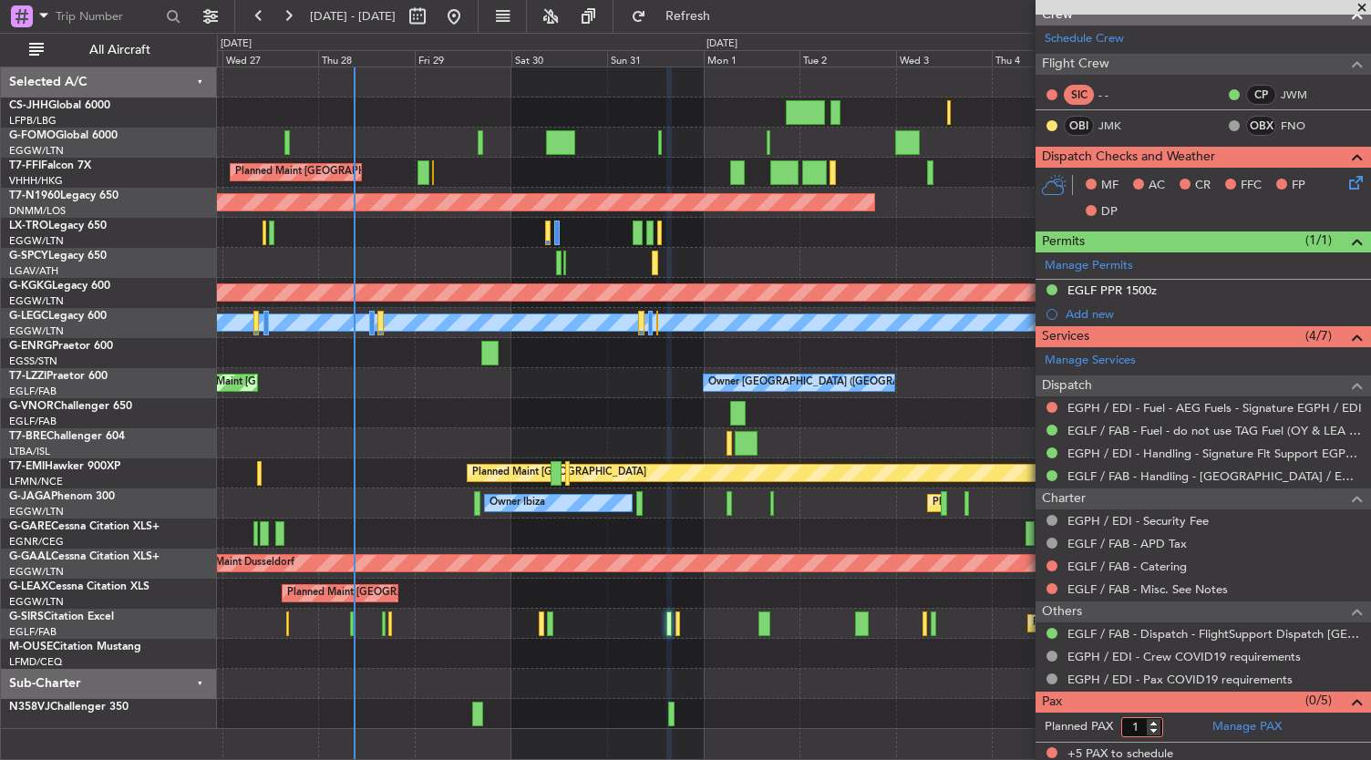
click at [1155, 727] on input "1" at bounding box center [1142, 727] width 42 height 20
click at [1155, 727] on input "0" at bounding box center [1142, 727] width 42 height 20
click at [1156, 721] on input "-1" at bounding box center [1142, 727] width 42 height 20
click at [1156, 717] on input "0" at bounding box center [1142, 727] width 42 height 20
type input "1"
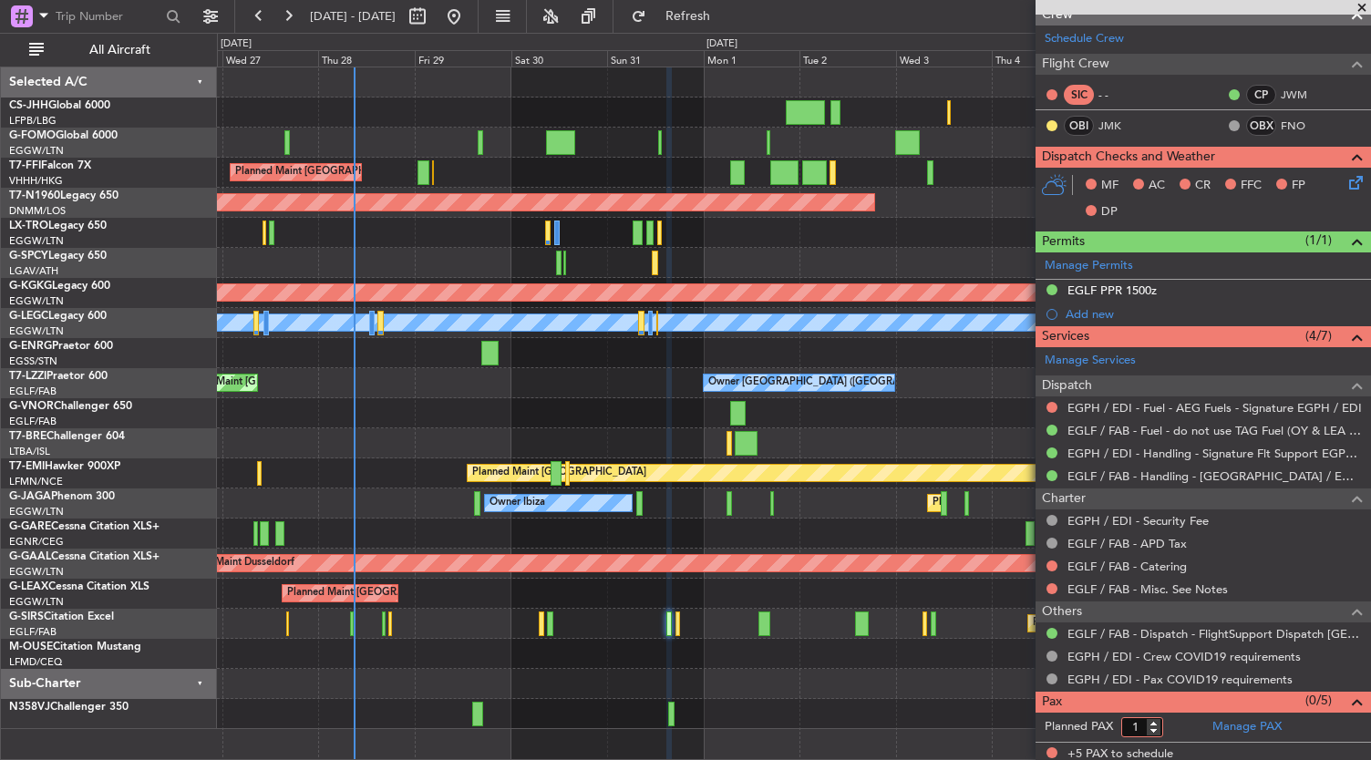
click at [1156, 717] on input "1" at bounding box center [1142, 727] width 42 height 20
click at [1227, 721] on link "Manage PAX" at bounding box center [1247, 727] width 69 height 18
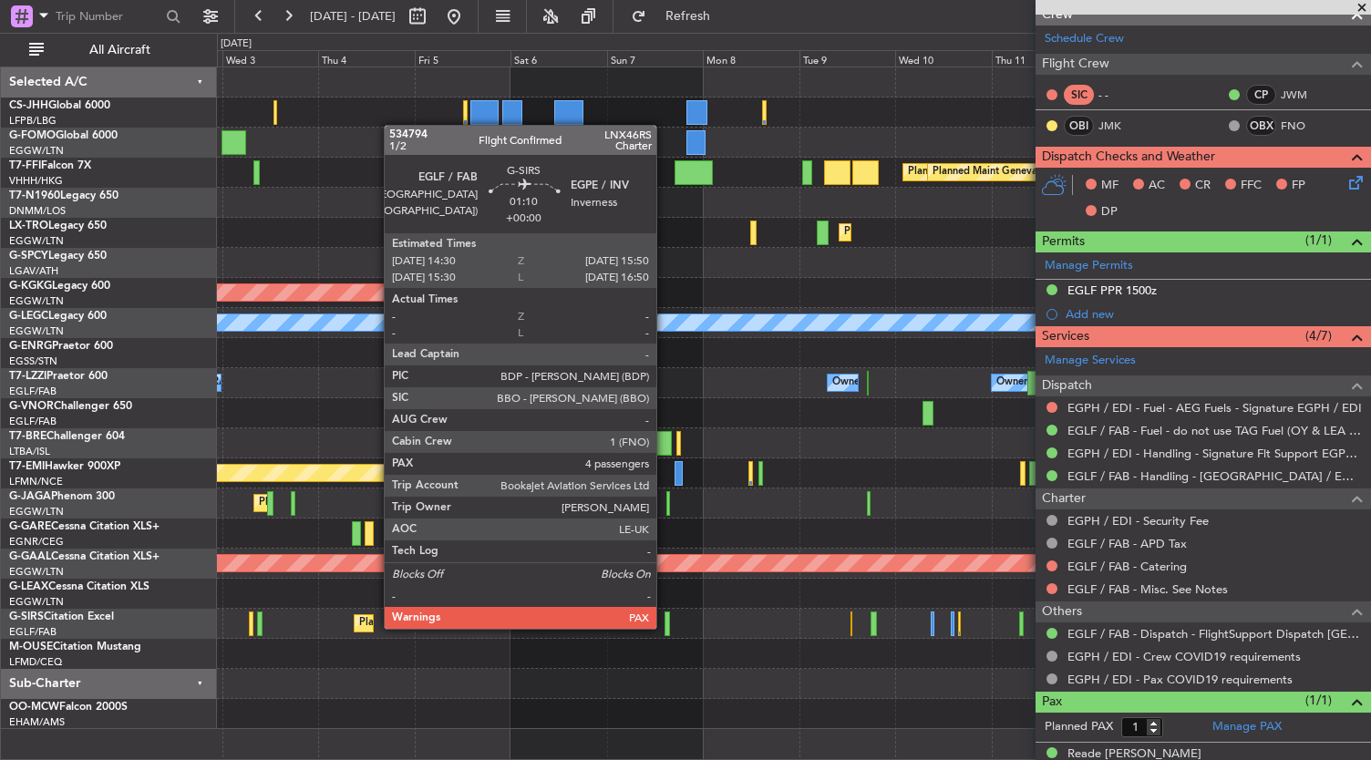
click at [666, 627] on div at bounding box center [667, 624] width 5 height 25
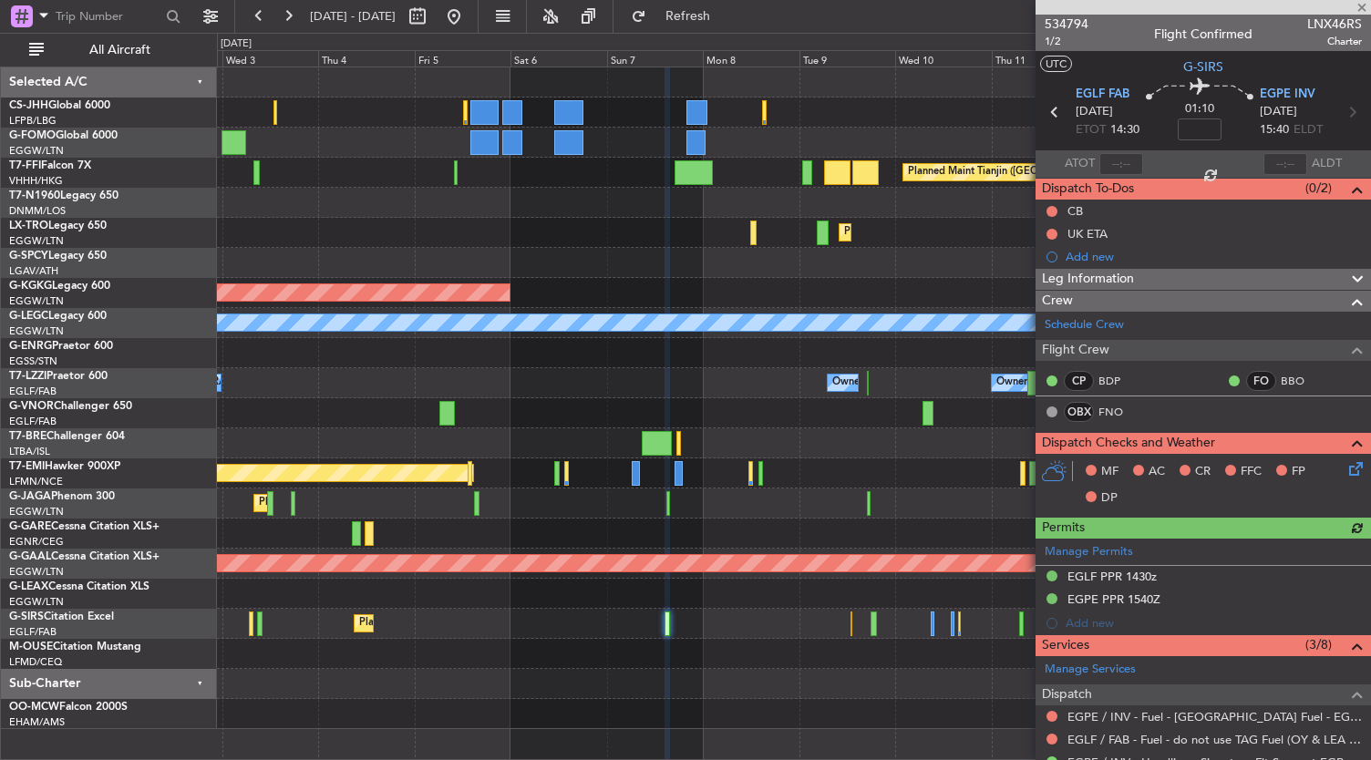
scroll to position [309, 0]
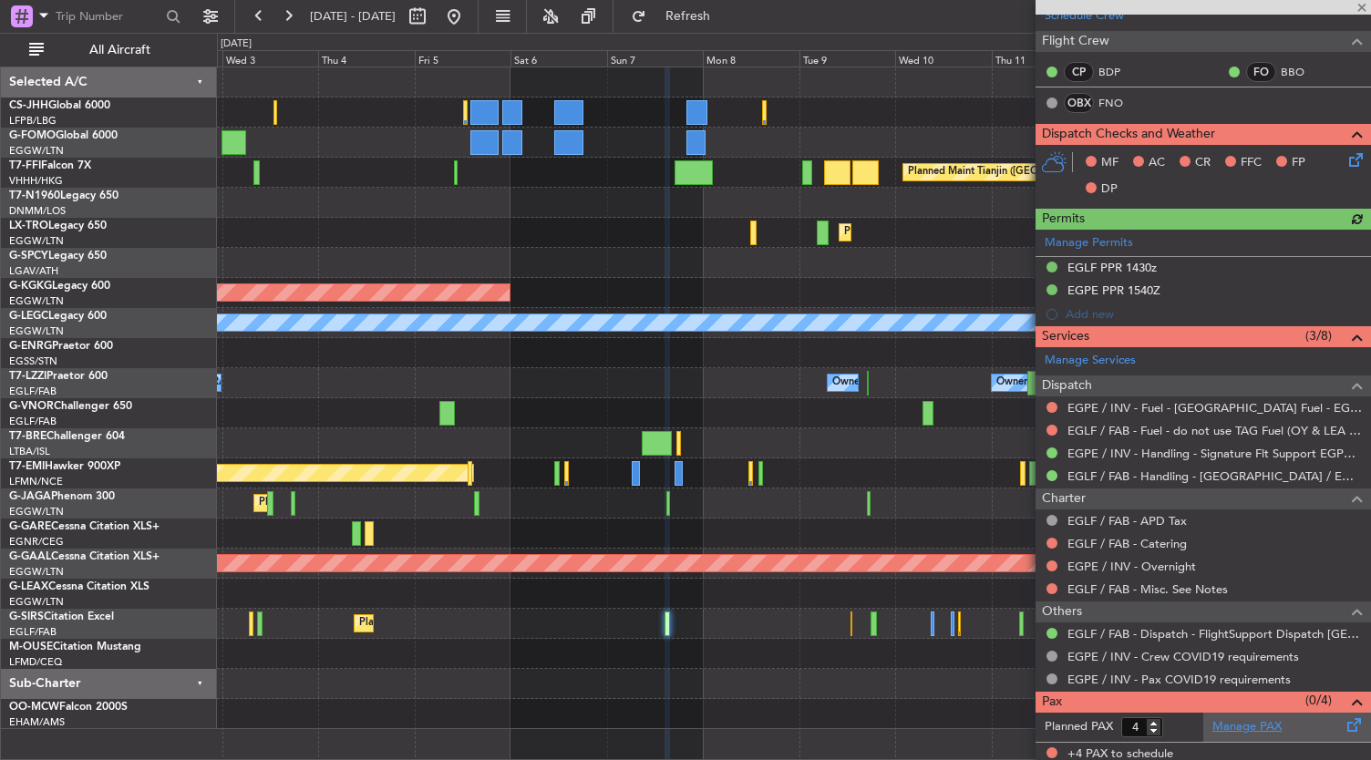
click at [1227, 721] on link "Manage PAX" at bounding box center [1247, 727] width 69 height 18
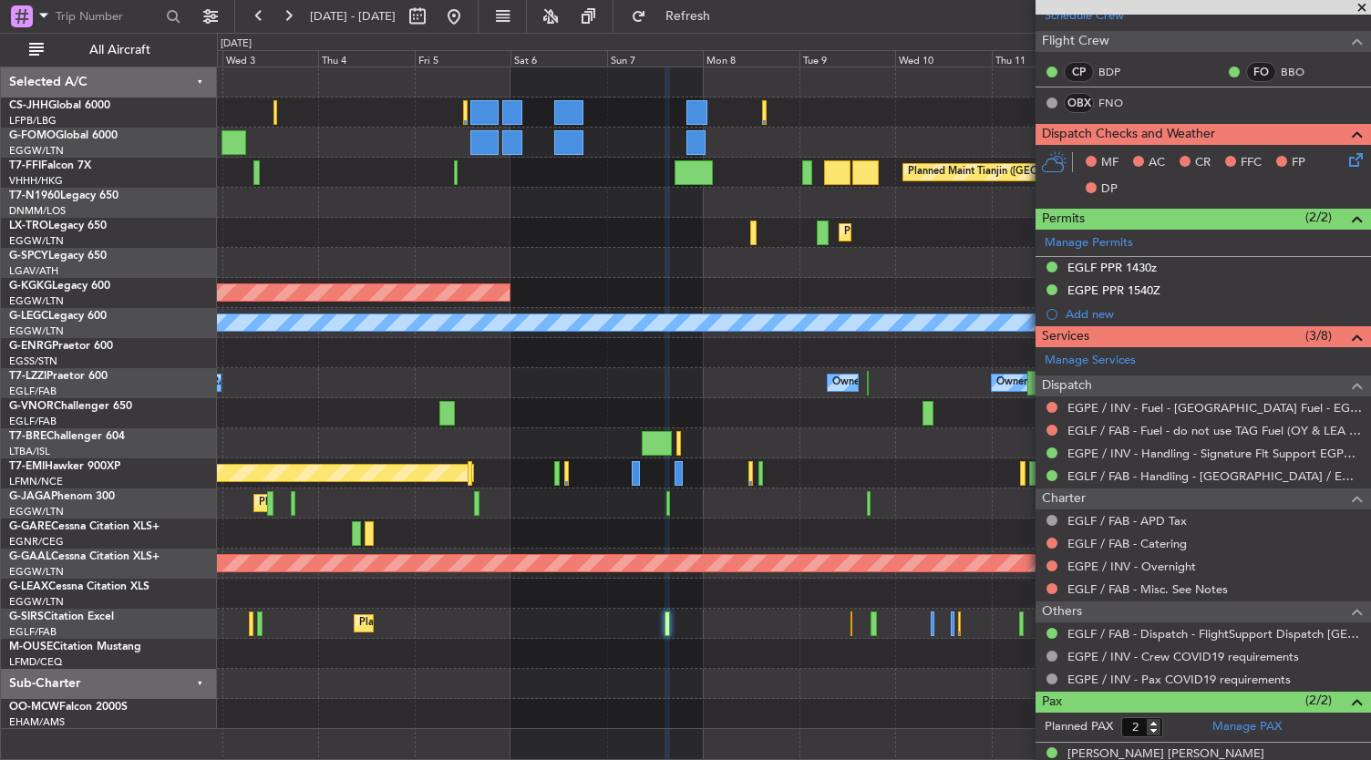
click at [552, 378] on div "Owner London (Farnborough) Owner Owner" at bounding box center [794, 383] width 1154 height 30
click at [884, 268] on div "Planned Maint Geneva (Cointrin) Planned Maint Tianjin ([GEOGRAPHIC_DATA]) Plann…" at bounding box center [794, 398] width 1154 height 662
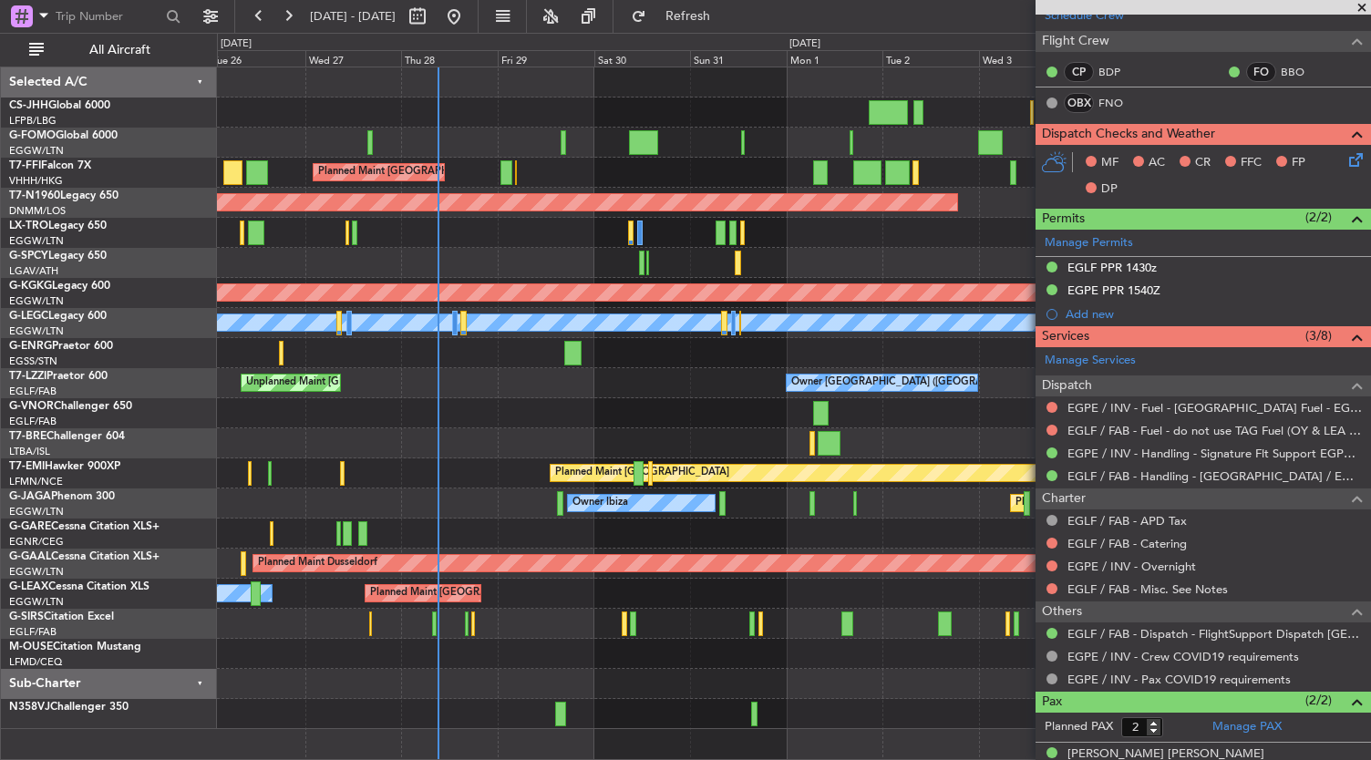
click at [447, 133] on div "Planned Maint Hong Kong (Hong Kong Intl) Planned Maint Tianjin (Binhai) Planned…" at bounding box center [794, 398] width 1154 height 662
click at [506, 404] on div at bounding box center [794, 413] width 1154 height 30
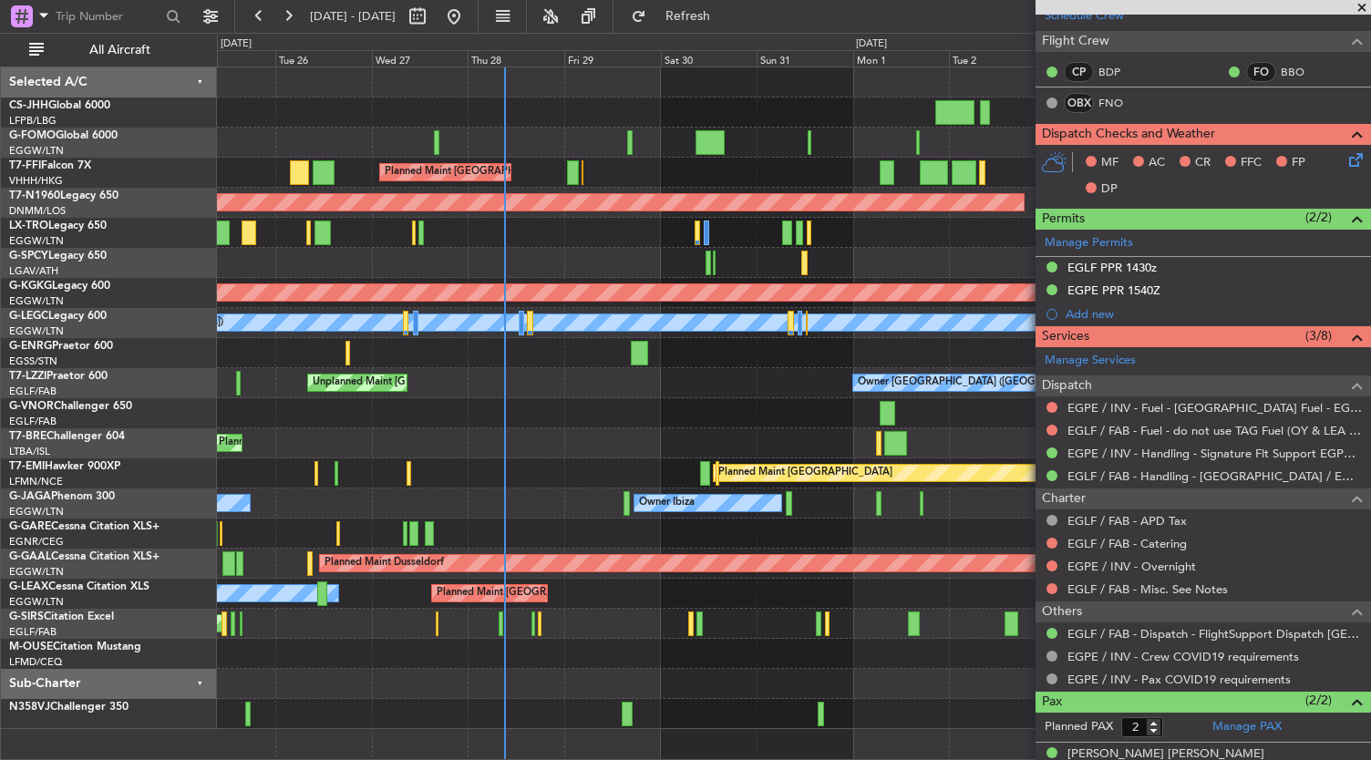
click at [586, 406] on div at bounding box center [794, 413] width 1154 height 30
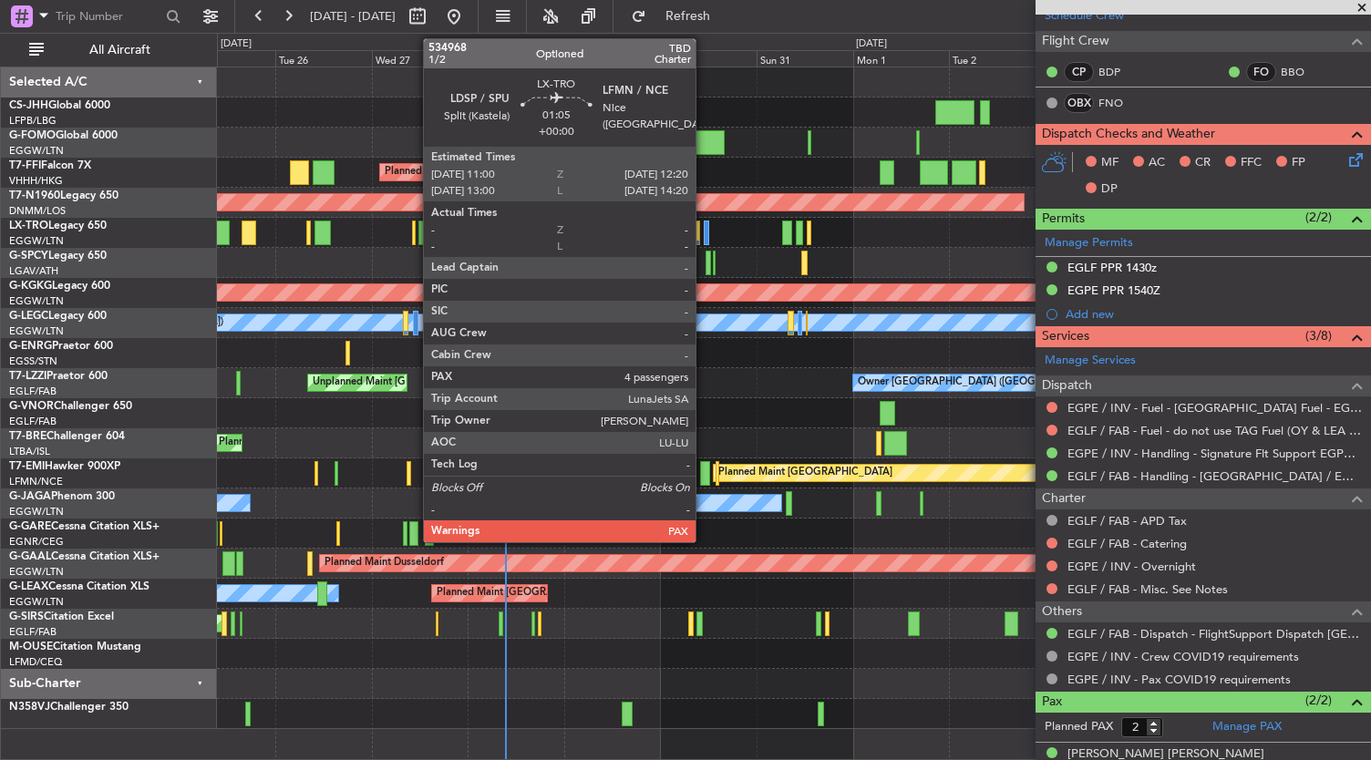
click at [705, 240] on div at bounding box center [706, 233] width 5 height 25
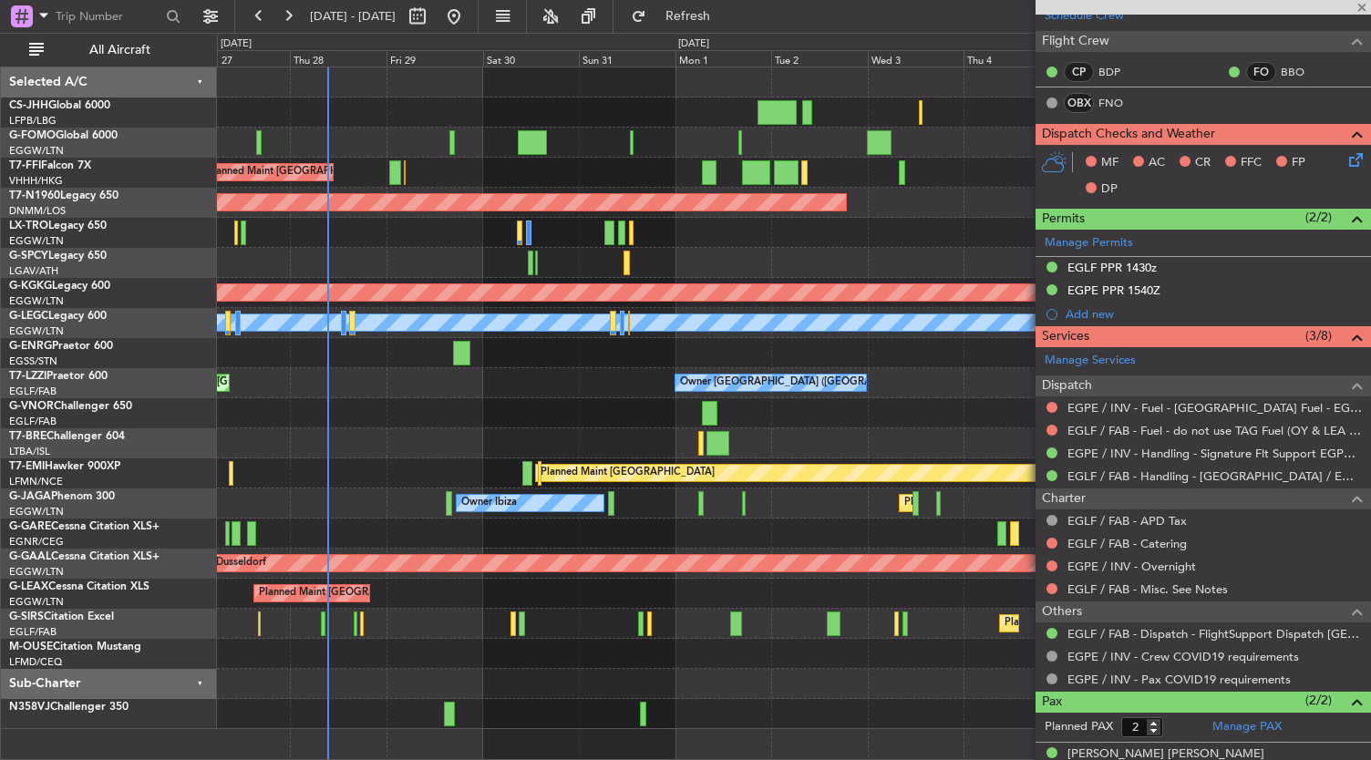
click at [567, 231] on div "Planned Maint Dusseldorf" at bounding box center [794, 233] width 1154 height 30
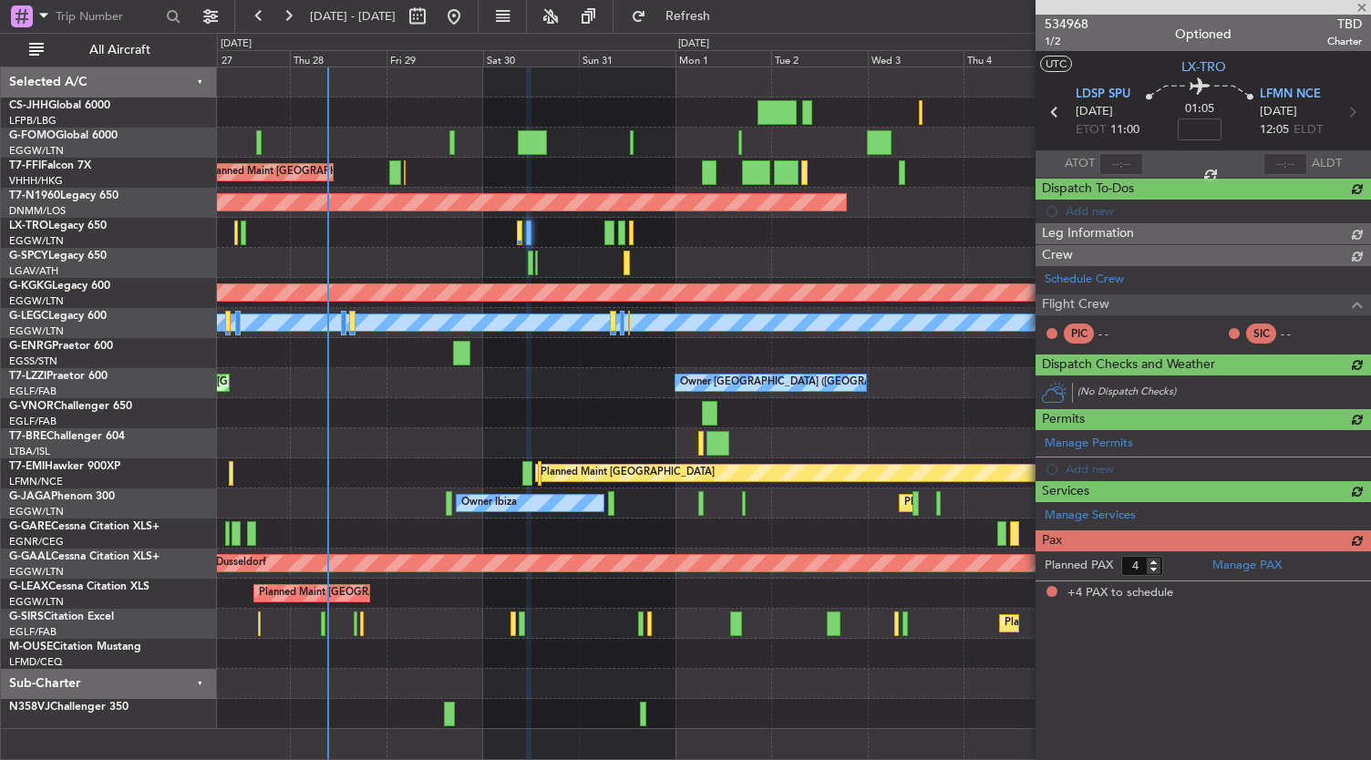
click at [635, 253] on div at bounding box center [794, 263] width 1154 height 30
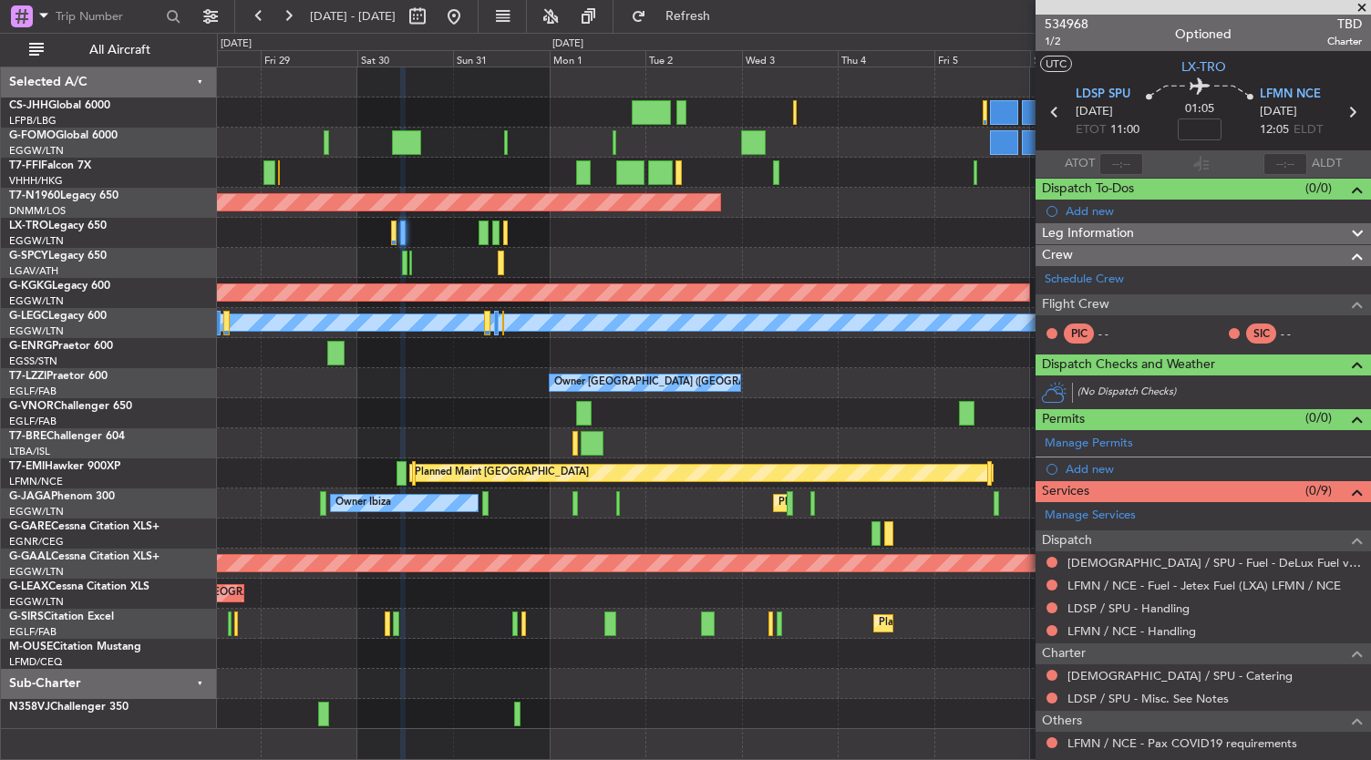
click at [577, 259] on div at bounding box center [794, 263] width 1154 height 30
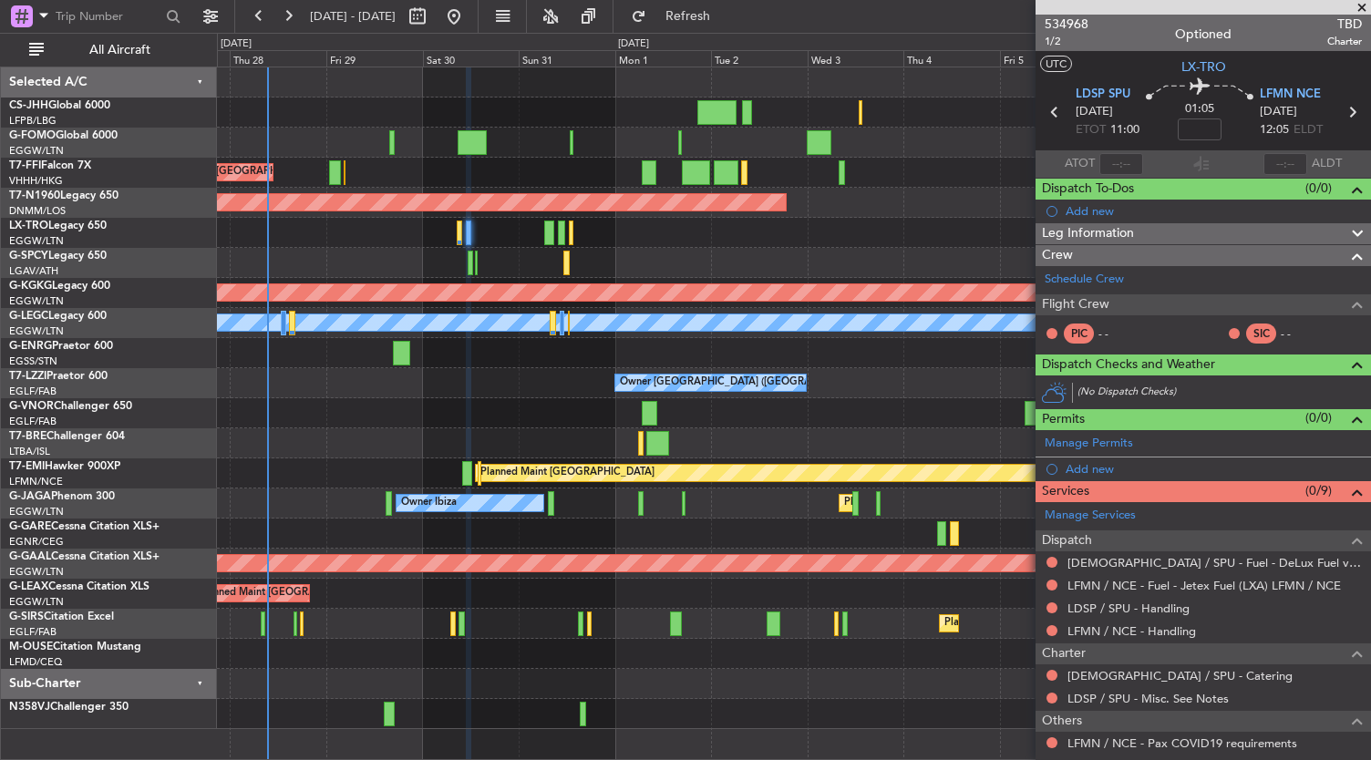
click at [425, 244] on div "Planned Maint Dusseldorf" at bounding box center [794, 233] width 1154 height 30
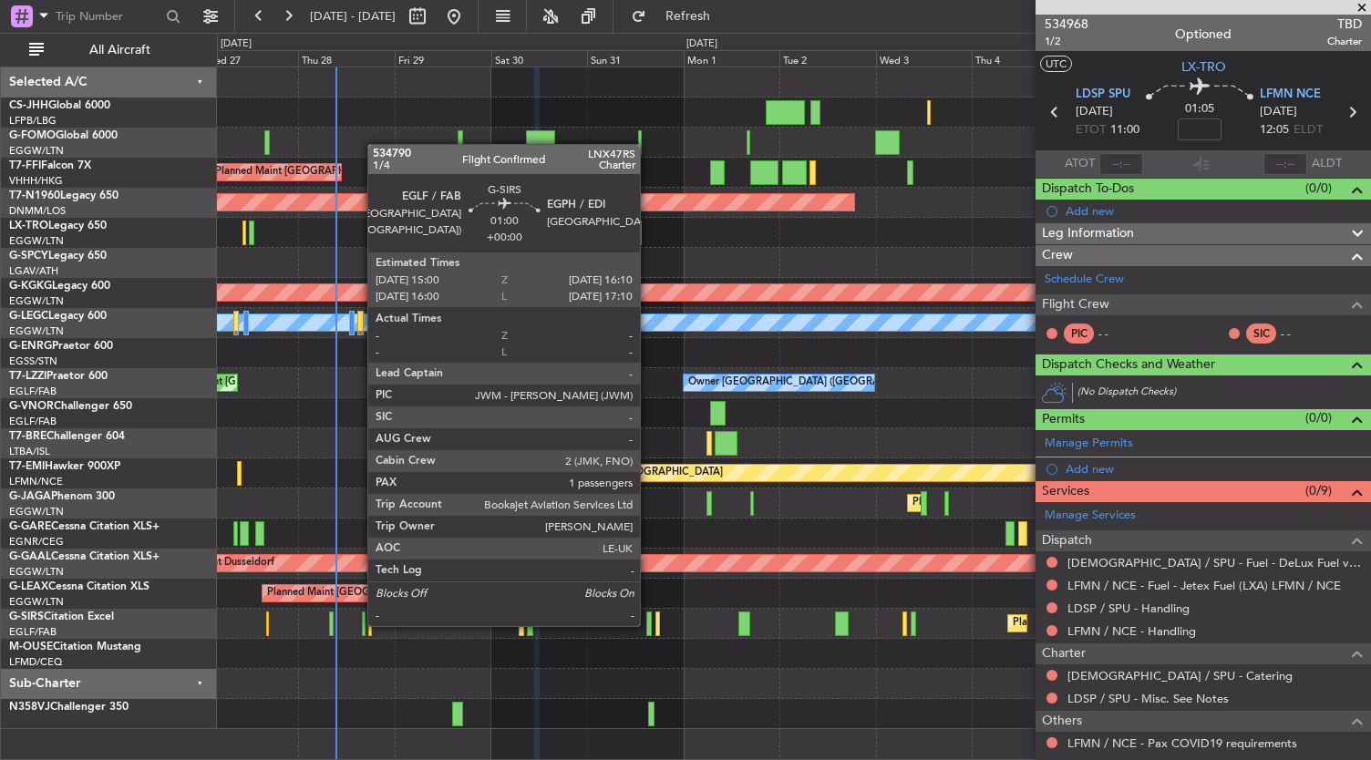
click at [649, 624] on div at bounding box center [648, 624] width 5 height 25
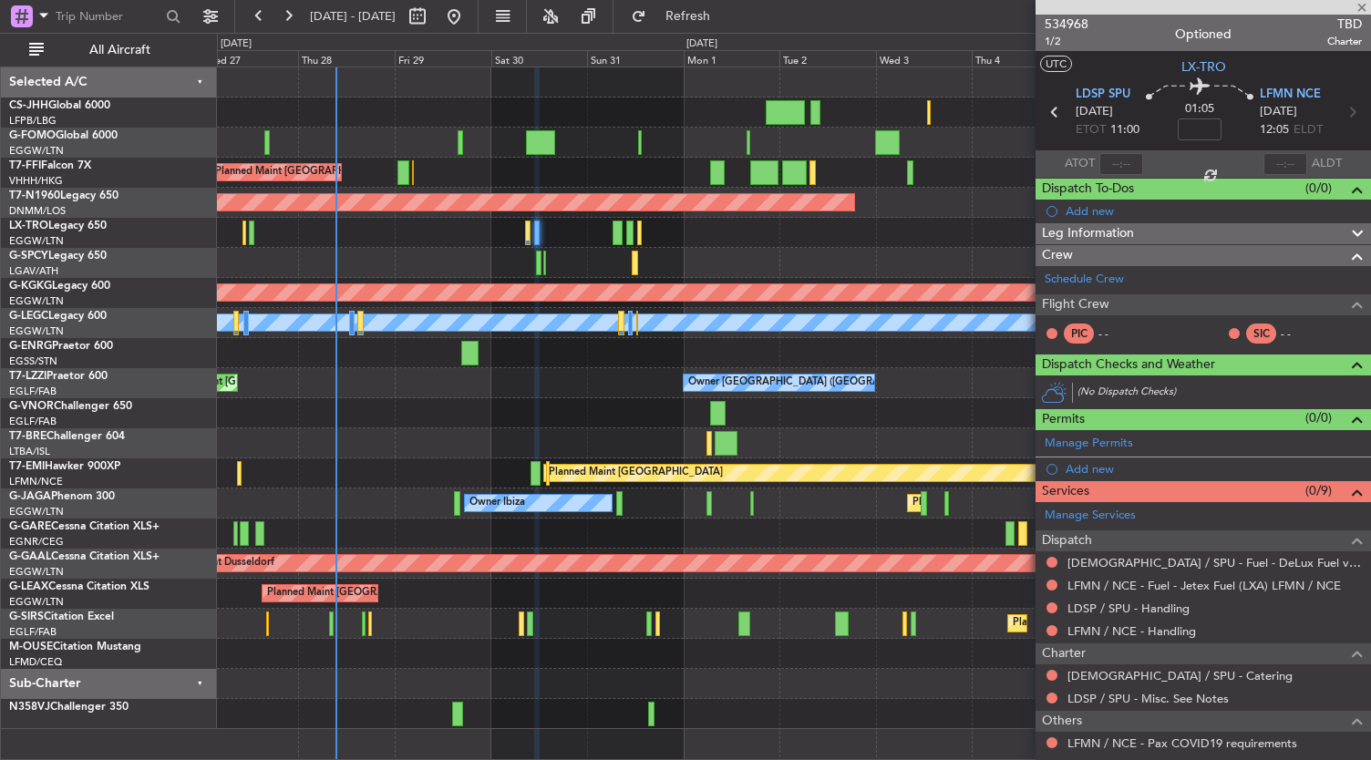
type input "1"
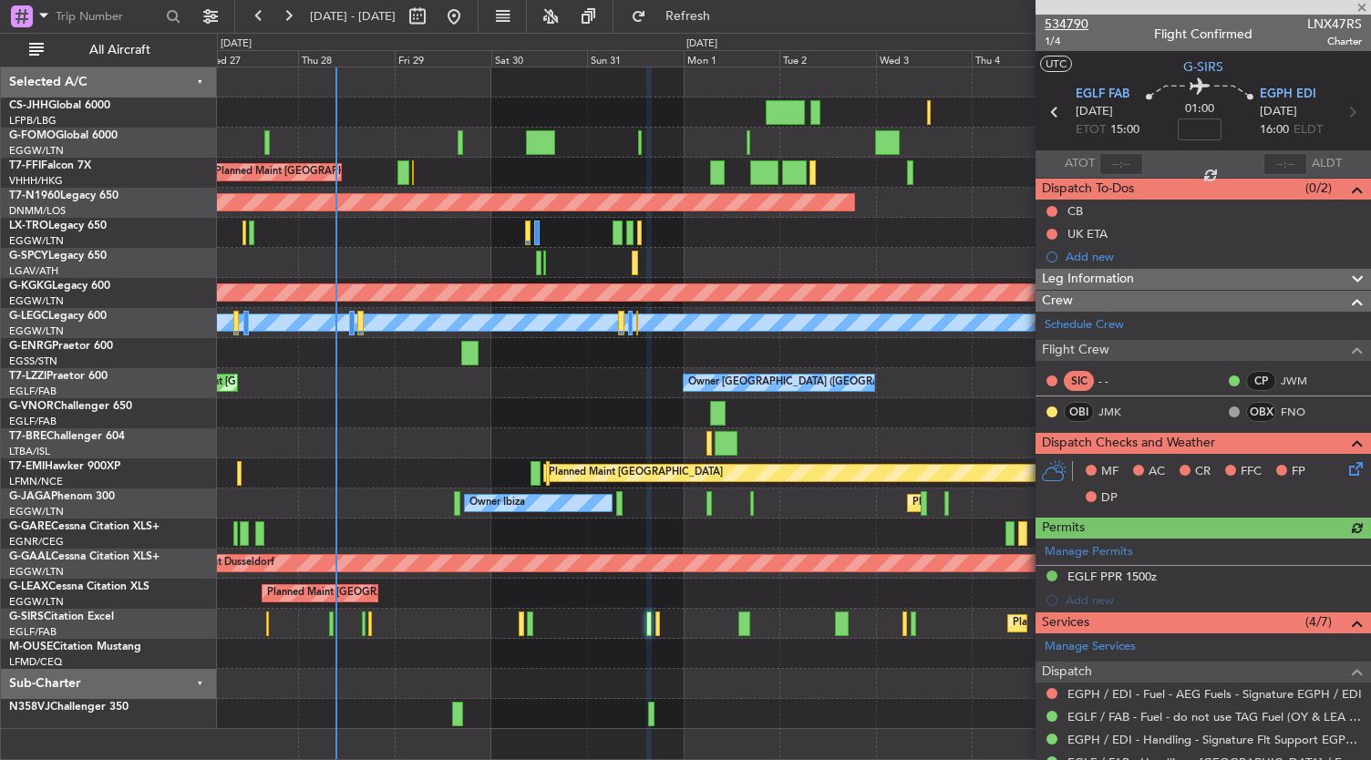
click at [1079, 15] on span "534790" at bounding box center [1067, 24] width 44 height 19
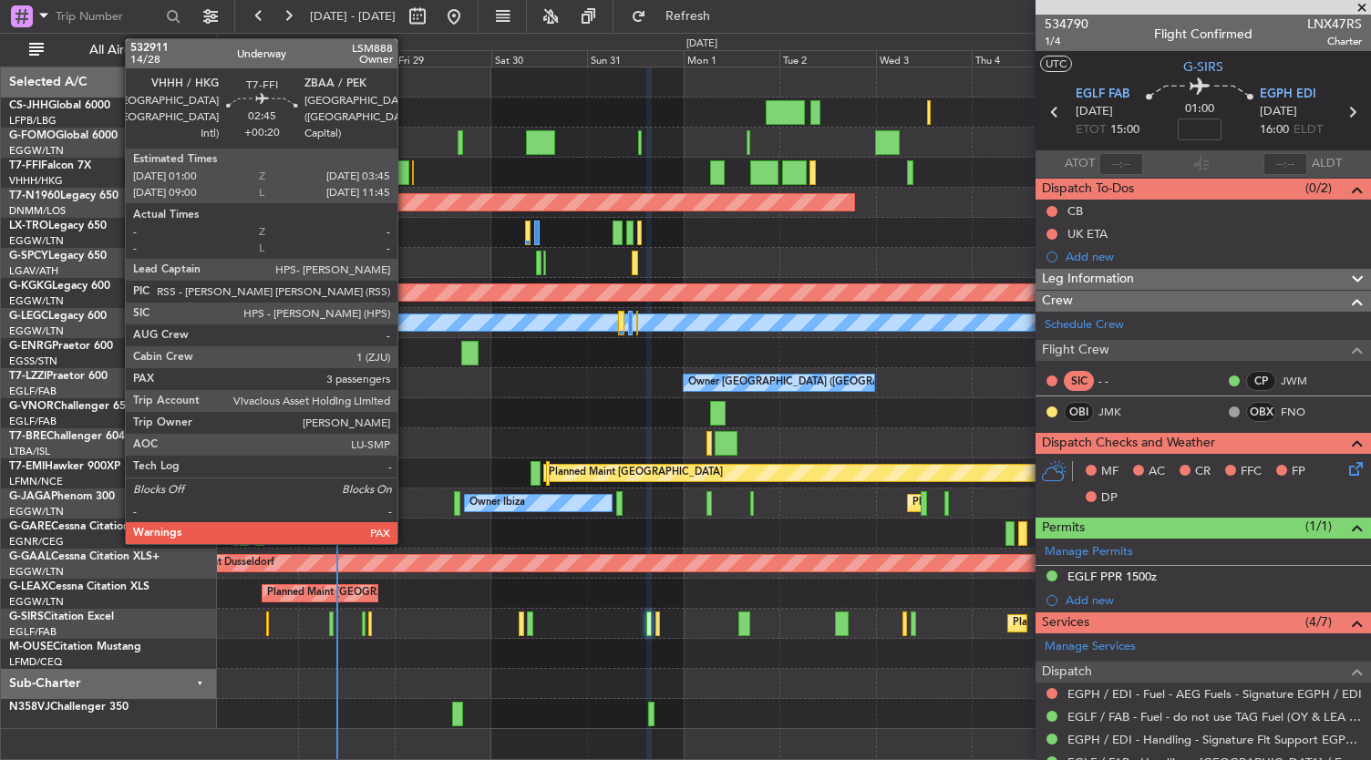
click at [407, 176] on div at bounding box center [403, 172] width 12 height 25
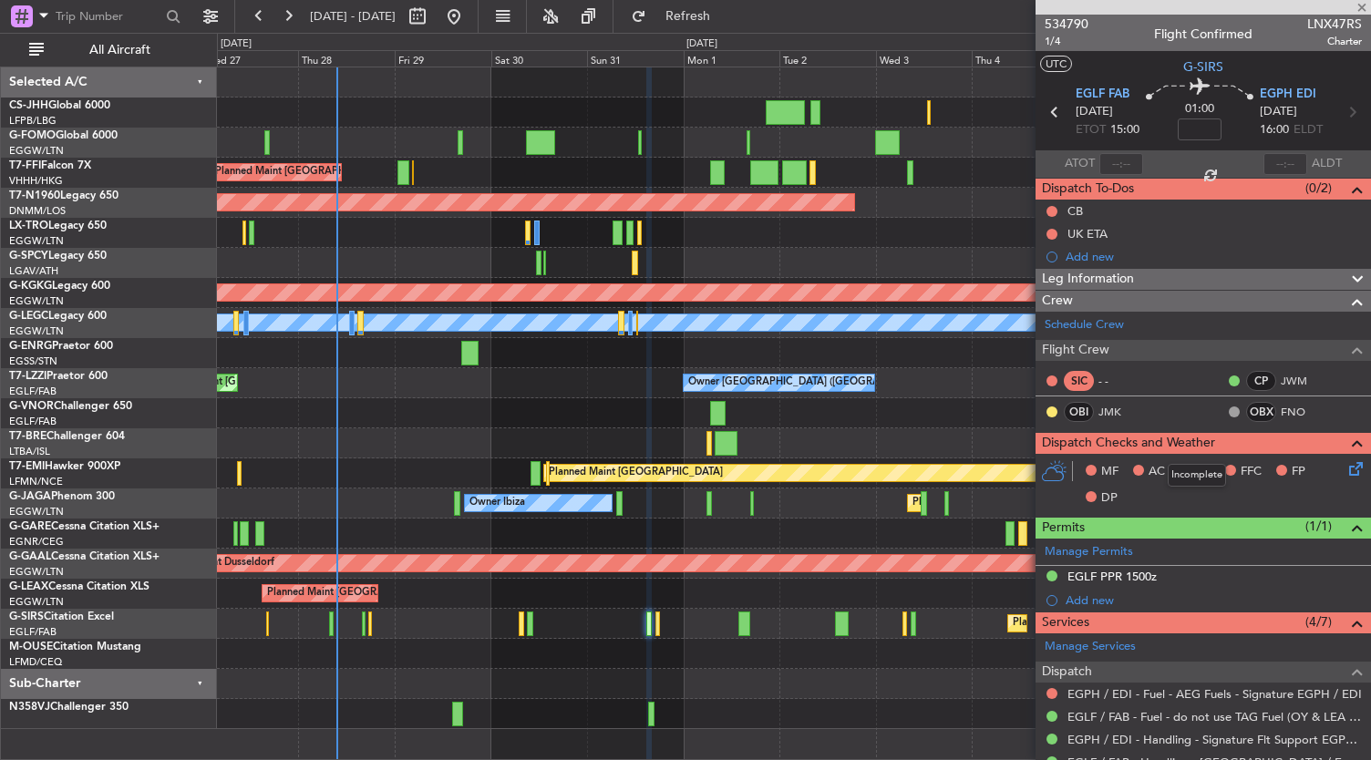
type input "+00:20"
type input "3"
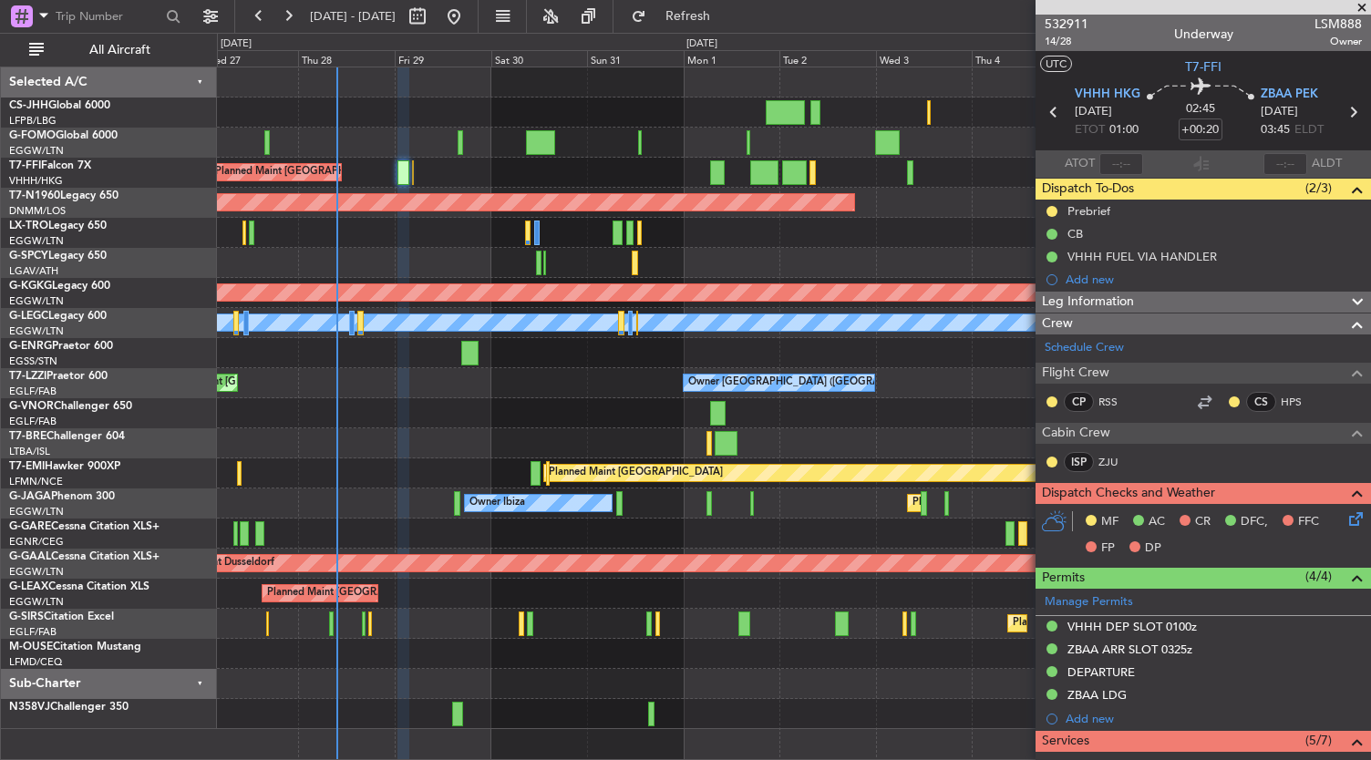
click at [773, 245] on div "Planned Maint Dusseldorf" at bounding box center [794, 233] width 1154 height 30
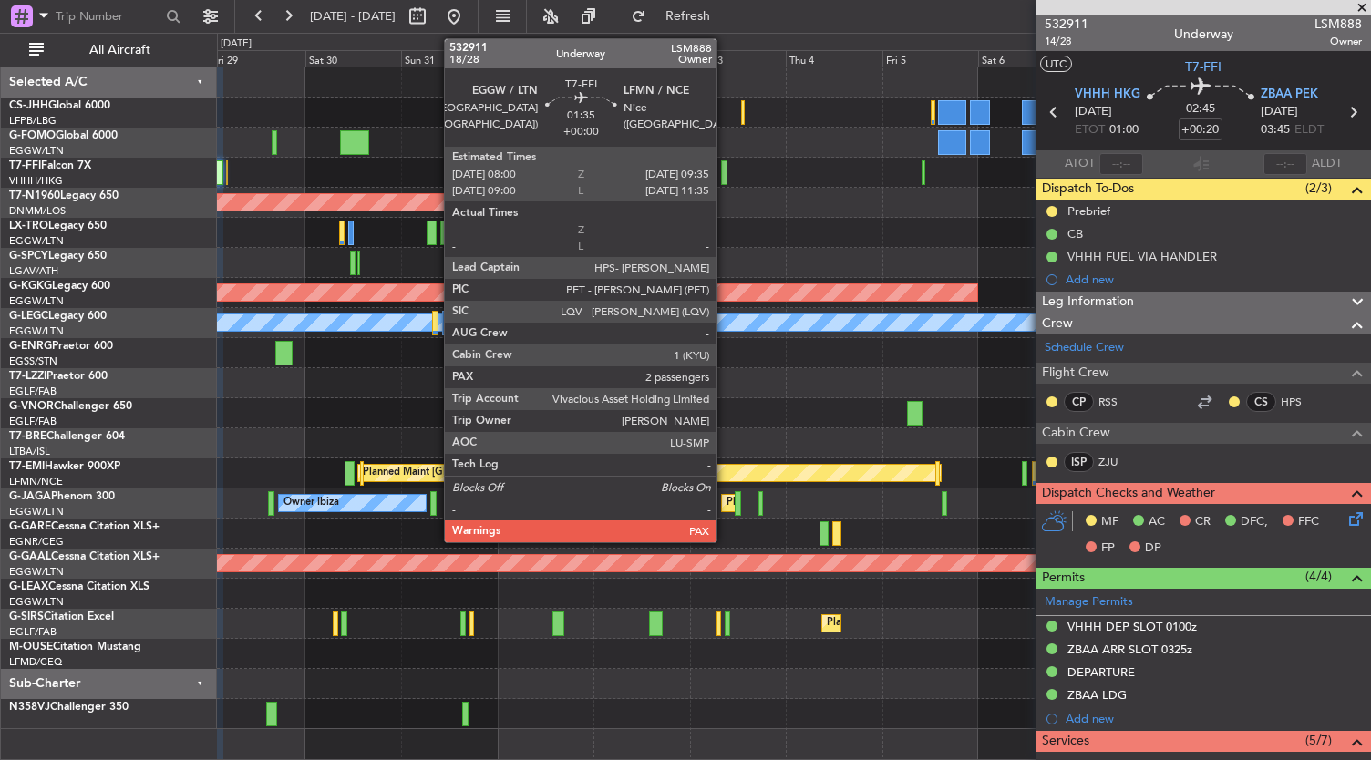
click at [726, 173] on div at bounding box center [724, 172] width 6 height 25
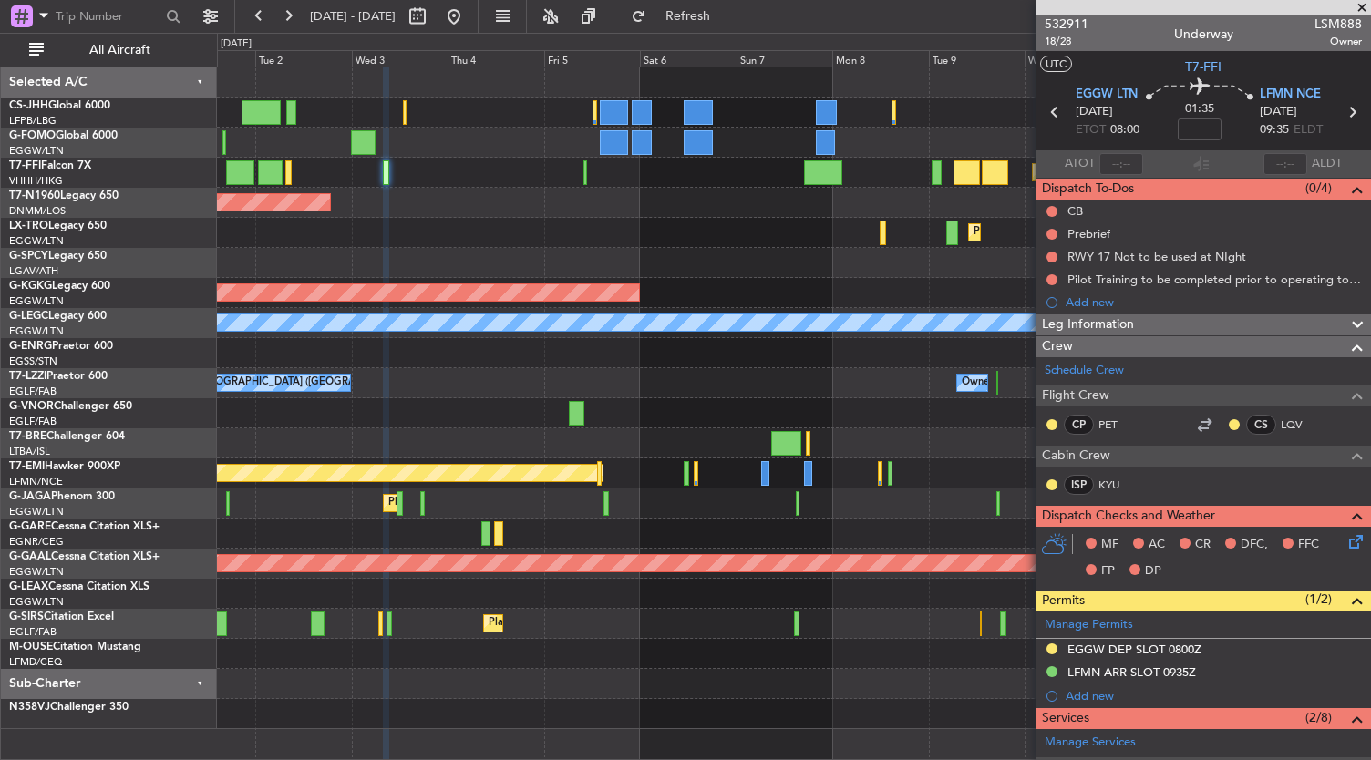
click at [418, 236] on div "Planned Maint Dusseldorf" at bounding box center [794, 233] width 1154 height 30
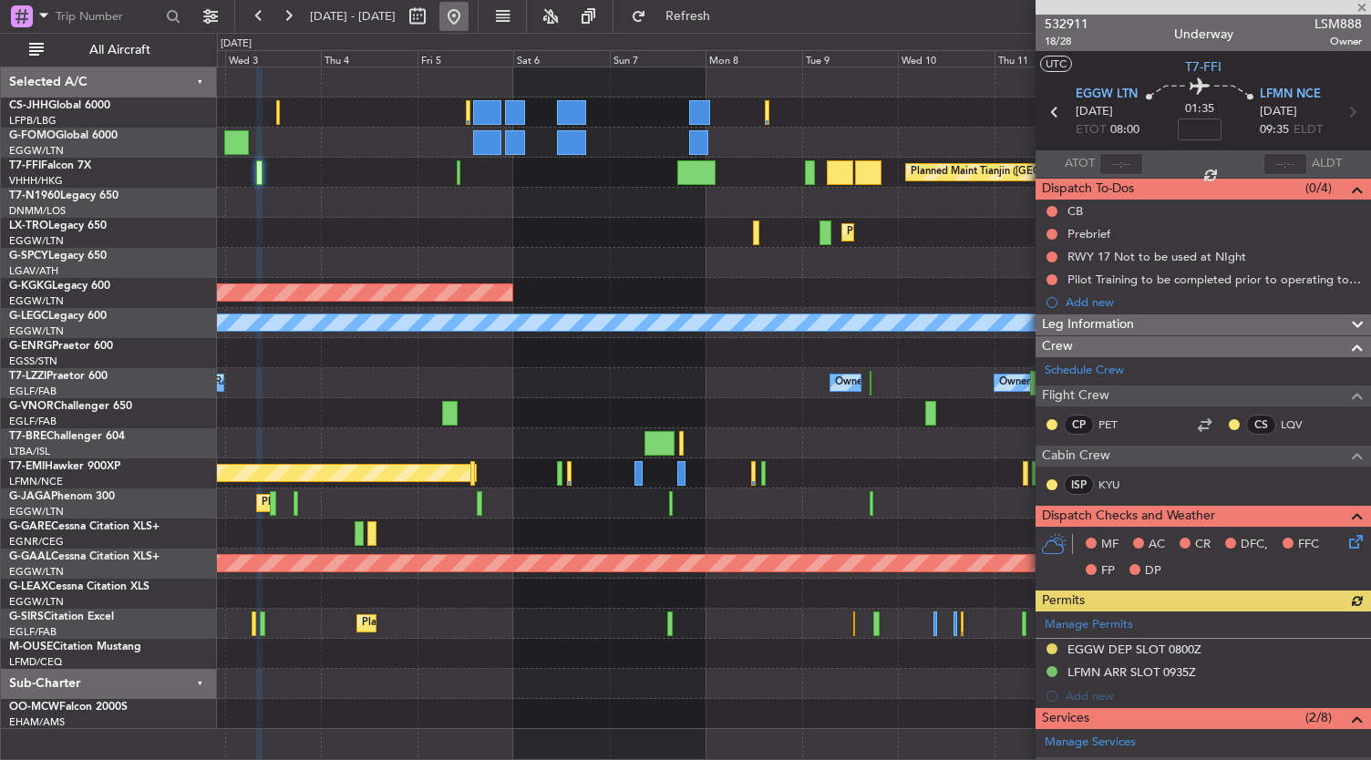
click at [469, 22] on button at bounding box center [453, 16] width 29 height 29
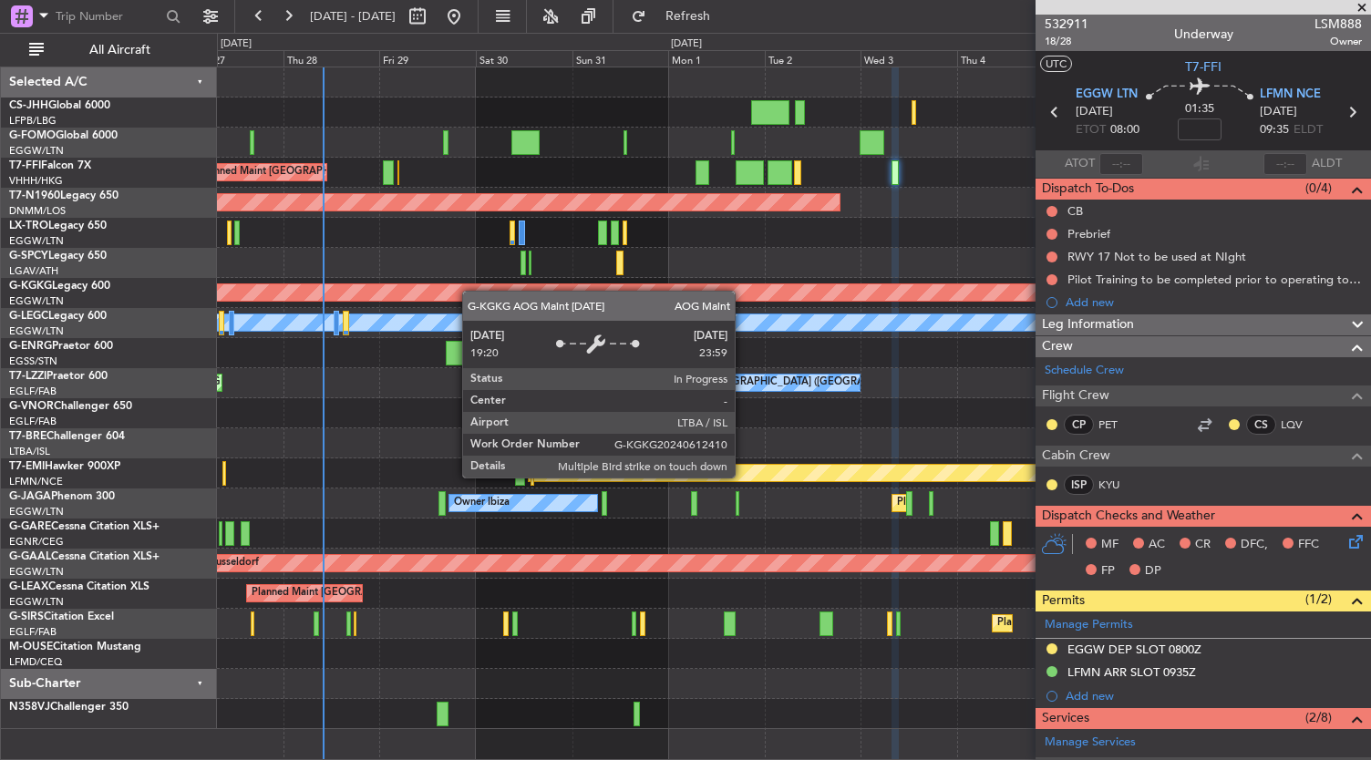
click at [481, 262] on div "Planned Maint Hong Kong (Hong Kong Intl) Planned Maint Tianjin (Binhai) Planned…" at bounding box center [794, 398] width 1154 height 662
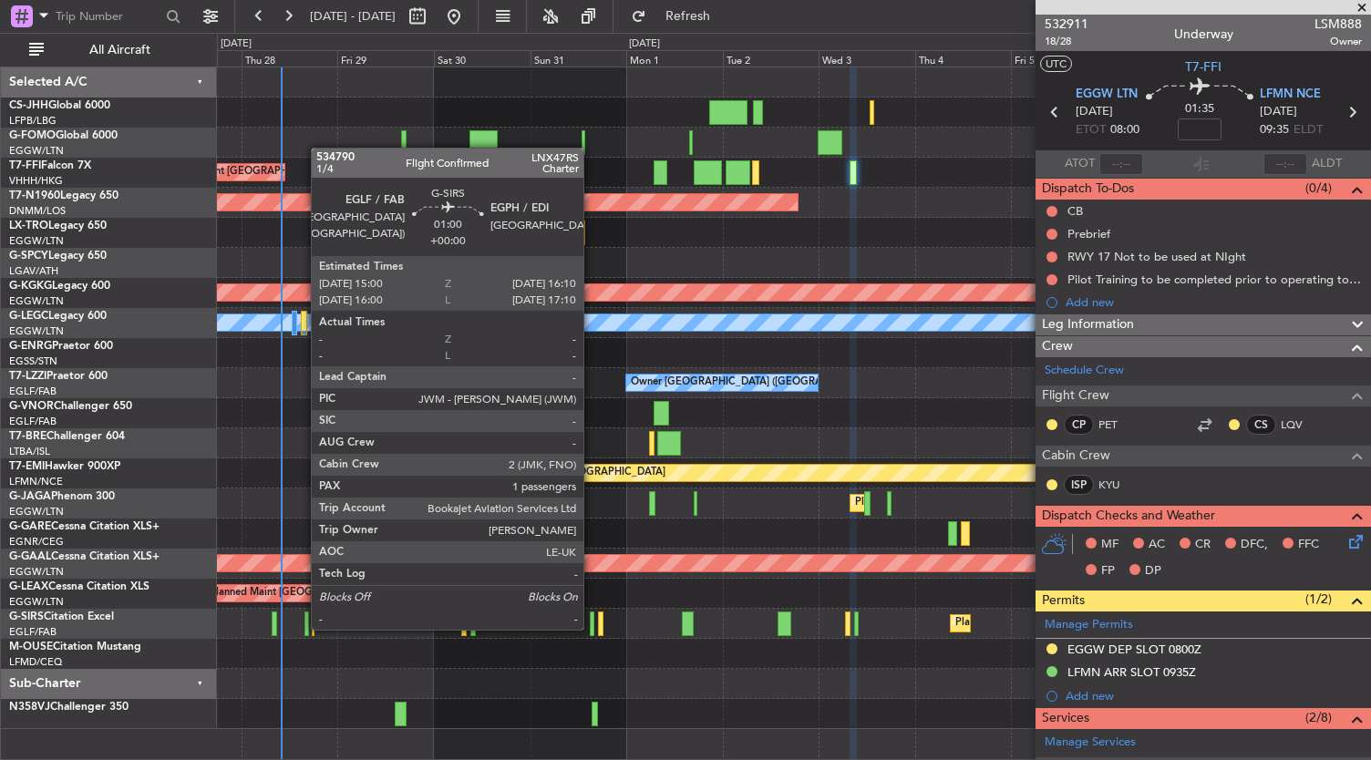
click at [593, 628] on div at bounding box center [592, 624] width 5 height 25
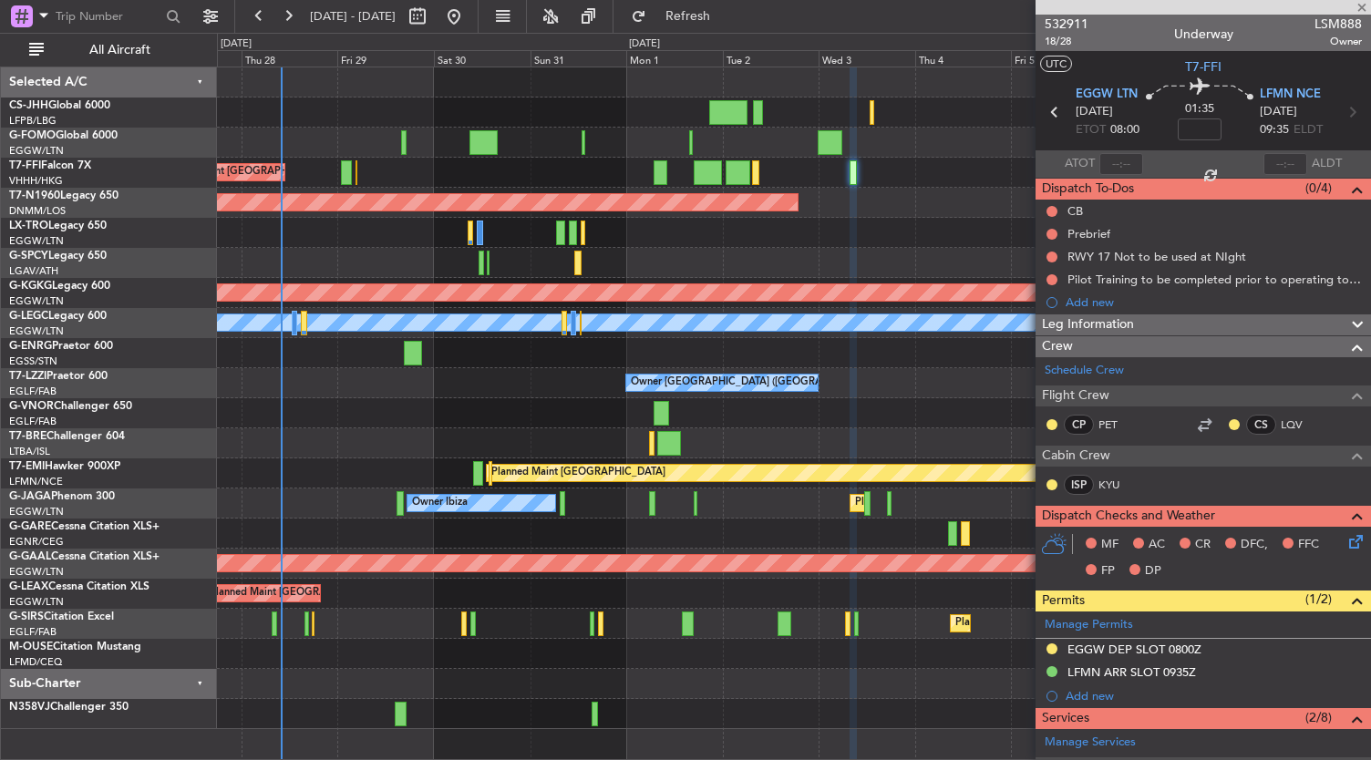
type input "1"
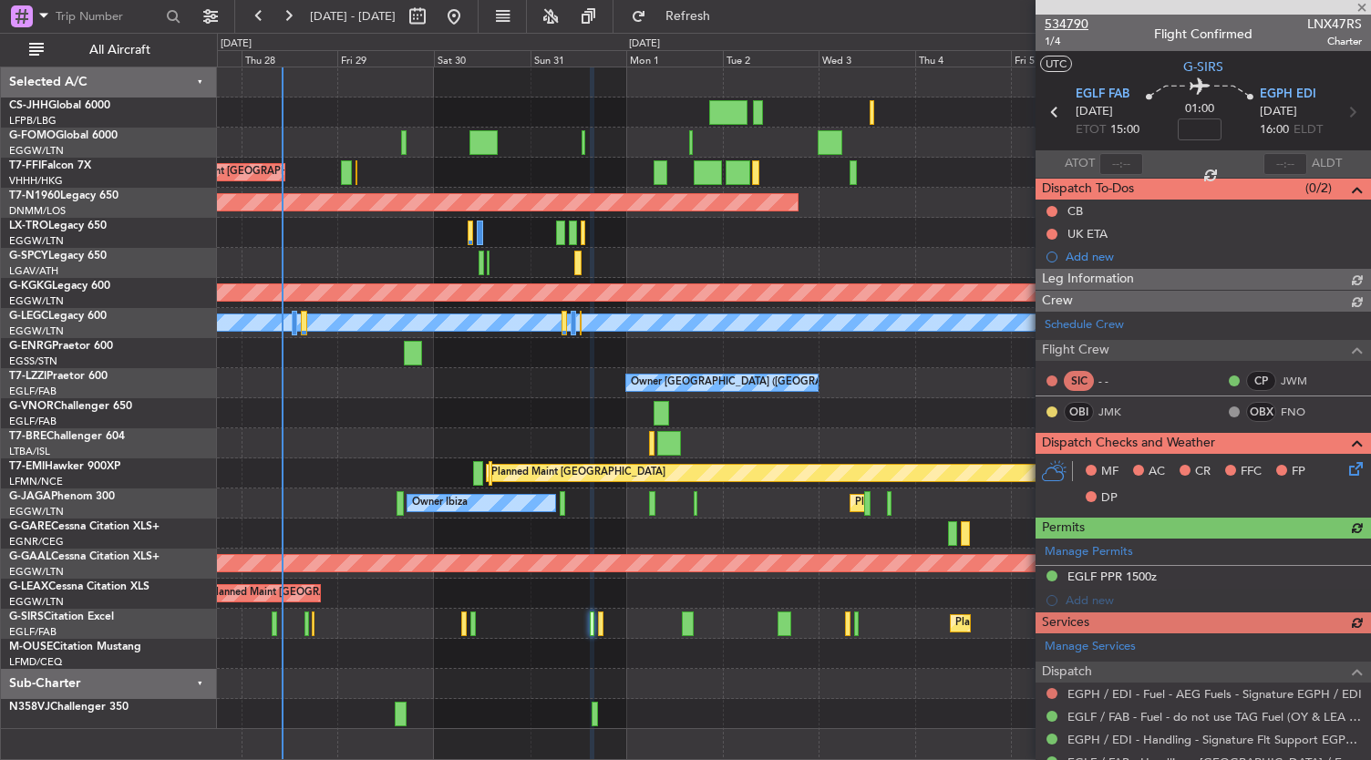
click at [1068, 25] on span "534790" at bounding box center [1067, 24] width 44 height 19
